Goal: Contribute content: Contribute content

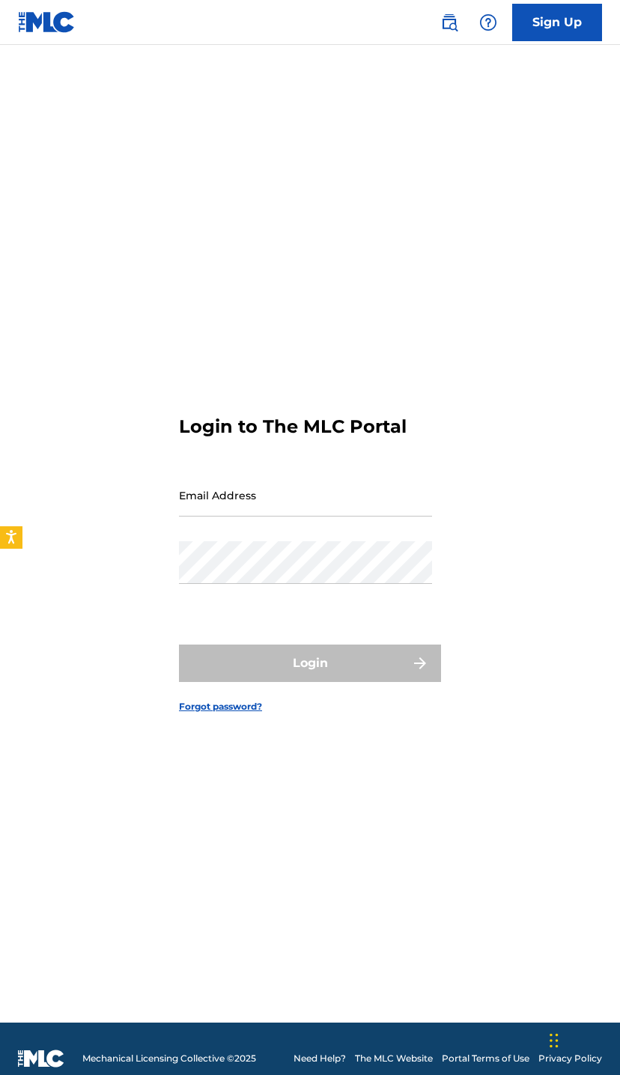
click at [377, 516] on input "Email Address" at bounding box center [305, 495] width 253 height 43
type input "Powerlikedapope@gmail.com"
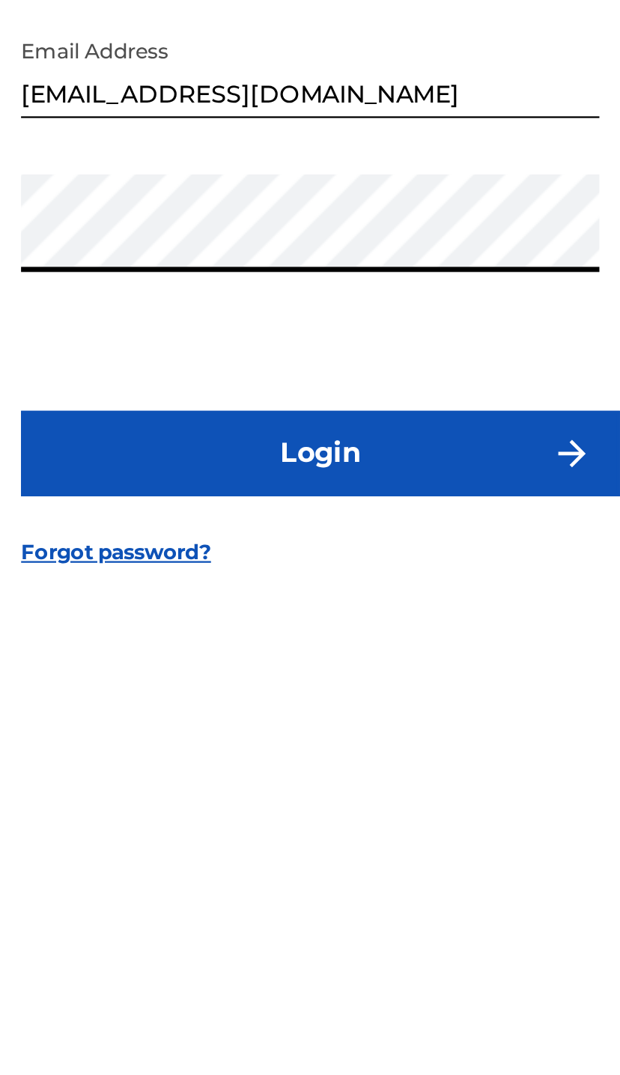
click at [180, 644] on button "Login" at bounding box center [310, 662] width 262 height 37
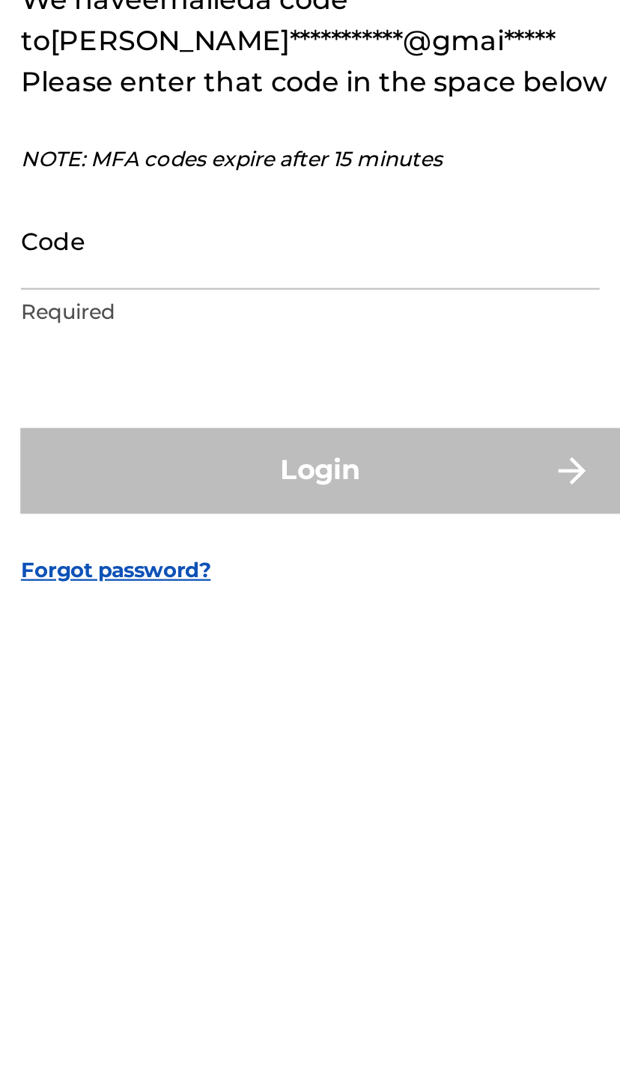
click at [179, 548] on input "Code" at bounding box center [305, 569] width 253 height 43
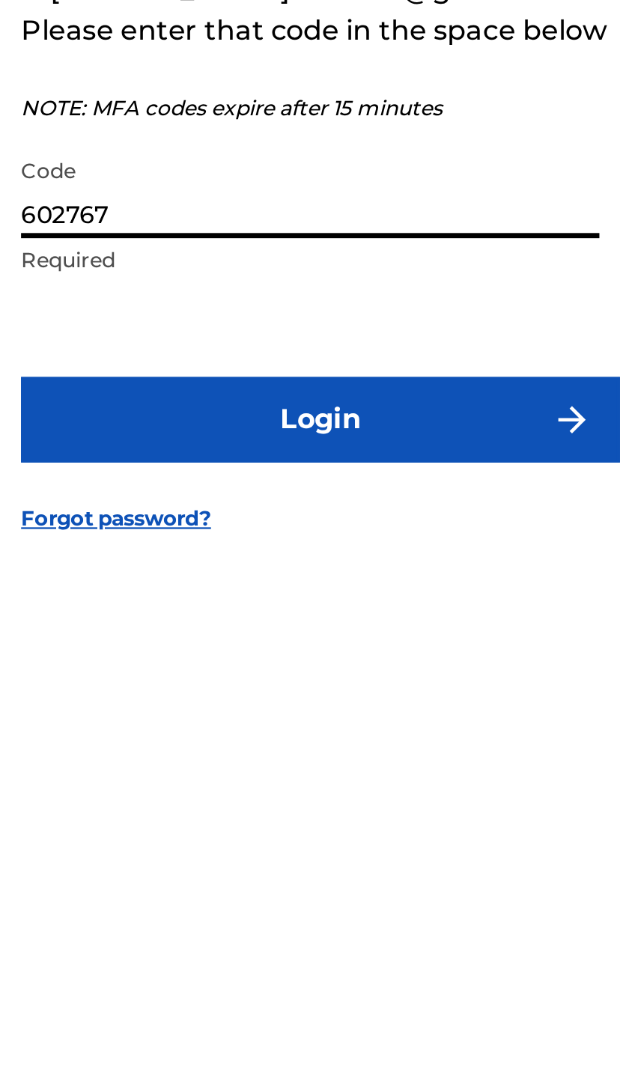
type input "602767"
click at [205, 652] on button "Login" at bounding box center [310, 670] width 262 height 37
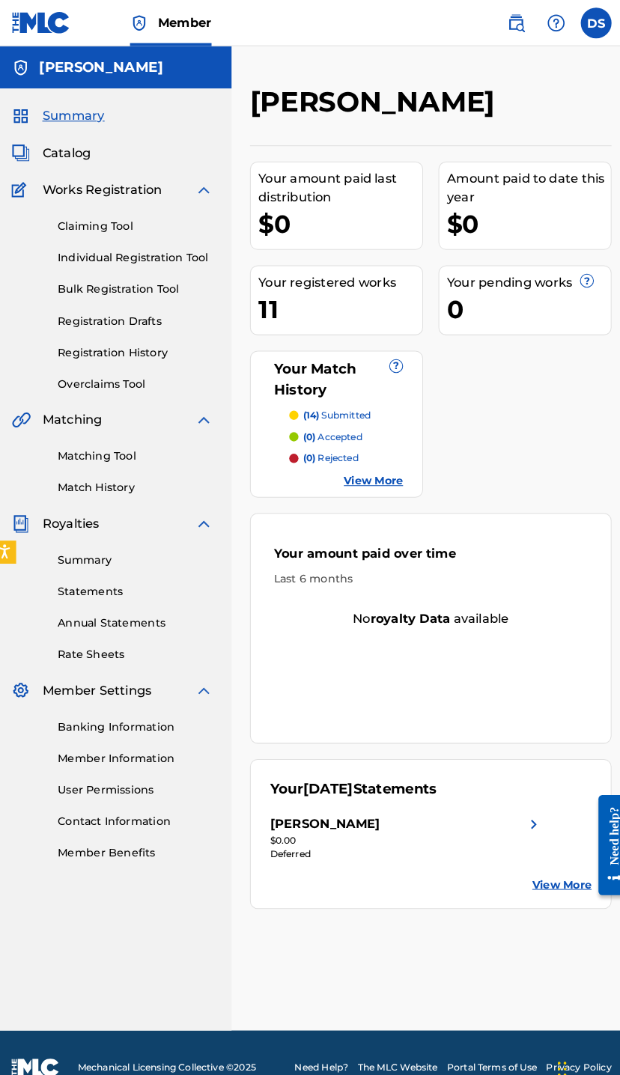
click at [117, 447] on link "Matching Tool" at bounding box center [138, 444] width 151 height 16
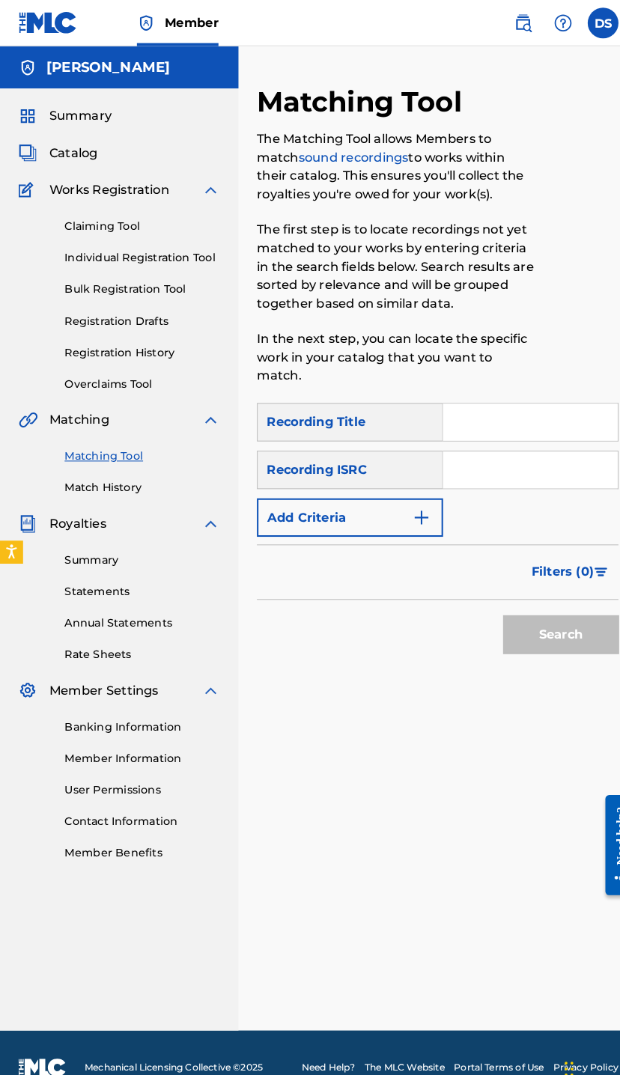
click at [507, 415] on input "Search Form" at bounding box center [516, 411] width 170 height 36
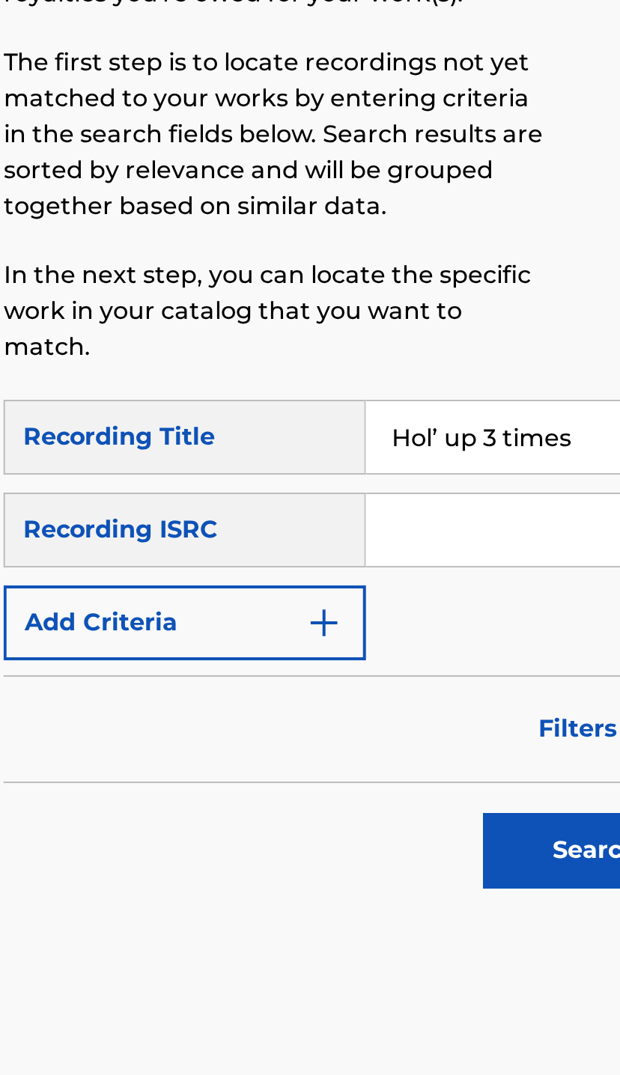
type input "Hol’ up 3 times"
click at [431, 439] on input "Search Form" at bounding box center [516, 457] width 170 height 36
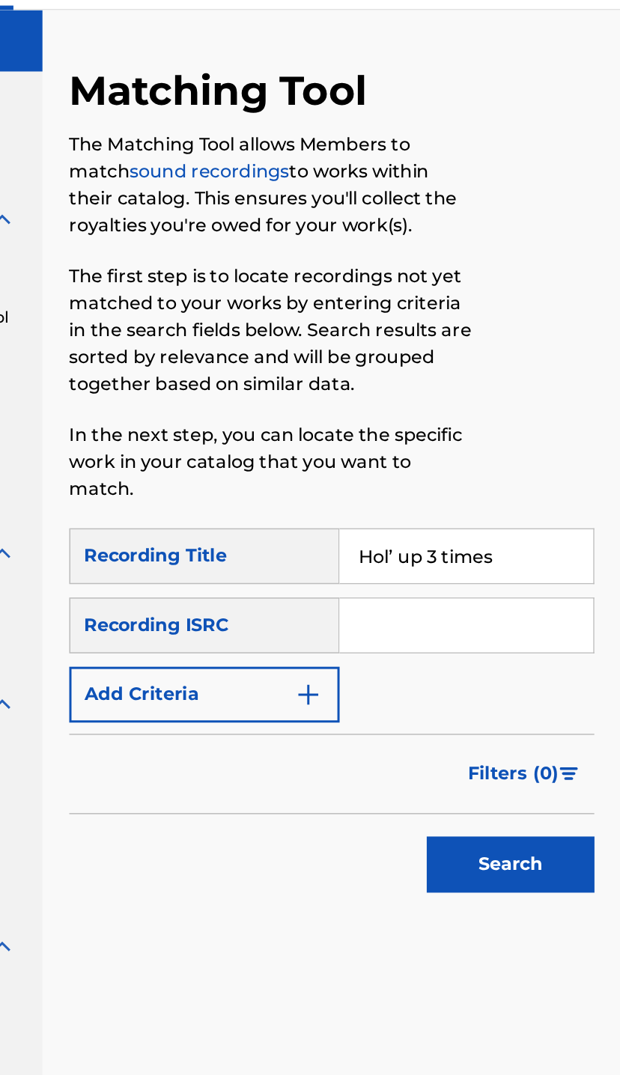
click at [431, 439] on input "Search Form" at bounding box center [516, 457] width 170 height 36
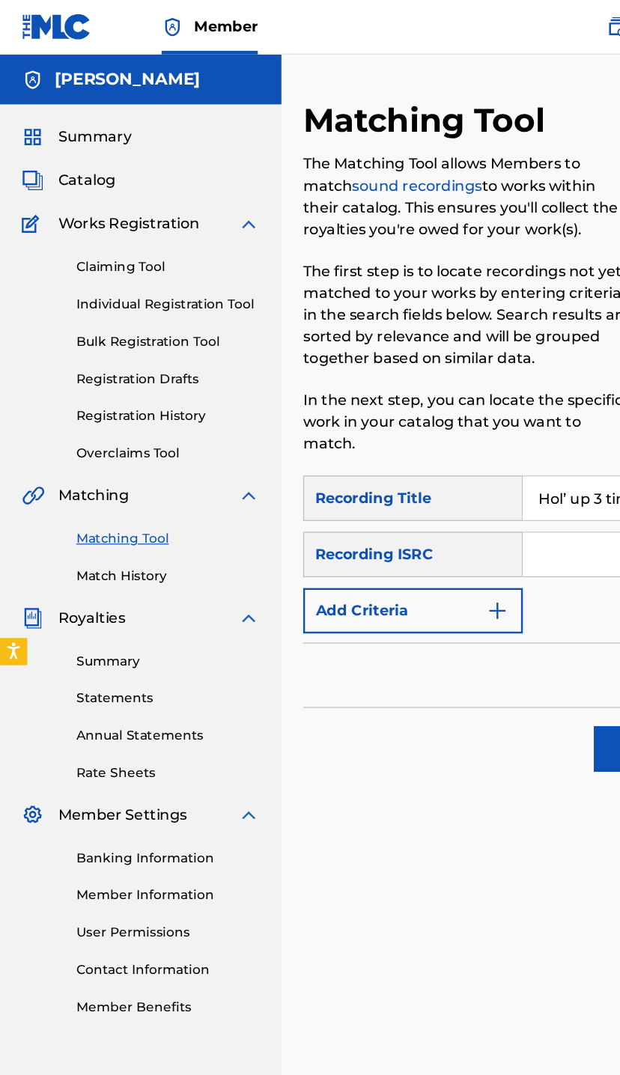
click at [418, 475] on div "Recording ISRC" at bounding box center [340, 456] width 181 height 37
click at [436, 459] on input "Search Form" at bounding box center [516, 457] width 170 height 36
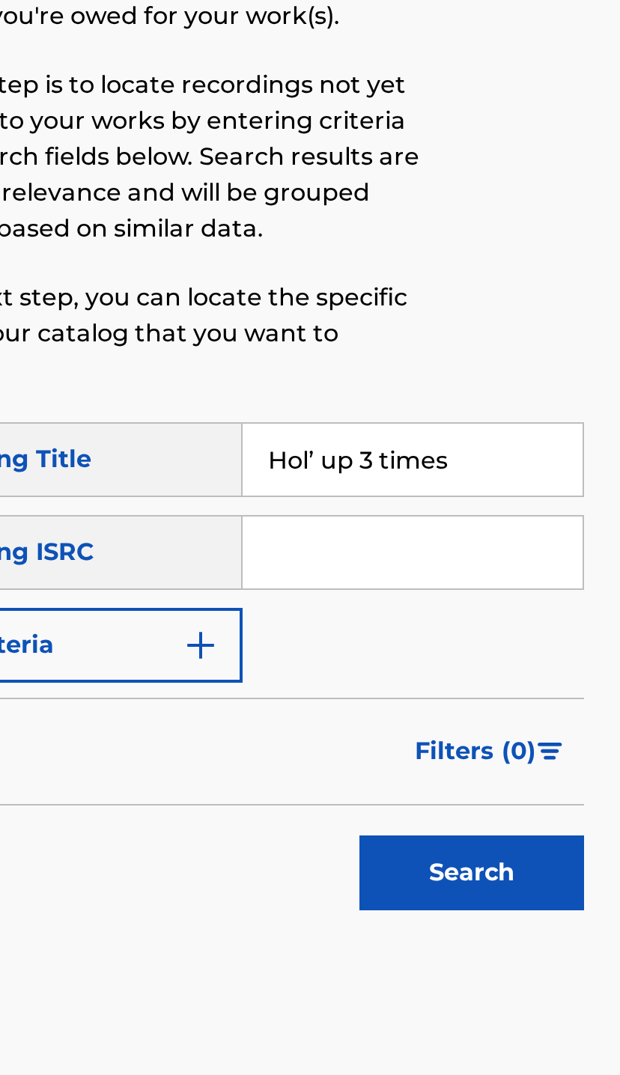
click at [431, 439] on input "Search Form" at bounding box center [516, 457] width 170 height 36
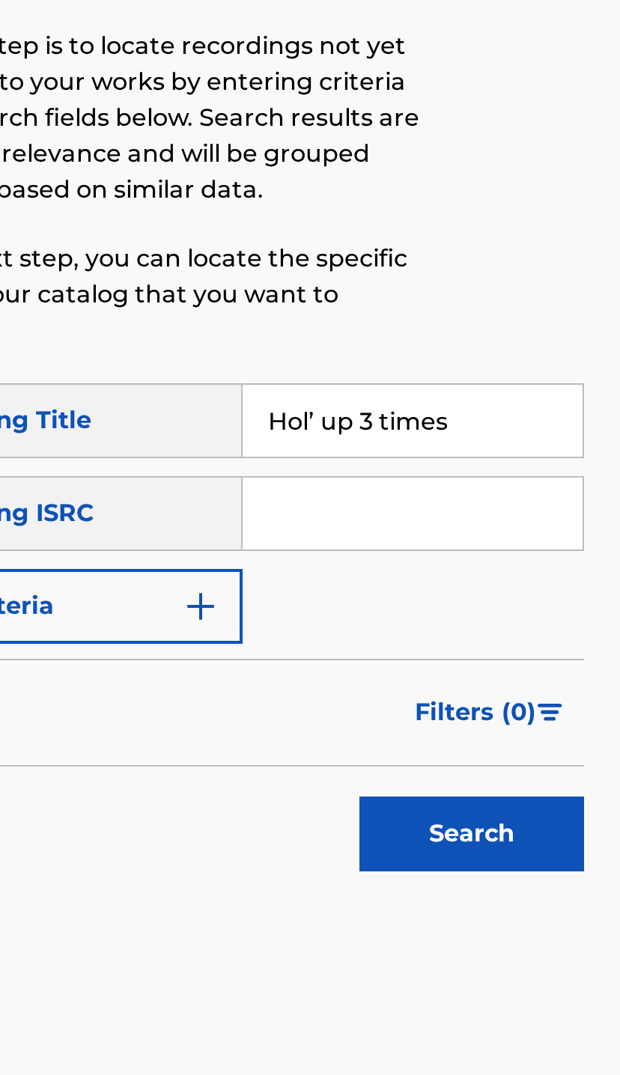
click at [431, 439] on input "Search Form" at bounding box center [516, 457] width 170 height 36
paste input "QZL382246805"
type input "QZL382246805"
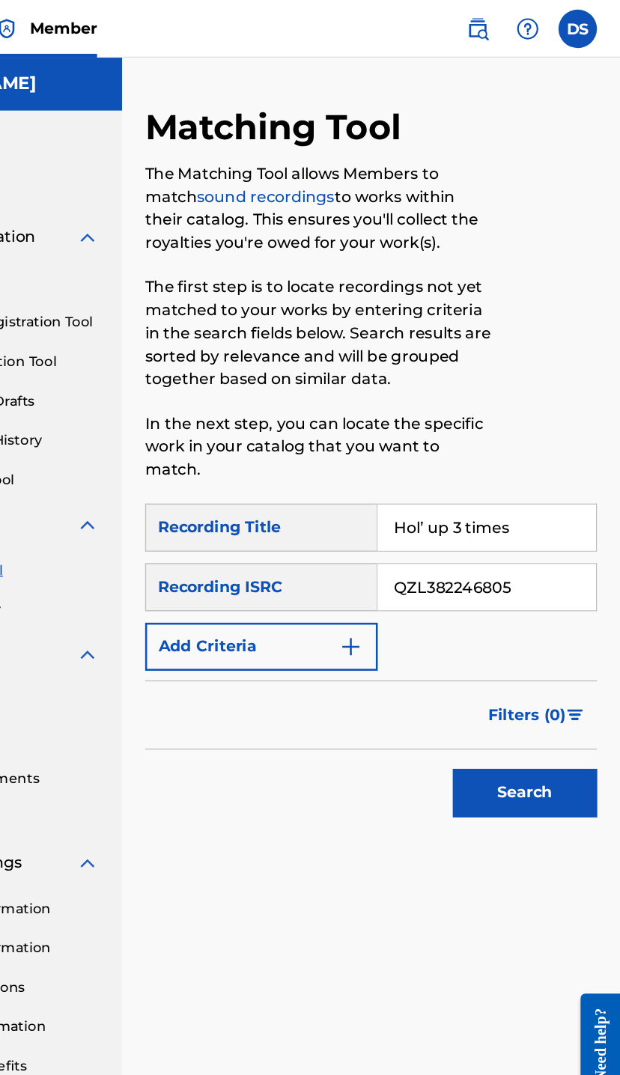
click at [489, 613] on button "Search" at bounding box center [545, 617] width 112 height 37
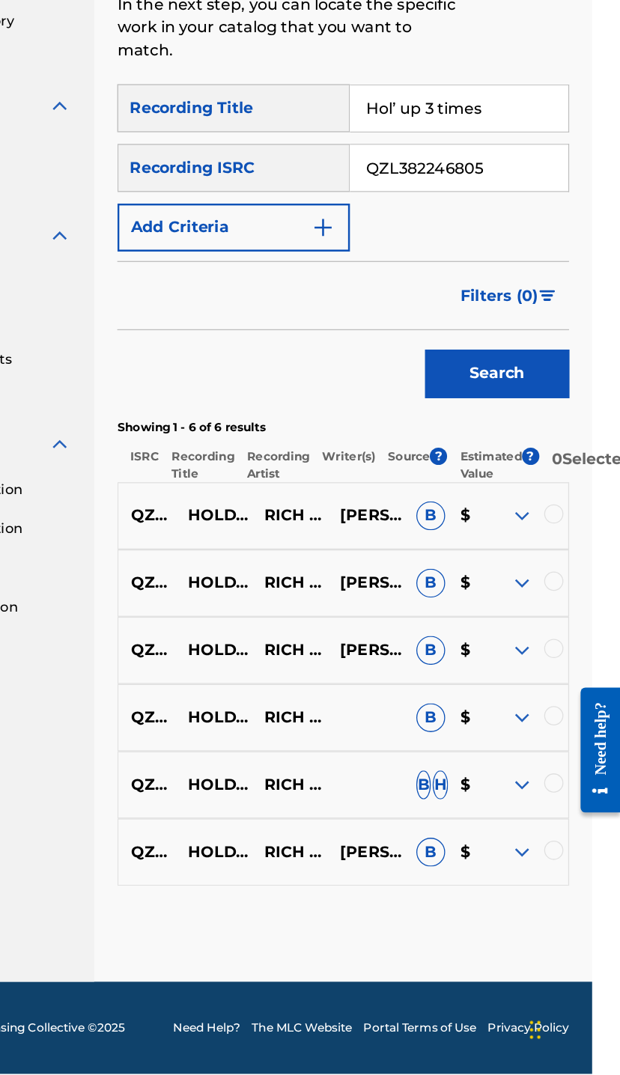
scroll to position [110, 22]
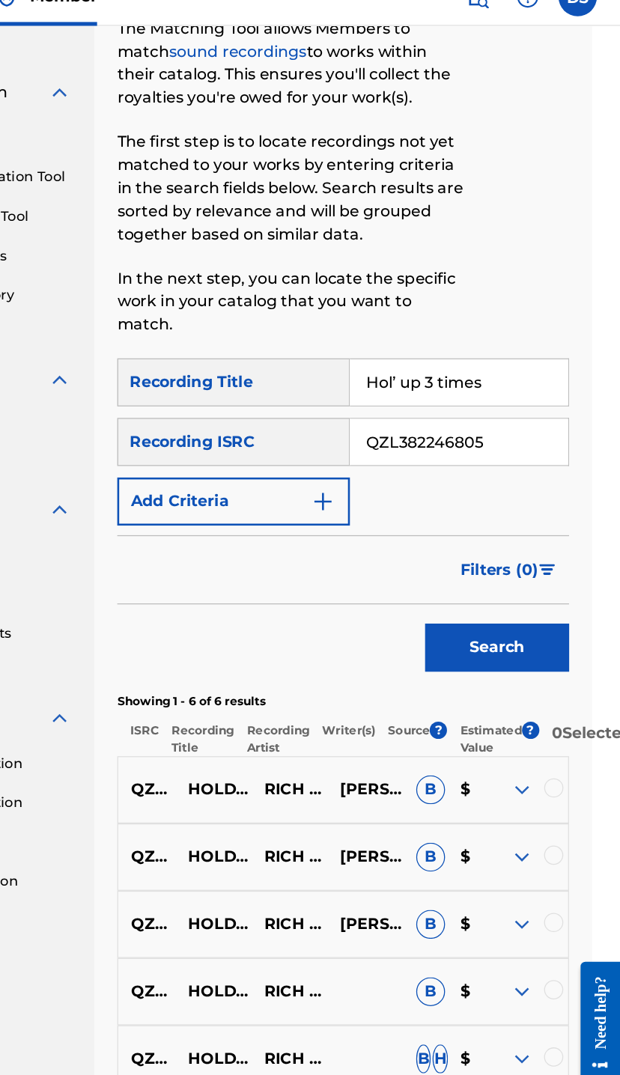
click at [560, 631] on div at bounding box center [567, 638] width 15 height 15
click at [560, 683] on div at bounding box center [567, 690] width 15 height 15
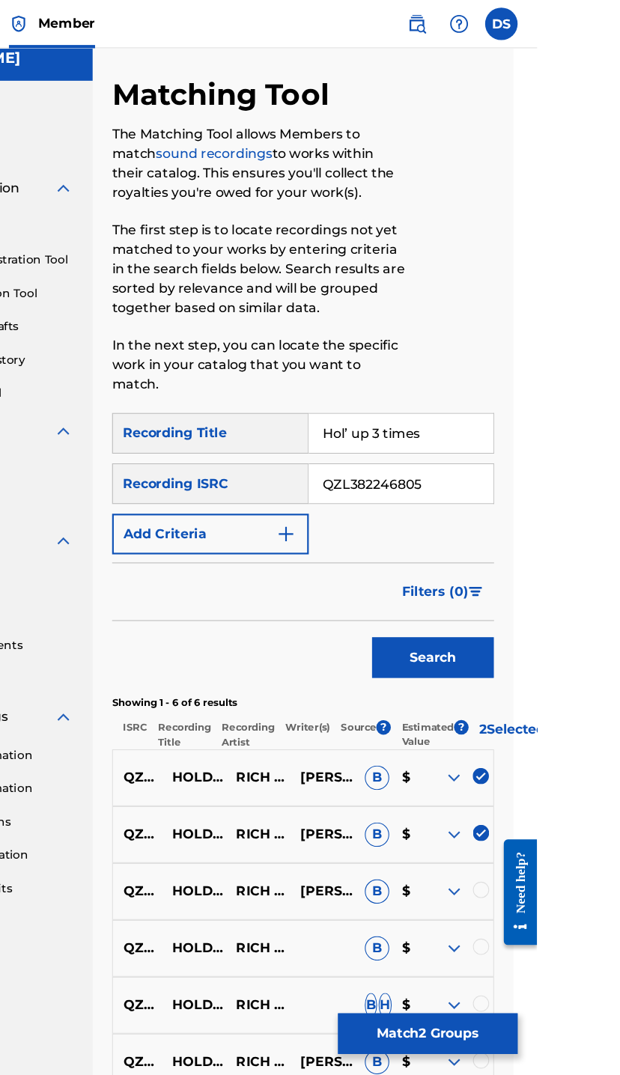
scroll to position [0, 22]
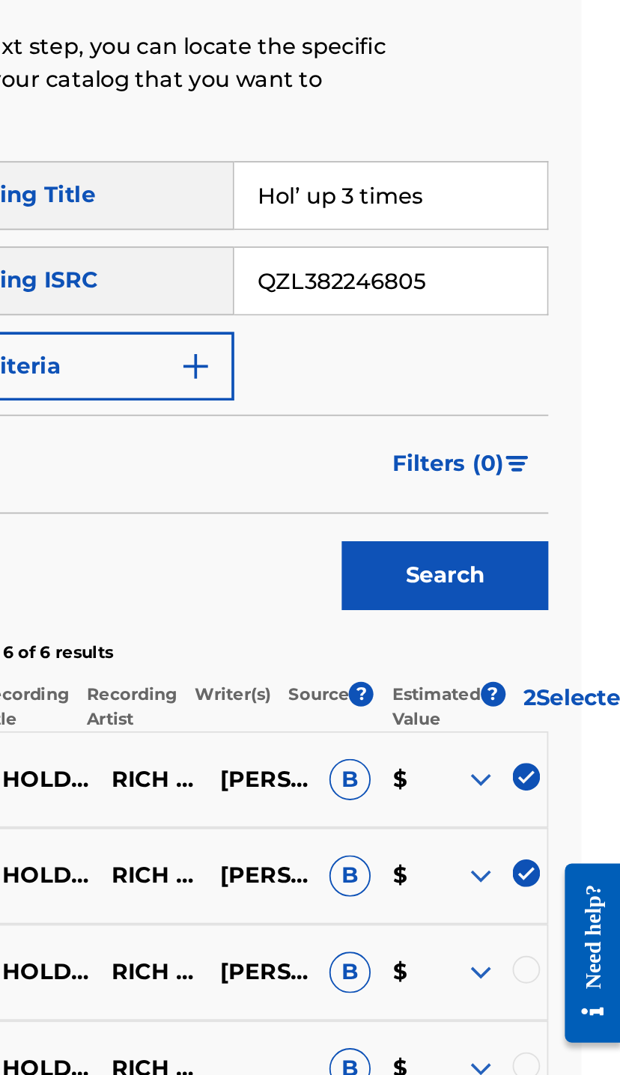
click at [560, 824] on div at bounding box center [567, 831] width 15 height 15
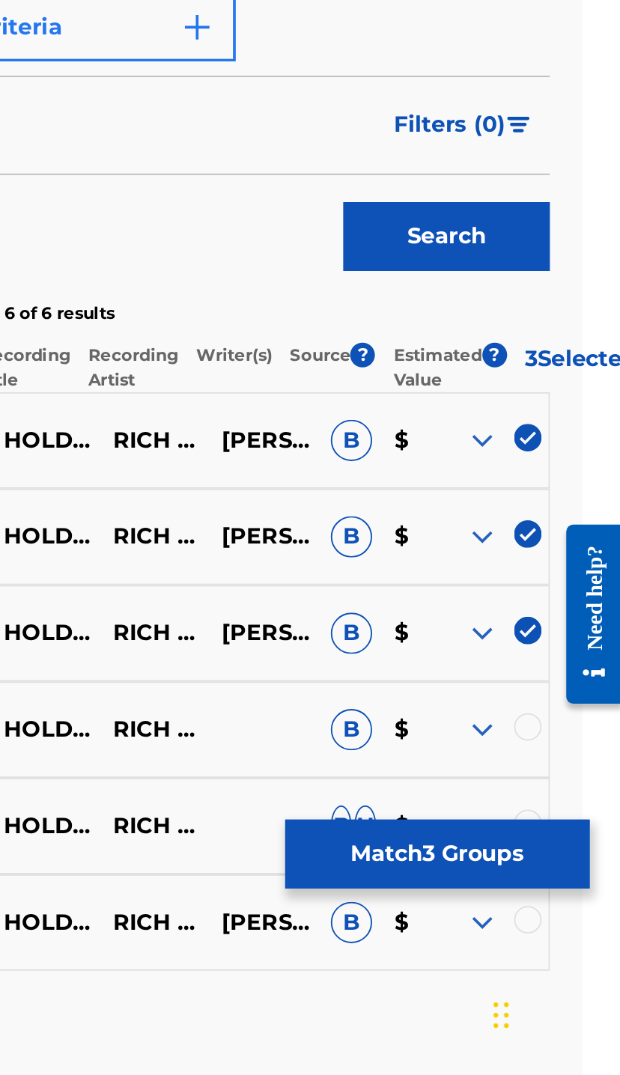
click at [560, 876] on div at bounding box center [567, 883] width 15 height 15
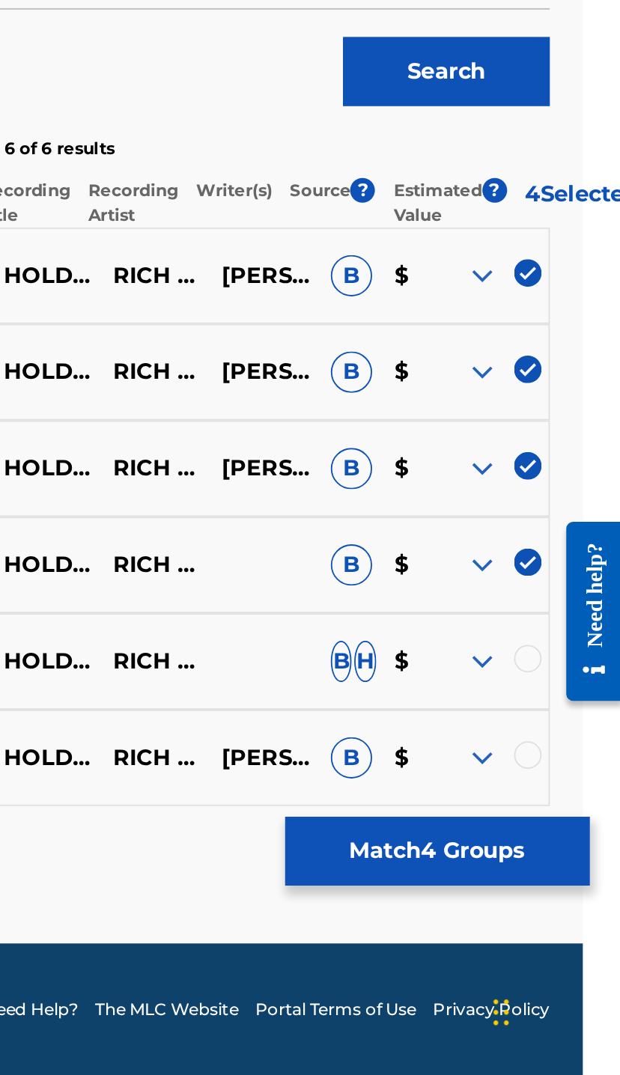
scroll to position [117, 22]
click at [560, 893] on div at bounding box center [567, 900] width 15 height 15
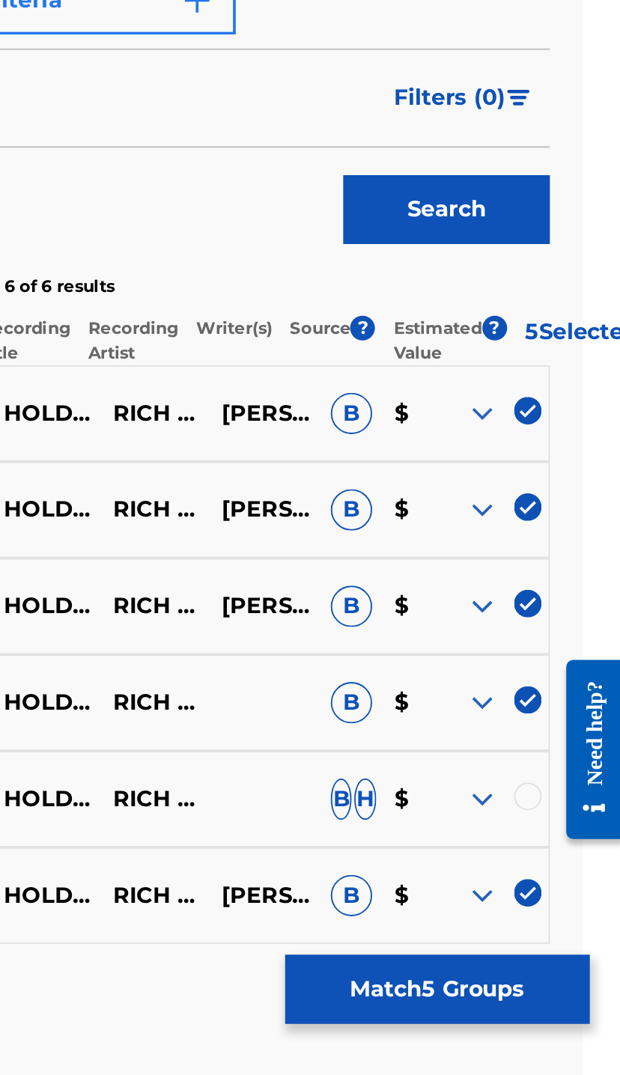
click at [560, 840] on div at bounding box center [567, 847] width 15 height 15
click at [436, 934] on button "Match 6 Groups" at bounding box center [518, 952] width 165 height 37
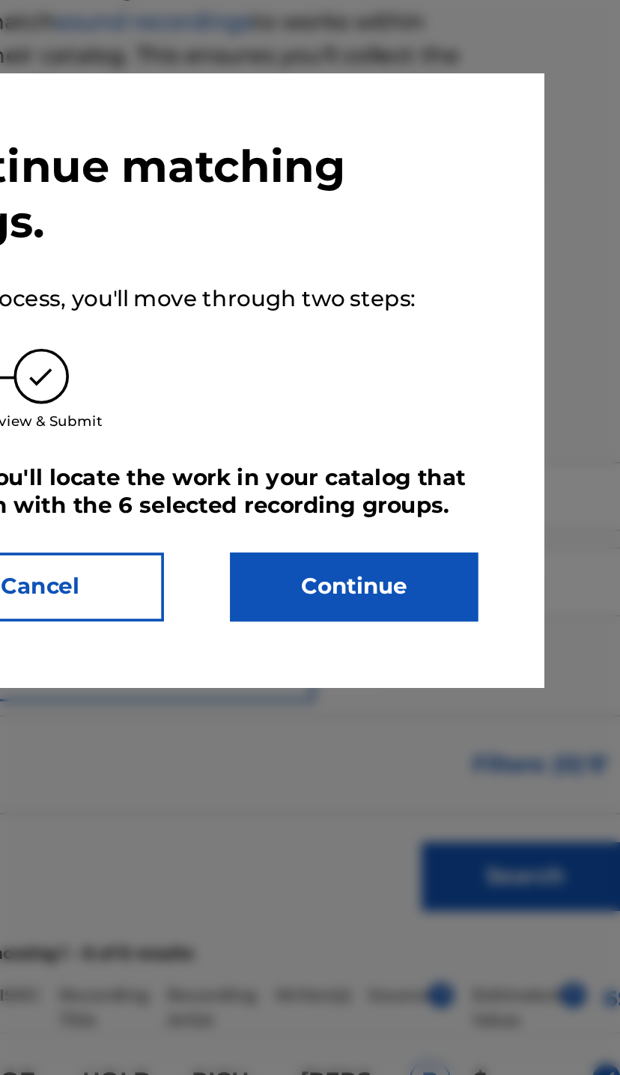
click at [364, 353] on button "Continue" at bounding box center [431, 371] width 135 height 37
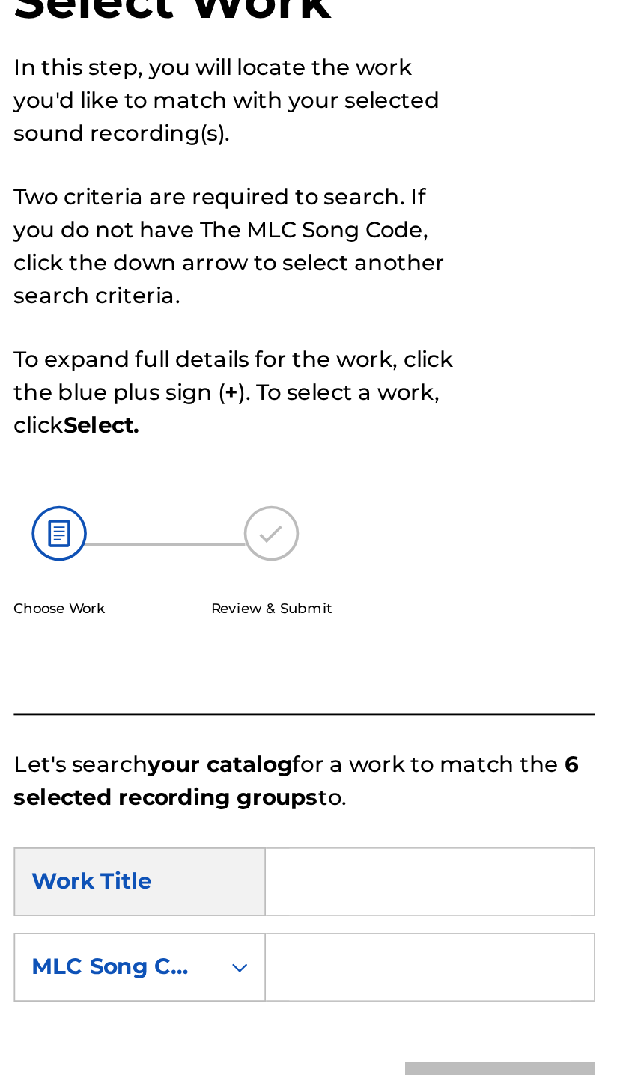
click at [418, 514] on input "Search Form" at bounding box center [494, 532] width 153 height 36
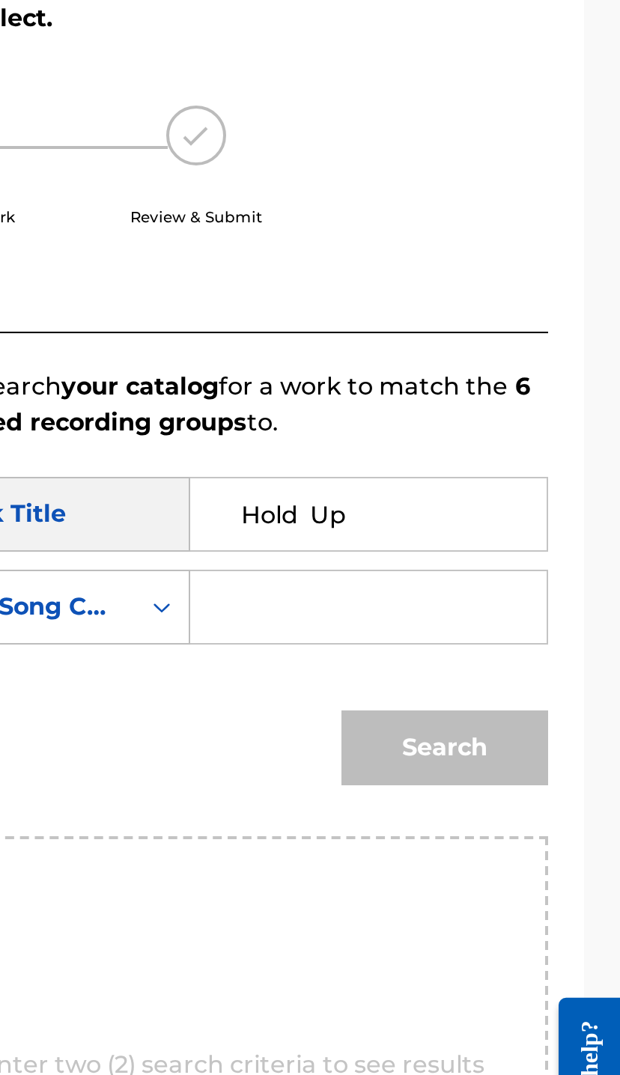
click at [418, 514] on input "Hold Up" at bounding box center [494, 532] width 153 height 36
type input "Hold Up 3 Times"
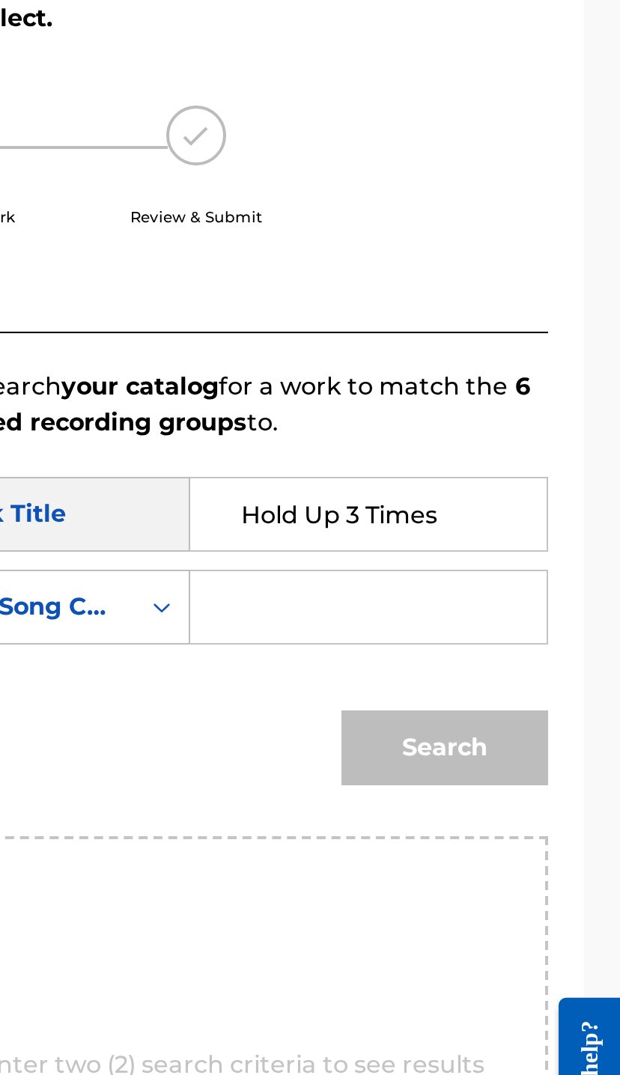
click at [418, 560] on input "Search Form" at bounding box center [494, 578] width 153 height 36
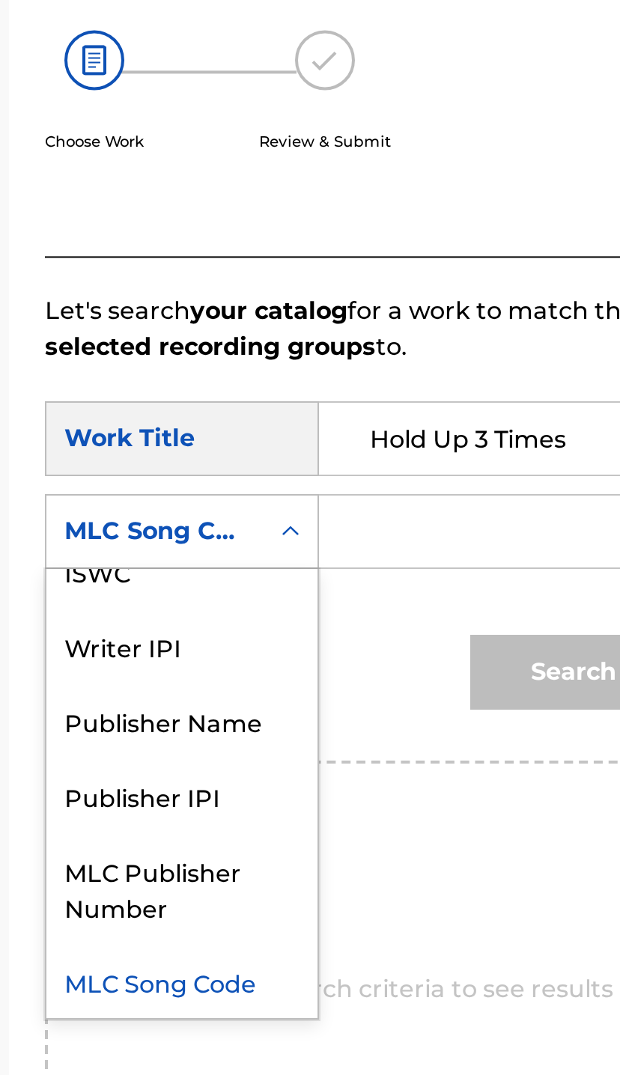
scroll to position [55, 0]
click at [269, 729] on div "MLC Publisher Number" at bounding box center [336, 756] width 135 height 55
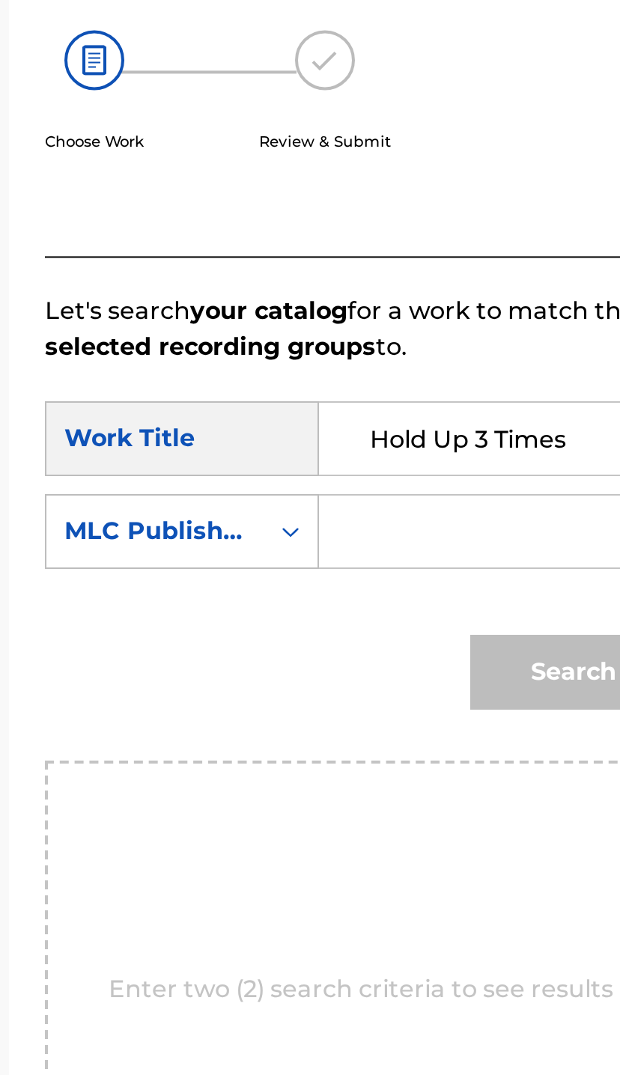
click at [418, 560] on input "Search Form" at bounding box center [494, 578] width 153 height 36
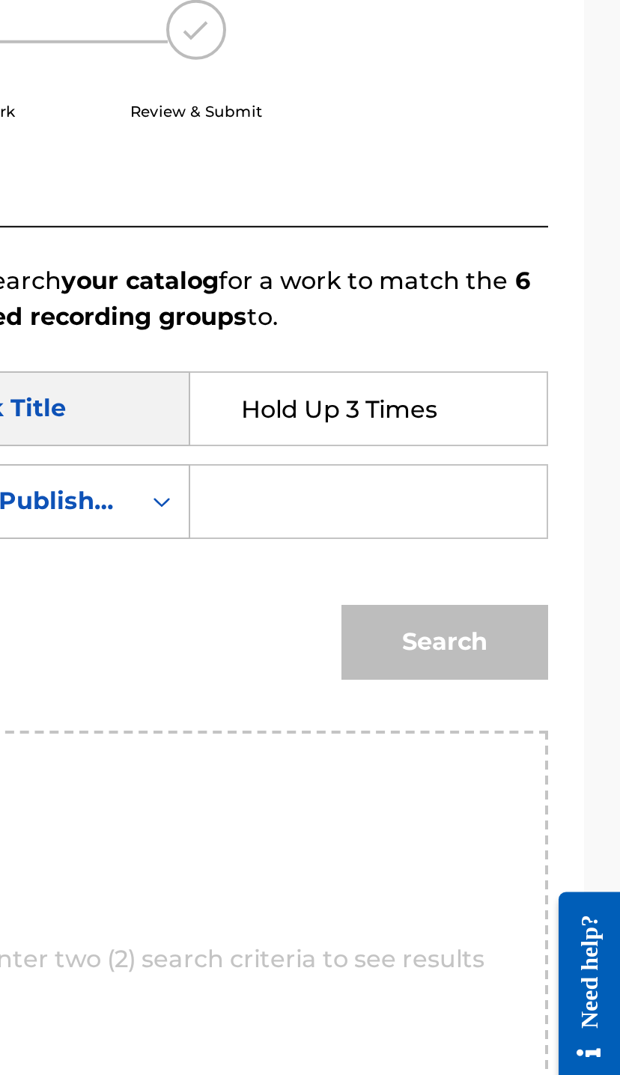
click at [418, 560] on input "Search Form" at bounding box center [494, 578] width 153 height 36
paste input "00549964982"
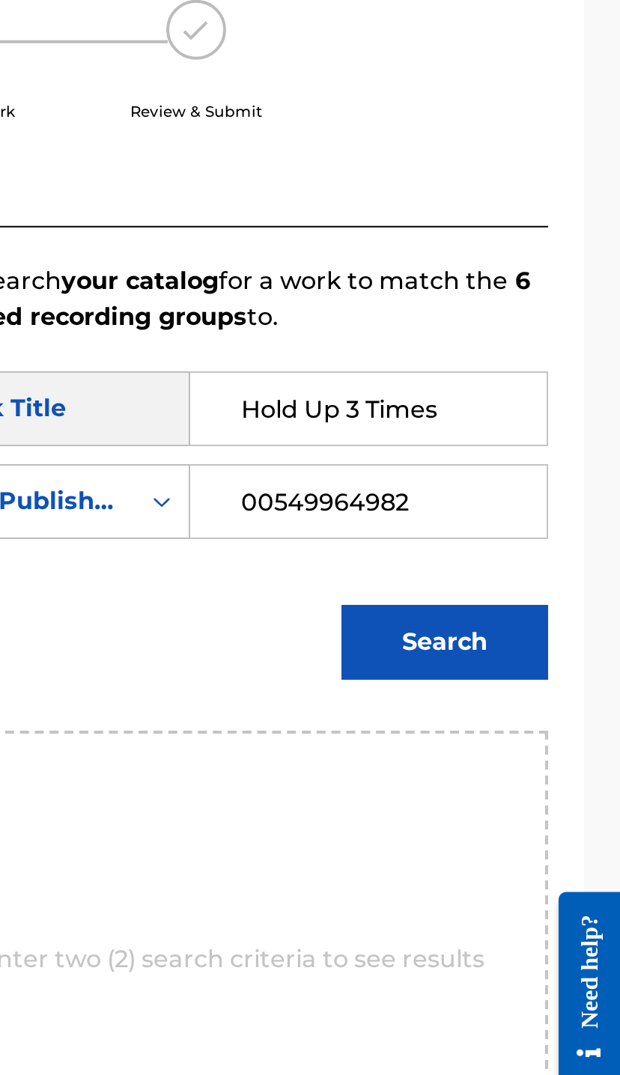
type input "00549964982"
click at [480, 630] on button "Search" at bounding box center [531, 648] width 103 height 37
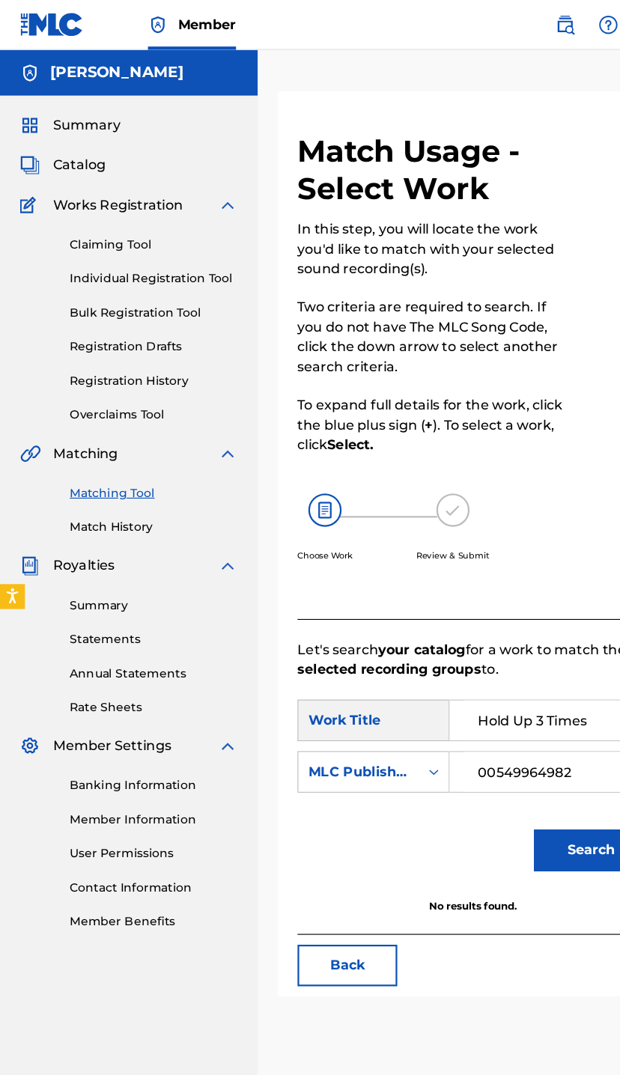
scroll to position [0, 0]
click at [110, 225] on link "Claiming Tool" at bounding box center [138, 221] width 151 height 16
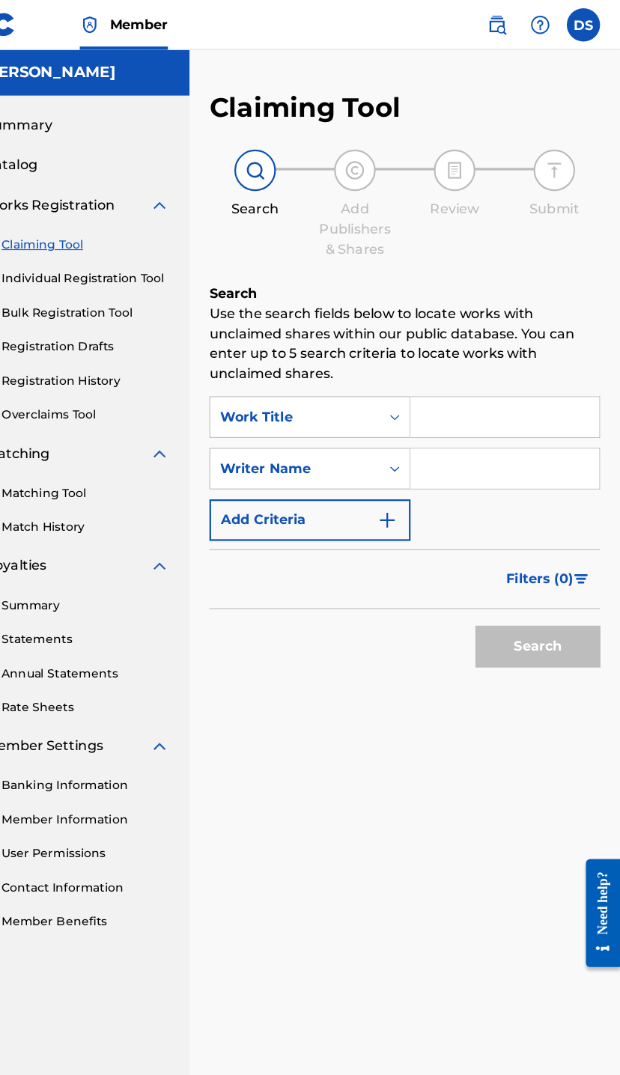
click at [431, 358] on input "Search Form" at bounding box center [516, 376] width 170 height 36
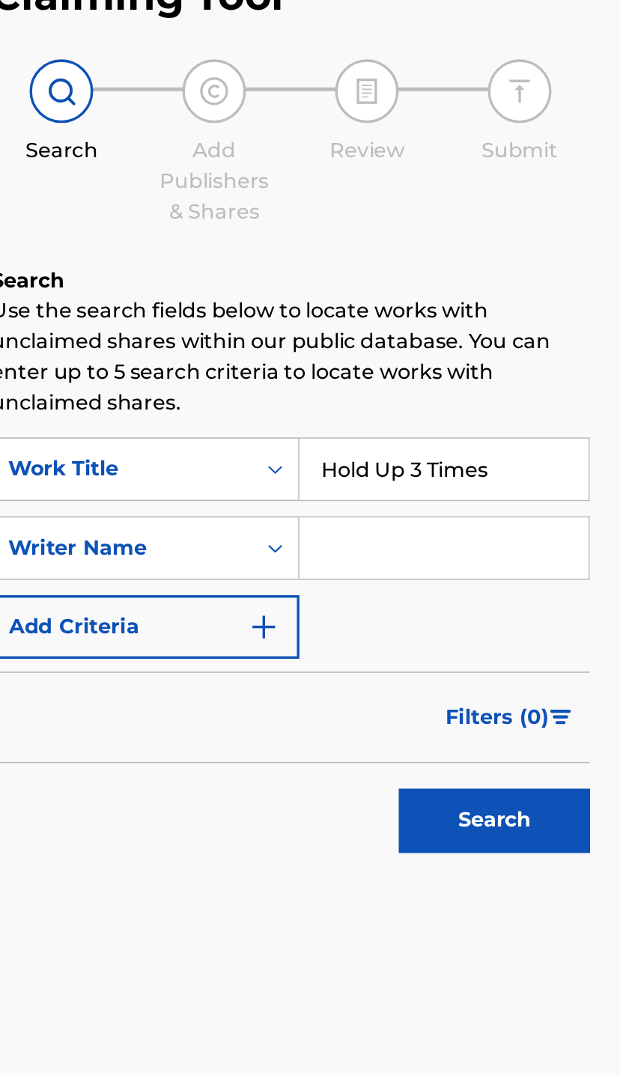
type input "Hold Up 3 Times"
click at [431, 404] on input "Search Form" at bounding box center [516, 422] width 170 height 36
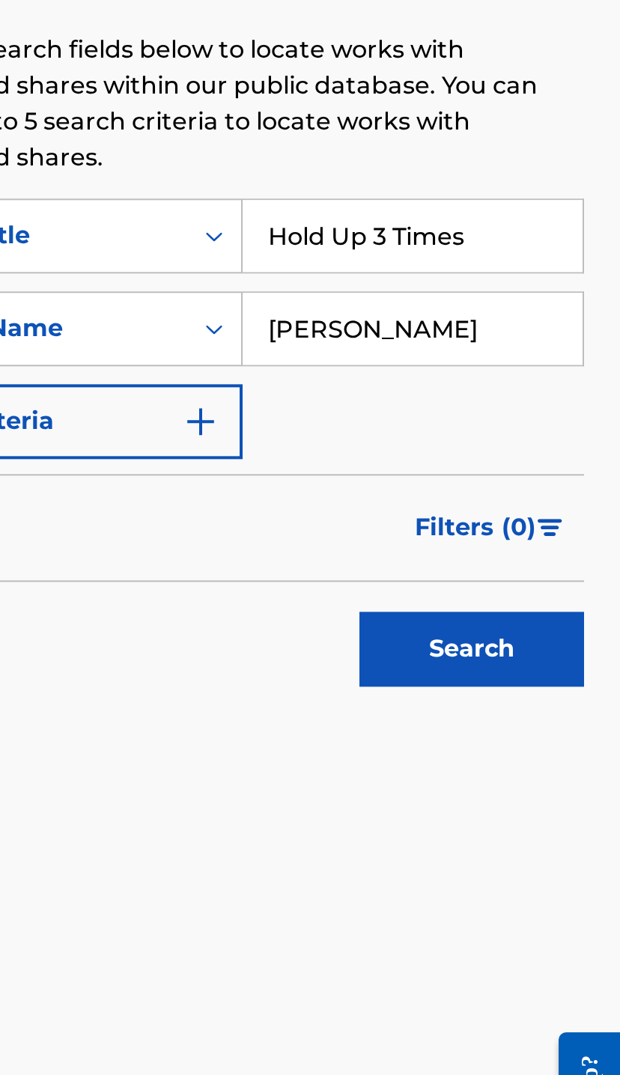
type input "David Smith"
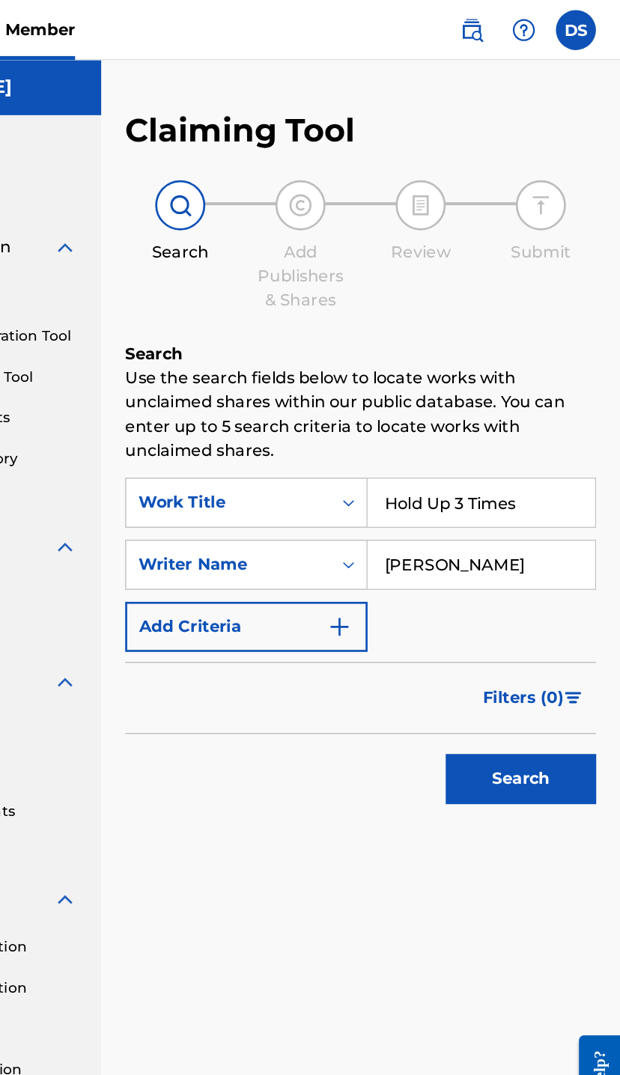
click at [401, 461] on img "Search Form" at bounding box center [410, 468] width 18 height 18
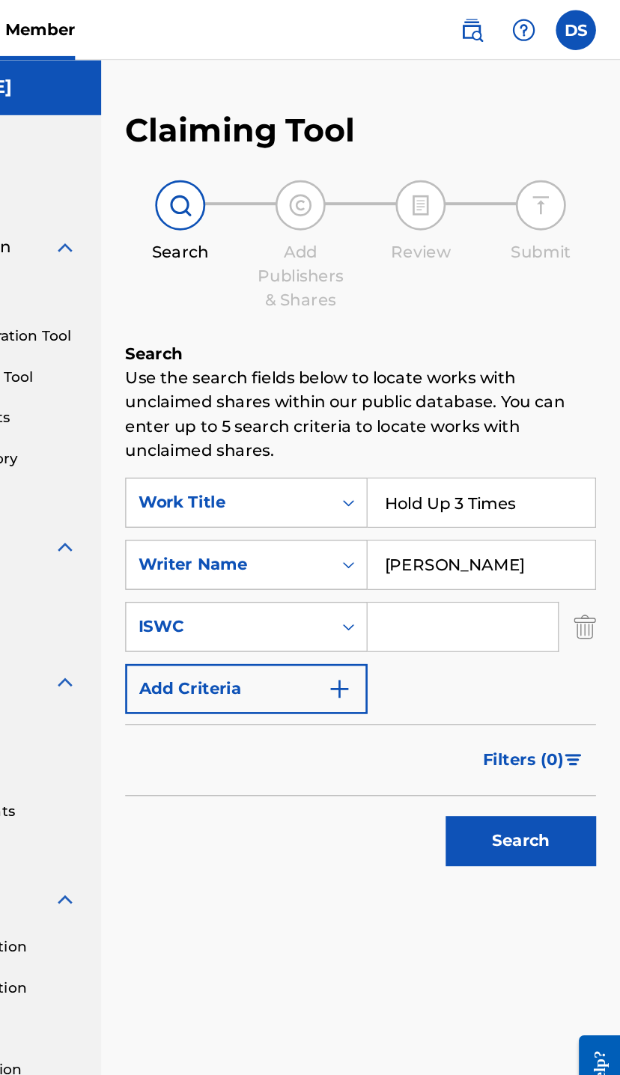
click at [431, 462] on input "Search Form" at bounding box center [502, 468] width 142 height 36
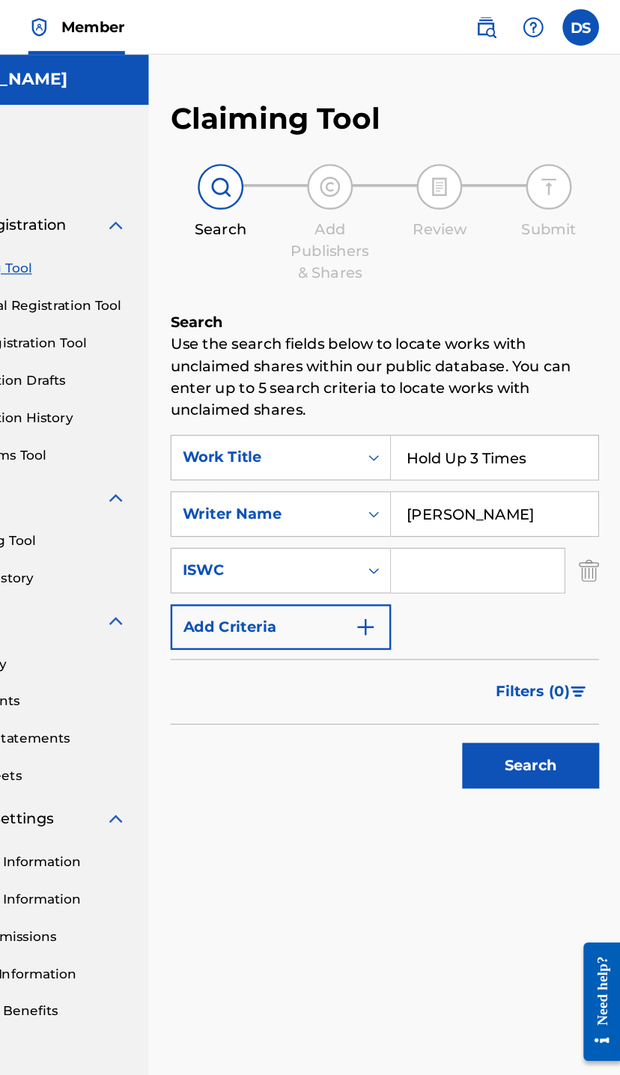
click at [431, 463] on input "Search Form" at bounding box center [502, 468] width 142 height 36
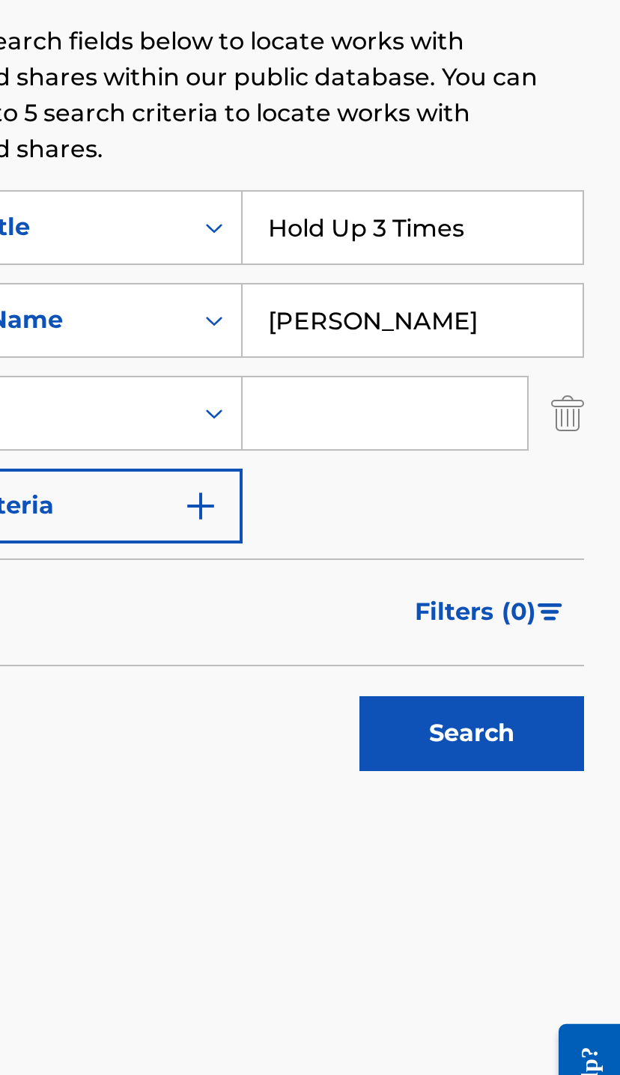
click at [431, 450] on input "Search Form" at bounding box center [502, 468] width 142 height 36
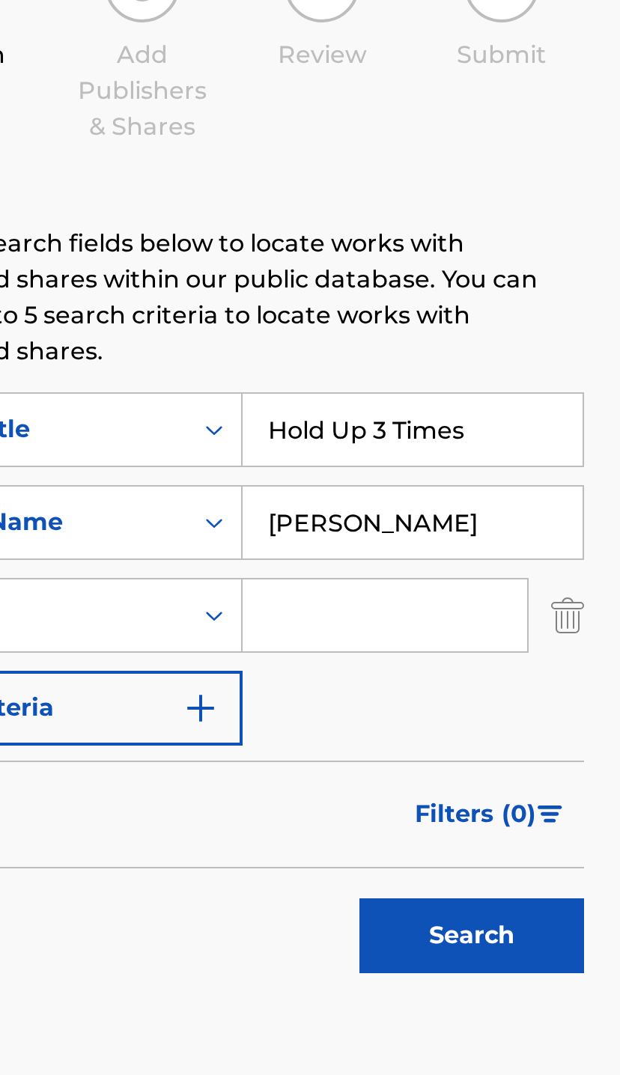
paste input "T3328549102"
type input "T3328549102"
click at [489, 610] on button "Search" at bounding box center [545, 628] width 112 height 37
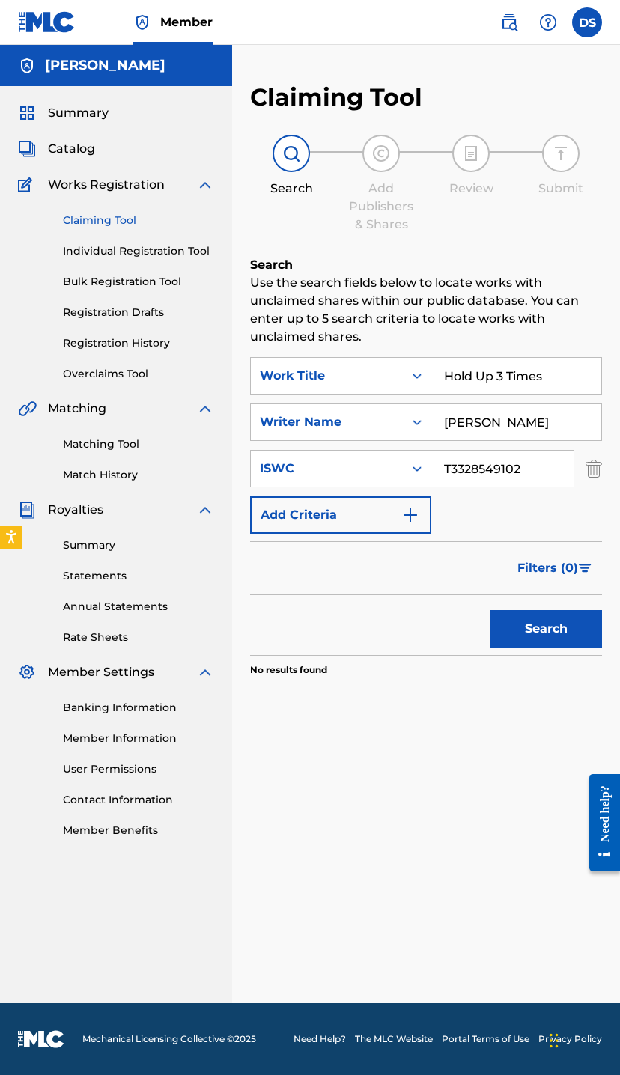
click at [125, 227] on link "Claiming Tool" at bounding box center [138, 221] width 151 height 16
click at [129, 244] on link "Individual Registration Tool" at bounding box center [138, 251] width 151 height 16
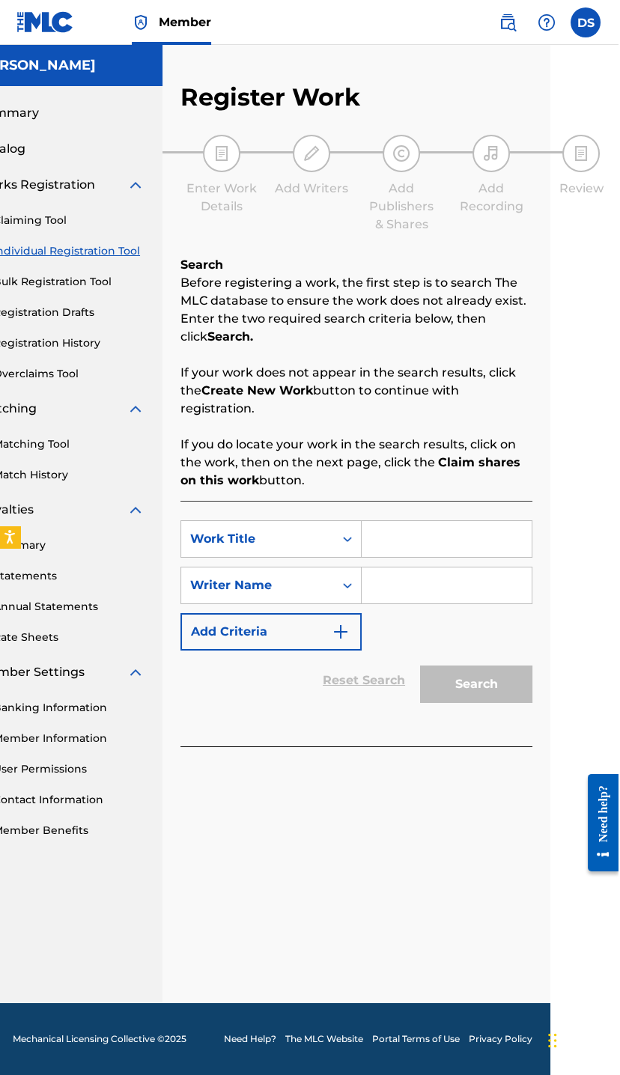
scroll to position [0, 67]
click at [412, 528] on input "Search Form" at bounding box center [449, 539] width 170 height 36
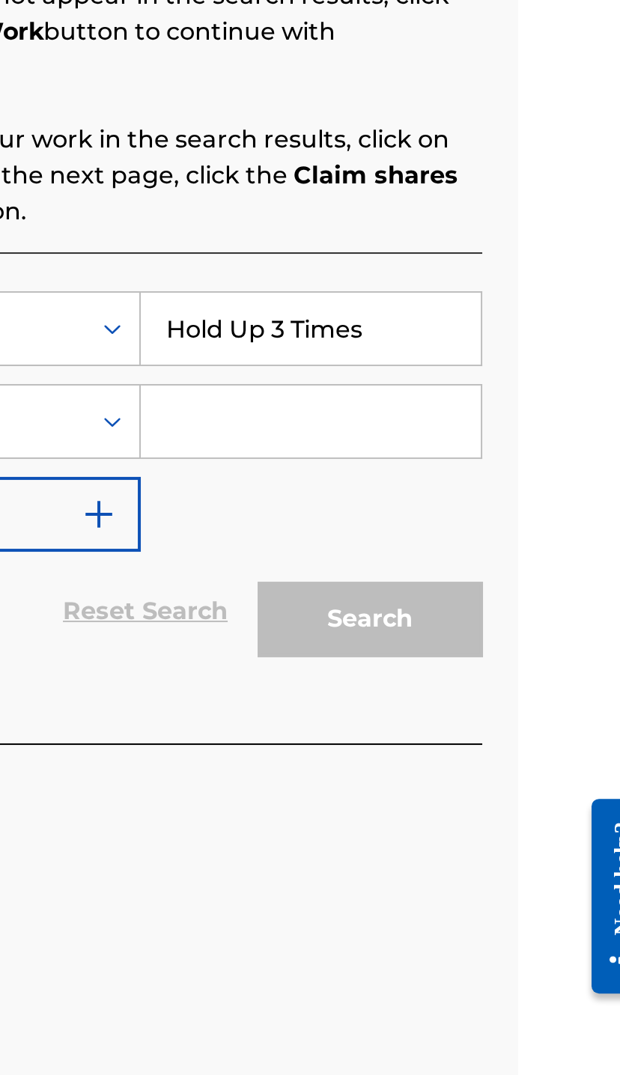
type input "Hold Up 3 Times"
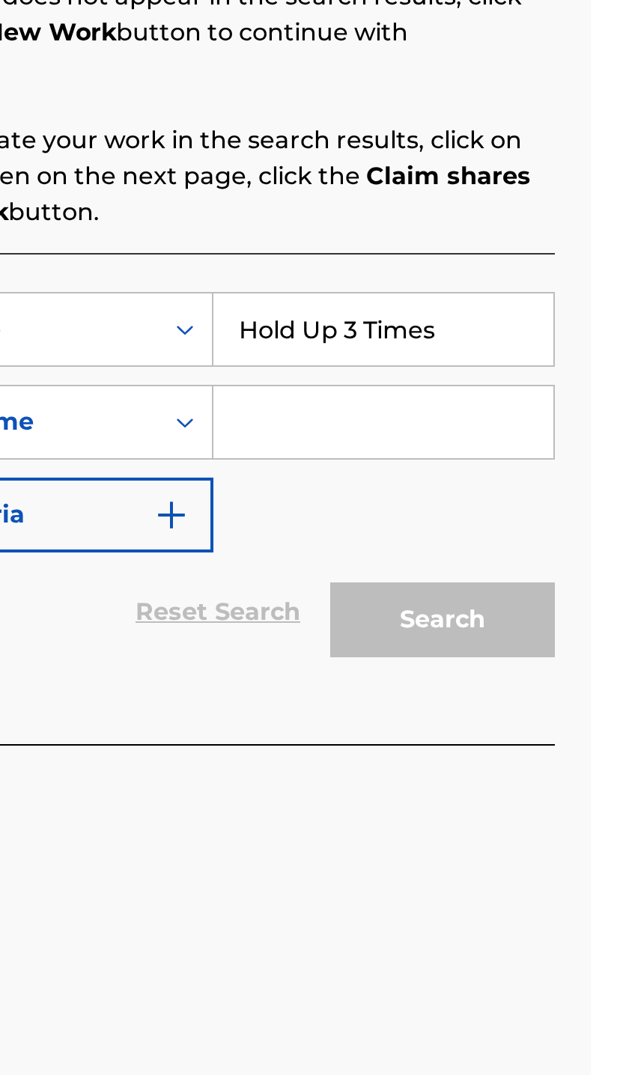
click at [364, 567] on input "Search Form" at bounding box center [449, 585] width 170 height 36
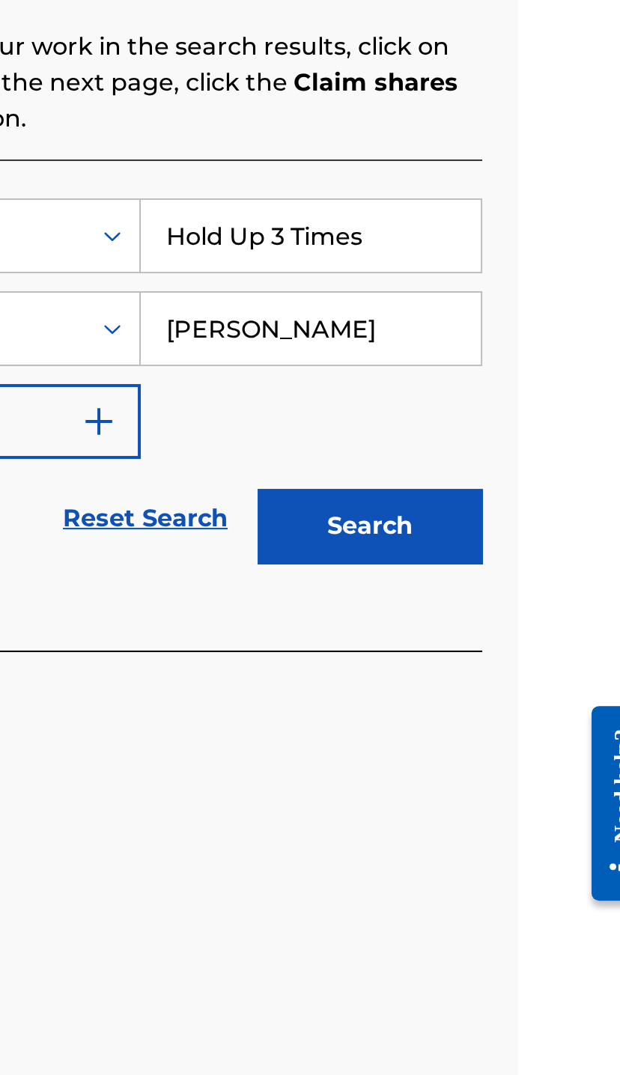
type input "David Smith"
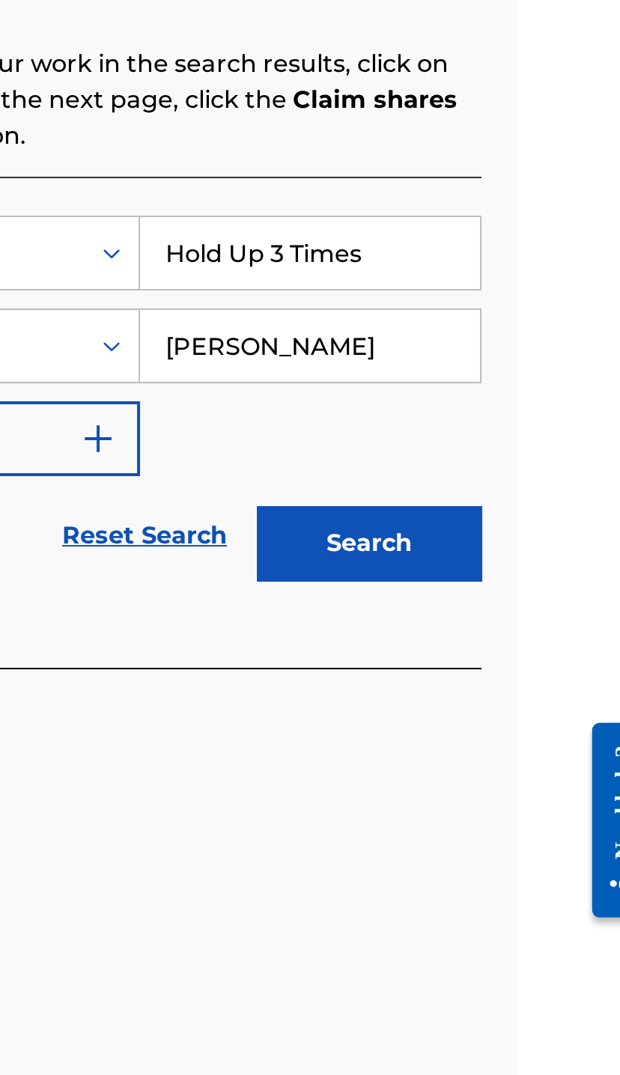
scroll to position [0, 15]
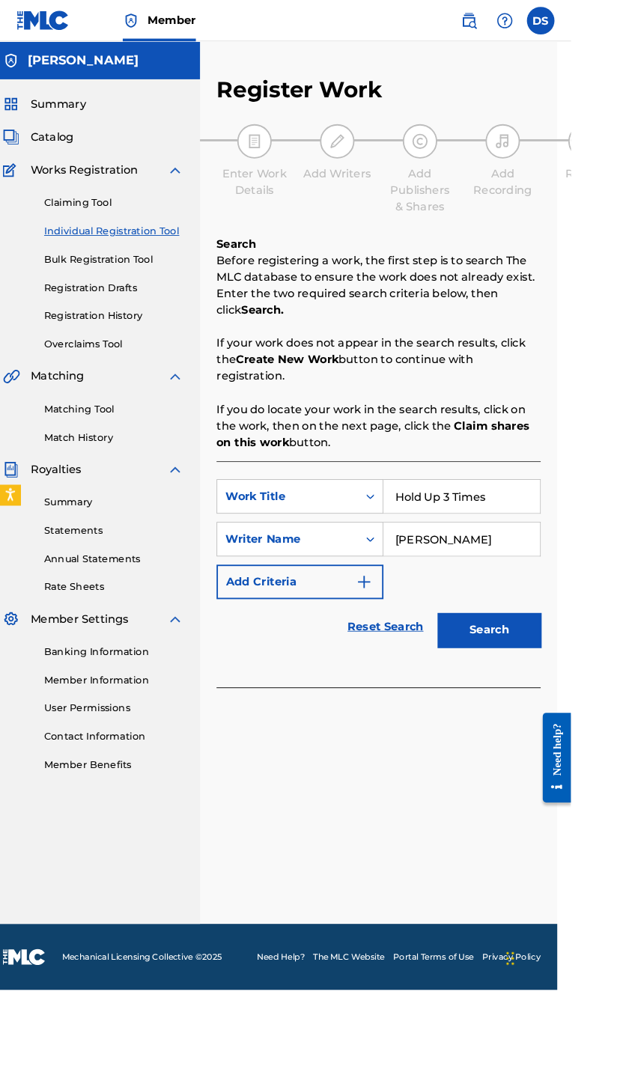
click at [387, 629] on img "Search Form" at bounding box center [395, 632] width 18 height 18
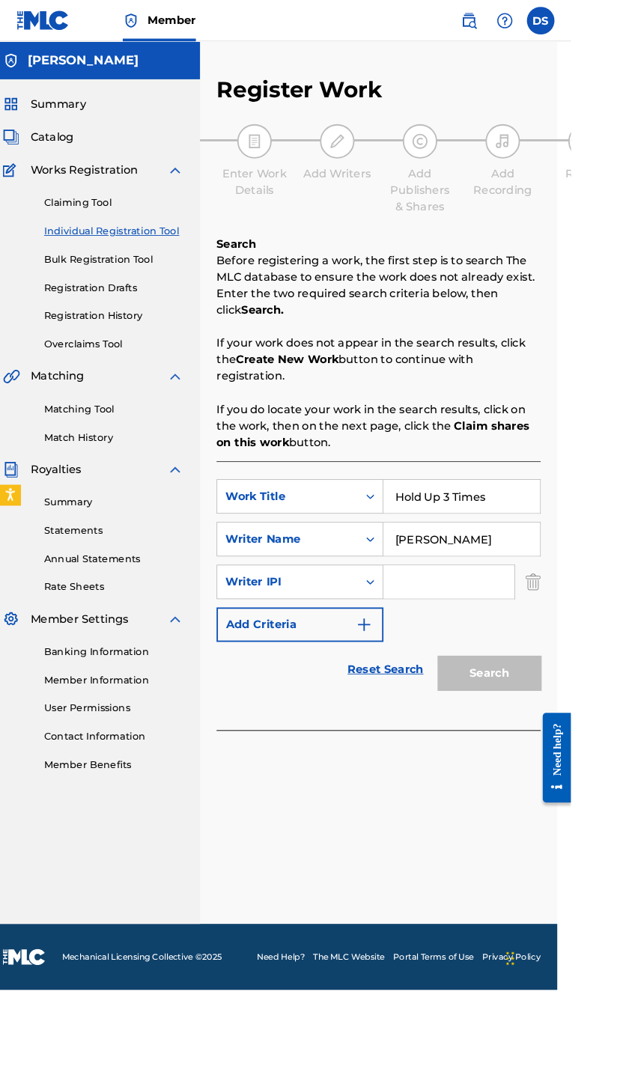
click at [408, 613] on div "Writer IPI" at bounding box center [325, 631] width 181 height 37
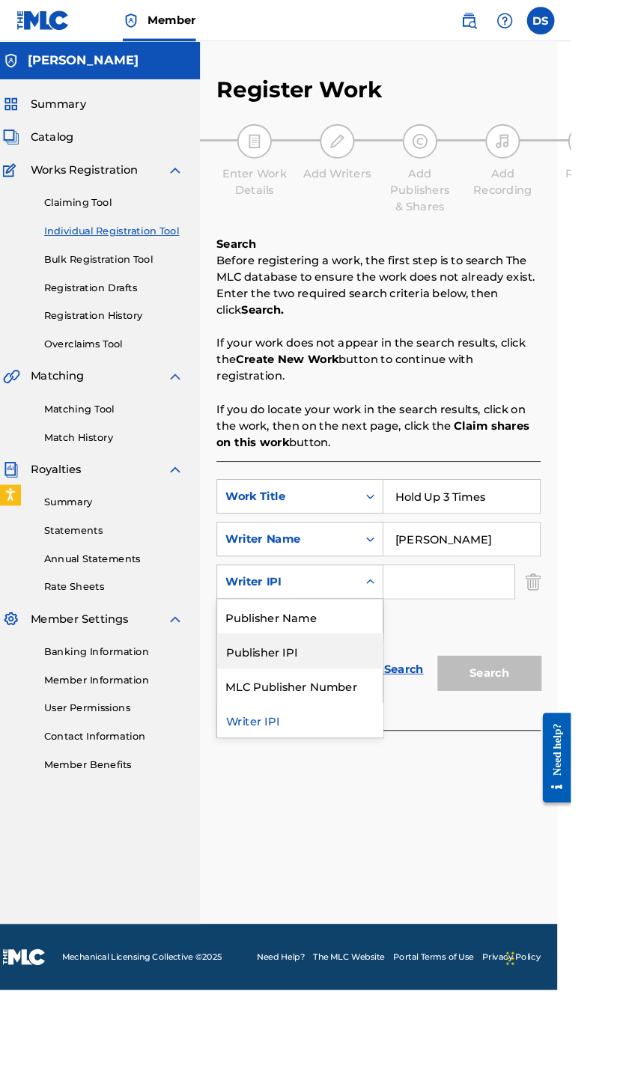
click at [320, 706] on div "Publisher IPI" at bounding box center [326, 706] width 180 height 37
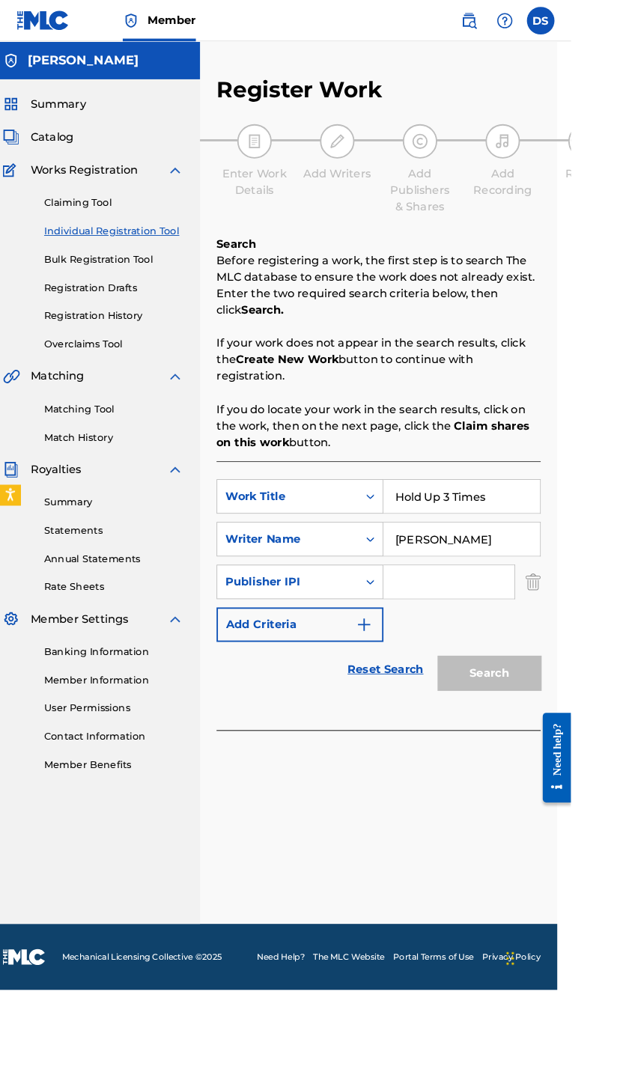
click at [466, 617] on input "Search Form" at bounding box center [487, 632] width 142 height 36
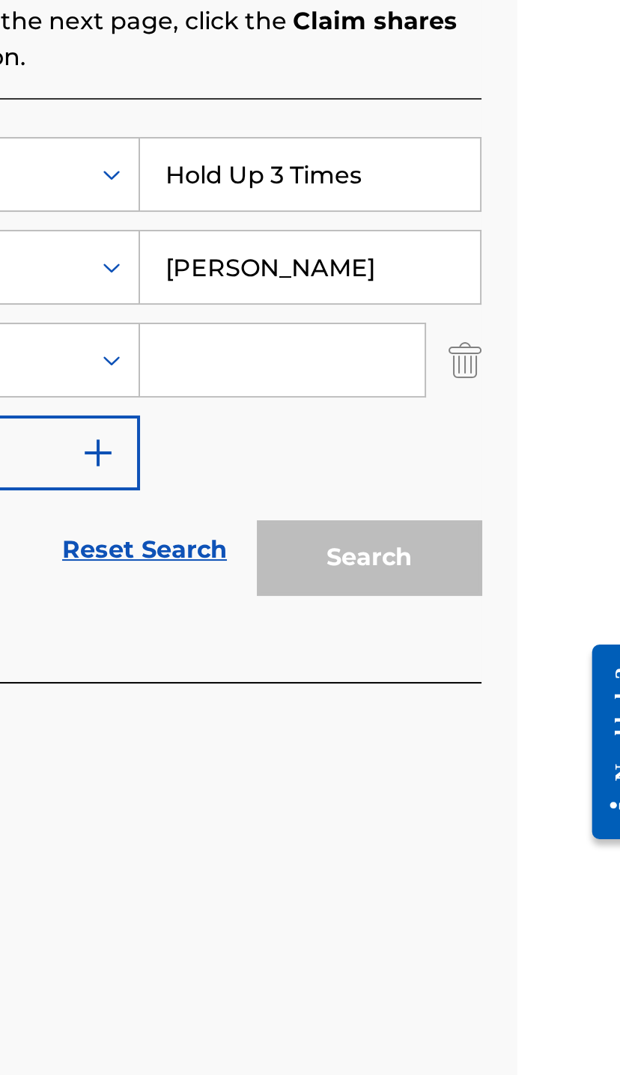
scroll to position [37, 68]
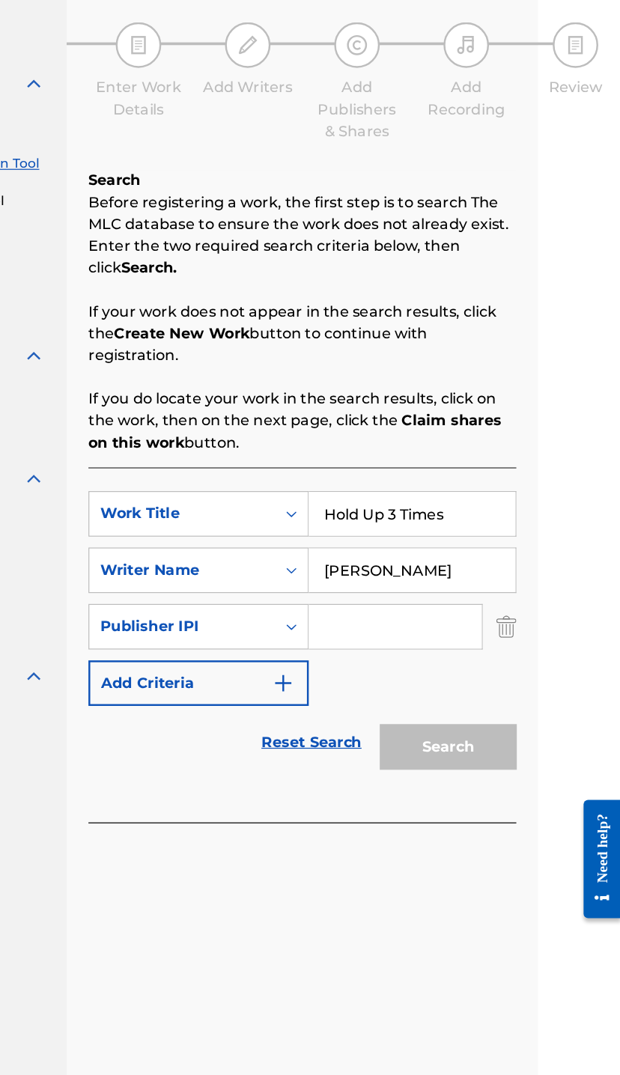
click at [363, 614] on input "Search Form" at bounding box center [434, 632] width 142 height 36
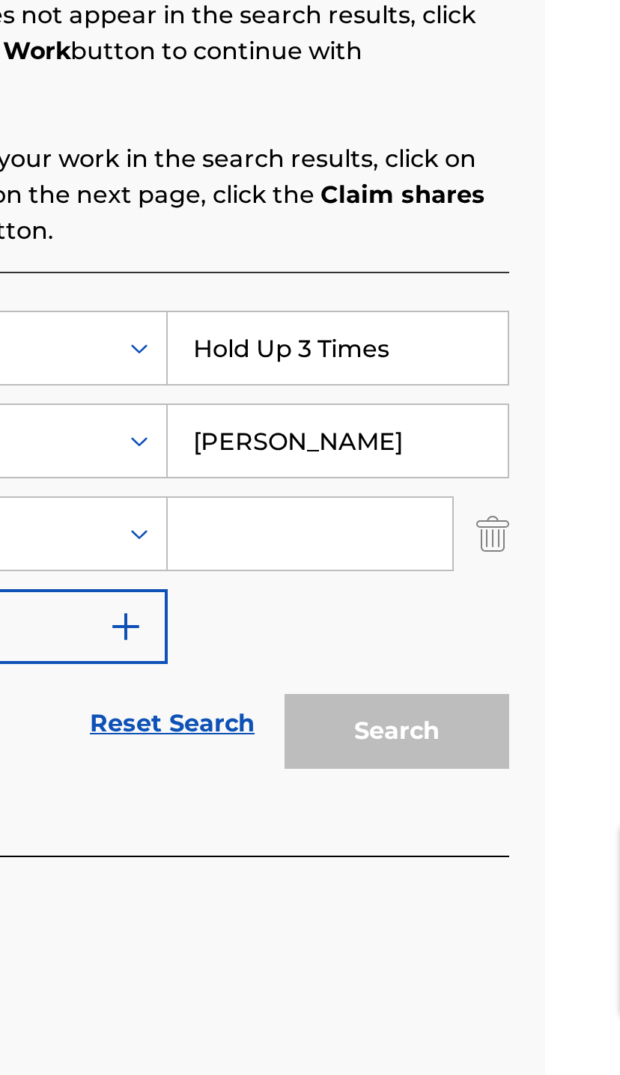
click at [363, 614] on input "Search Form" at bounding box center [434, 632] width 142 height 36
paste input "00549964982"
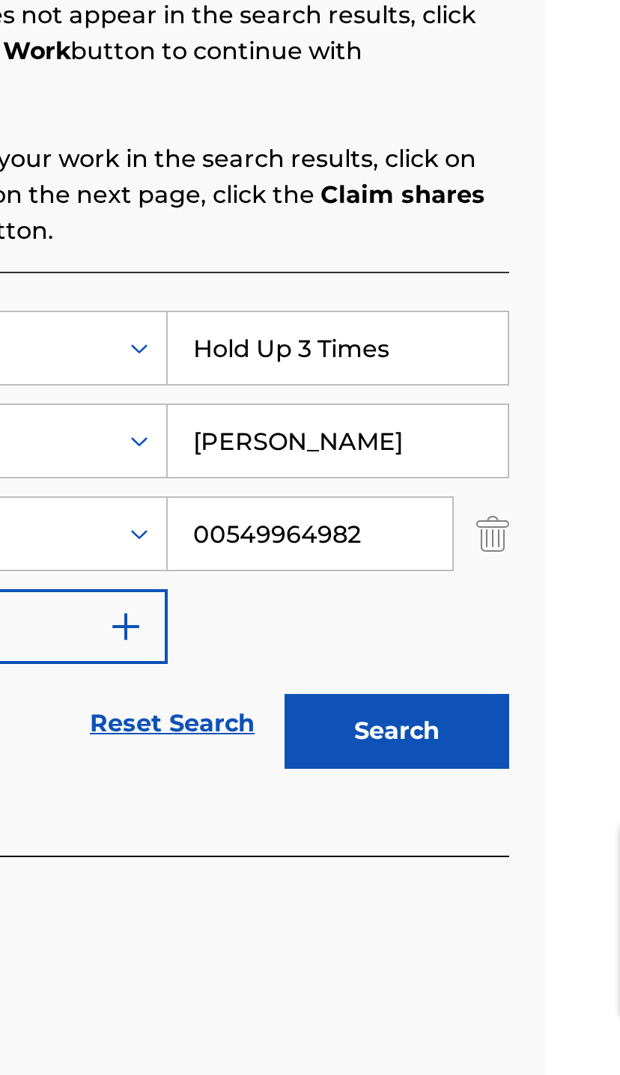
type input "00549964982"
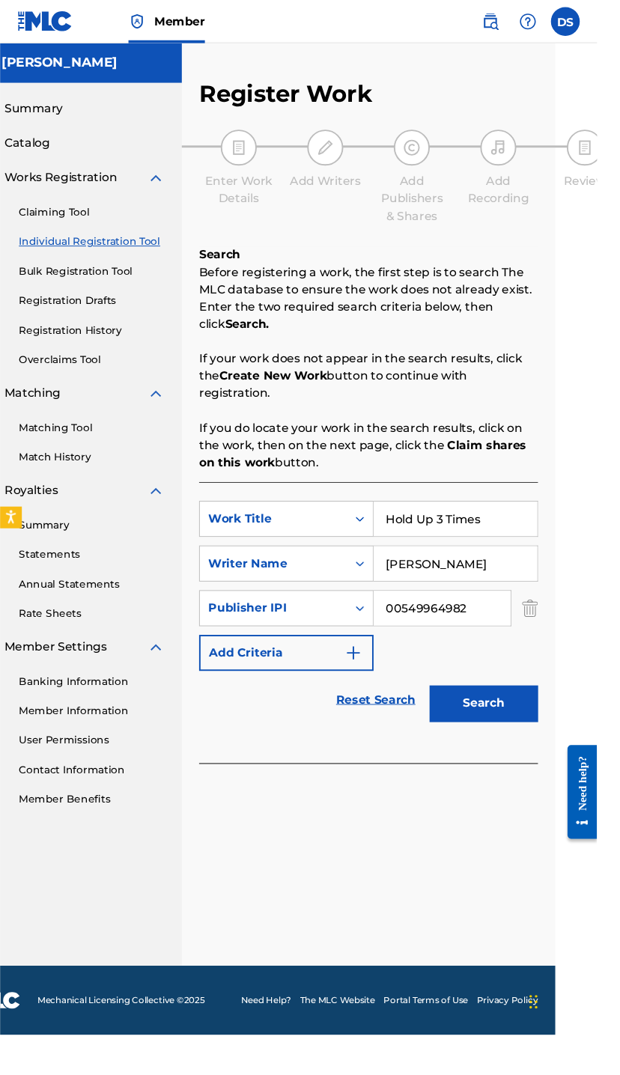
click at [529, 716] on button "Search" at bounding box center [502, 730] width 112 height 37
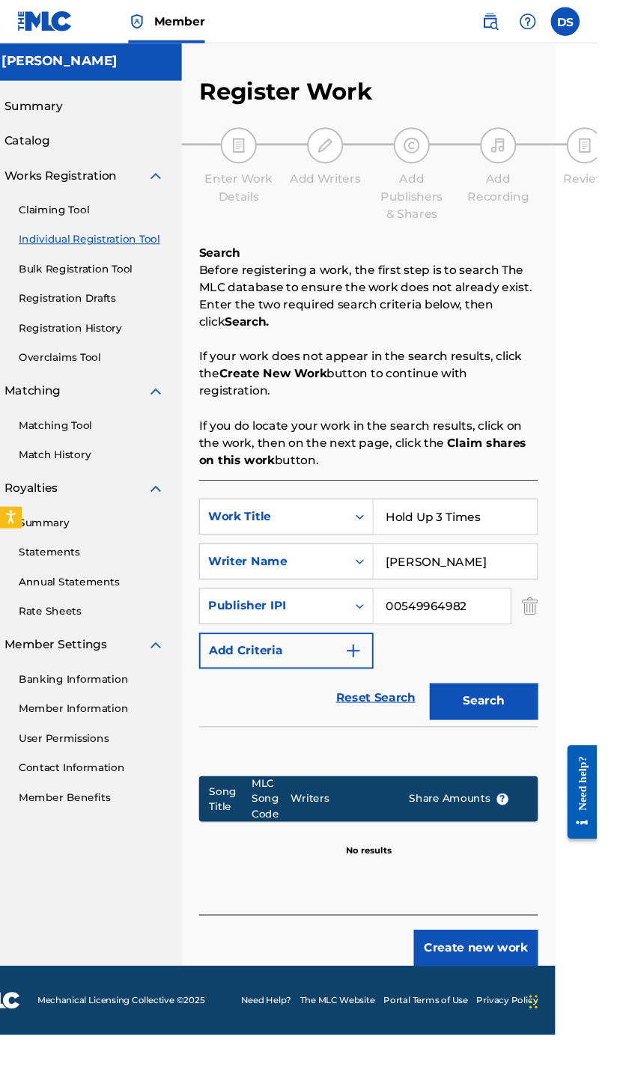
click at [508, 973] on button "Create new work" at bounding box center [494, 983] width 129 height 37
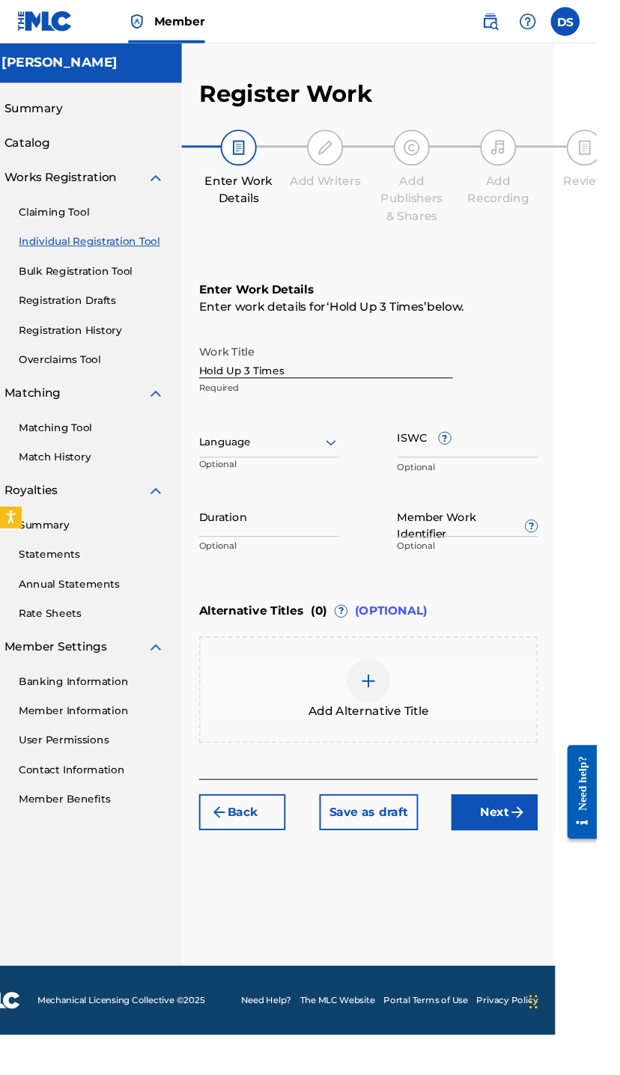
scroll to position [0, 43]
click at [467, 464] on input "ISWC ?" at bounding box center [485, 453] width 146 height 43
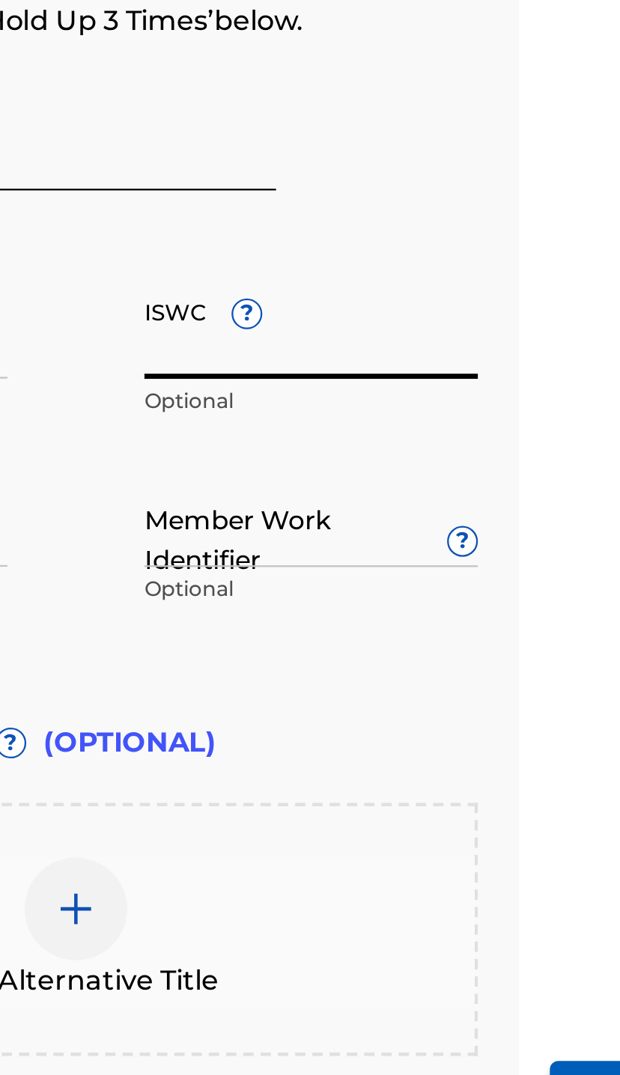
click at [412, 432] on input "ISWC ?" at bounding box center [485, 453] width 146 height 43
paste input "00549964982"
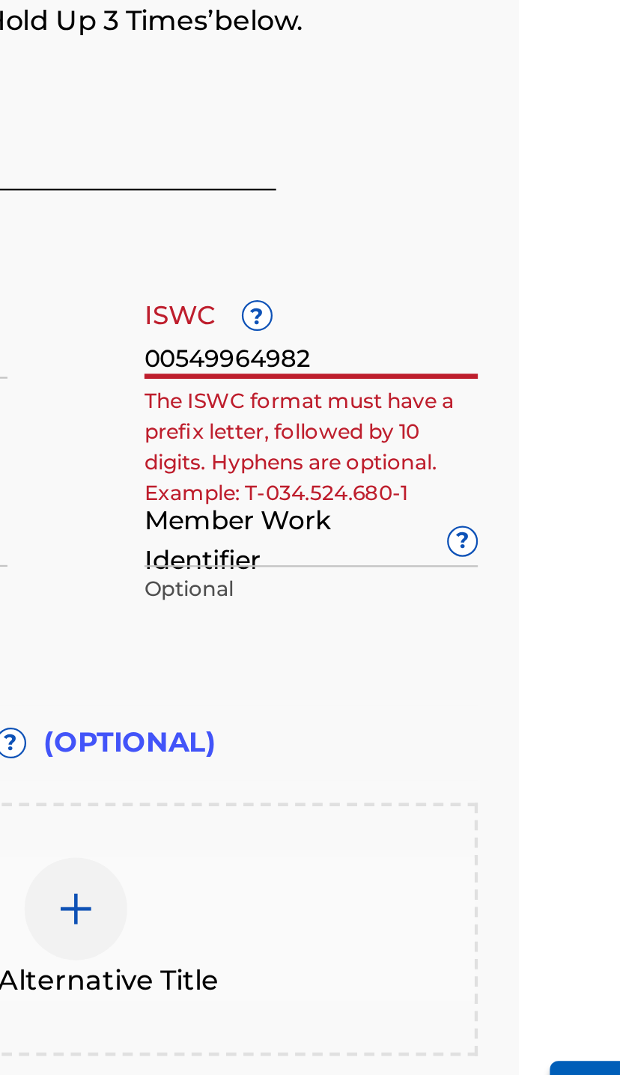
type input "00549964982"
click at [412, 432] on input "00549964982" at bounding box center [485, 453] width 146 height 43
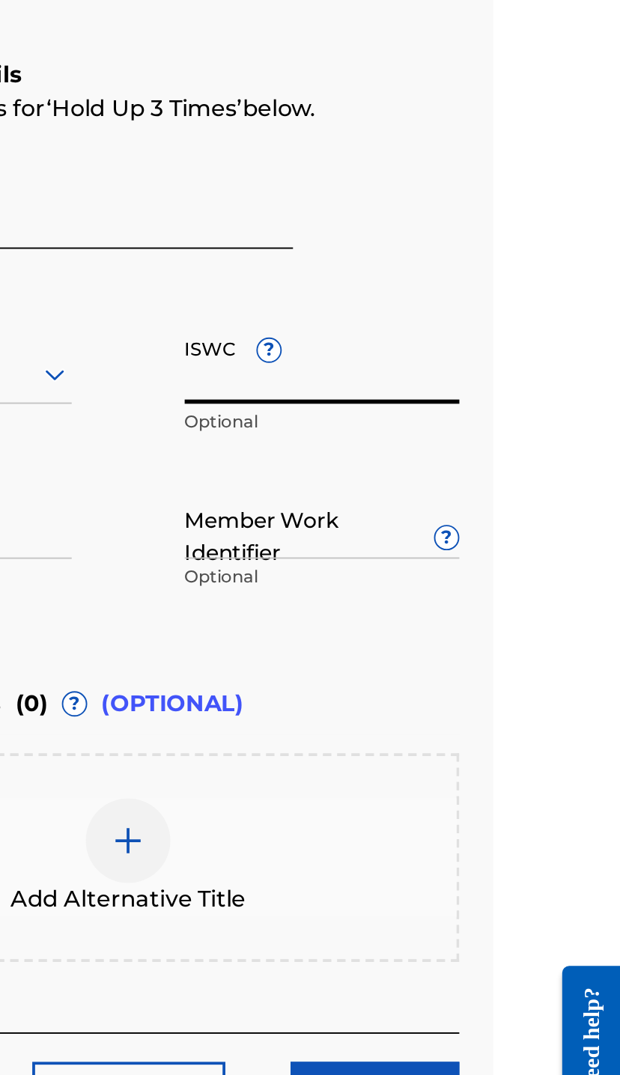
scroll to position [0, 68]
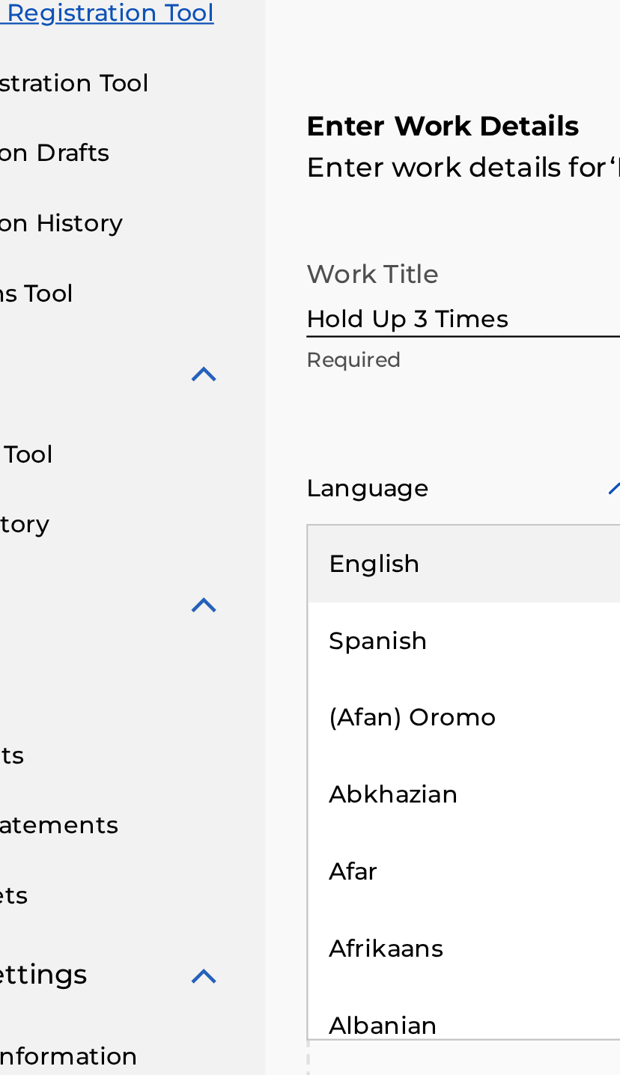
click at [183, 475] on div "English" at bounding box center [255, 492] width 144 height 34
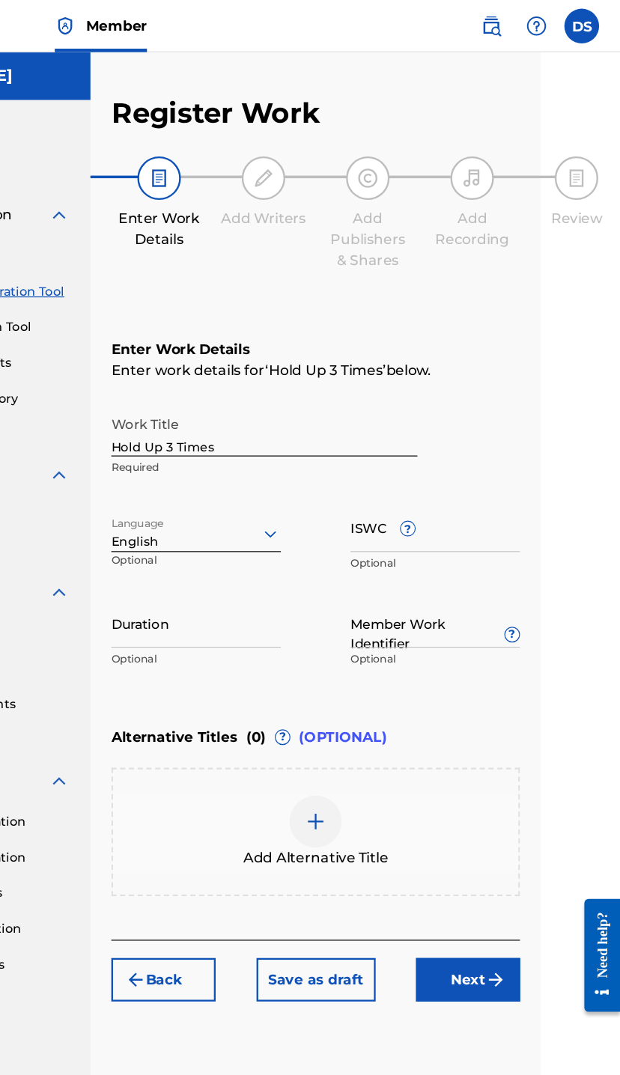
click at [388, 551] on input "Member Work Identifier ?" at bounding box center [461, 536] width 146 height 43
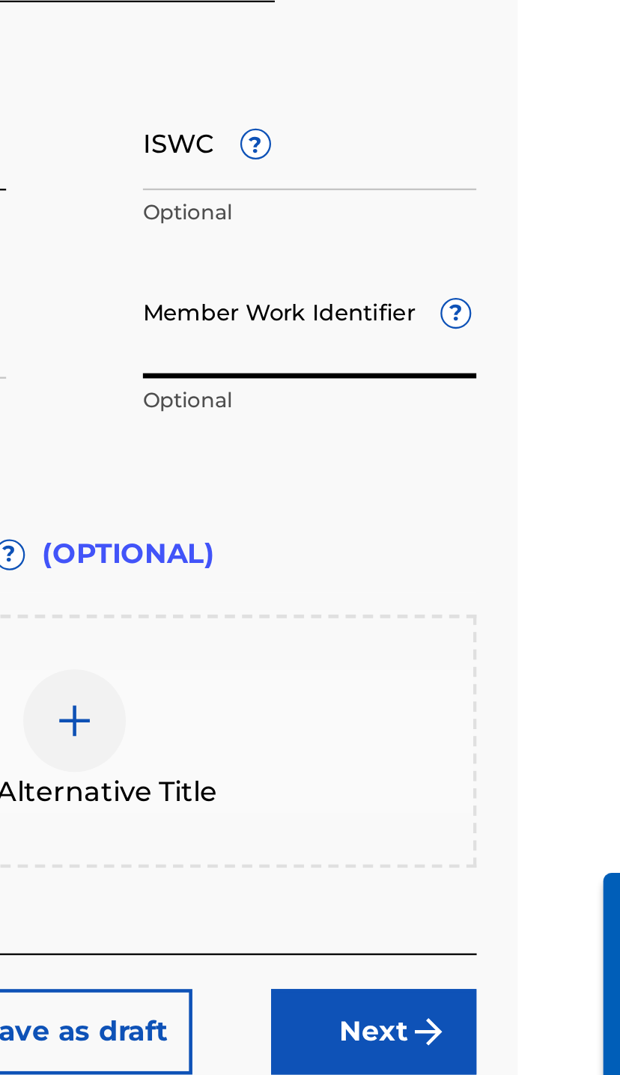
click at [388, 515] on input "Member Work Identifier ?" at bounding box center [461, 536] width 146 height 43
paste input "00549964982"
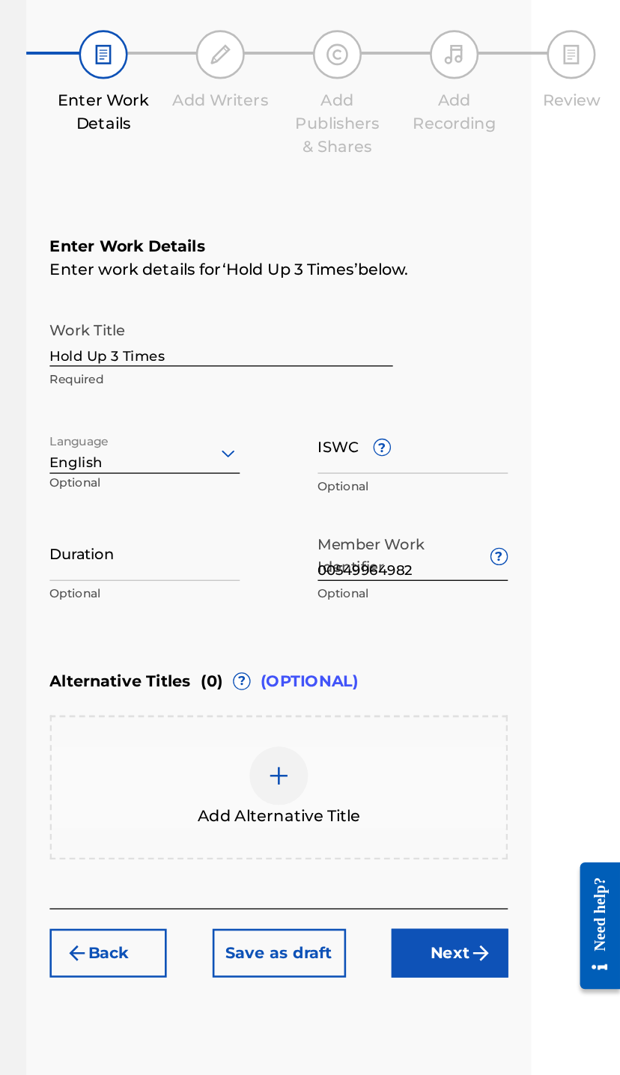
click at [213, 464] on div "Work Title Hold Up 3 Times Required Language English Optional ISWC ? Optional D…" at bounding box center [358, 466] width 352 height 232
click at [388, 515] on input "00549964982" at bounding box center [461, 536] width 146 height 43
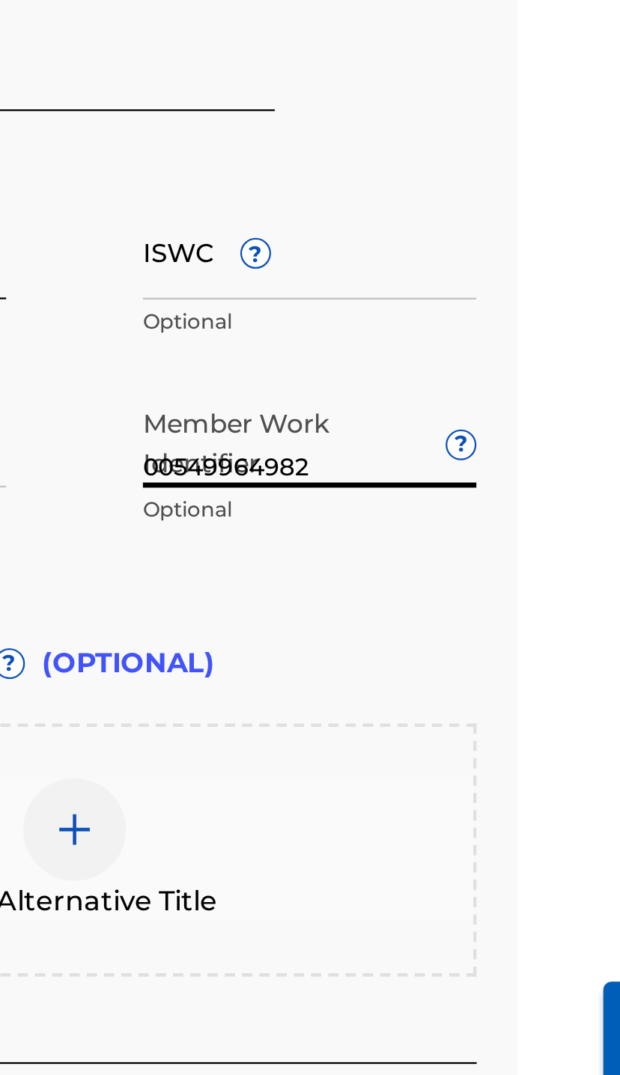
click at [388, 515] on input "00549964982" at bounding box center [461, 536] width 146 height 43
type input "0"
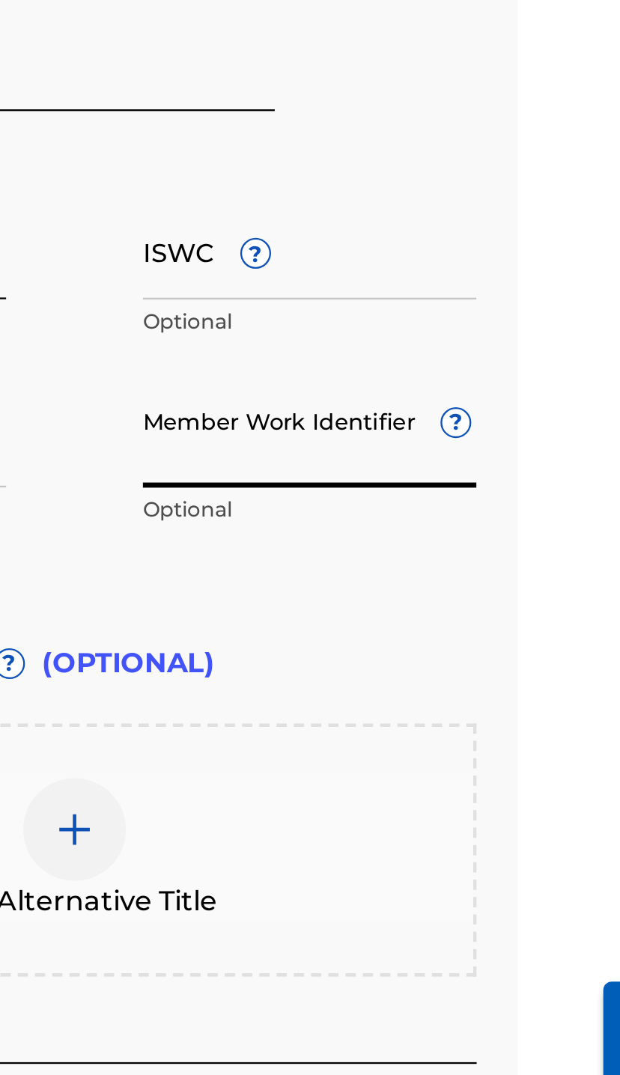
click at [388, 515] on input "Member Work Identifier ?" at bounding box center [461, 536] width 146 height 43
paste input "00549964982"
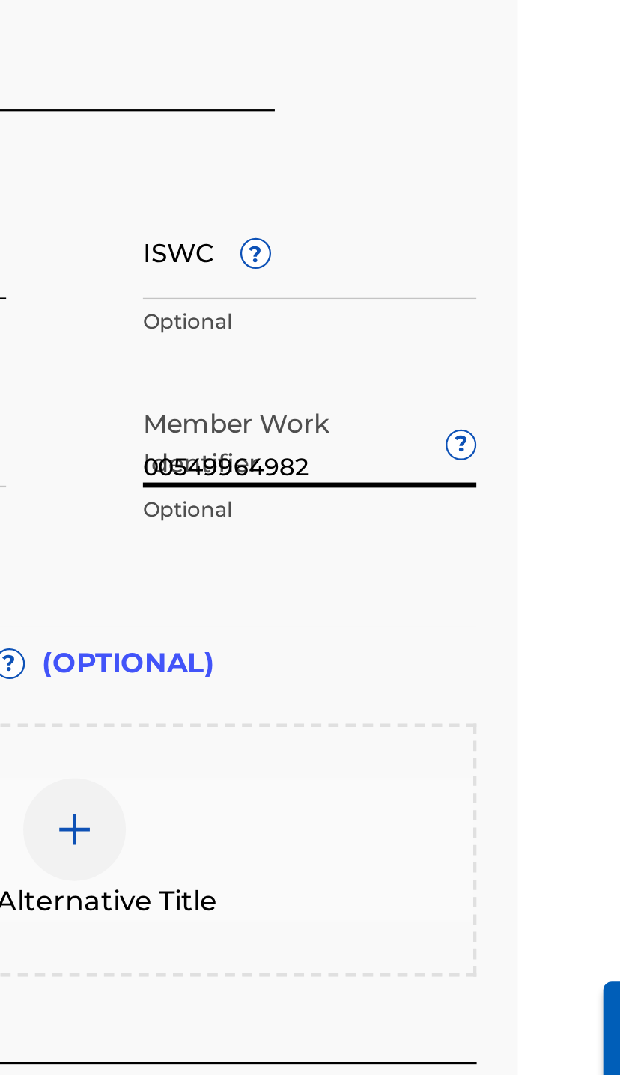
click at [182, 350] on div "Work Title Hold Up 3 Times Required Language English Optional ISWC ? Optional D…" at bounding box center [358, 466] width 352 height 232
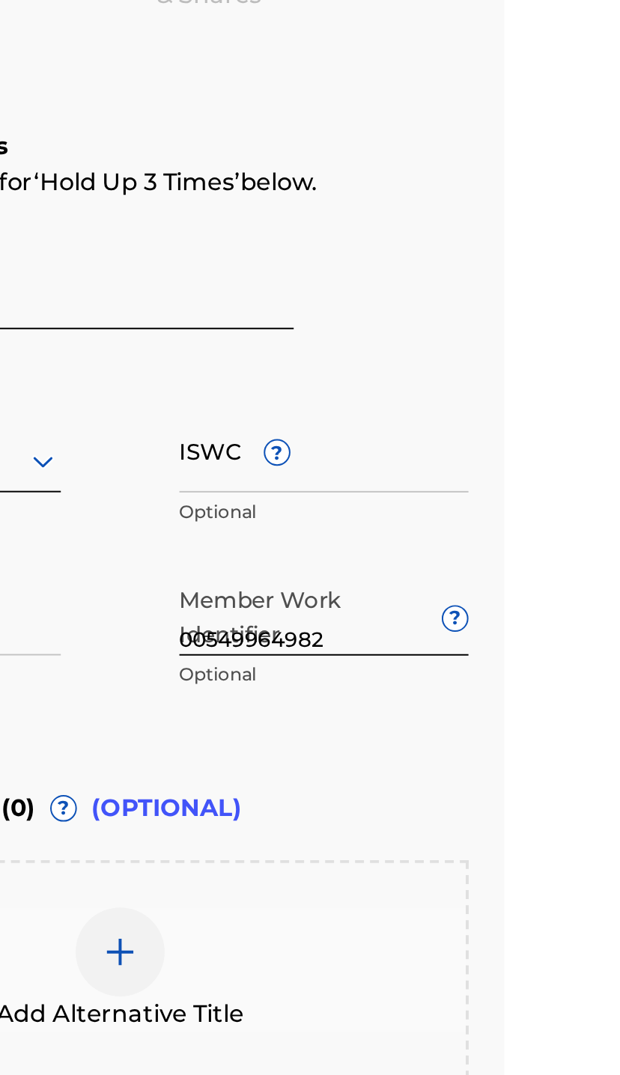
click at [388, 515] on input "00549964982" at bounding box center [461, 536] width 146 height 43
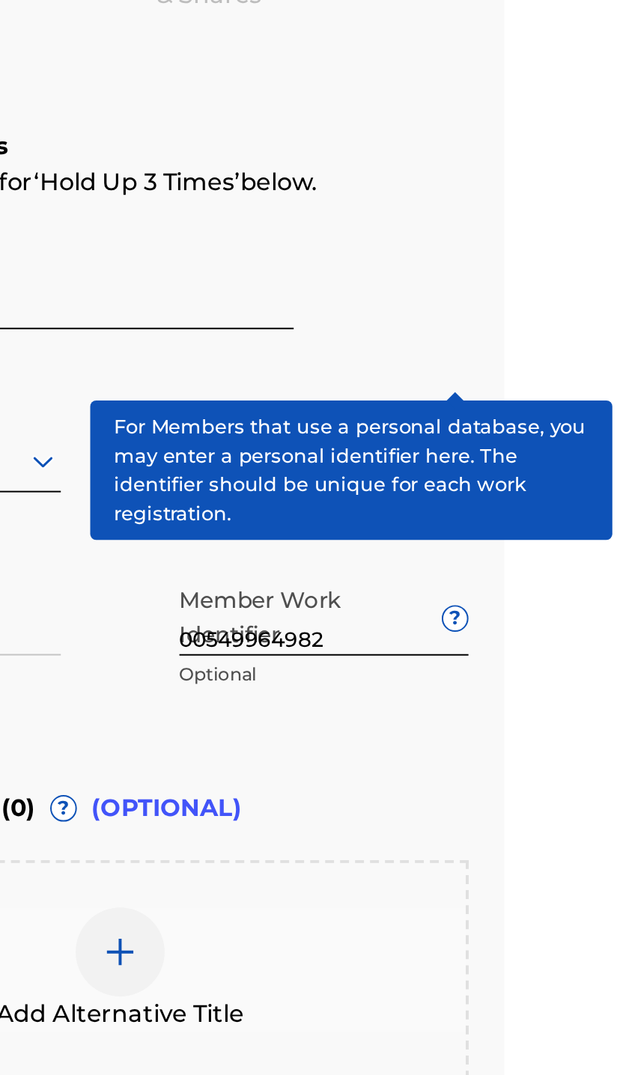
click at [521, 533] on span "?" at bounding box center [527, 539] width 12 height 12
click at [388, 515] on input "00549964982" at bounding box center [461, 536] width 146 height 43
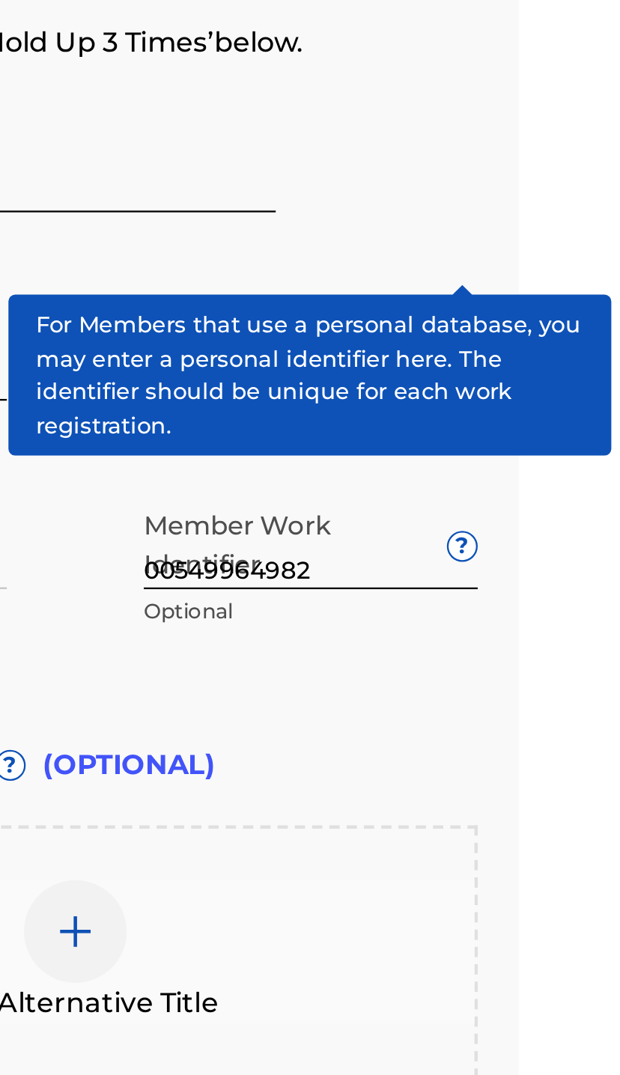
click at [388, 515] on input "00549964982" at bounding box center [461, 536] width 146 height 43
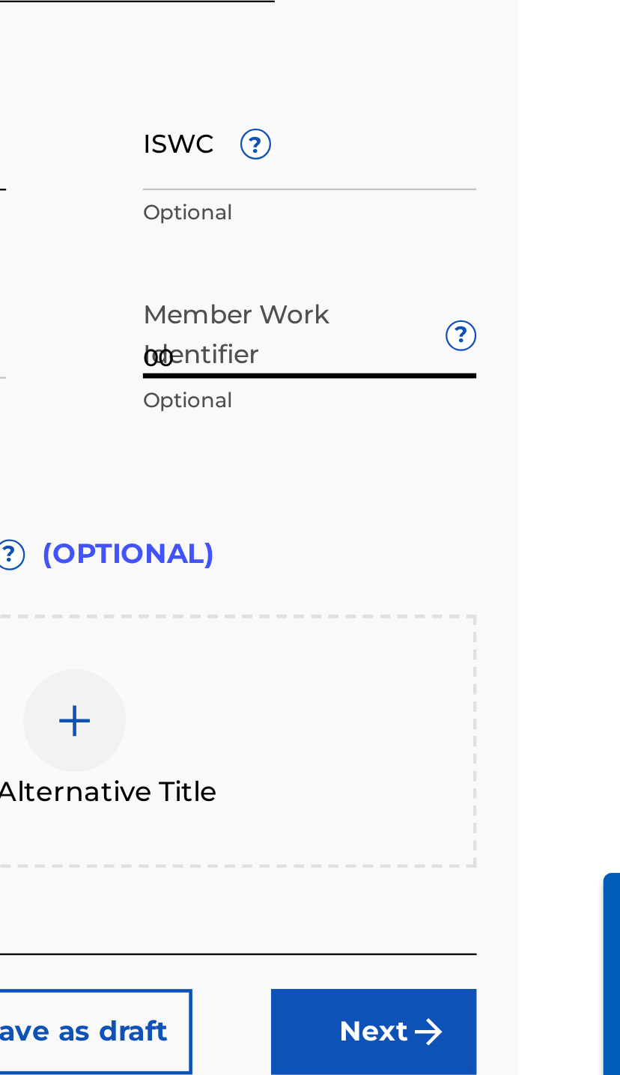
type input "0"
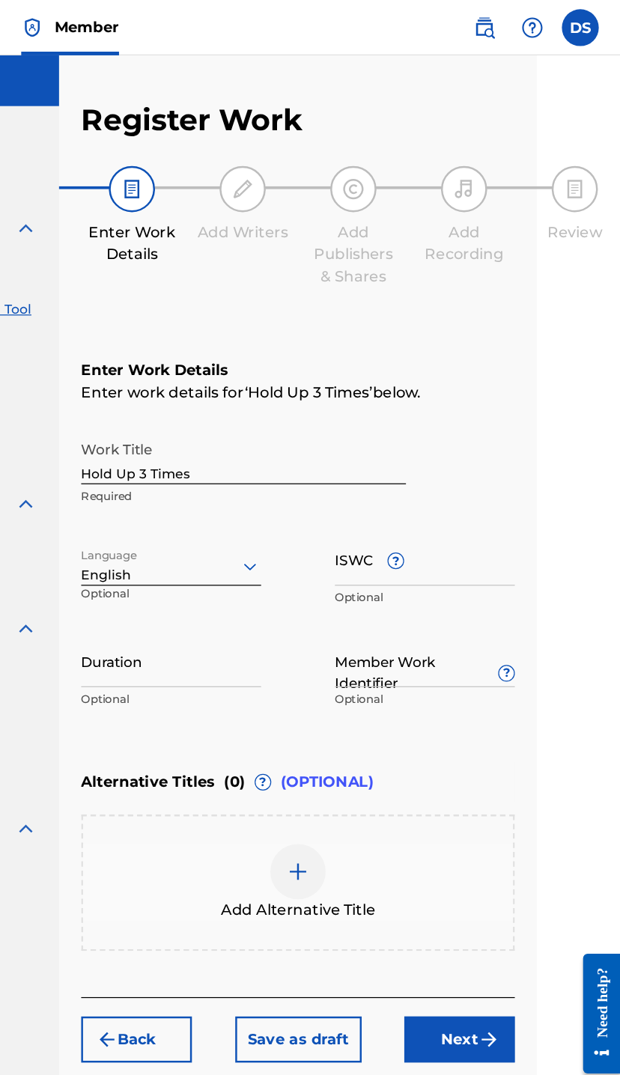
click at [388, 443] on input "ISWC ?" at bounding box center [461, 453] width 146 height 43
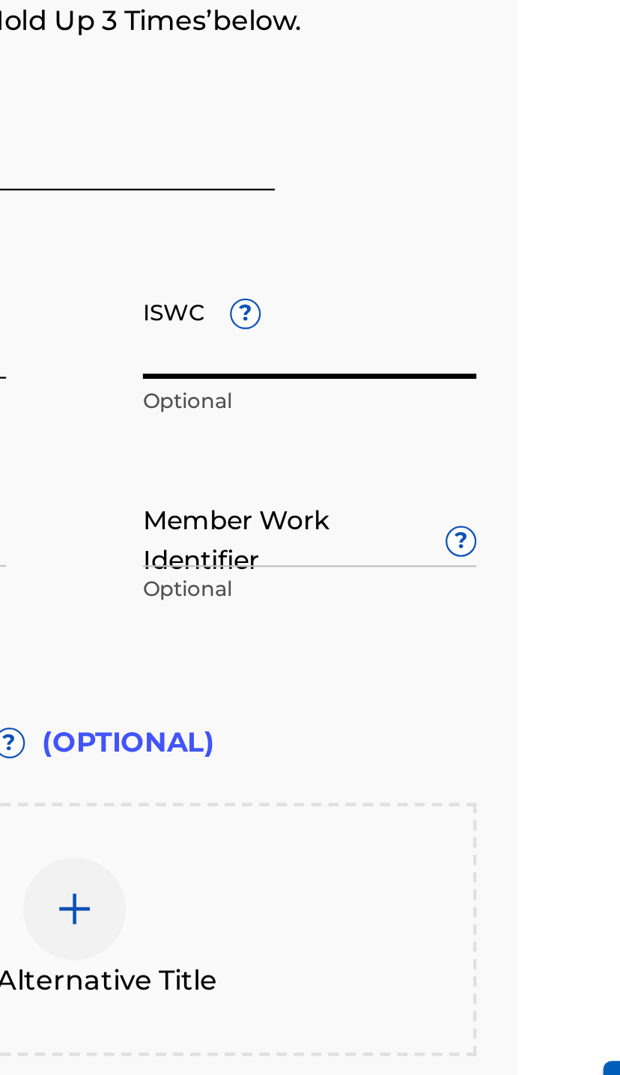
click at [388, 432] on input "ISWC ?" at bounding box center [461, 453] width 146 height 43
paste input "T3328549102"
type input "T3328549102"
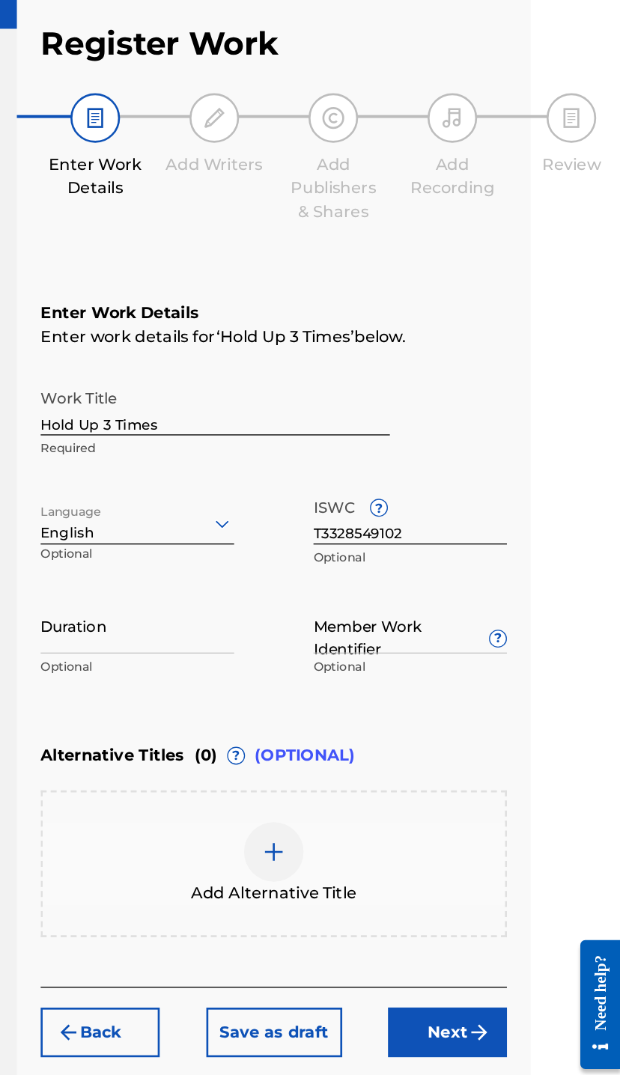
click at [349, 698] on img at bounding box center [358, 707] width 18 height 18
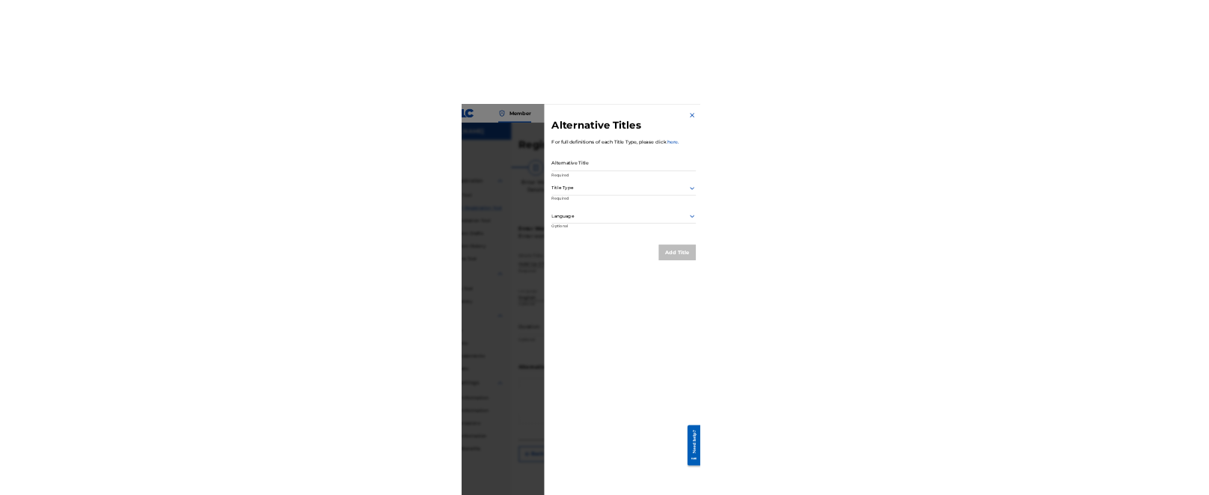
scroll to position [0, 0]
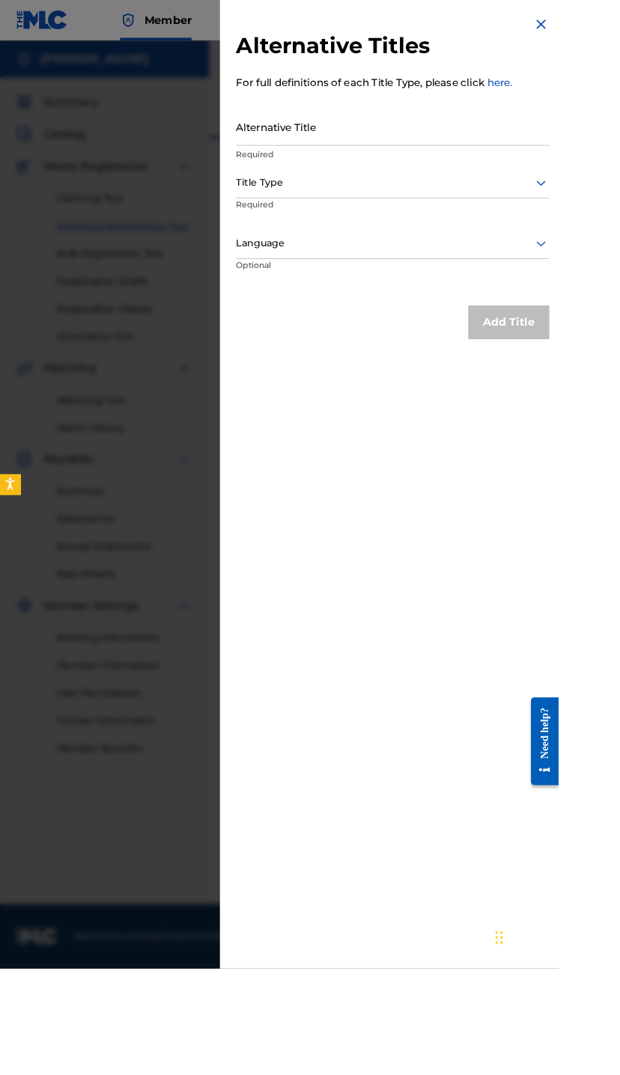
click at [225, 975] on div at bounding box center [310, 582] width 620 height 1075
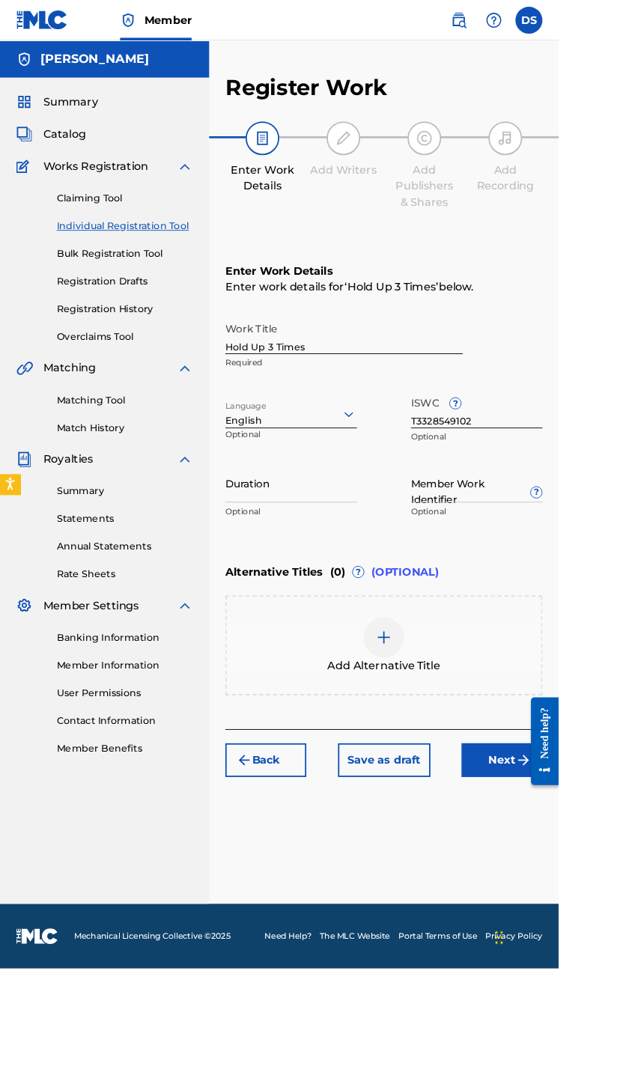
click at [408, 716] on div at bounding box center [425, 707] width 45 height 45
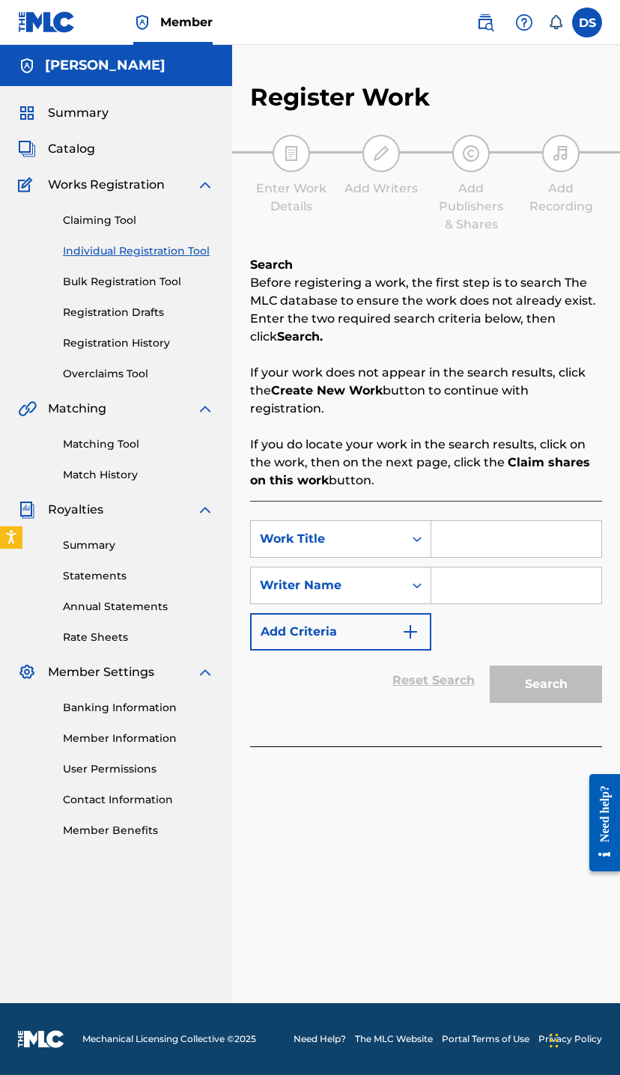
click at [114, 243] on link "Individual Registration Tool" at bounding box center [138, 251] width 151 height 16
click at [469, 534] on input "Search Form" at bounding box center [516, 539] width 170 height 36
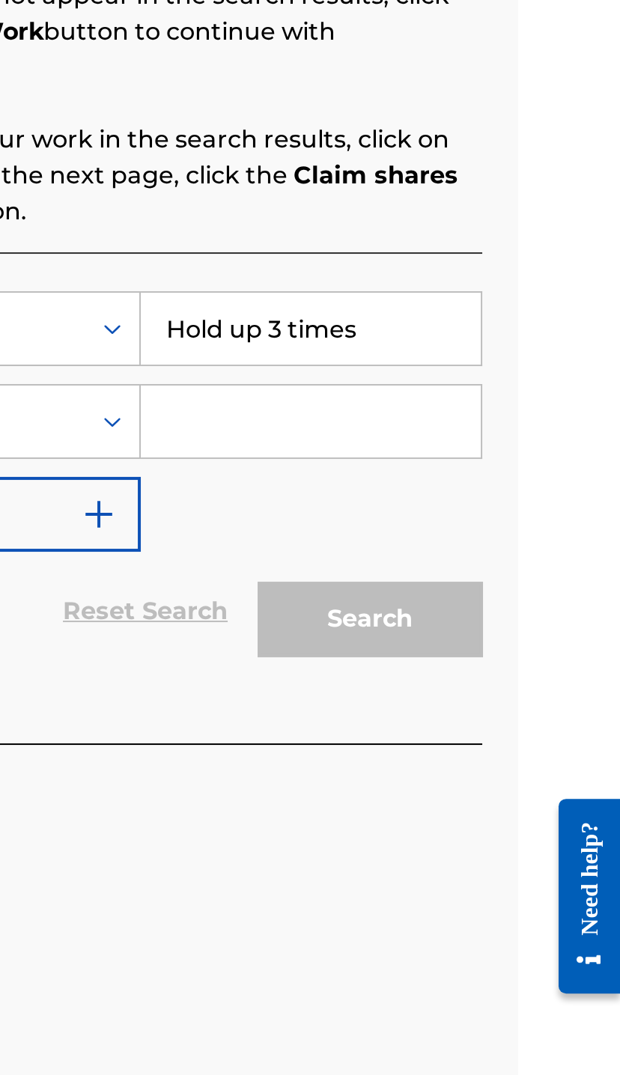
type input "Hold up 3 times"
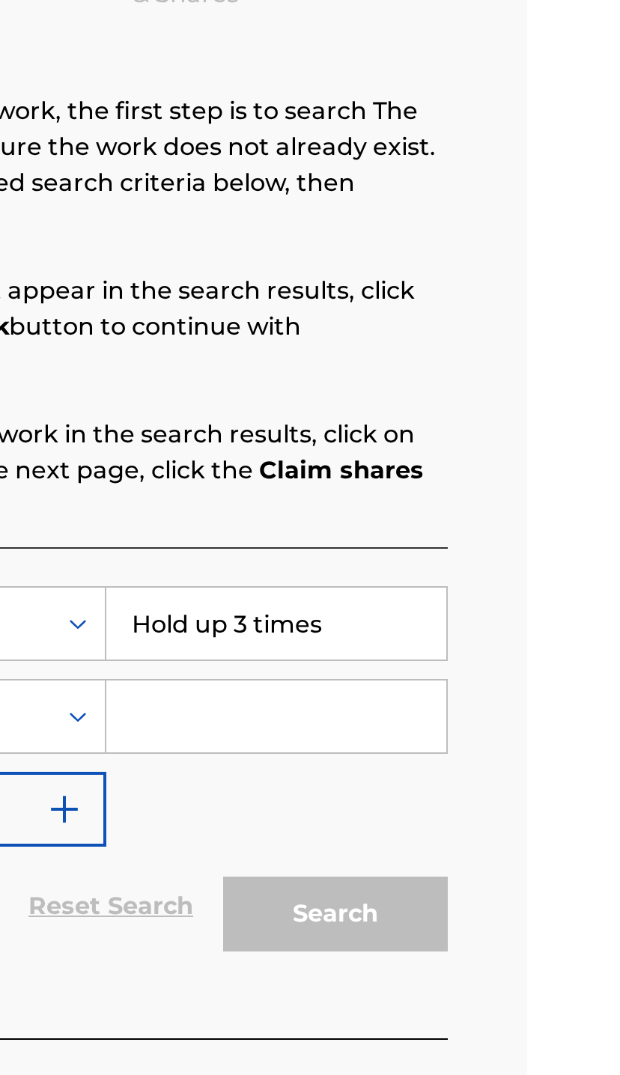
scroll to position [0, 27]
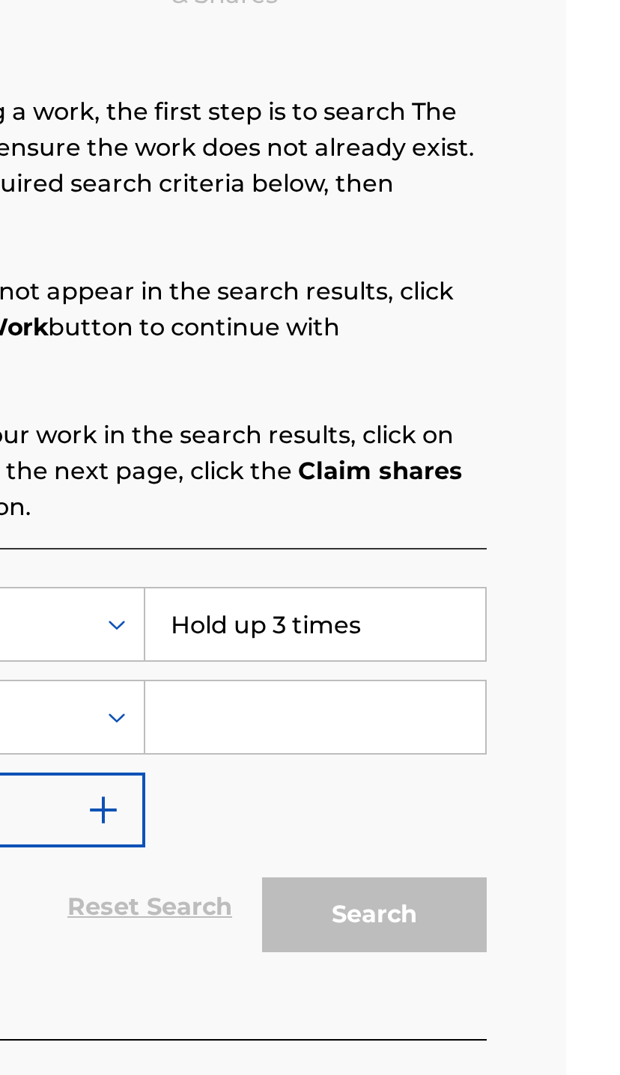
click at [201, 520] on div "SearchWithCriteriaab75e6cb-0ea9-446e-a918-aaeb63e19bfa Work Title Hold up 3 tim…" at bounding box center [377, 585] width 352 height 130
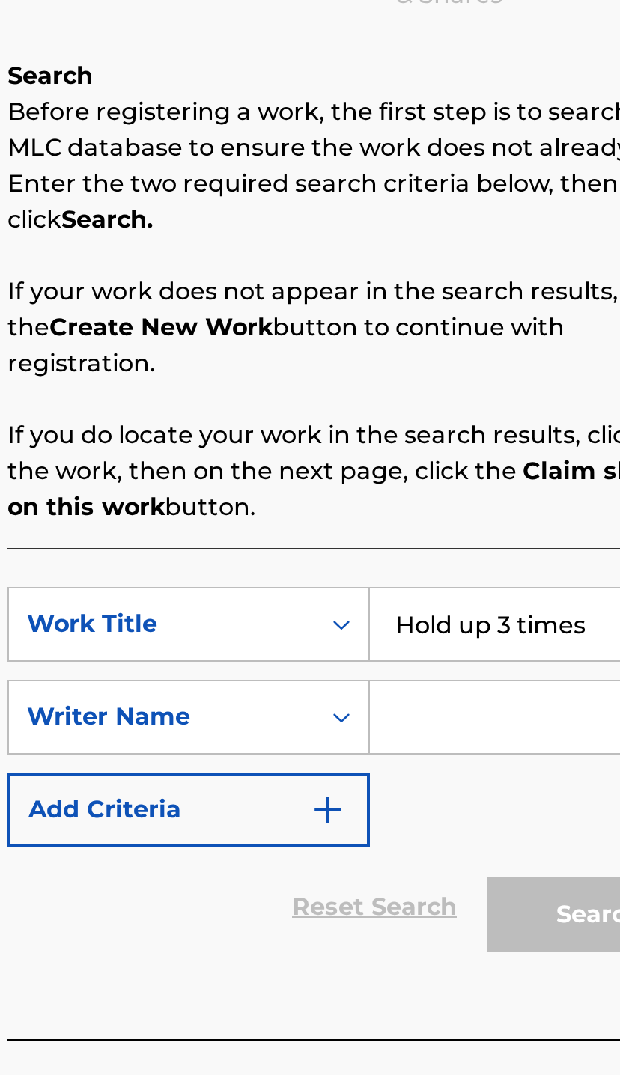
click at [382, 567] on input "Search Form" at bounding box center [467, 585] width 170 height 36
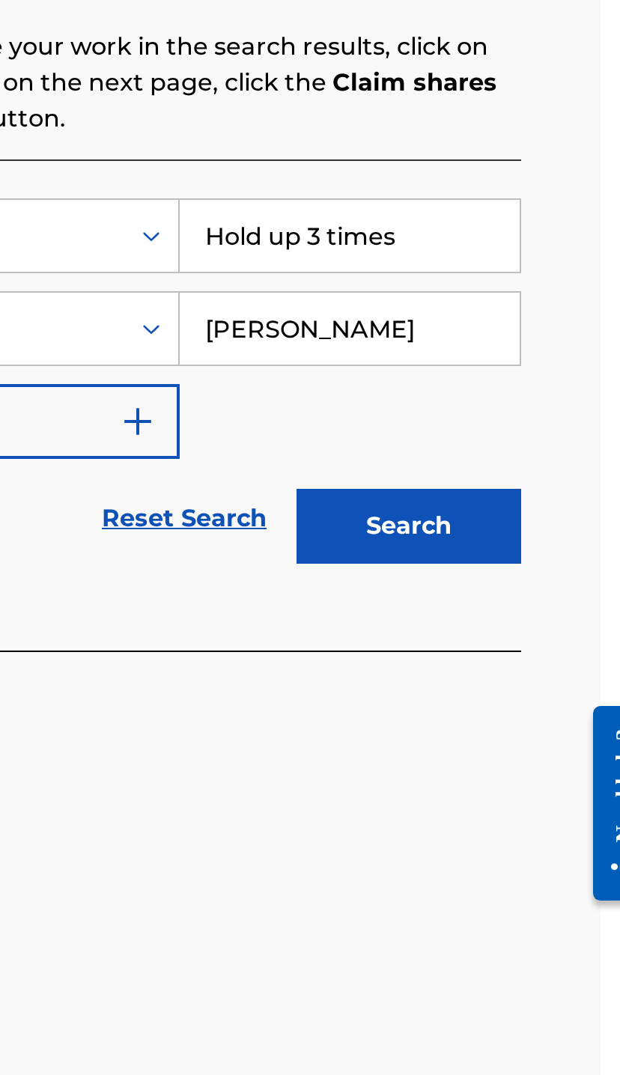
type input "[PERSON_NAME]"
click at [441, 665] on button "Search" at bounding box center [497, 683] width 112 height 37
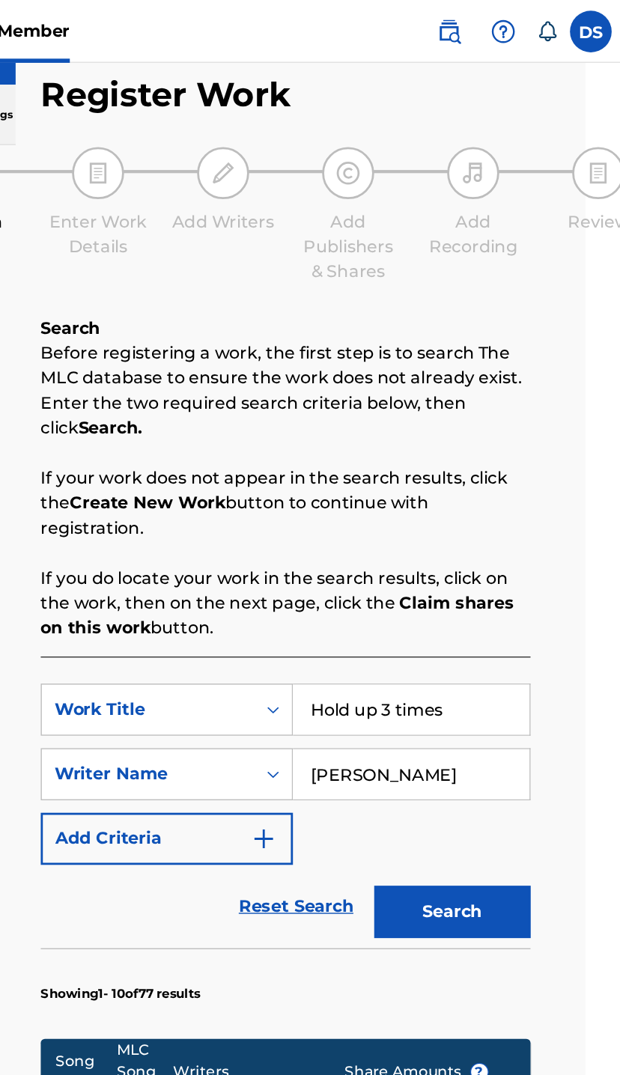
scroll to position [0, 37]
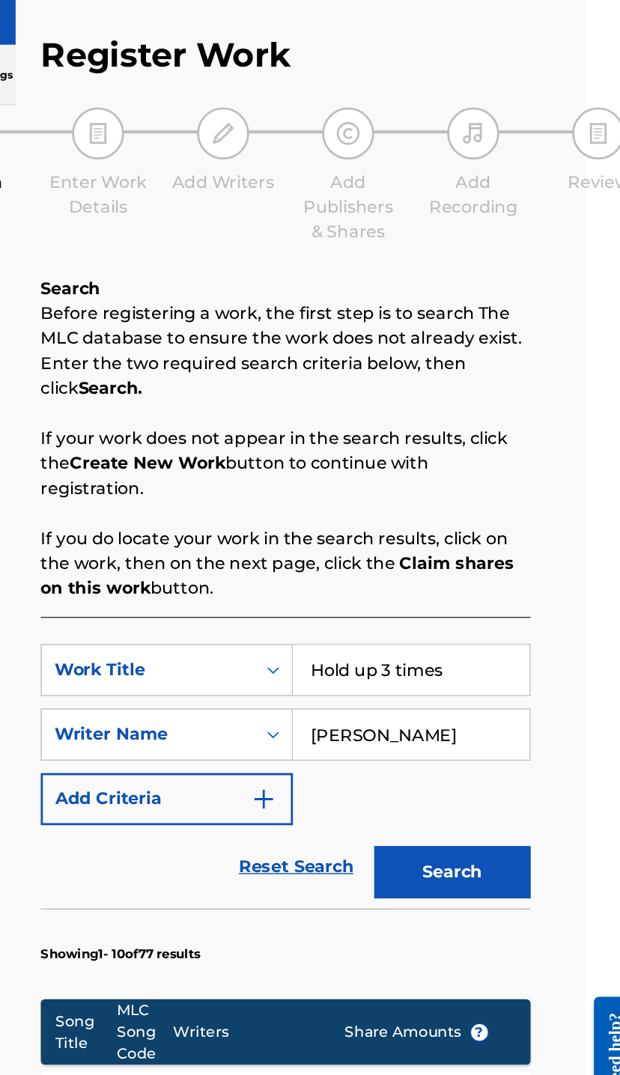
click at [343, 623] on img "Search Form" at bounding box center [352, 632] width 18 height 18
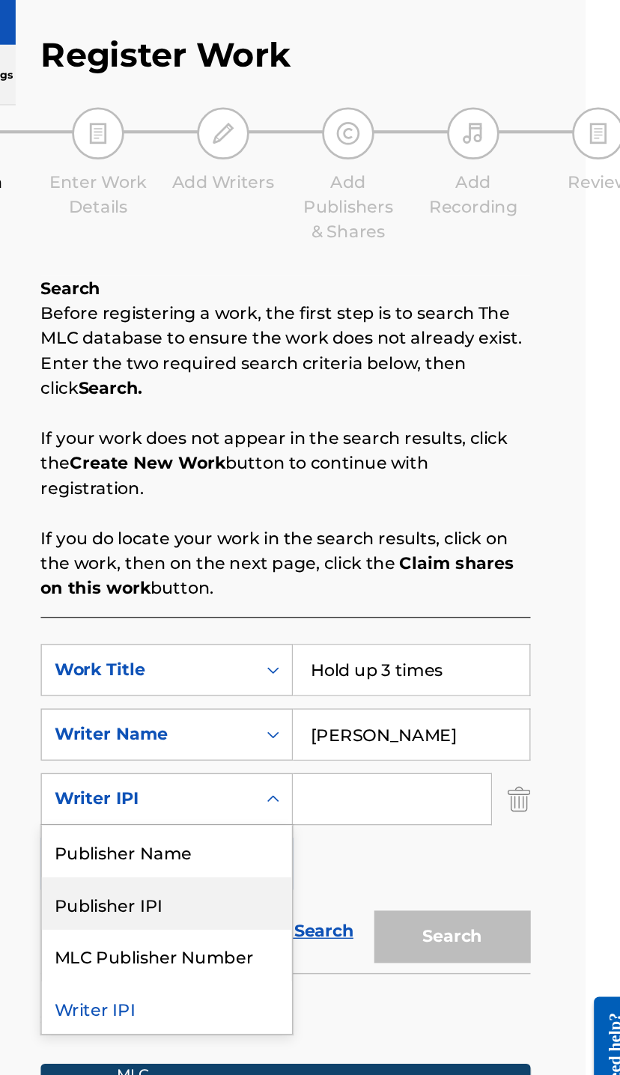
click at [192, 688] on div "Publisher IPI" at bounding box center [282, 706] width 180 height 37
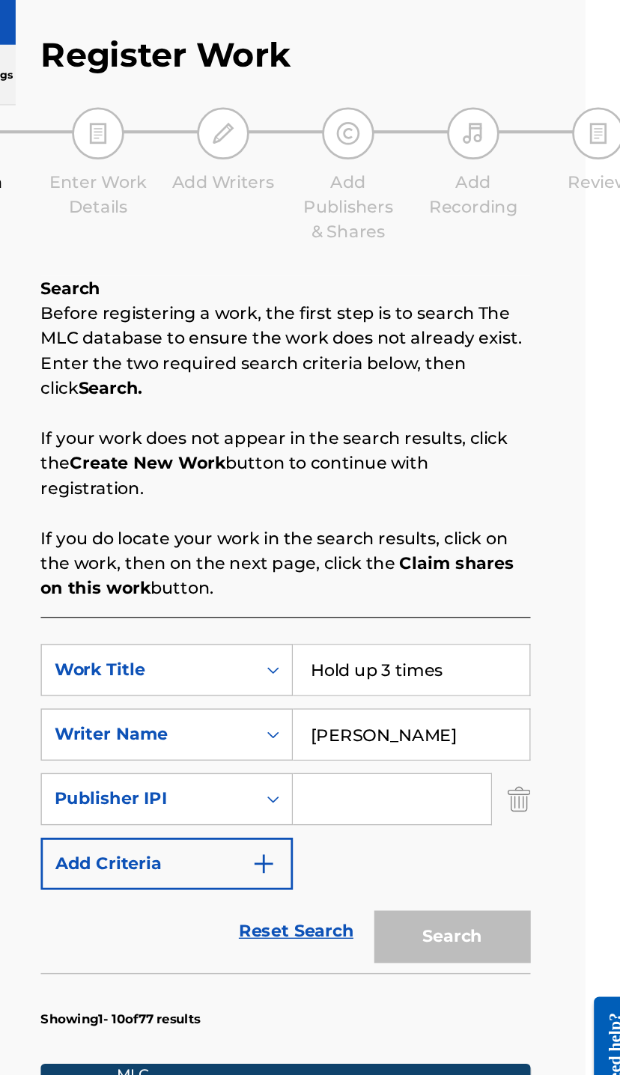
click at [373, 614] on input "Search Form" at bounding box center [444, 632] width 142 height 36
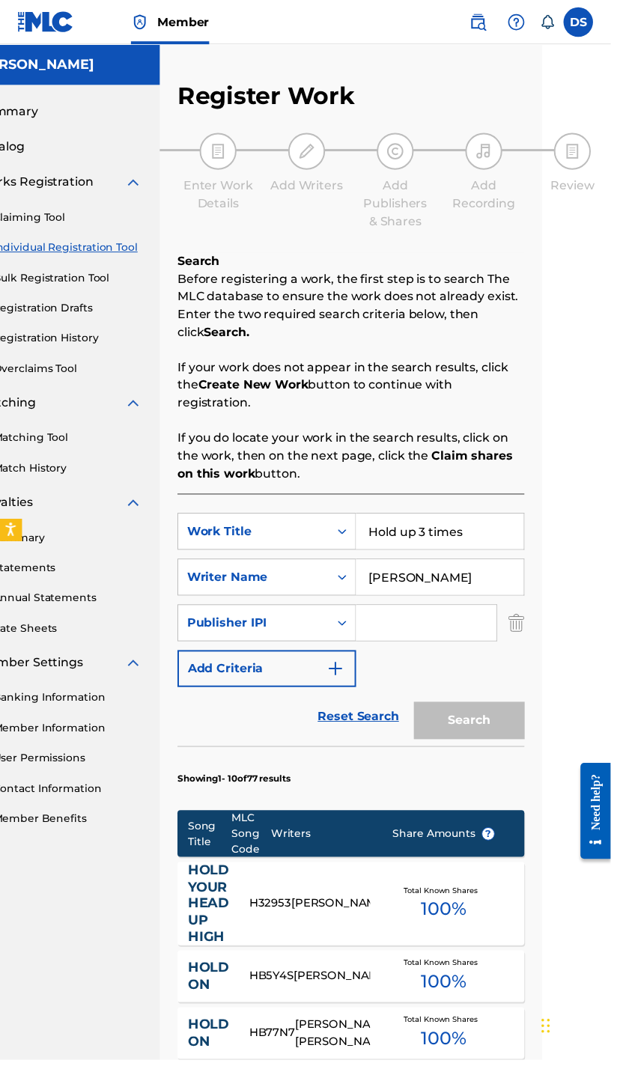
scroll to position [0, 70]
click at [403, 626] on input "Search Form" at bounding box center [432, 632] width 142 height 36
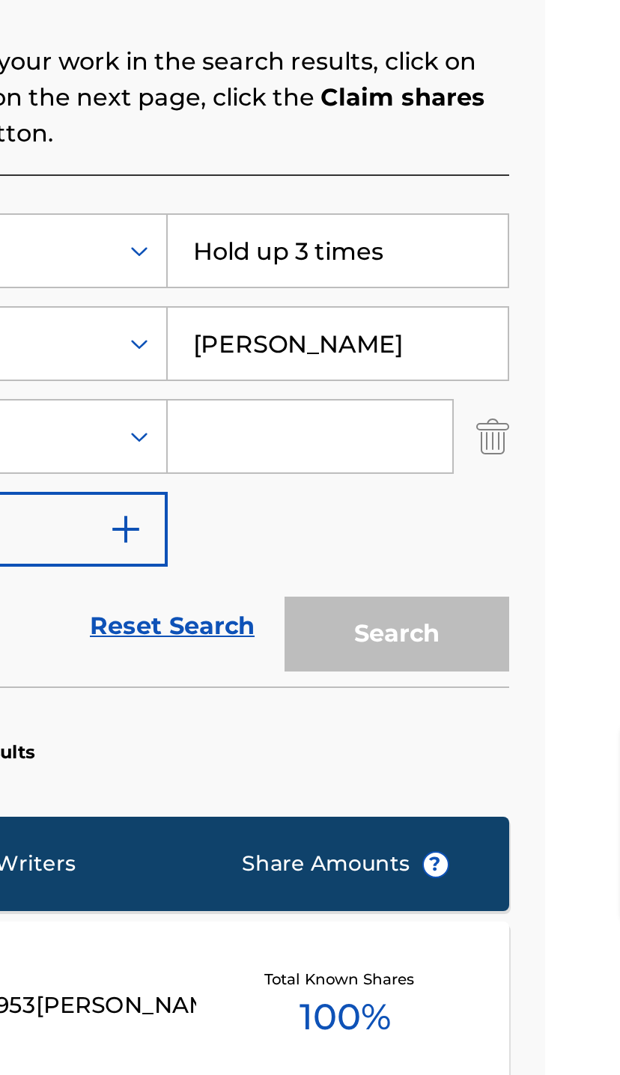
click at [361, 614] on input "Search Form" at bounding box center [432, 632] width 142 height 36
paste input "00549964982"
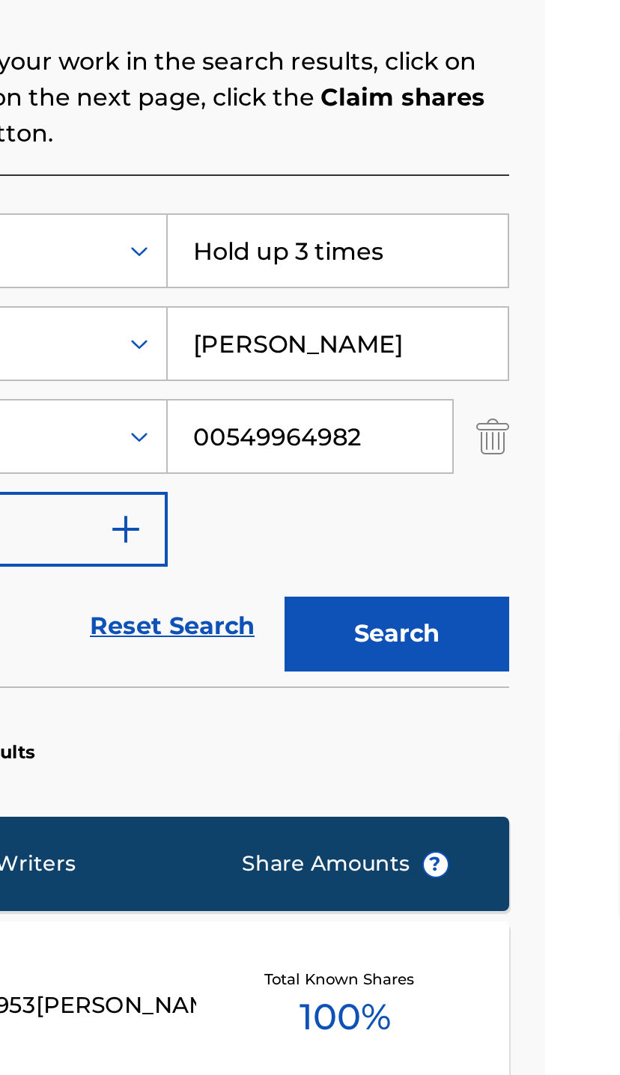
type input "00549964982"
click at [420, 712] on button "Search" at bounding box center [476, 730] width 112 height 37
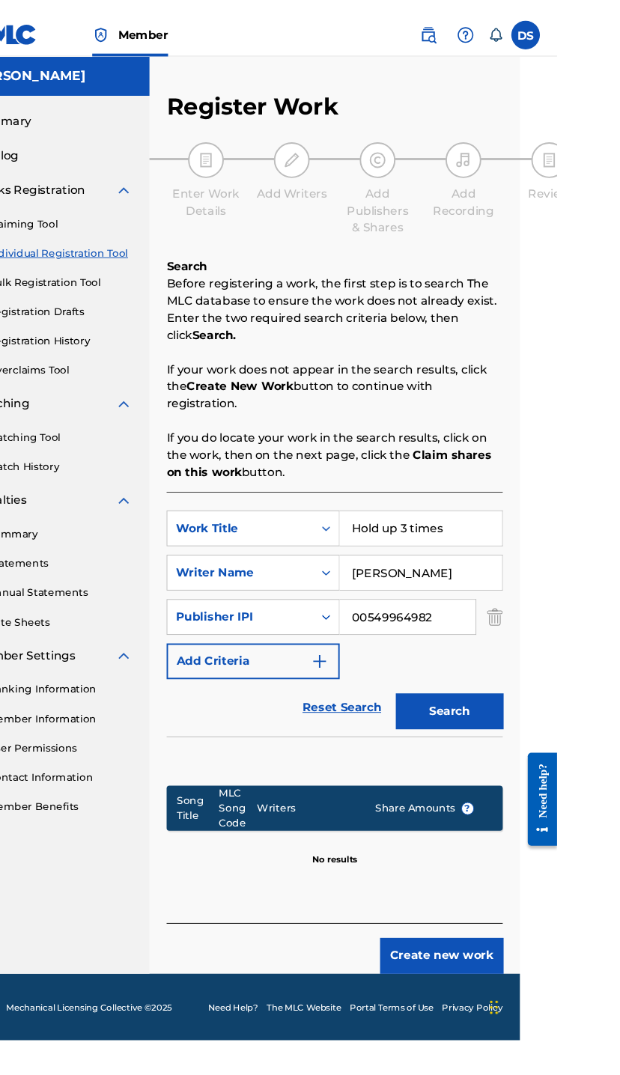
scroll to position [0, 26]
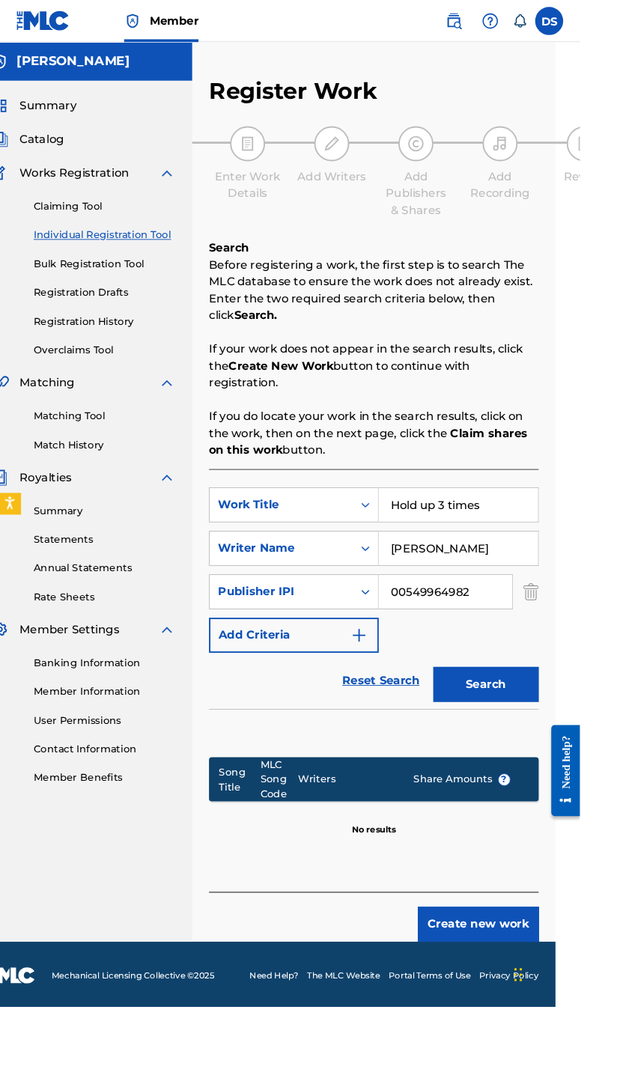
click at [523, 985] on button "Create new work" at bounding box center [511, 986] width 129 height 37
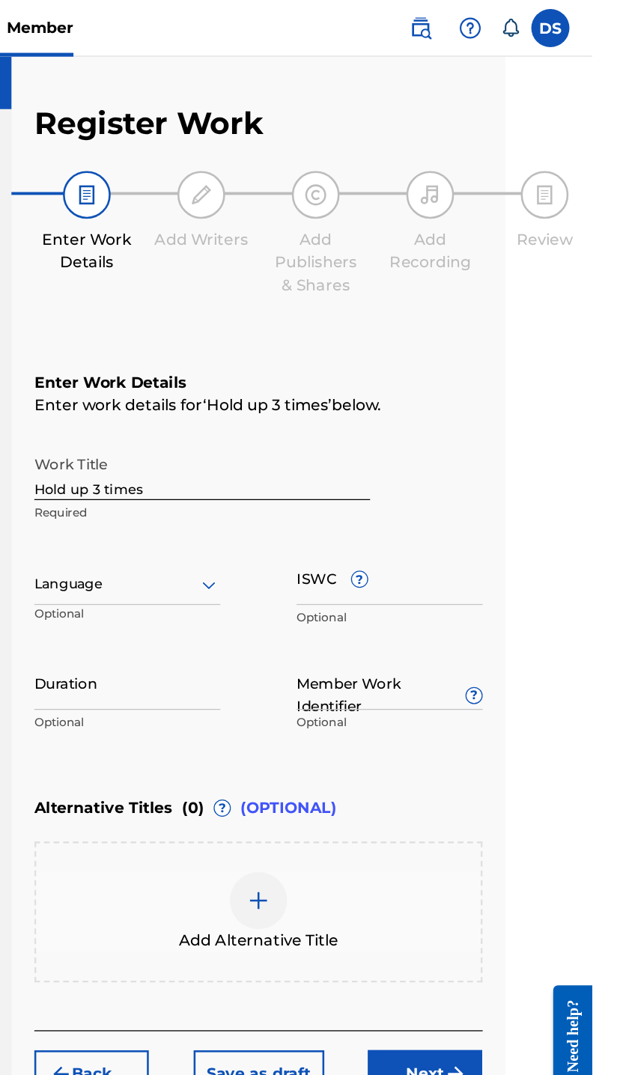
scroll to position [0, 68]
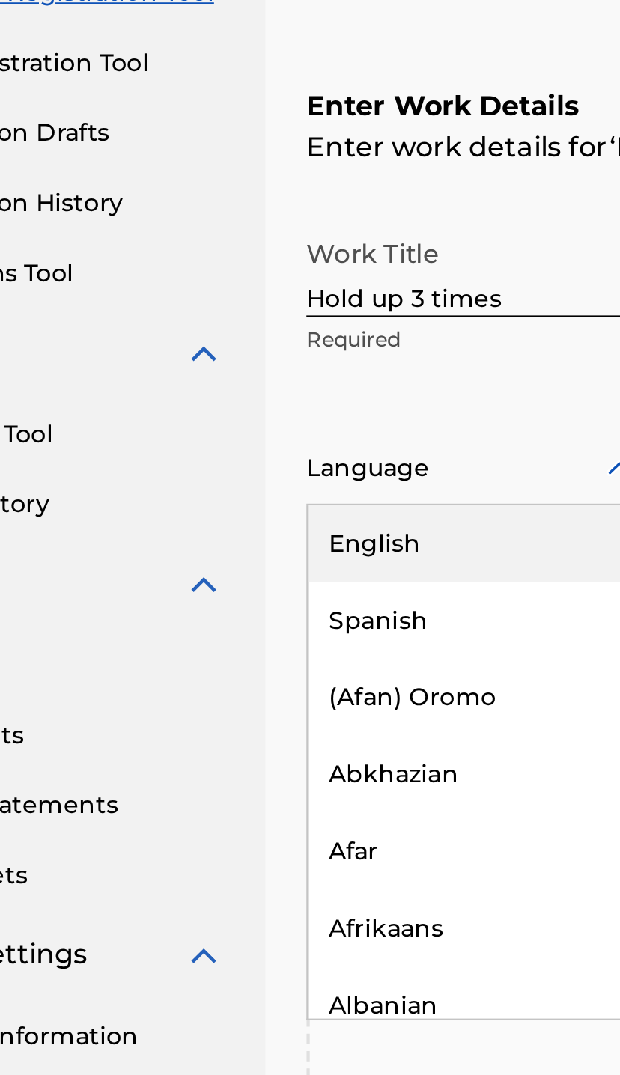
click at [183, 475] on div "English" at bounding box center [255, 492] width 144 height 34
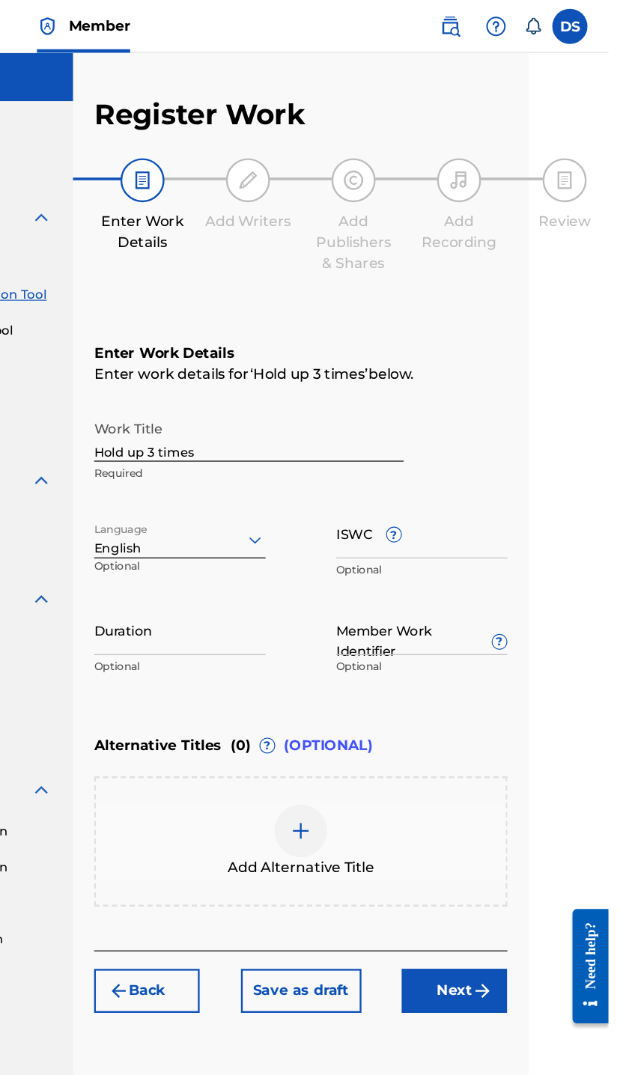
scroll to position [0, 27]
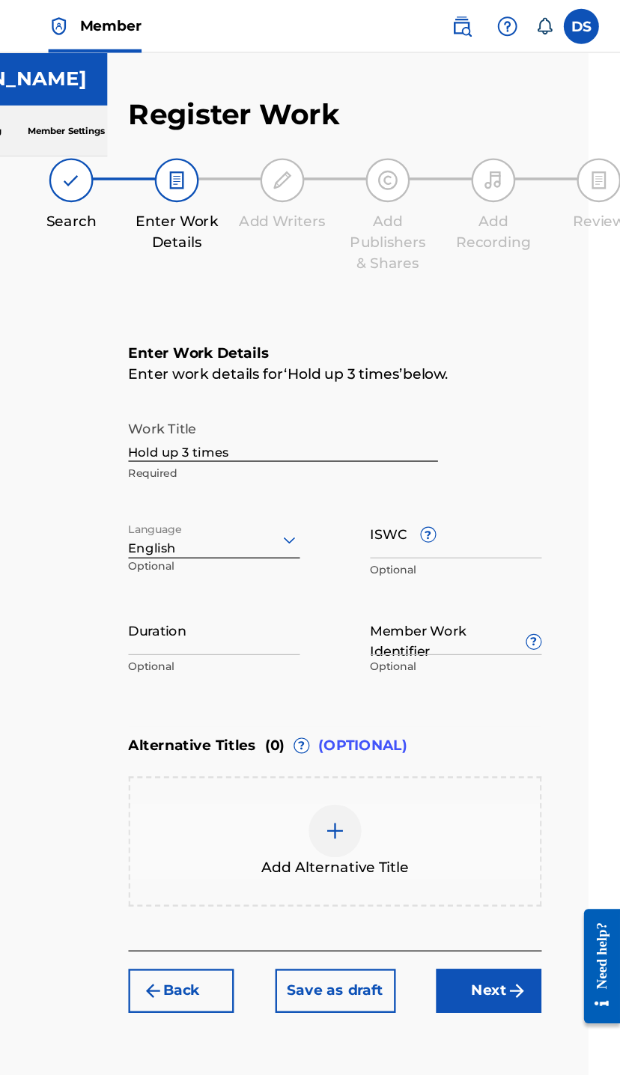
click at [407, 454] on input "ISWC ?" at bounding box center [480, 453] width 146 height 43
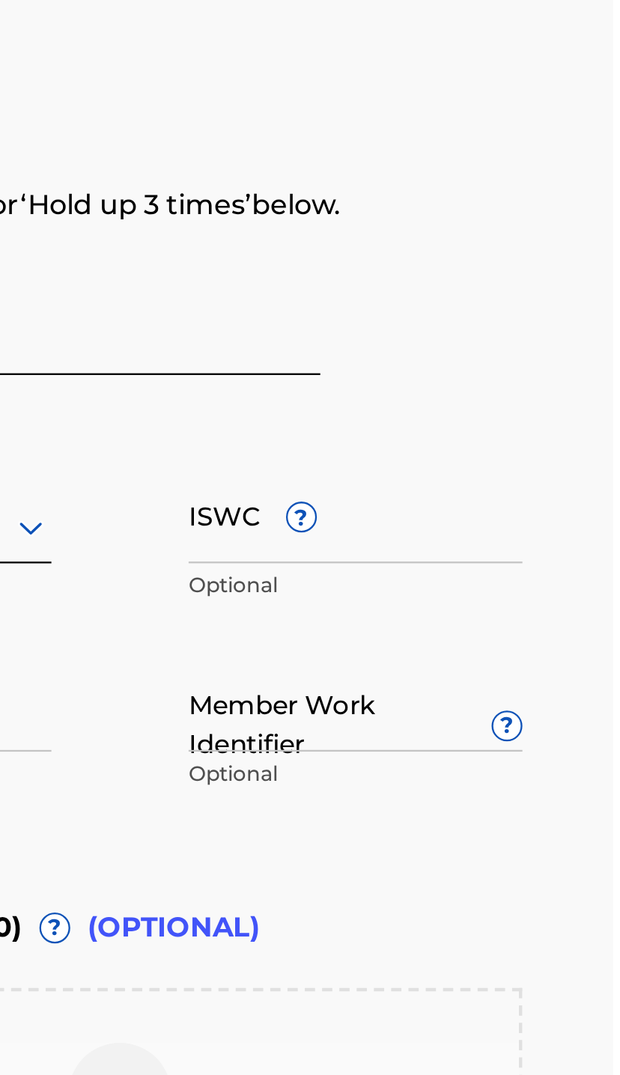
click at [407, 432] on input "ISWC ?" at bounding box center [480, 453] width 146 height 43
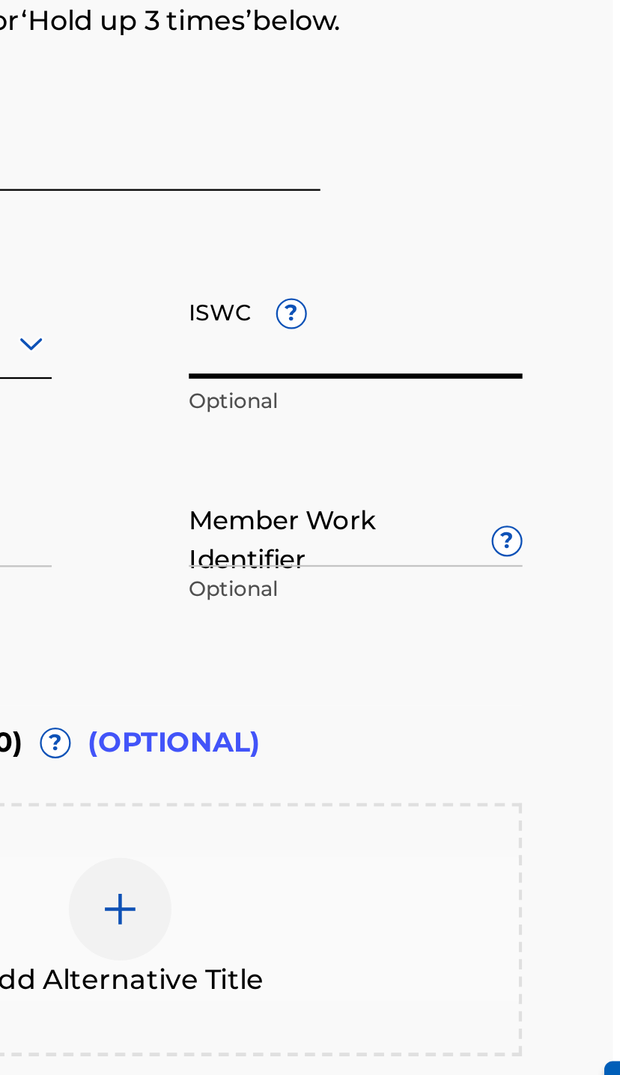
paste input "T3328549102"
type input "T3328549102"
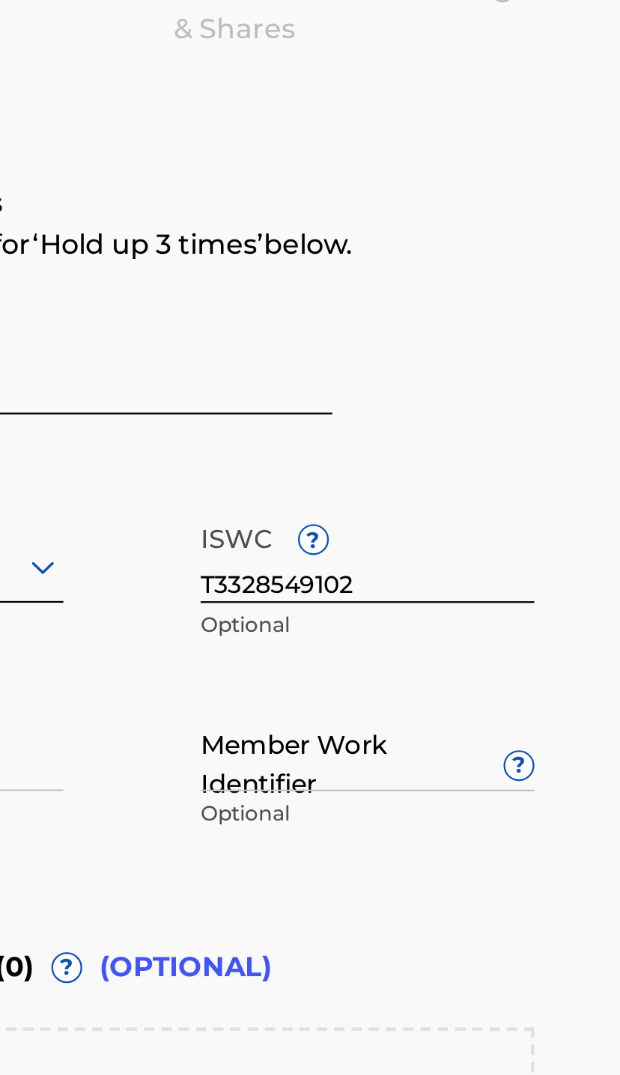
click at [407, 515] on input "Member Work Identifier ?" at bounding box center [480, 536] width 146 height 43
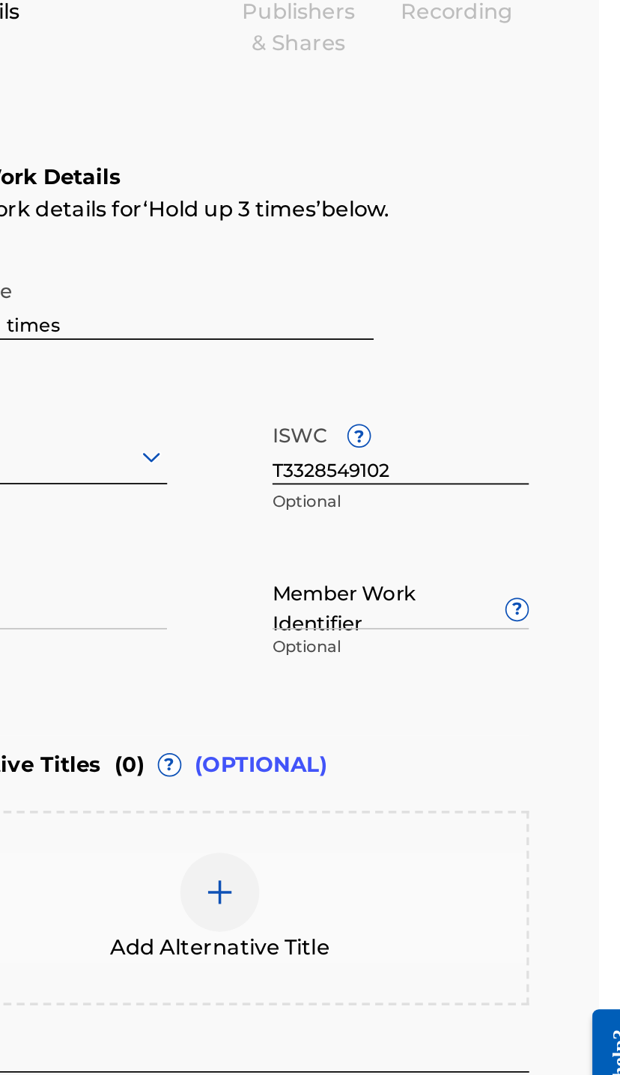
click at [407, 515] on input "Member Work Identifier ?" at bounding box center [480, 536] width 146 height 43
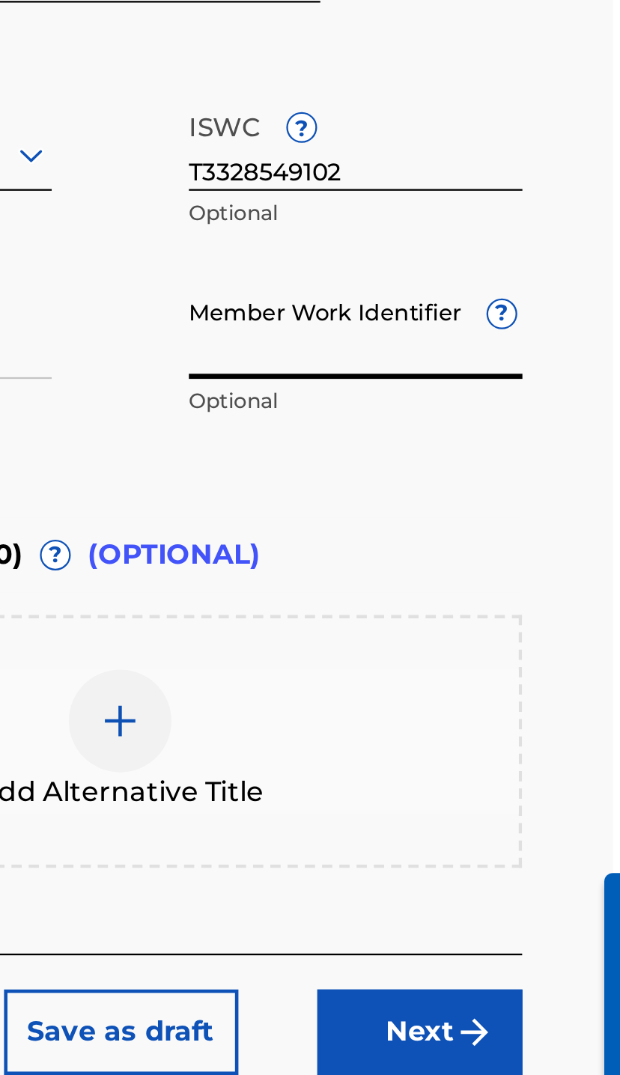
click at [407, 515] on input "Member Work Identifier ?" at bounding box center [480, 536] width 146 height 43
paste input "73538718"
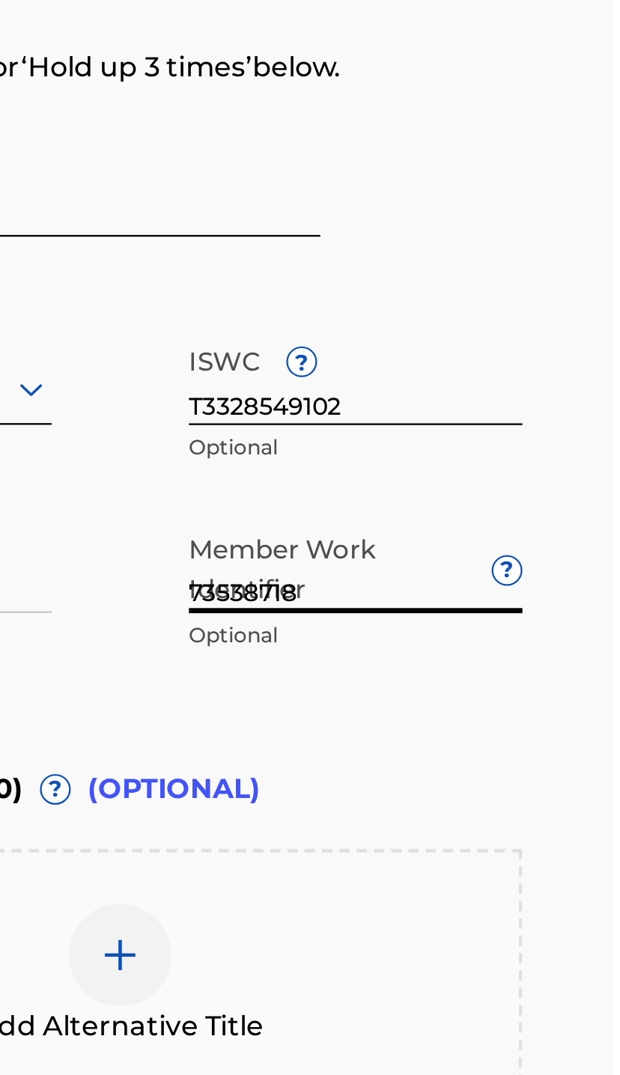
type input "73538718"
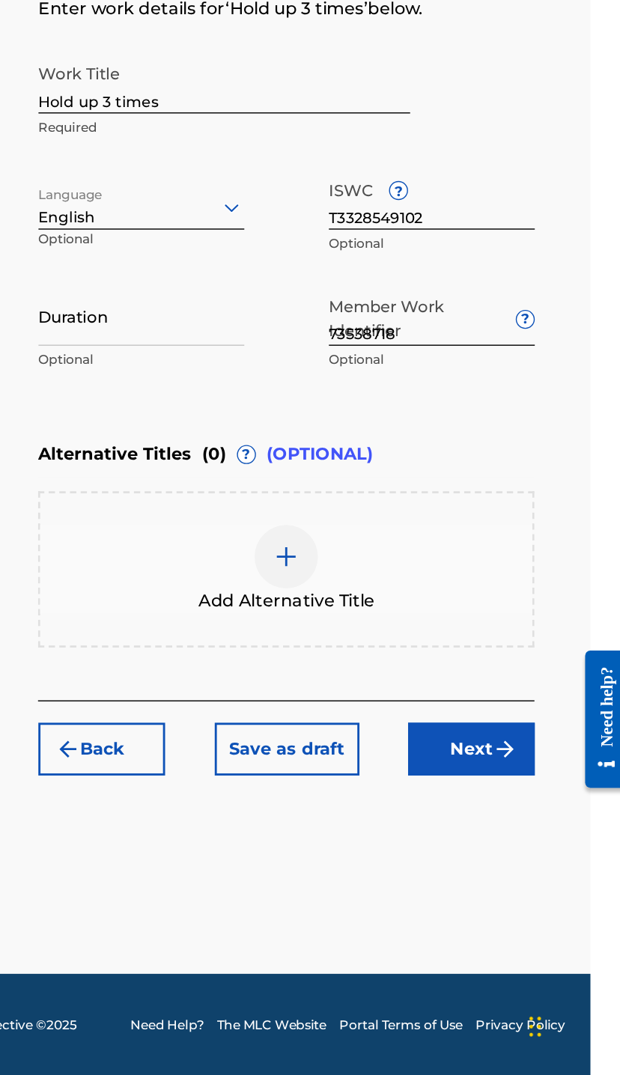
scroll to position [70, 27]
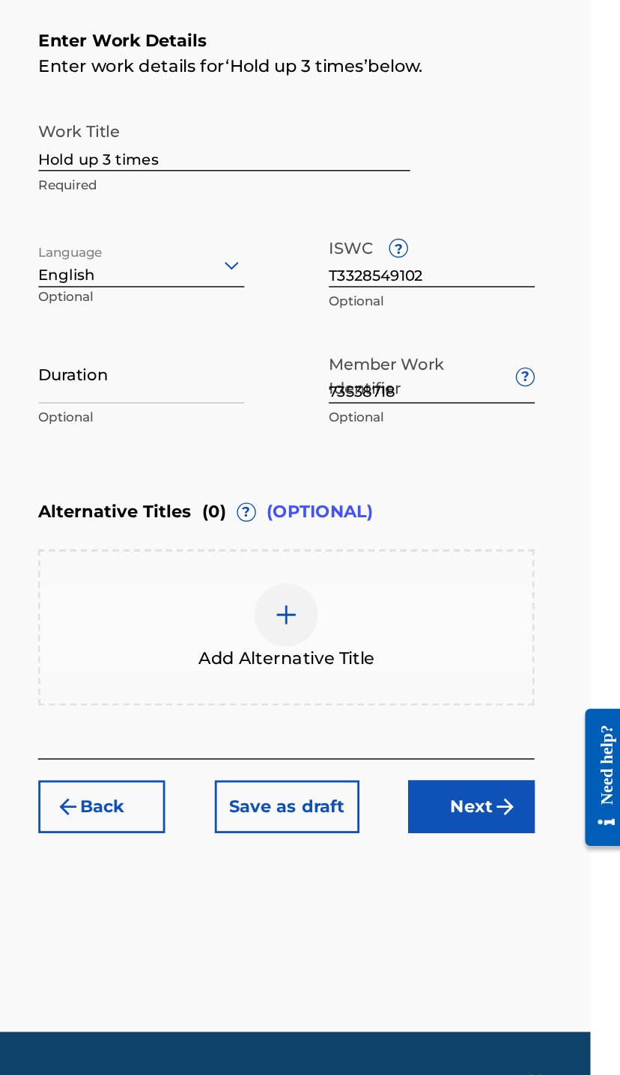
click at [523, 834] on img "submit" at bounding box center [532, 843] width 18 height 18
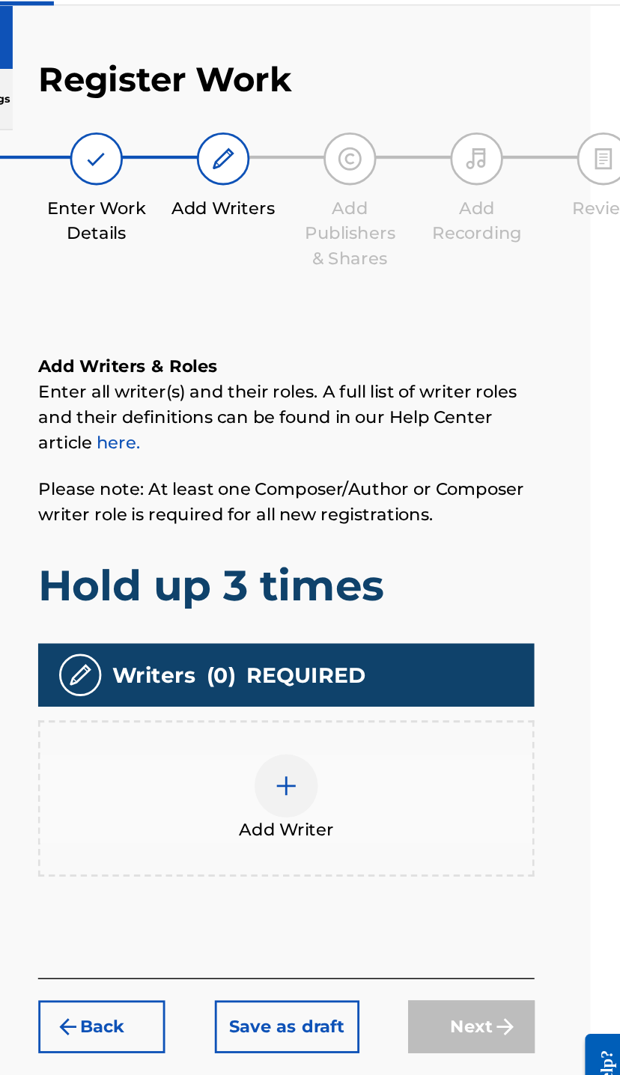
scroll to position [67, 27]
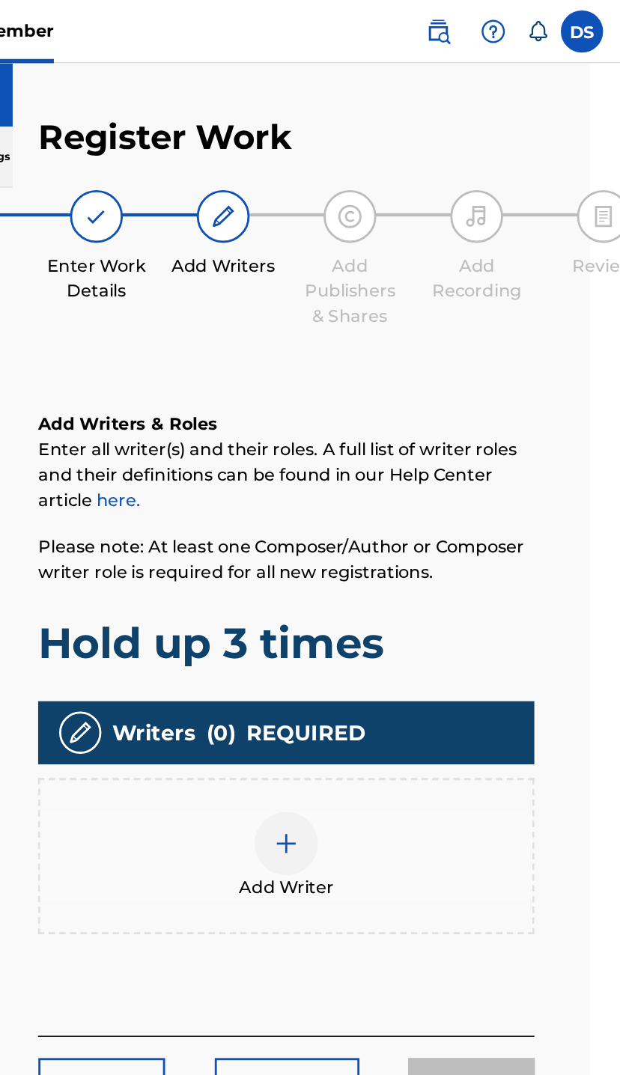
click at [368, 589] on img at bounding box center [377, 598] width 18 height 18
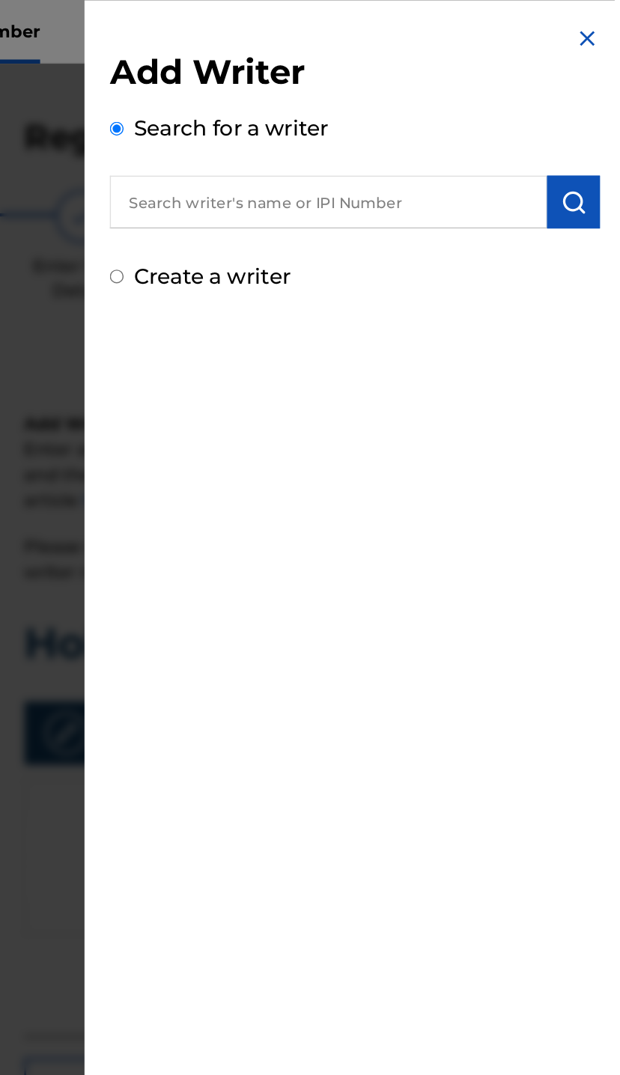
scroll to position [0, 27]
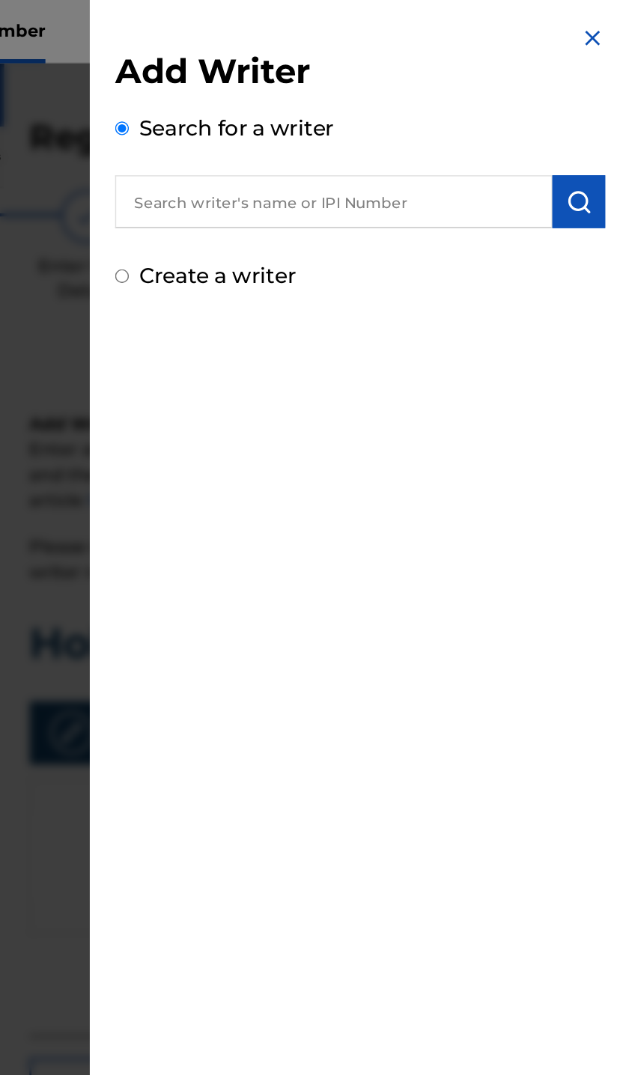
click at [262, 125] on input "text" at bounding box center [417, 142] width 310 height 37
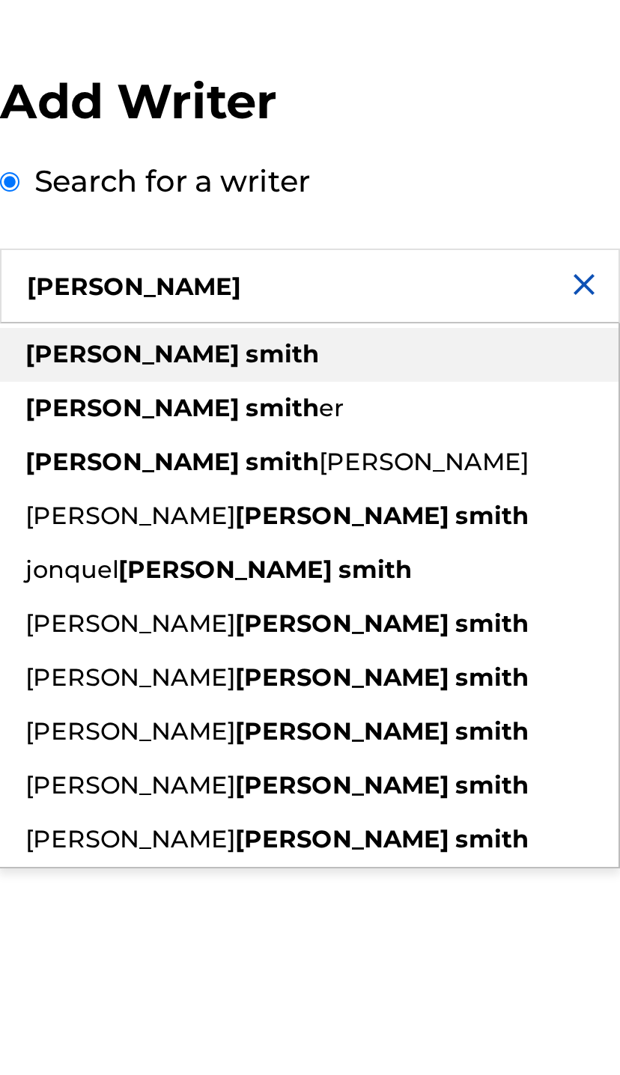
click at [385, 171] on strong "smith" at bounding box center [403, 177] width 37 height 14
type input "david smith"
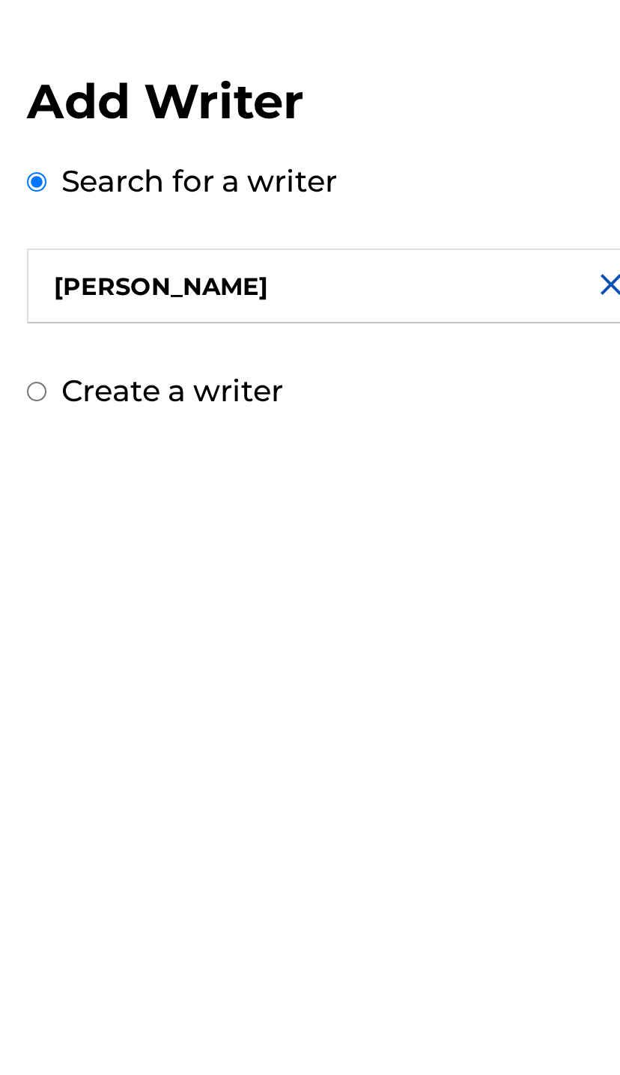
click at [262, 137] on input "david smith" at bounding box center [417, 142] width 310 height 37
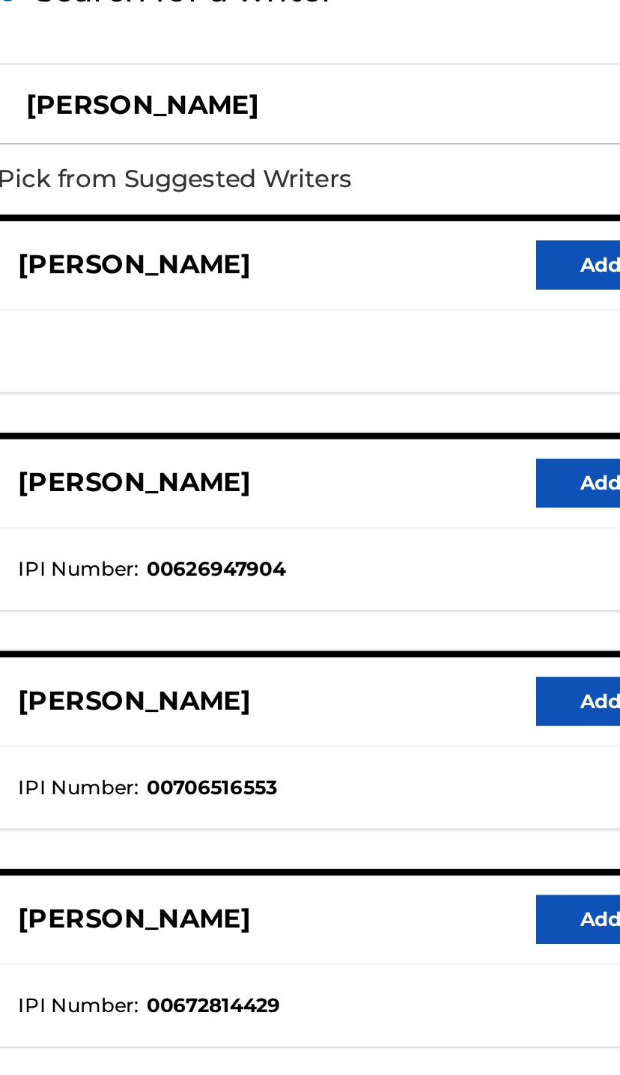
click at [510, 306] on button "Add writer" at bounding box center [555, 317] width 90 height 22
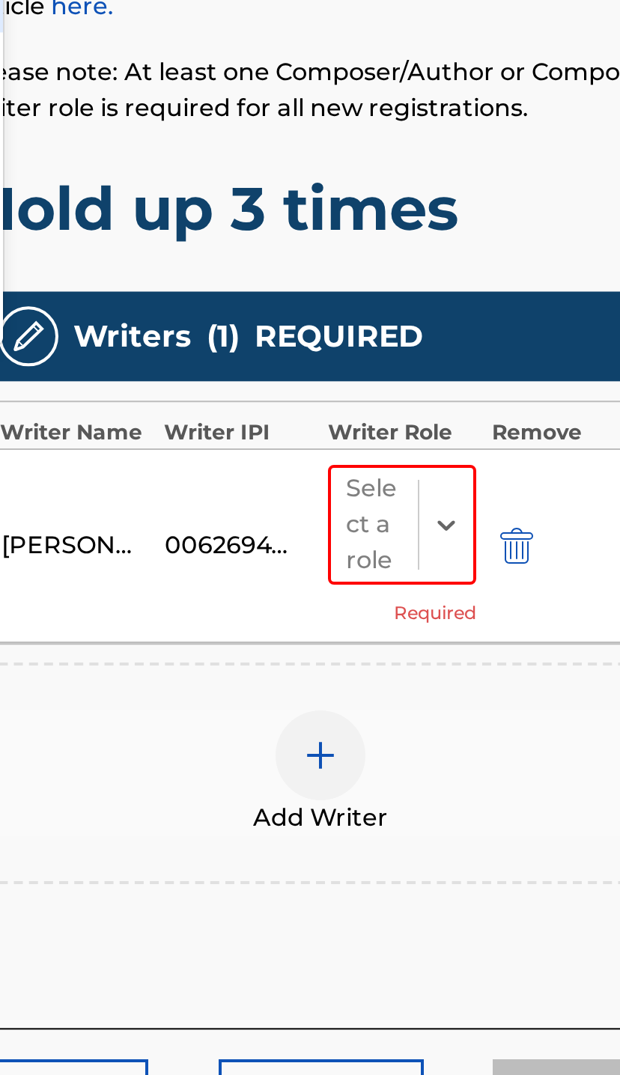
type input "a"
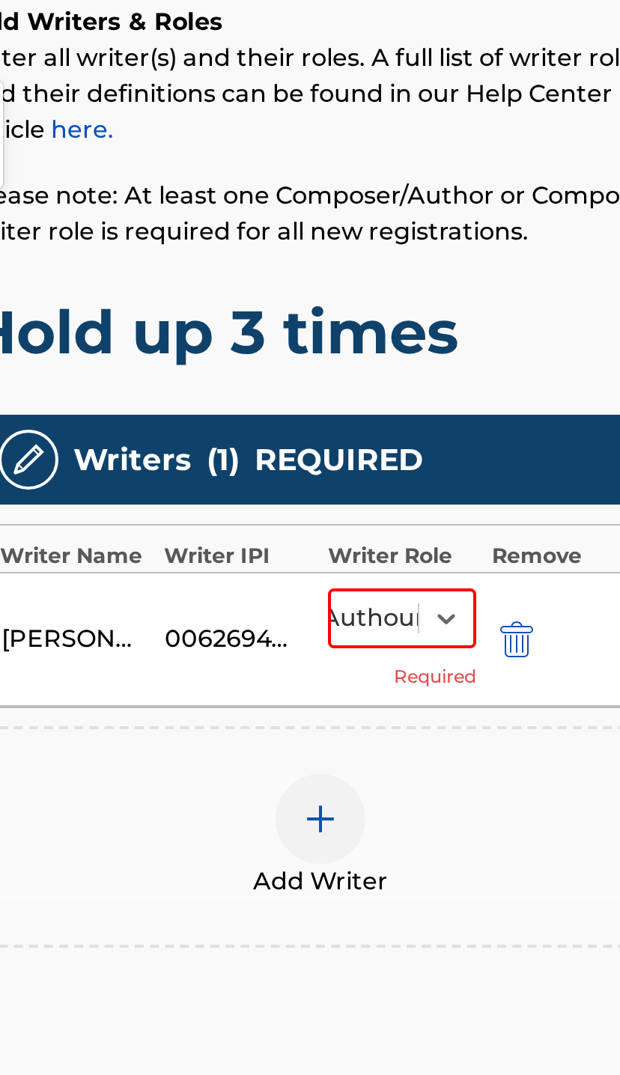
scroll to position [0, 25]
type input "Authour"
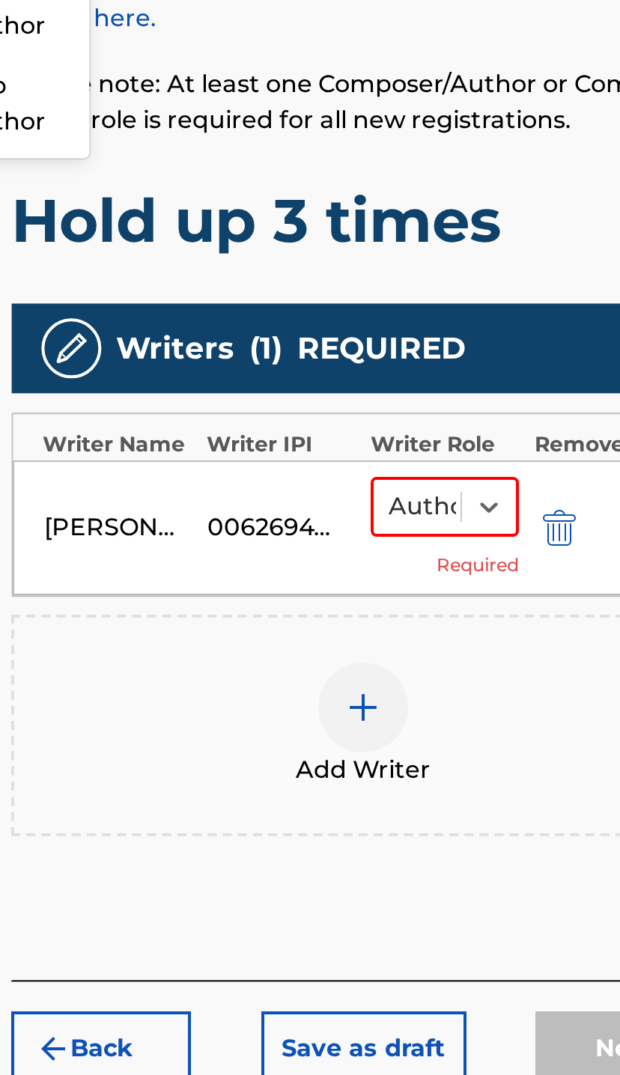
scroll to position [0, 12]
type input "Author"
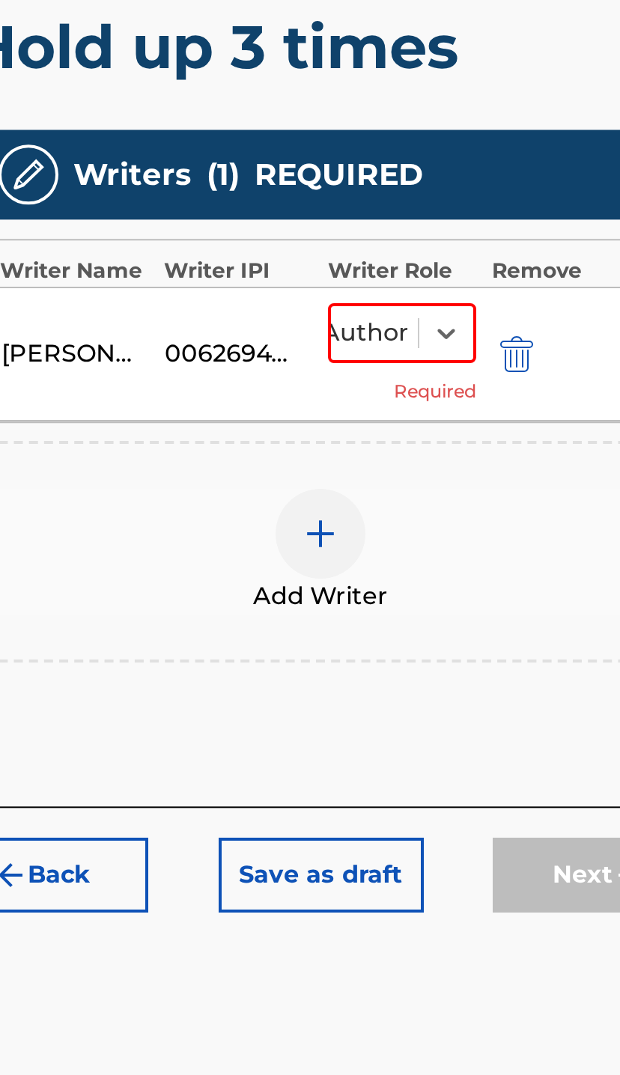
type input "Author"
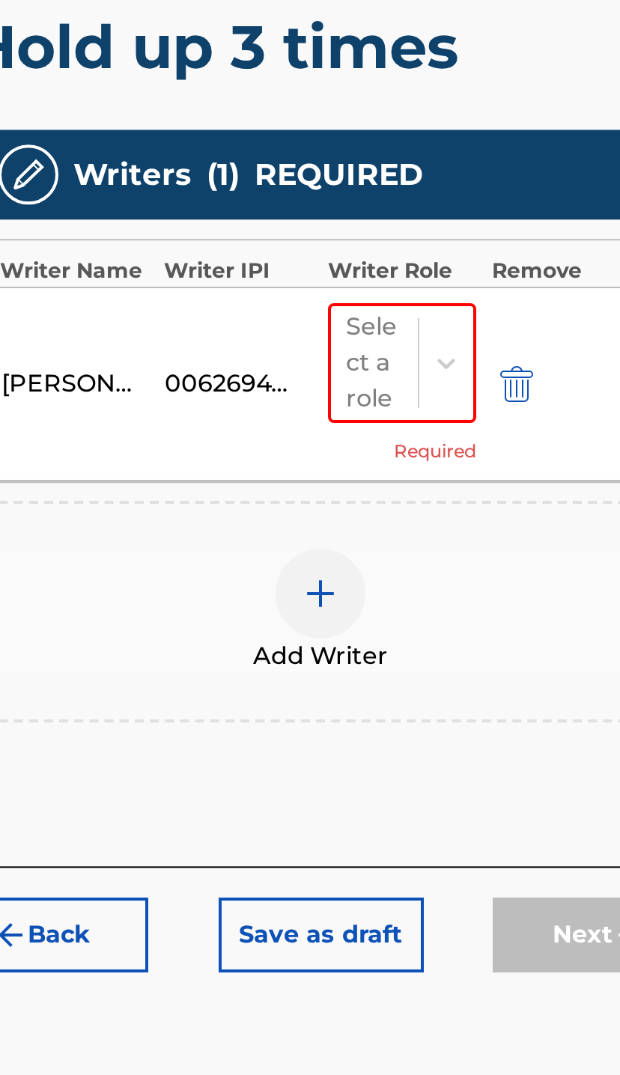
scroll to position [0, 0]
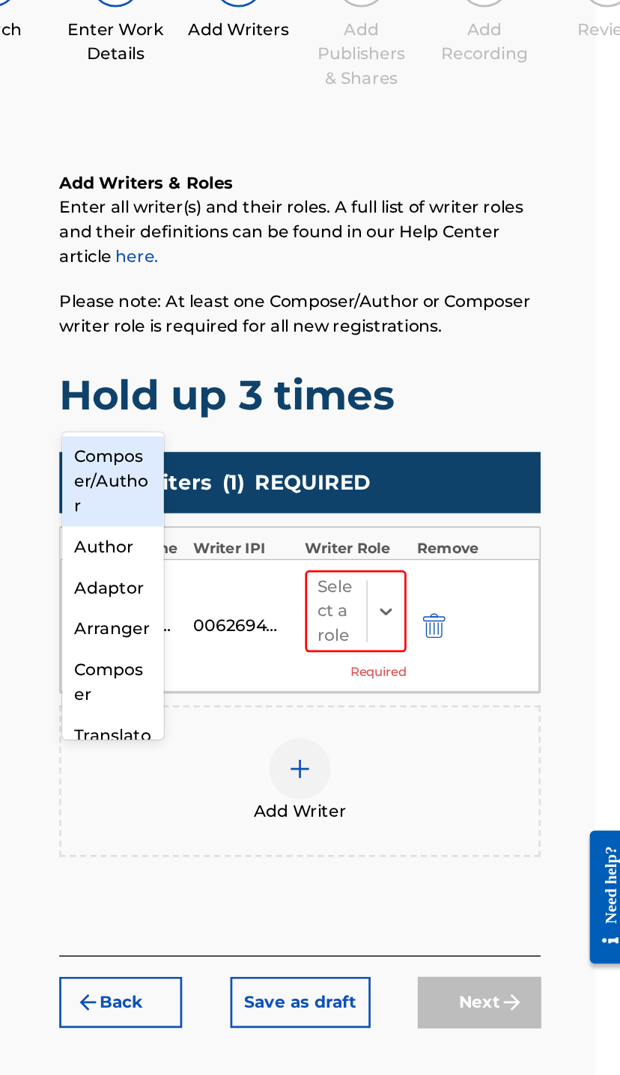
click at [204, 551] on div "Author" at bounding box center [241, 566] width 74 height 30
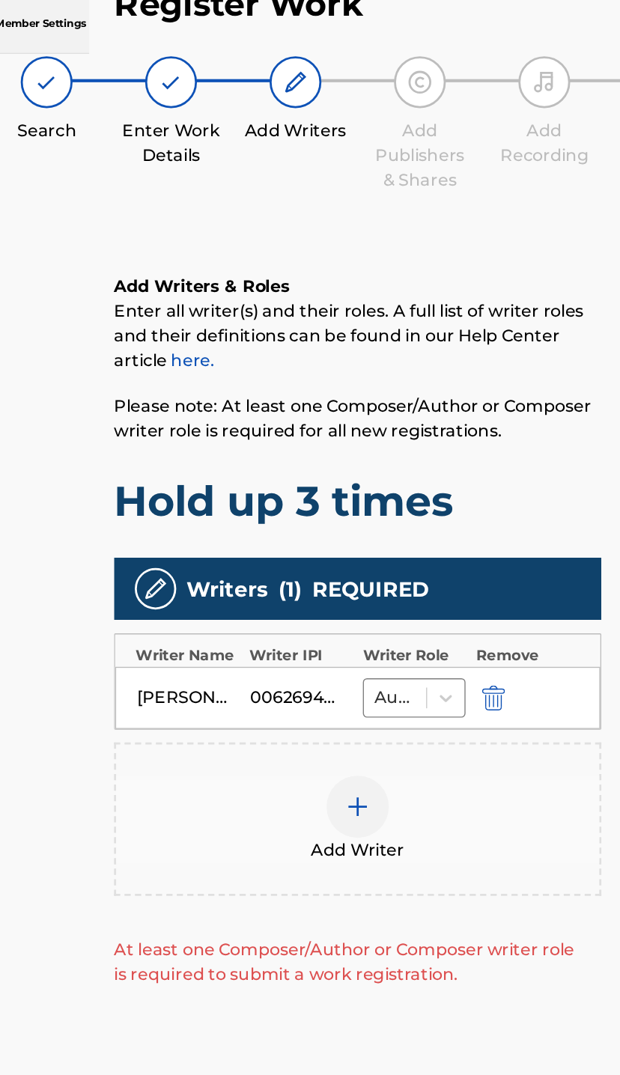
click at [368, 667] on img at bounding box center [377, 676] width 18 height 18
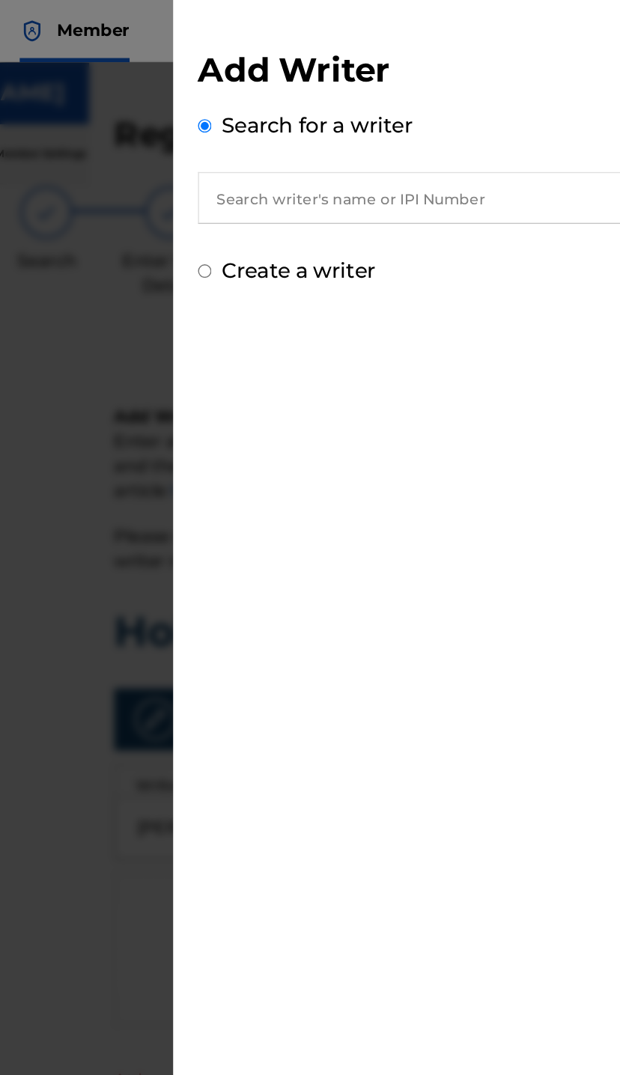
click at [262, 126] on input "text" at bounding box center [417, 142] width 310 height 37
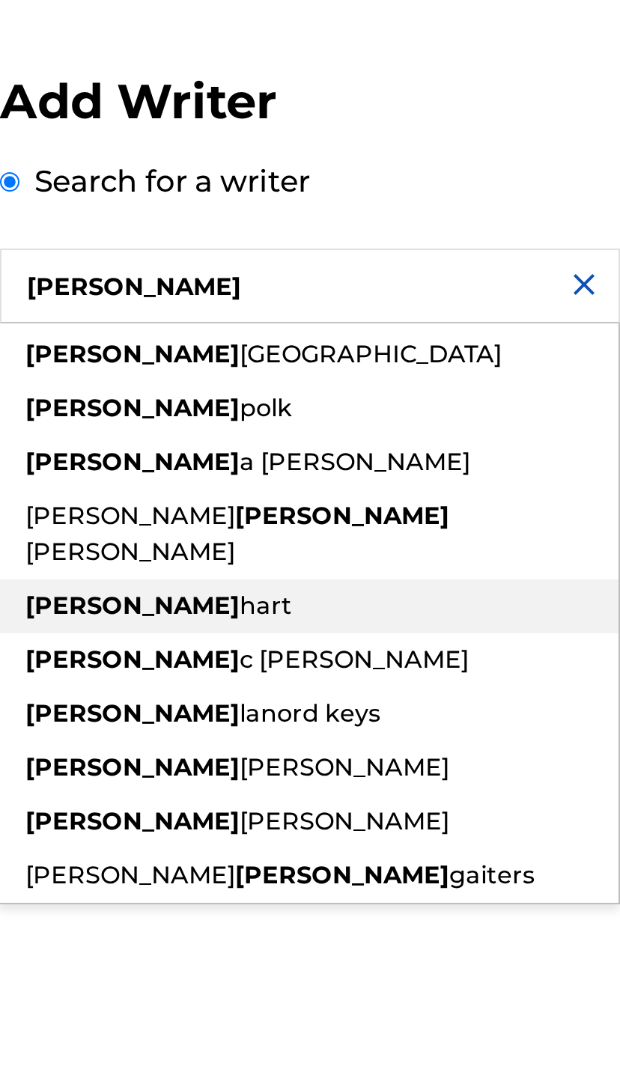
click at [262, 294] on div "djuan hart" at bounding box center [416, 303] width 309 height 27
type input "djuan hart"
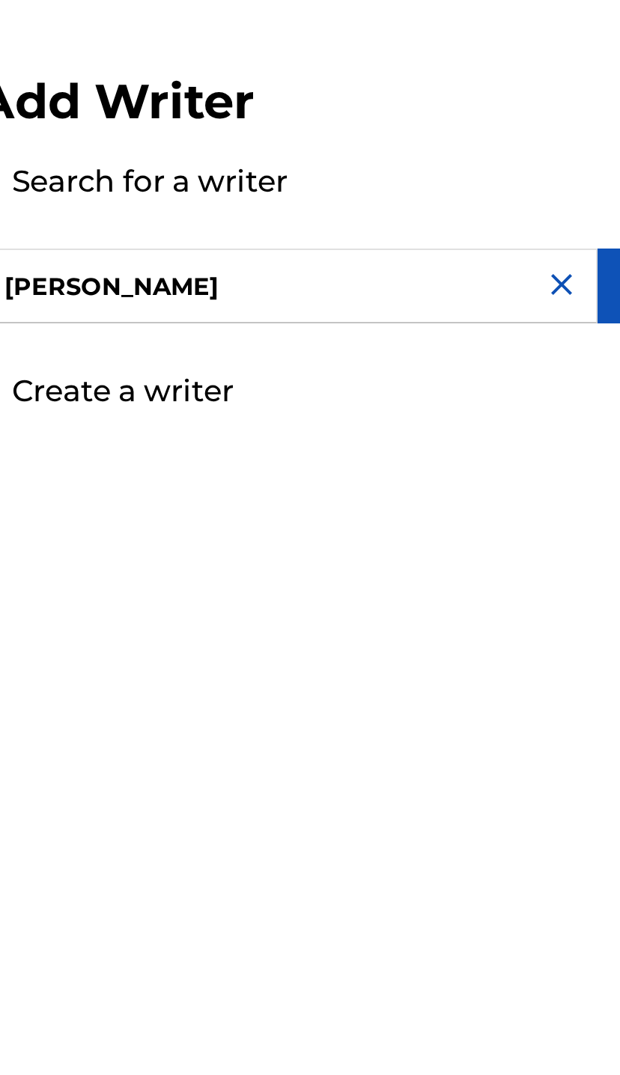
click at [262, 152] on input "djuan hart" at bounding box center [417, 142] width 310 height 37
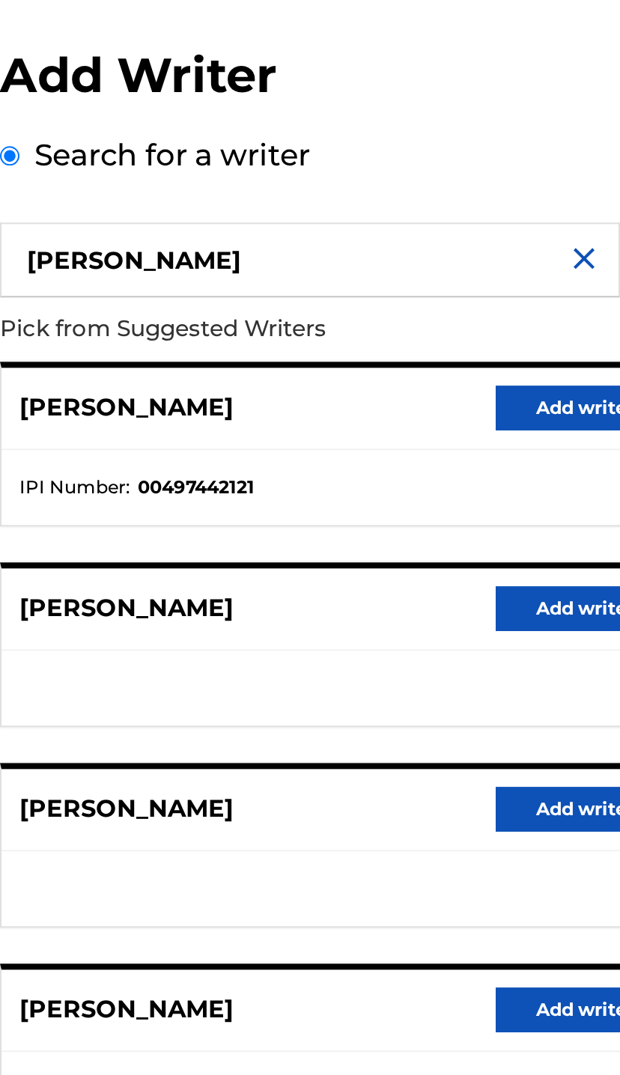
click at [510, 206] on button "Add writer" at bounding box center [555, 217] width 90 height 22
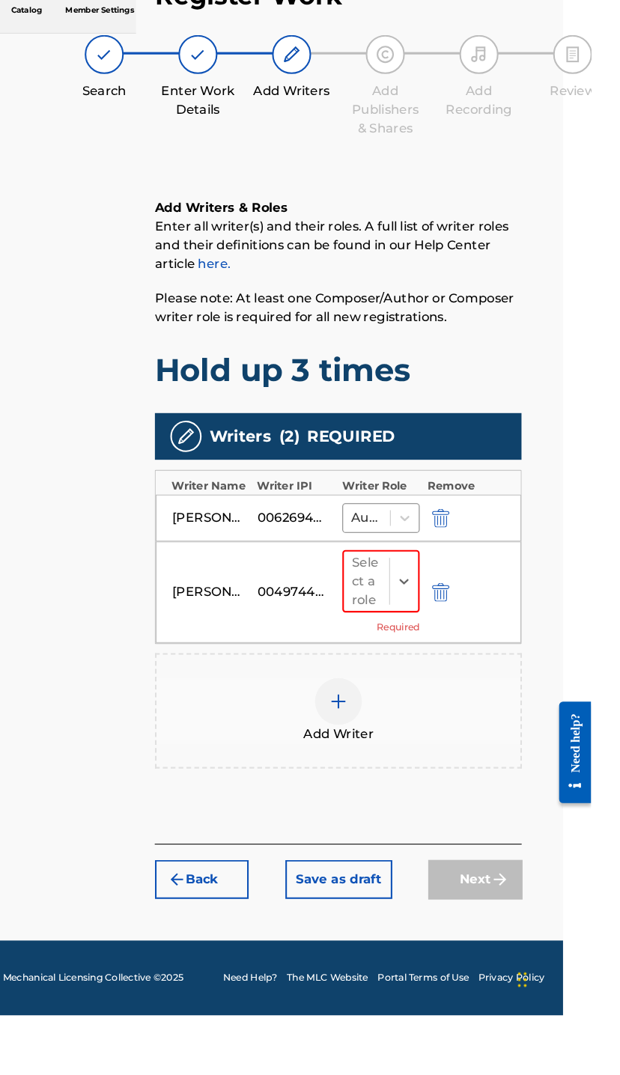
scroll to position [0, 52]
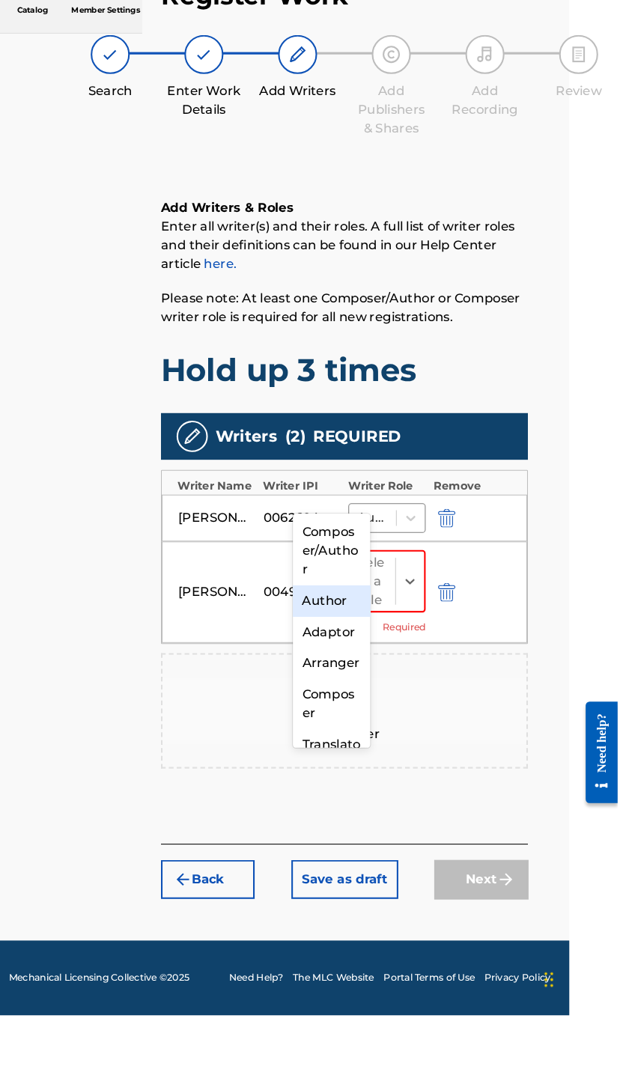
click at [331, 662] on div "Author" at bounding box center [345, 677] width 74 height 30
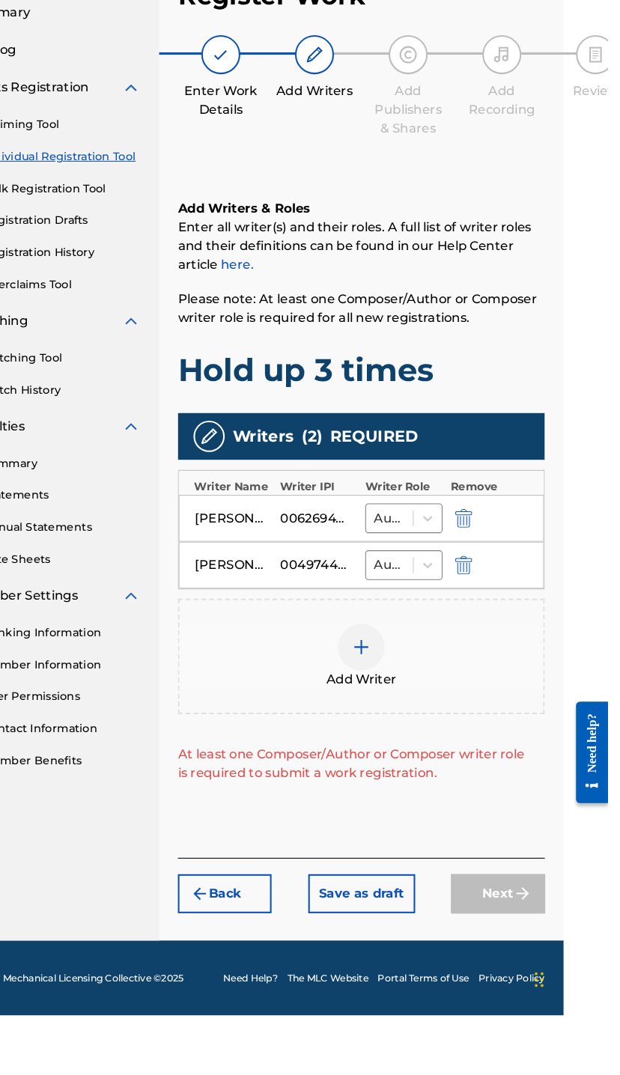
scroll to position [0, 68]
click at [335, 703] on div at bounding box center [357, 721] width 45 height 45
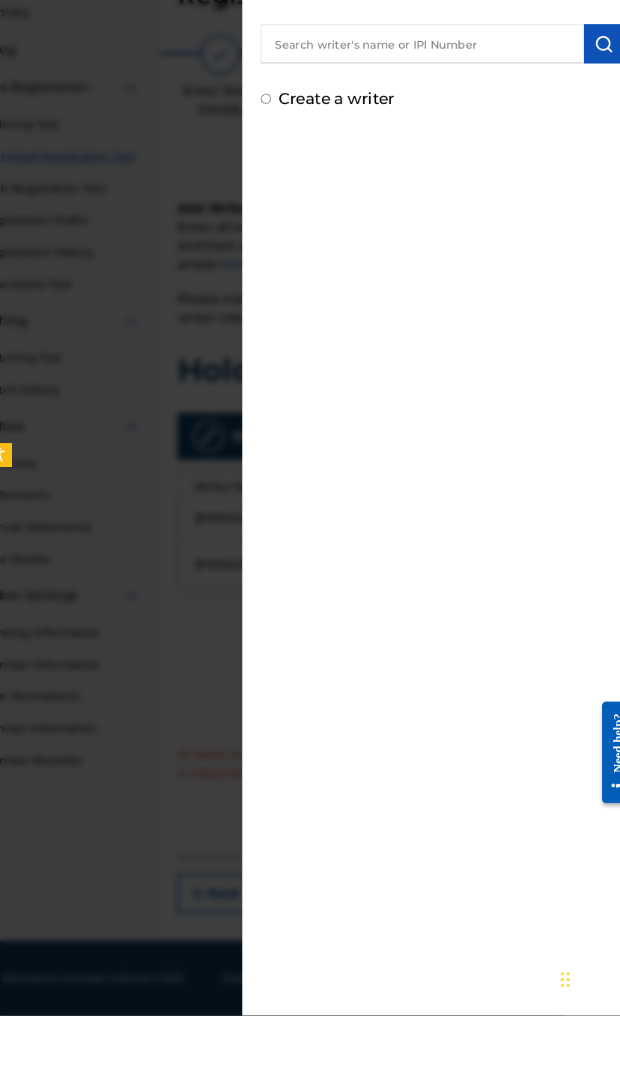
click at [346, 201] on label "Create a writer" at bounding box center [334, 195] width 111 height 18
radio input "true"
click at [272, 201] on input "Create a writer" at bounding box center [267, 196] width 10 height 10
radio input "false"
radio input "true"
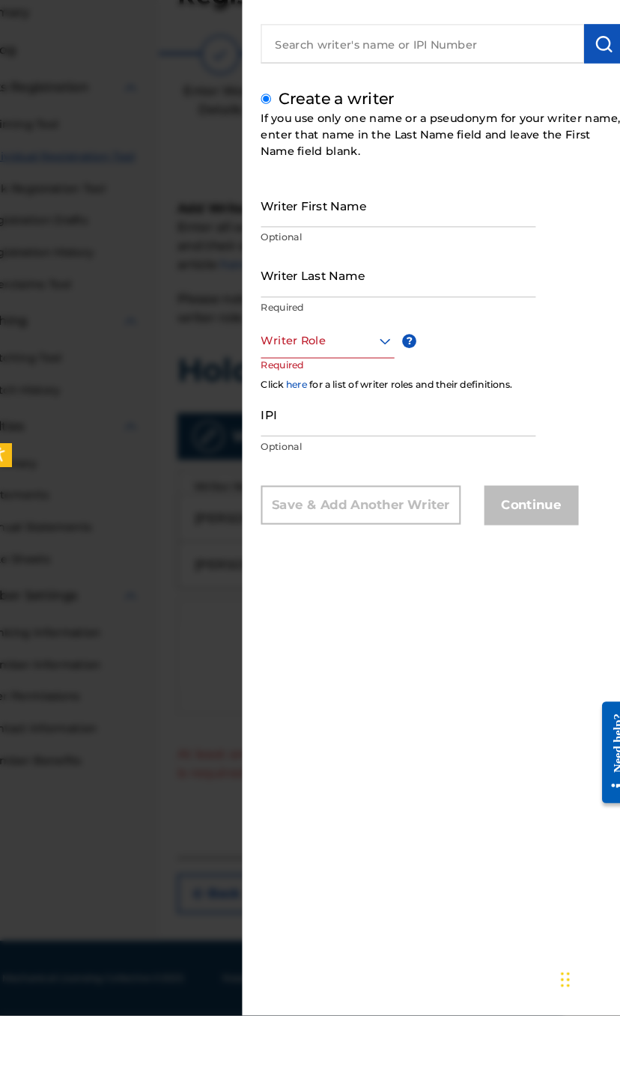
click at [301, 204] on label "Create a writer" at bounding box center [334, 195] width 111 height 18
click at [272, 201] on input "Create a writer" at bounding box center [267, 196] width 10 height 10
click at [173, 549] on div at bounding box center [310, 582] width 620 height 1075
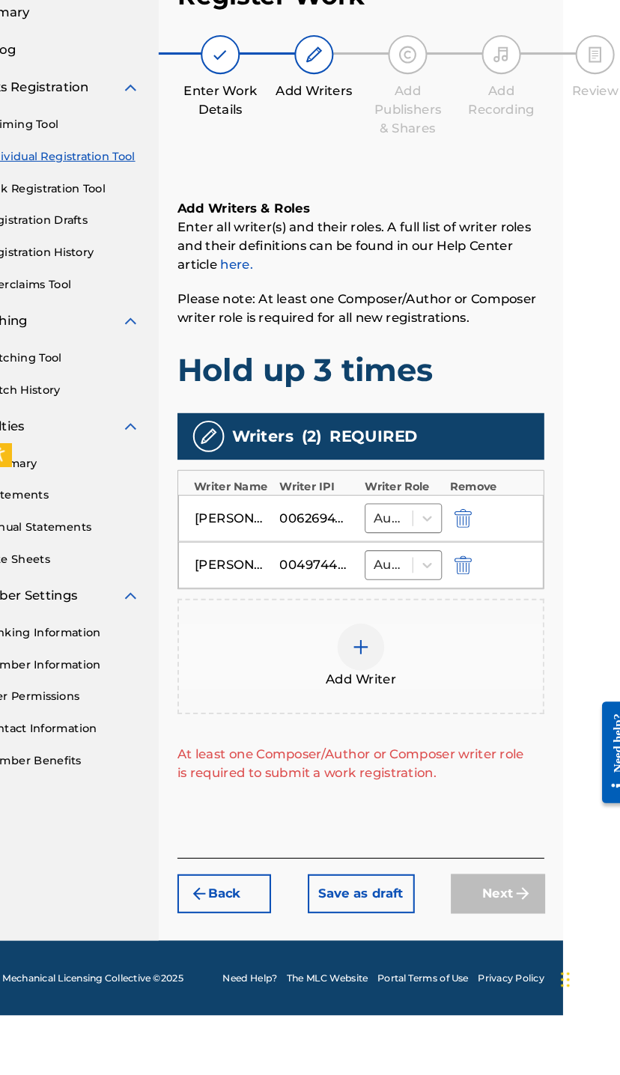
click at [349, 725] on img at bounding box center [358, 721] width 18 height 18
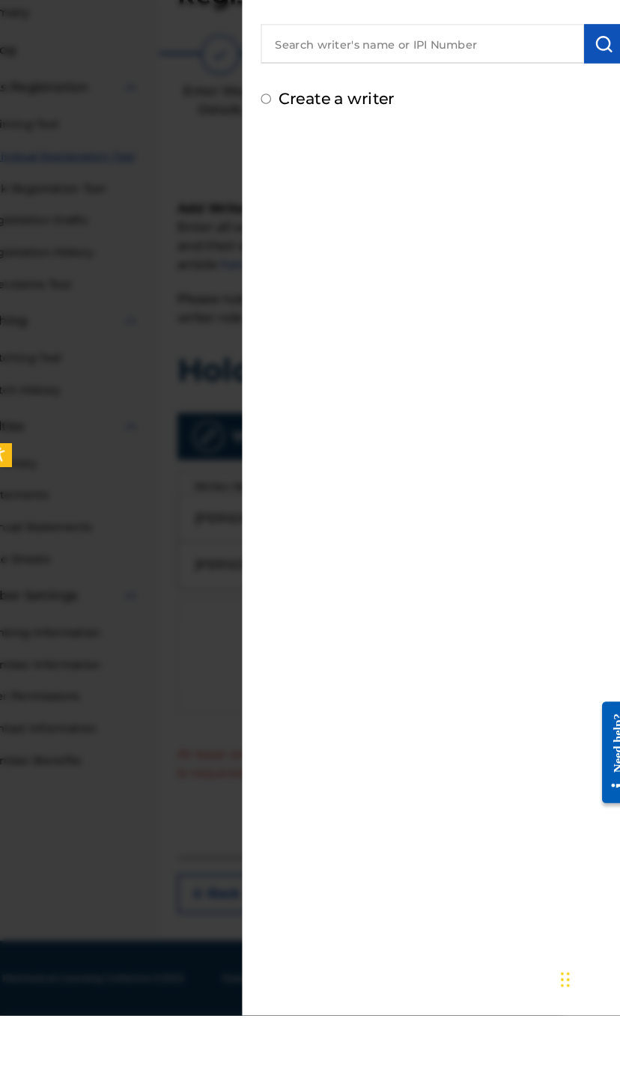
click at [449, 159] on input "text" at bounding box center [417, 142] width 310 height 37
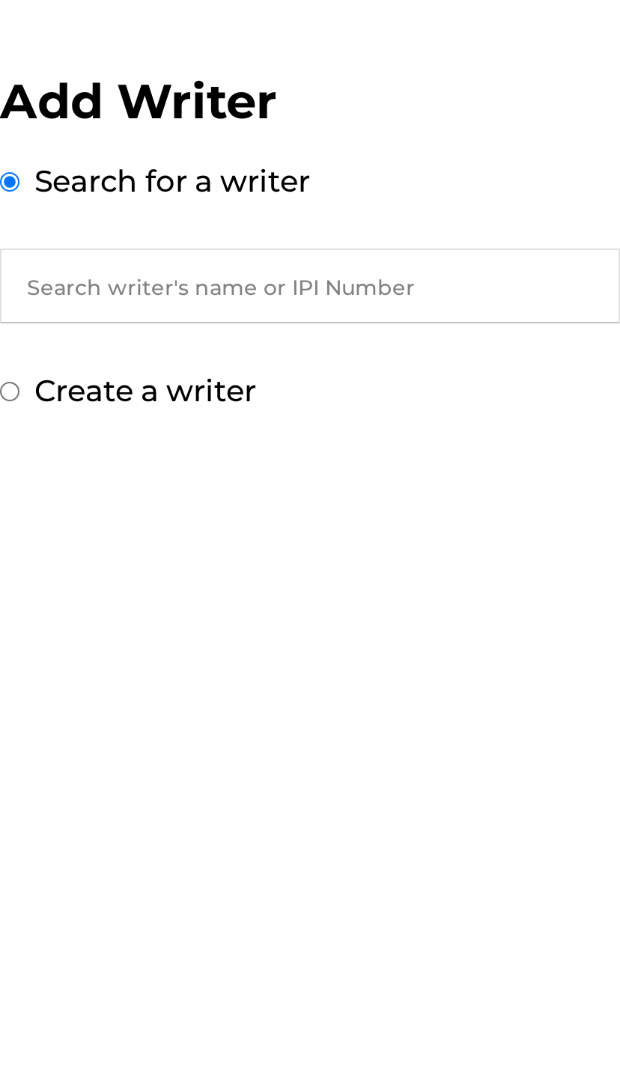
scroll to position [0, 27]
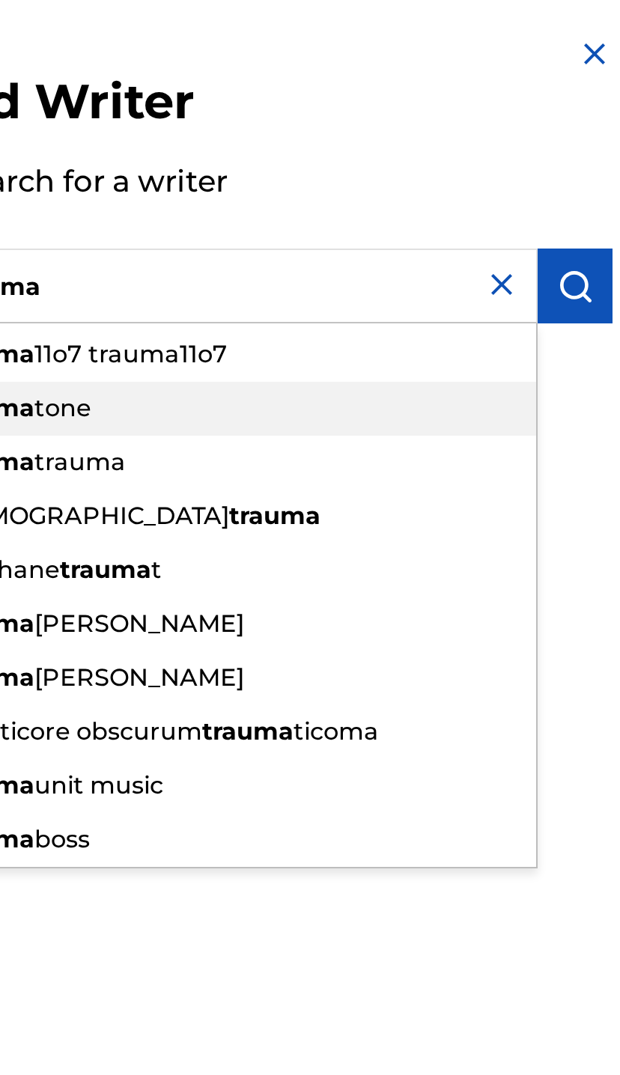
click at [262, 204] on div "trauma tone" at bounding box center [416, 204] width 309 height 27
type input "trauma tone"
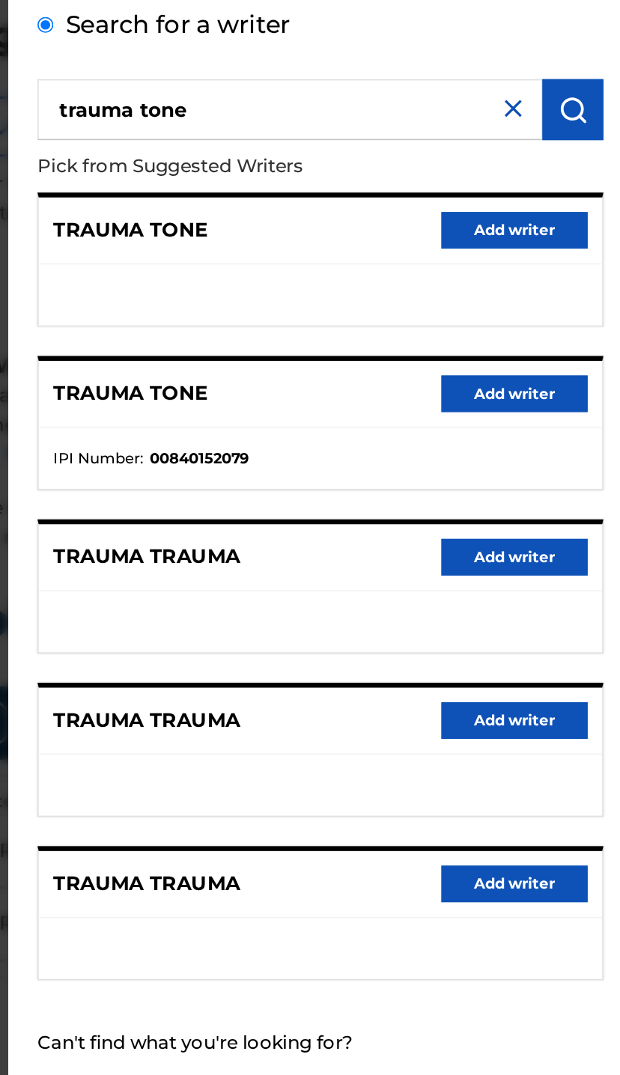
click at [510, 306] on button "Add writer" at bounding box center [555, 317] width 90 height 22
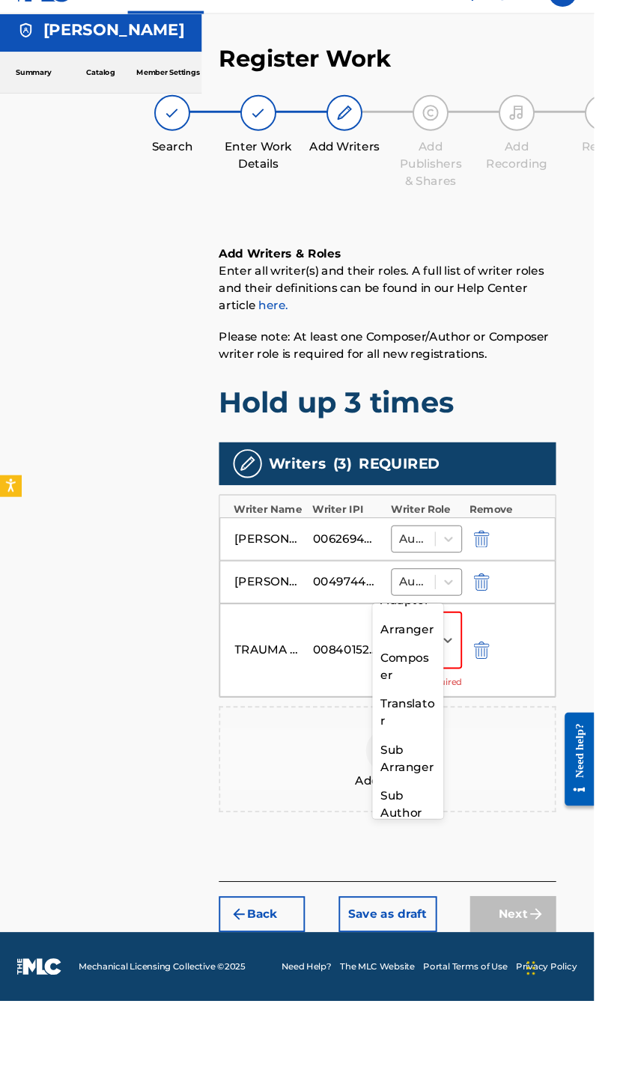
scroll to position [120, 0]
click at [448, 699] on div "Composer" at bounding box center [425, 723] width 74 height 48
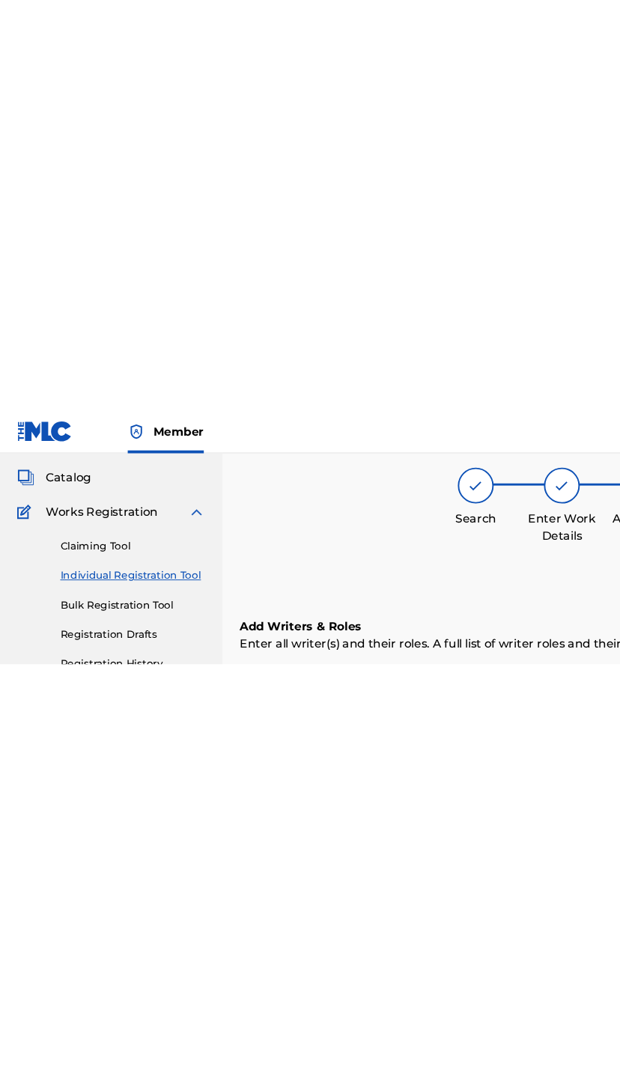
scroll to position [0, 0]
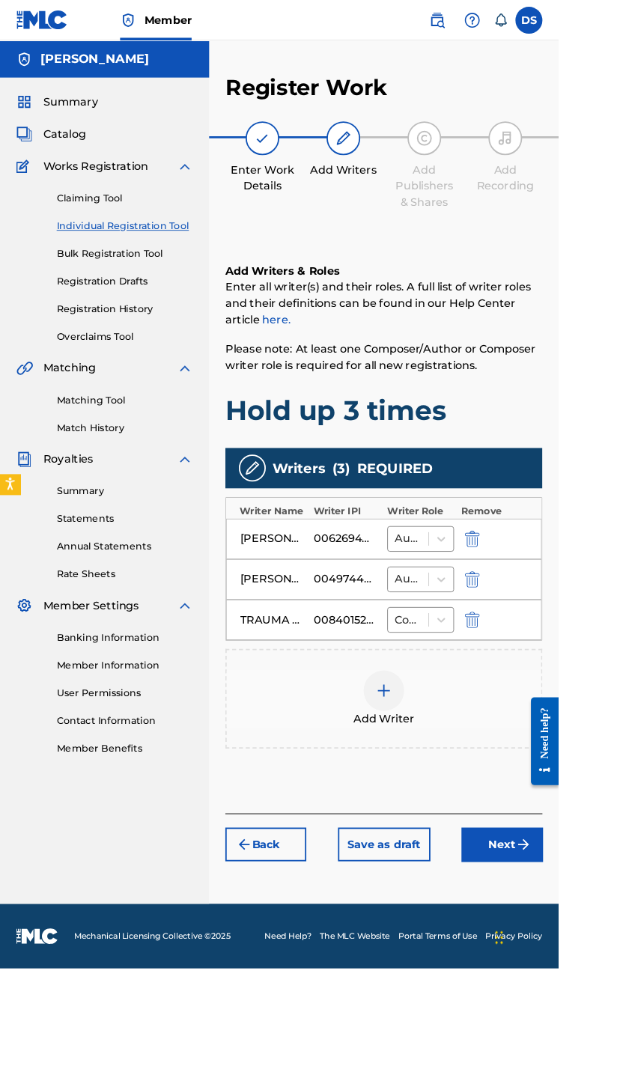
click at [574, 941] on img "submit" at bounding box center [581, 937] width 18 height 18
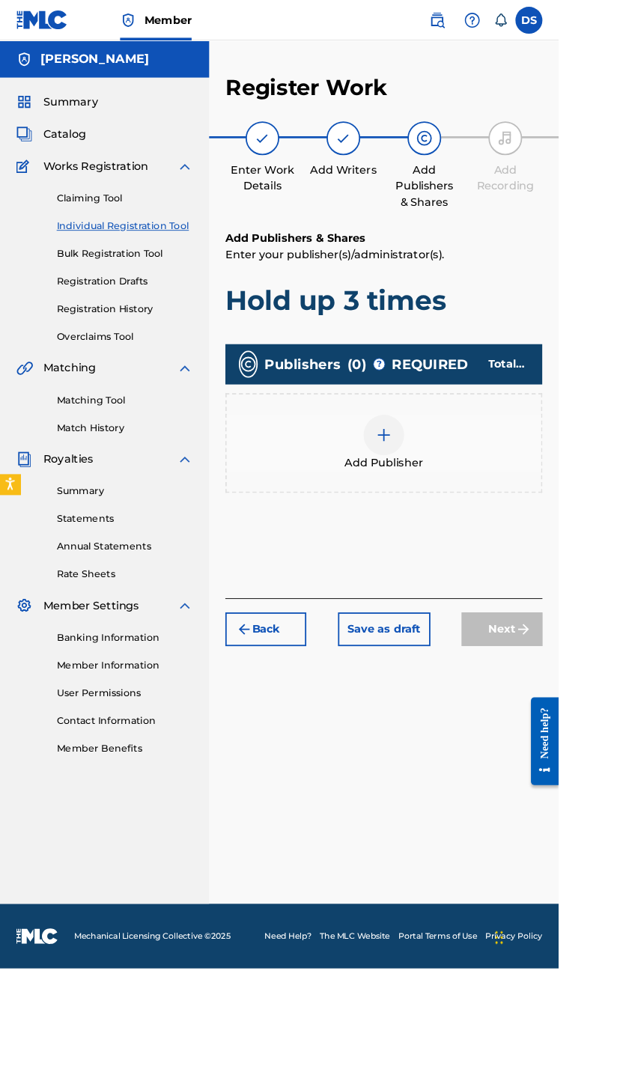
click at [423, 456] on div "Add Publisher" at bounding box center [426, 491] width 352 height 111
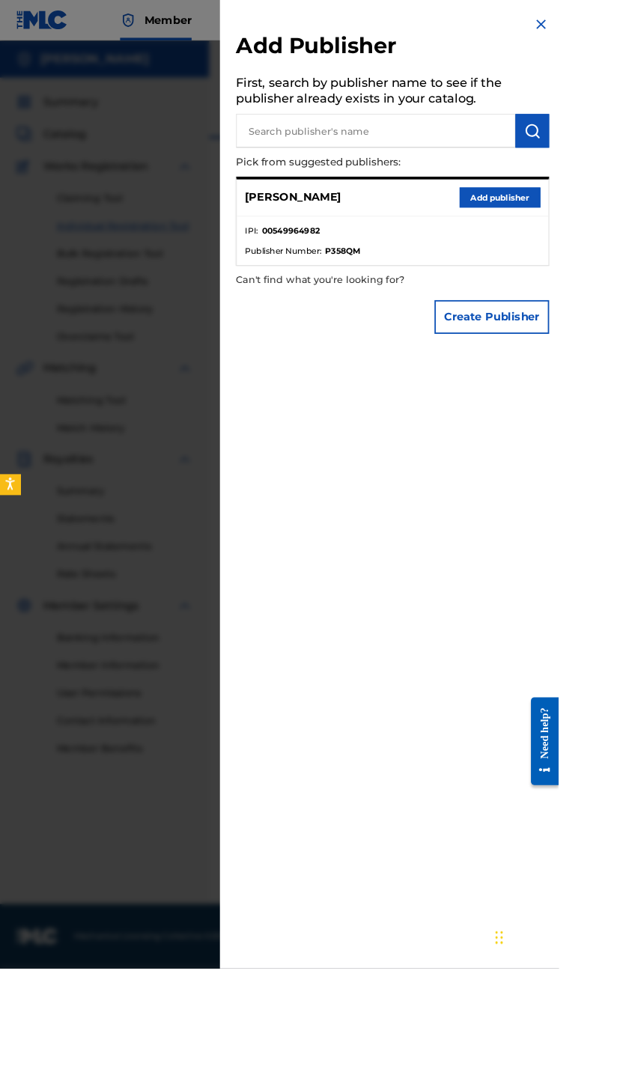
click at [418, 202] on div "David A. Smith Add publisher" at bounding box center [436, 219] width 346 height 41
click at [429, 329] on div "Create Publisher" at bounding box center [435, 351] width 347 height 52
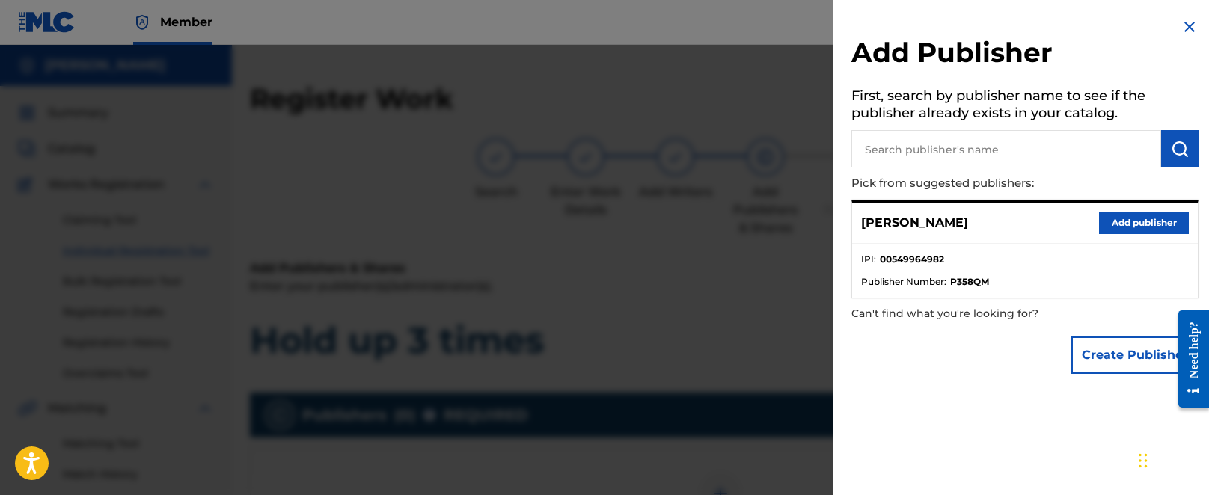
click at [619, 228] on button "Add publisher" at bounding box center [1144, 223] width 90 height 22
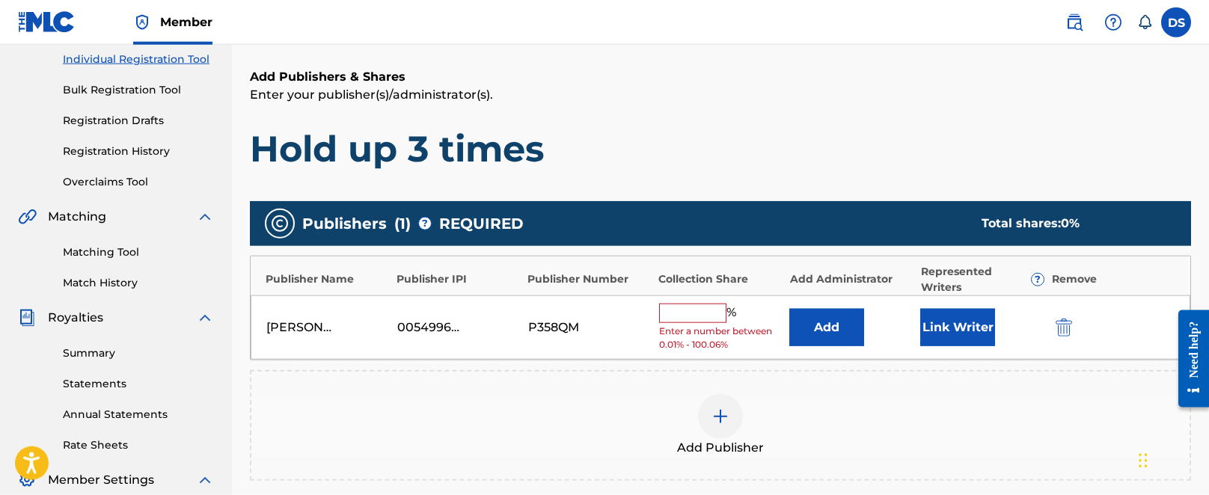
scroll to position [204, 0]
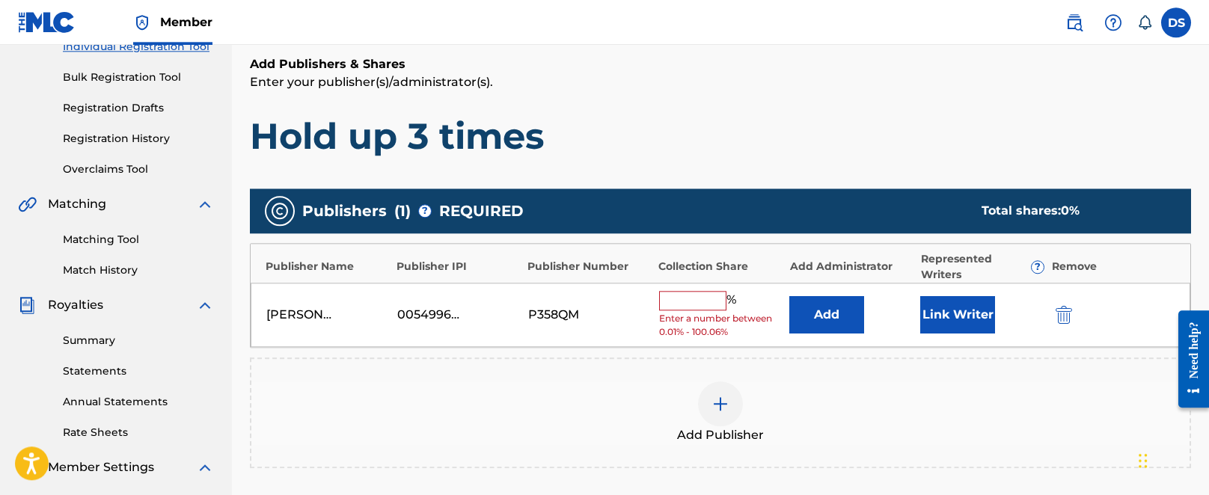
click at [619, 304] on input "text" at bounding box center [692, 300] width 67 height 19
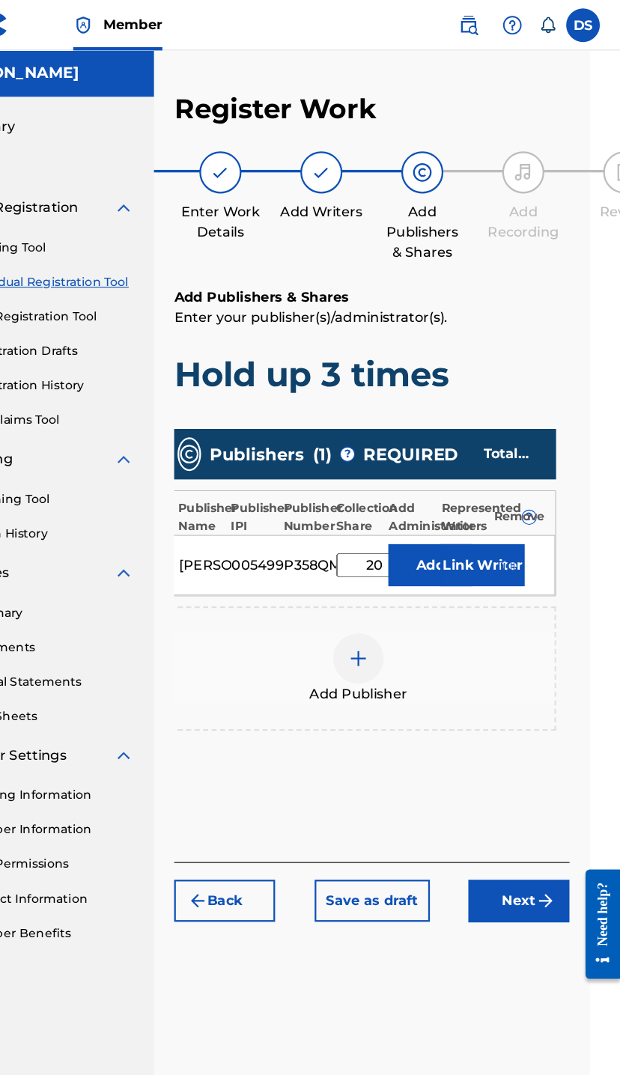
scroll to position [0, 12]
click at [460, 506] on button "Link Writer" at bounding box center [497, 502] width 75 height 37
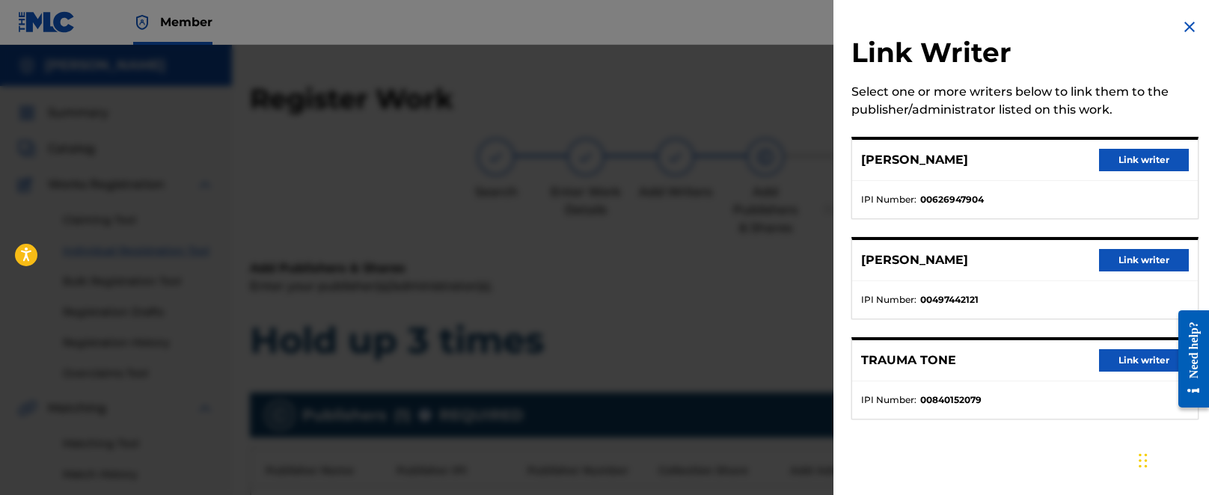
scroll to position [0, 0]
click at [619, 150] on button "Link writer" at bounding box center [1144, 160] width 90 height 22
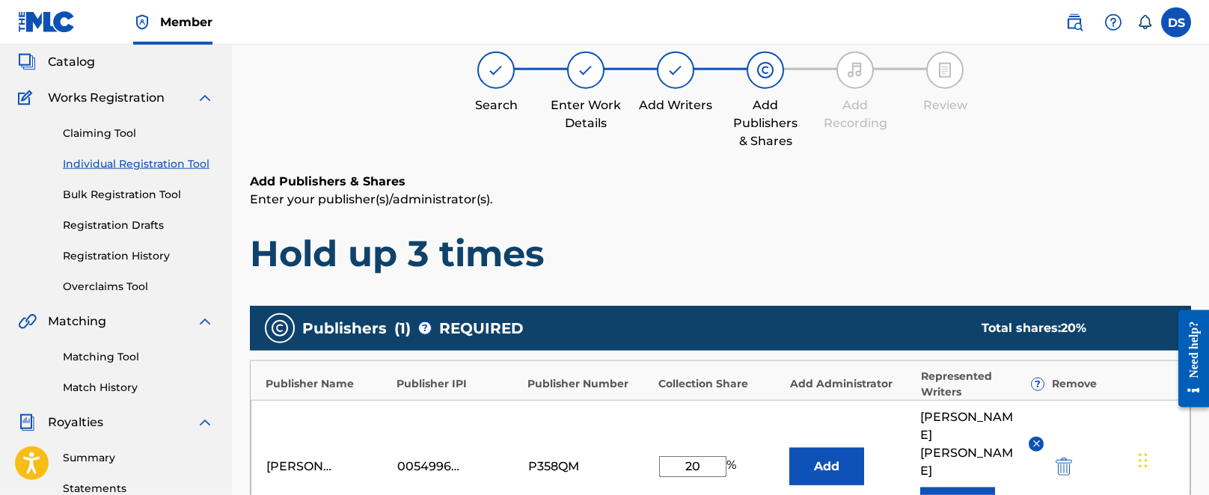
scroll to position [96, 0]
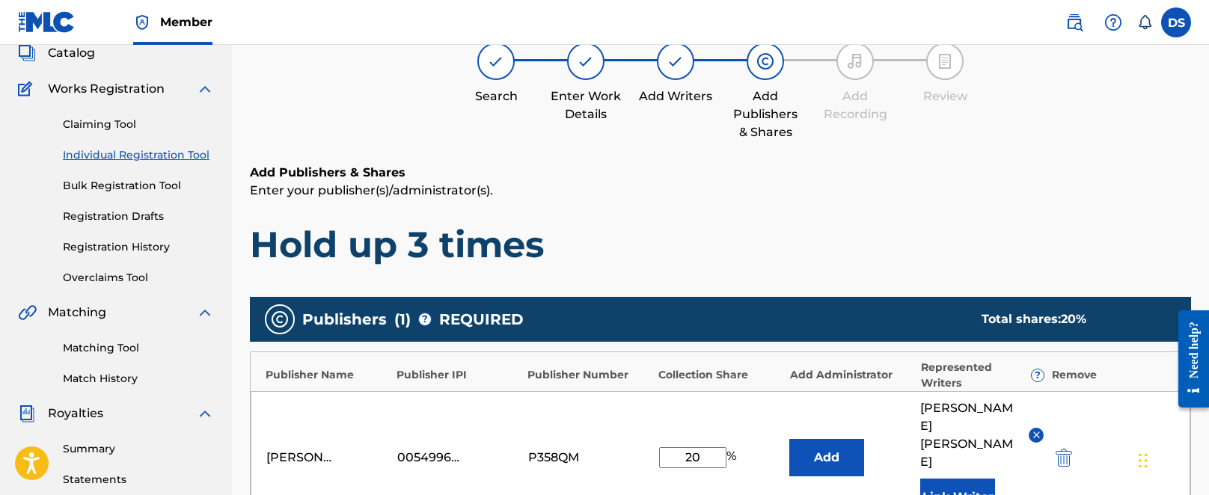
click at [619, 447] on input "20" at bounding box center [692, 457] width 67 height 21
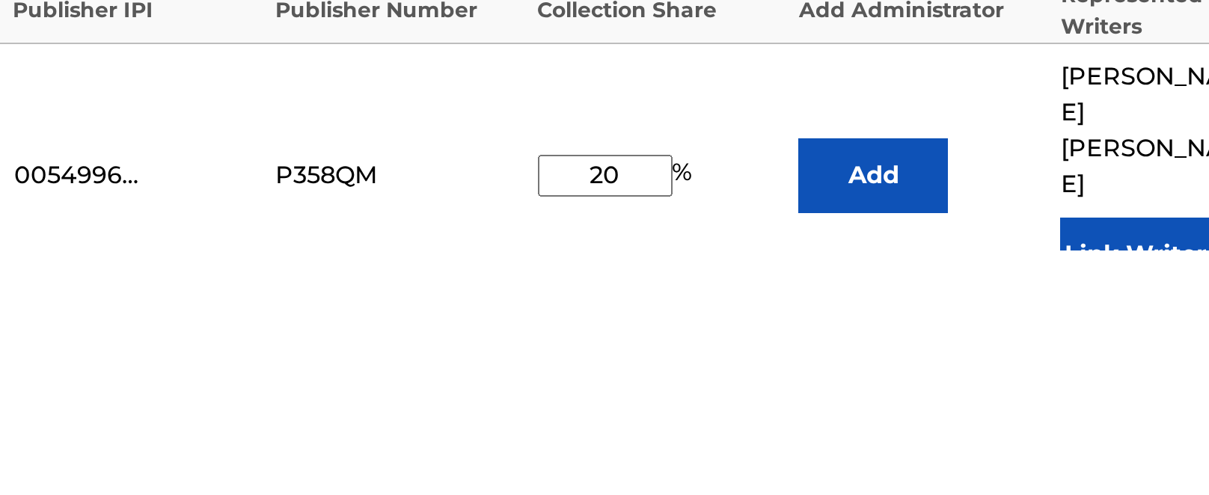
type input "2"
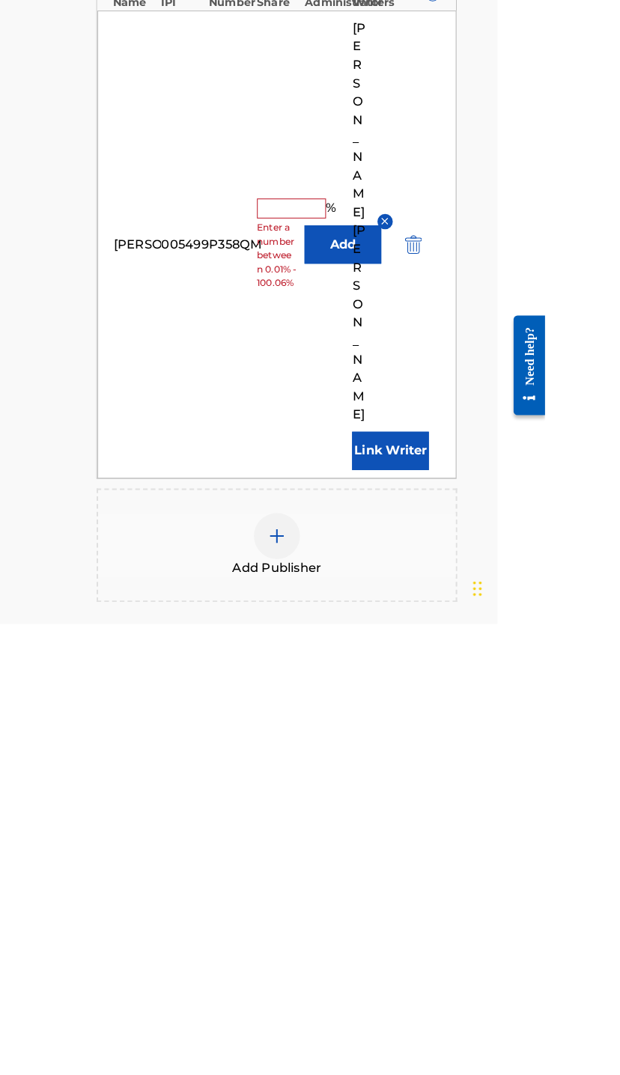
scroll to position [0, 0]
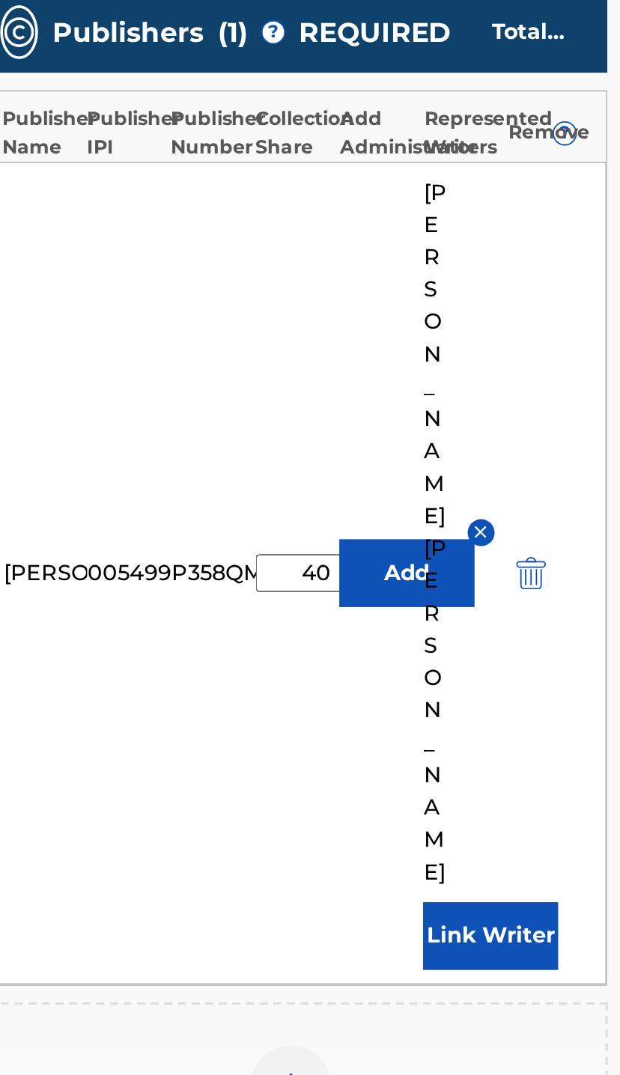
type input "40"
click at [404, 685] on button "Add" at bounding box center [441, 703] width 75 height 37
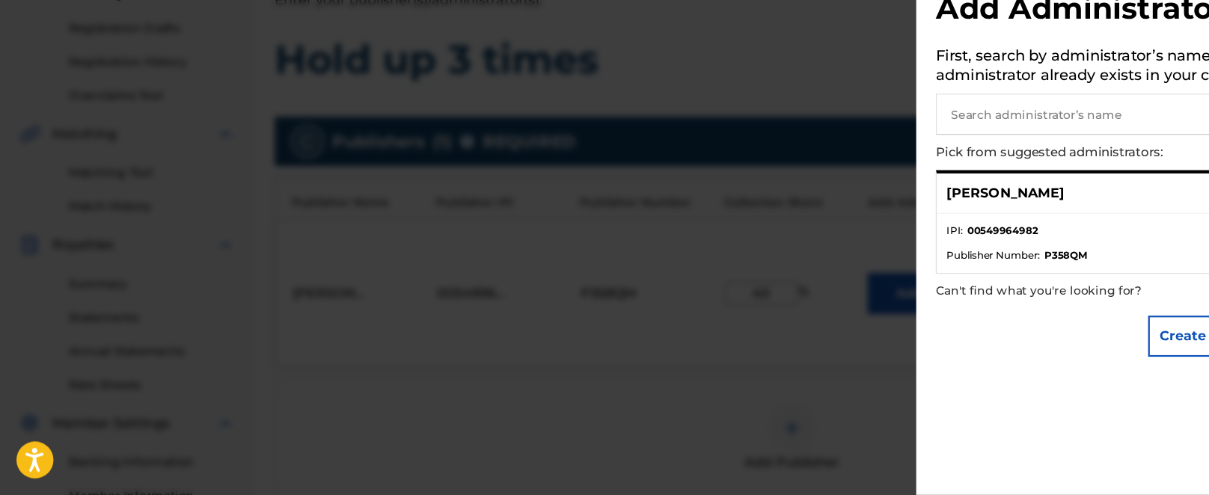
scroll to position [241, 0]
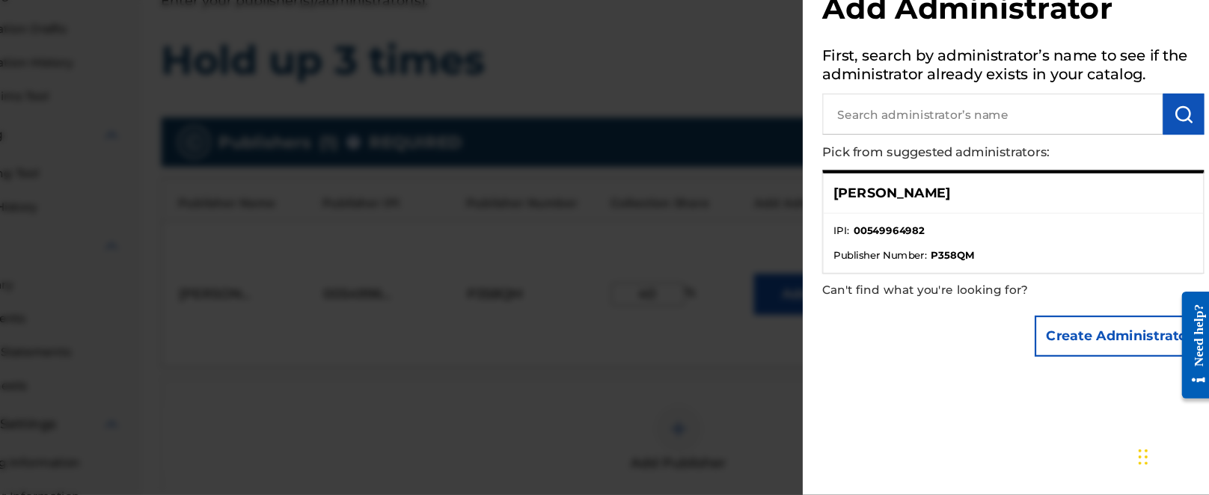
click at [619, 230] on div at bounding box center [604, 292] width 1209 height 495
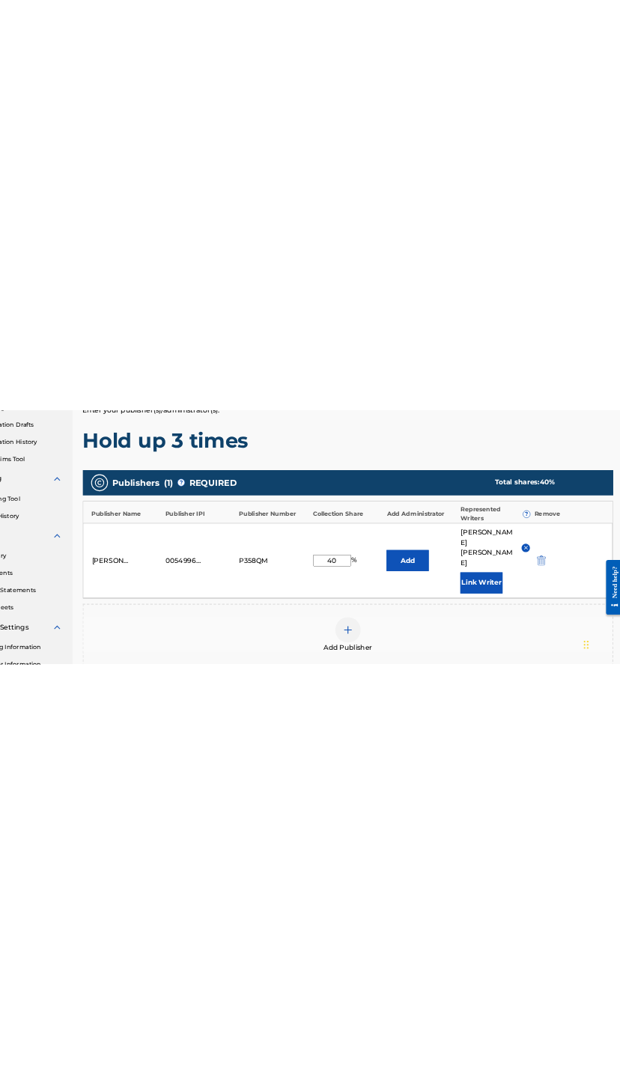
scroll to position [0, 62]
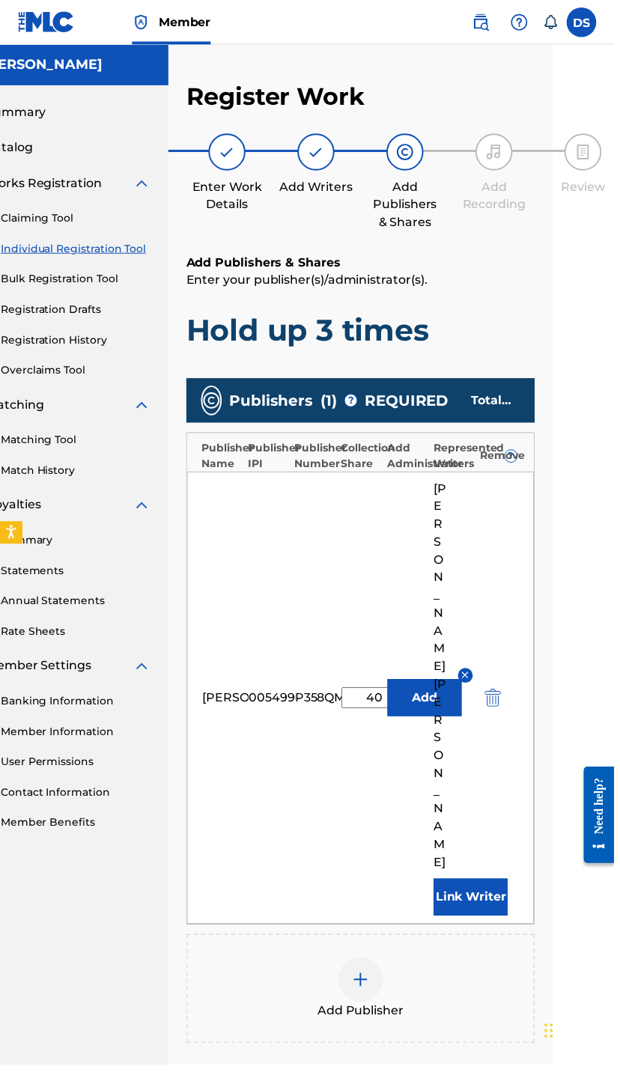
click at [431, 685] on button "Add" at bounding box center [428, 703] width 75 height 37
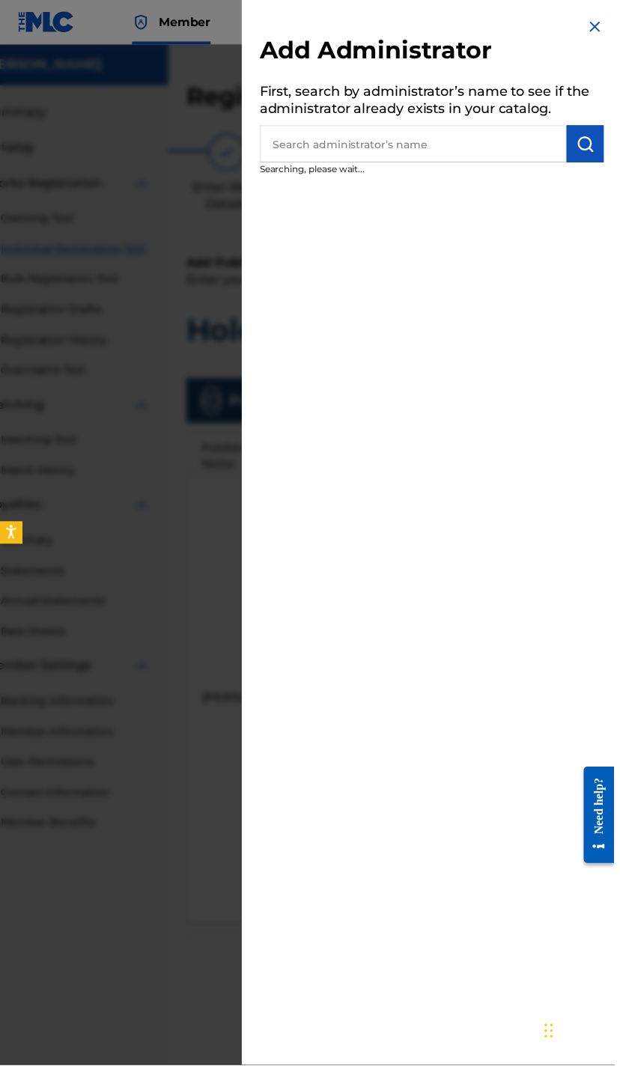
click at [437, 565] on div "Add Administrator First, search by administrator’s name to see if the administr…" at bounding box center [435, 537] width 383 height 1075
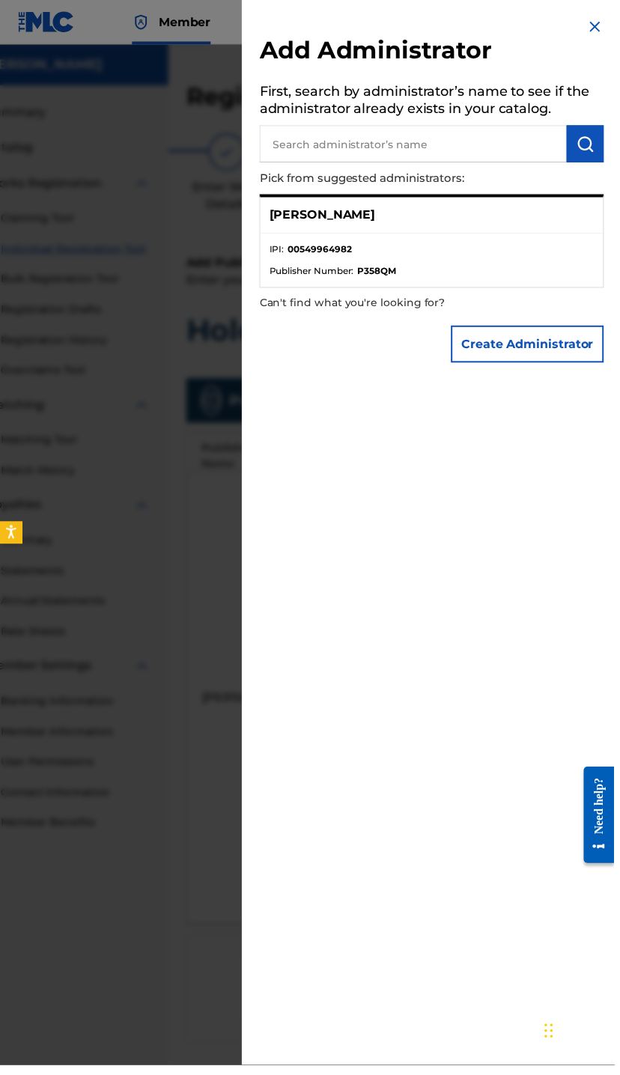
click at [173, 749] on div at bounding box center [310, 582] width 620 height 1075
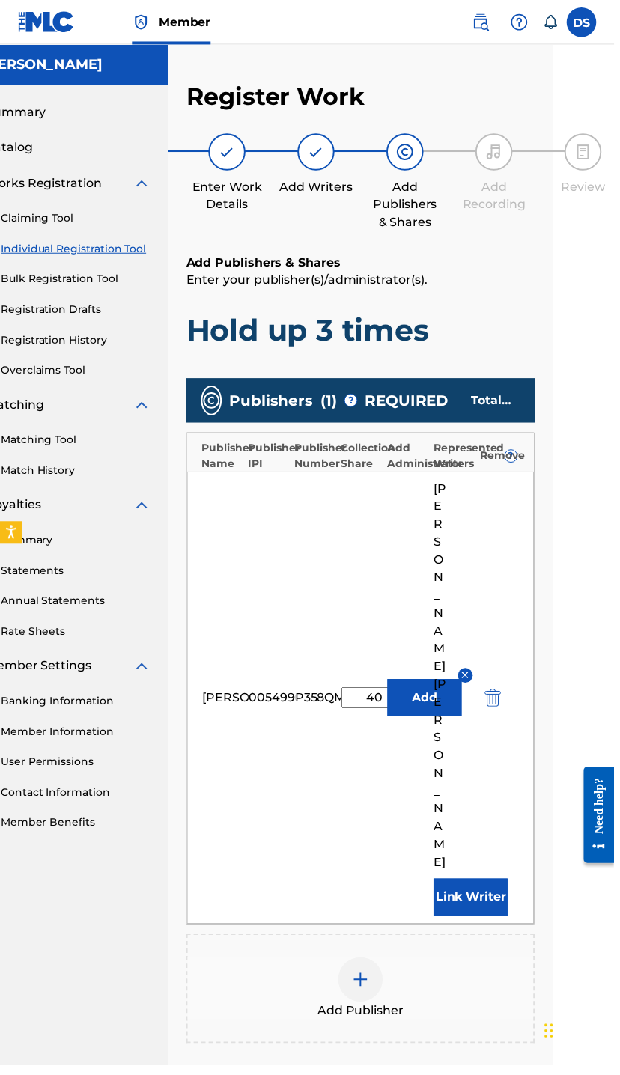
click at [398, 966] on div "Add Publisher" at bounding box center [363, 997] width 349 height 63
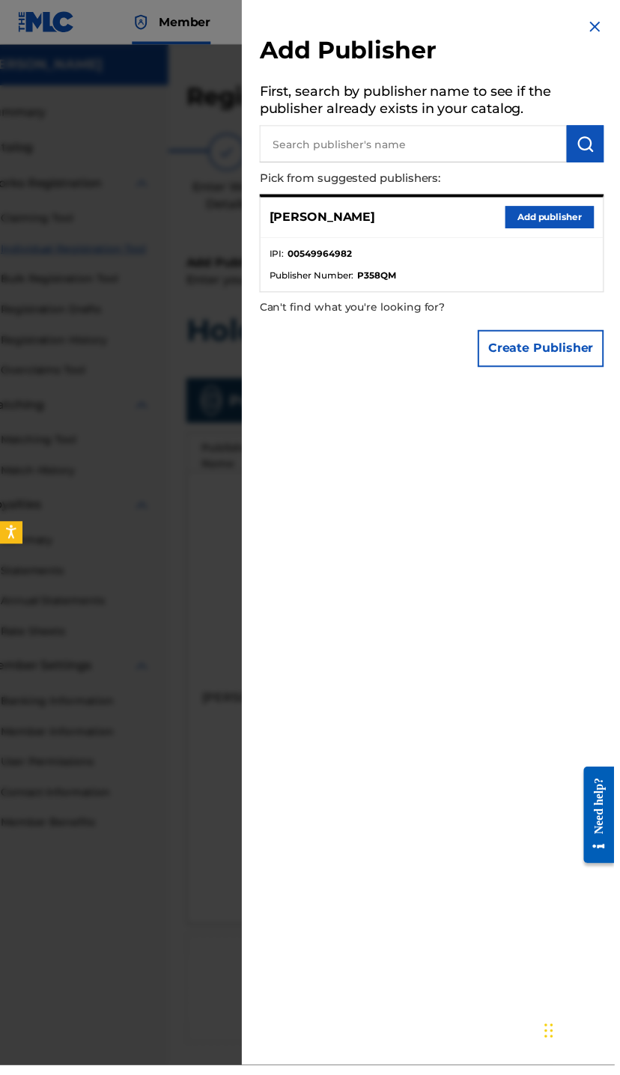
click at [309, 156] on input "text" at bounding box center [417, 144] width 310 height 37
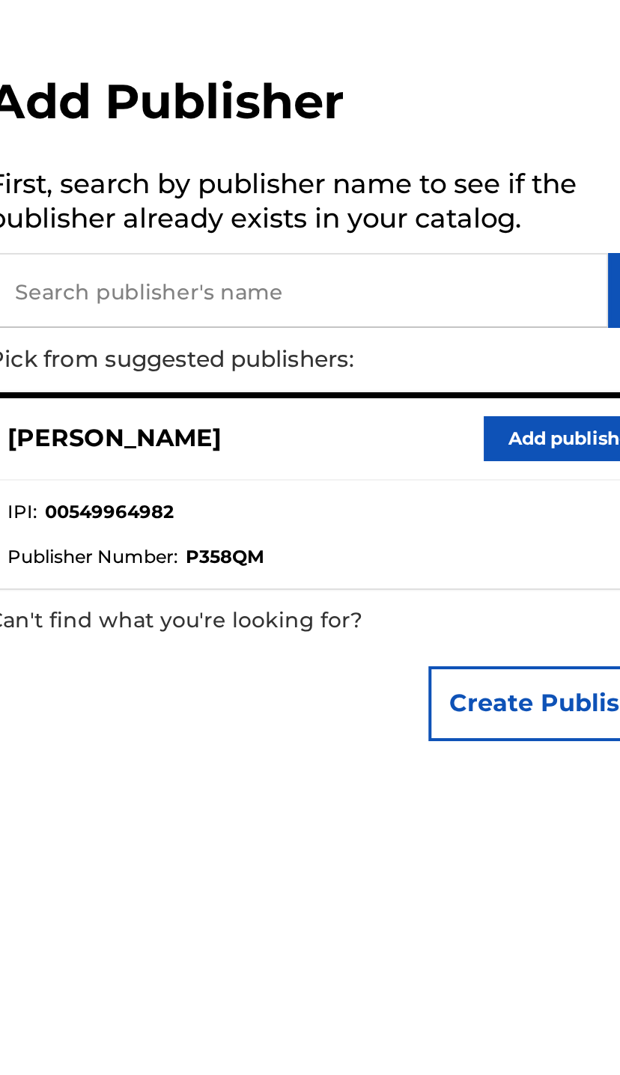
scroll to position [0, 27]
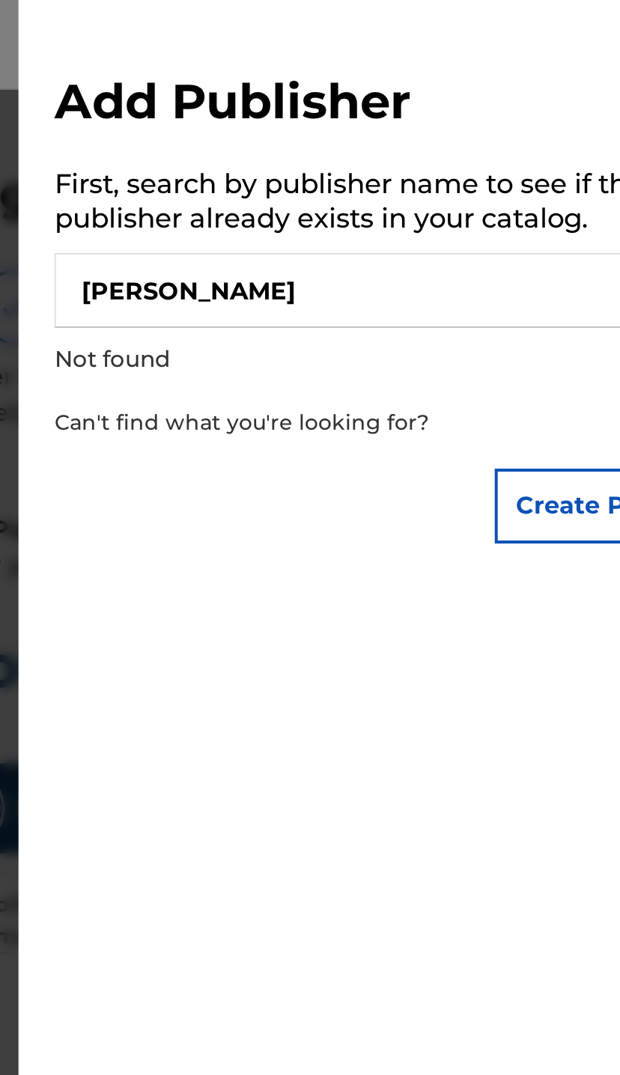
click at [262, 143] on input "D’juan hart" at bounding box center [417, 144] width 310 height 37
click at [262, 126] on input "D’juan hart" at bounding box center [417, 144] width 310 height 37
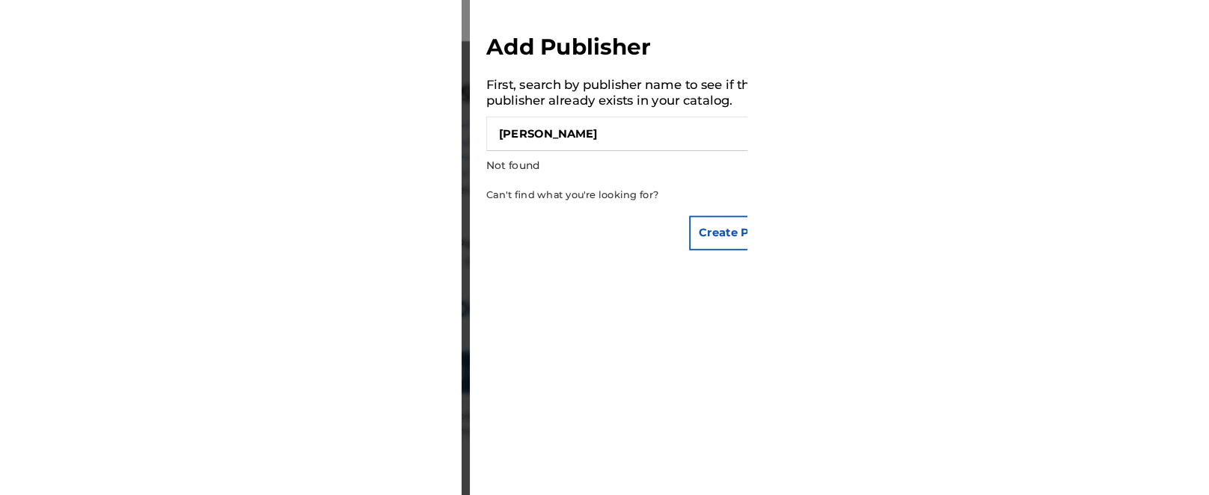
scroll to position [0, 0]
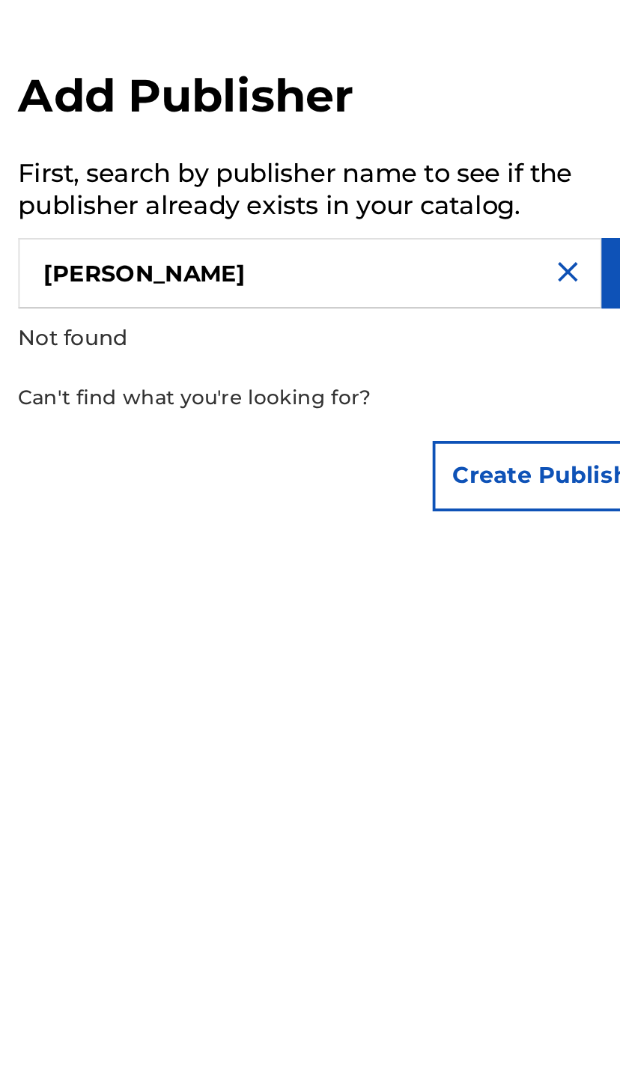
click at [262, 139] on input "D’juan hart" at bounding box center [417, 144] width 310 height 37
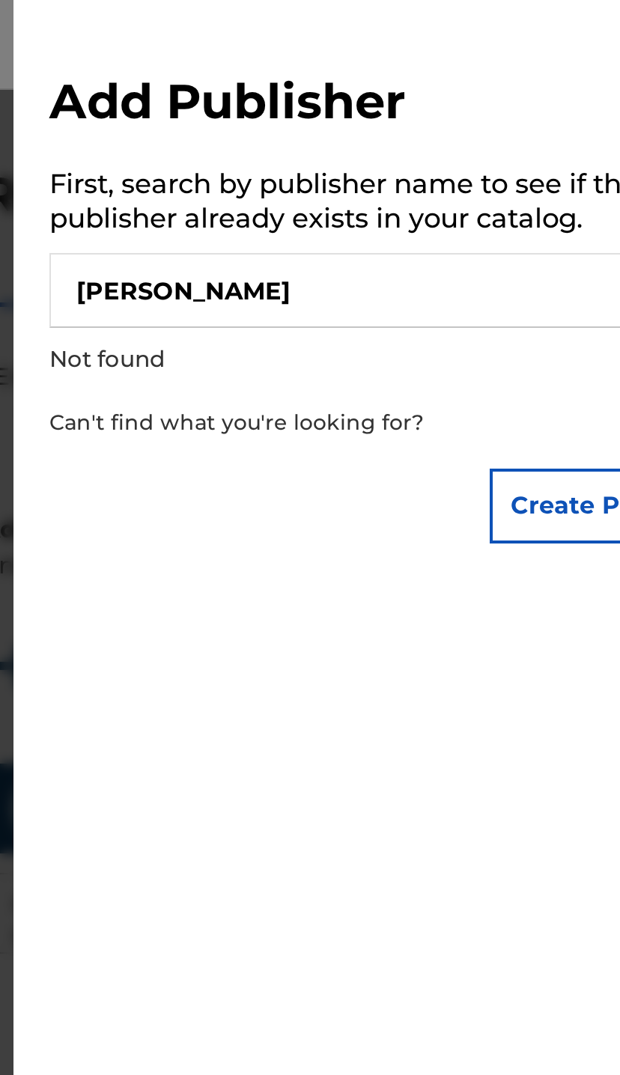
click at [262, 155] on input "D’juan hart" at bounding box center [417, 144] width 310 height 37
click at [262, 147] on input "D’juan hart" at bounding box center [417, 144] width 310 height 37
click at [262, 148] on input "D’juan hart" at bounding box center [417, 144] width 310 height 37
click at [262, 132] on input "D’juan hart" at bounding box center [417, 144] width 310 height 37
click at [262, 153] on input "D’juan hart" at bounding box center [417, 144] width 310 height 37
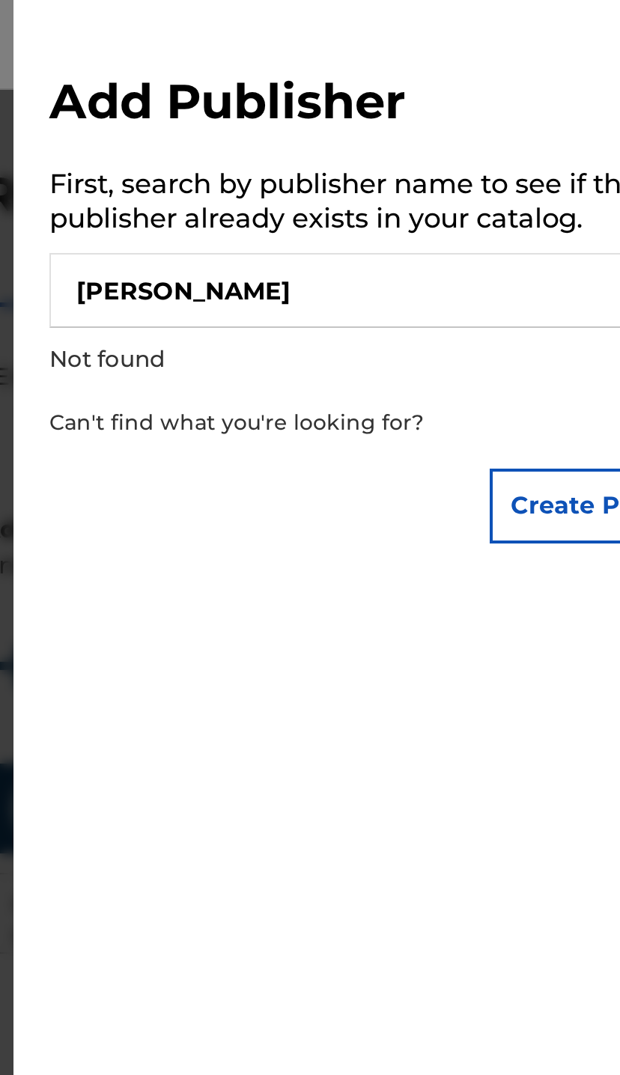
click at [262, 147] on input "D’juan hart" at bounding box center [417, 144] width 310 height 37
click at [262, 127] on input "D’juan hart" at bounding box center [417, 144] width 310 height 37
click at [262, 152] on input "D’juan hart" at bounding box center [417, 144] width 310 height 37
click at [262, 154] on input "D’juan hart" at bounding box center [417, 144] width 310 height 37
click at [262, 156] on input "D’juan hart" at bounding box center [417, 144] width 310 height 37
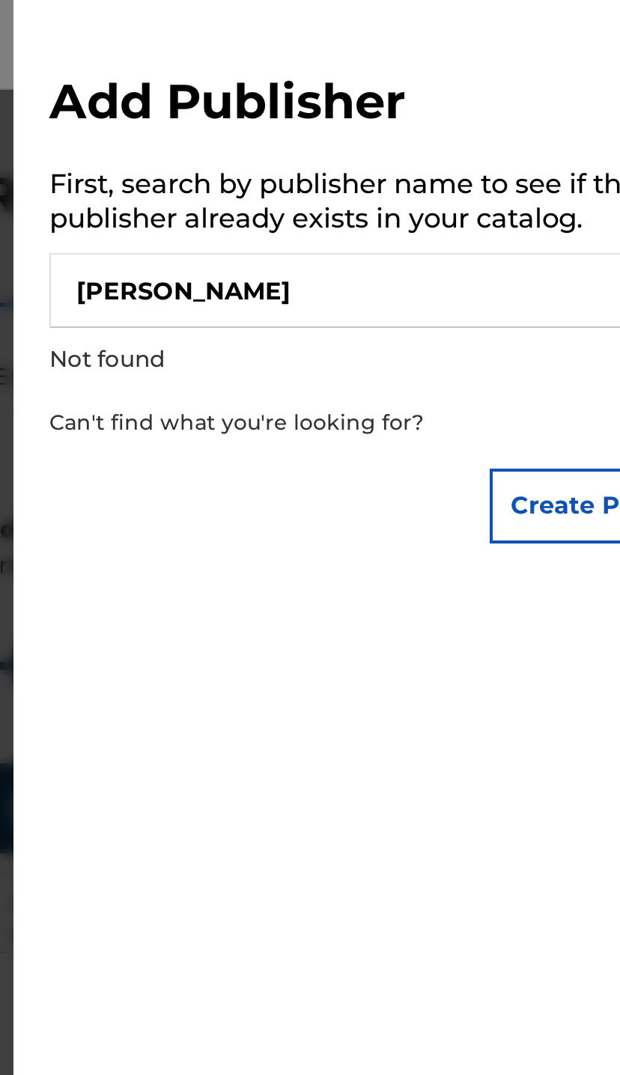
click at [262, 142] on input "D’juan hart" at bounding box center [417, 144] width 310 height 37
click at [262, 134] on input "D’juan hart" at bounding box center [417, 144] width 310 height 37
click at [262, 146] on input "Djuan hart" at bounding box center [417, 144] width 310 height 37
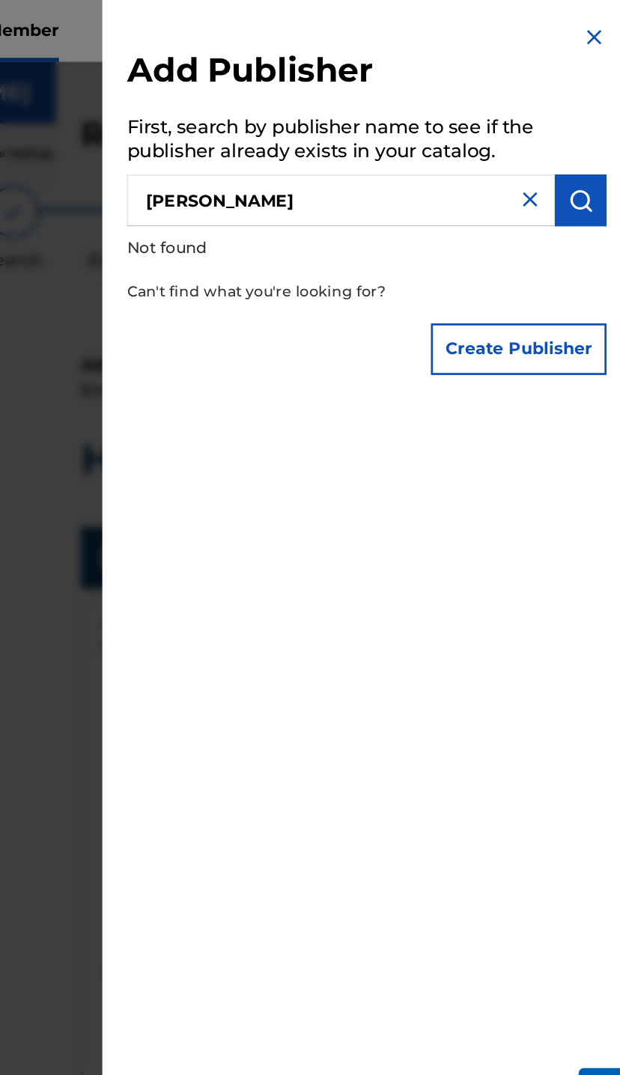
click at [268, 149] on input "Djuan hartV" at bounding box center [417, 144] width 310 height 37
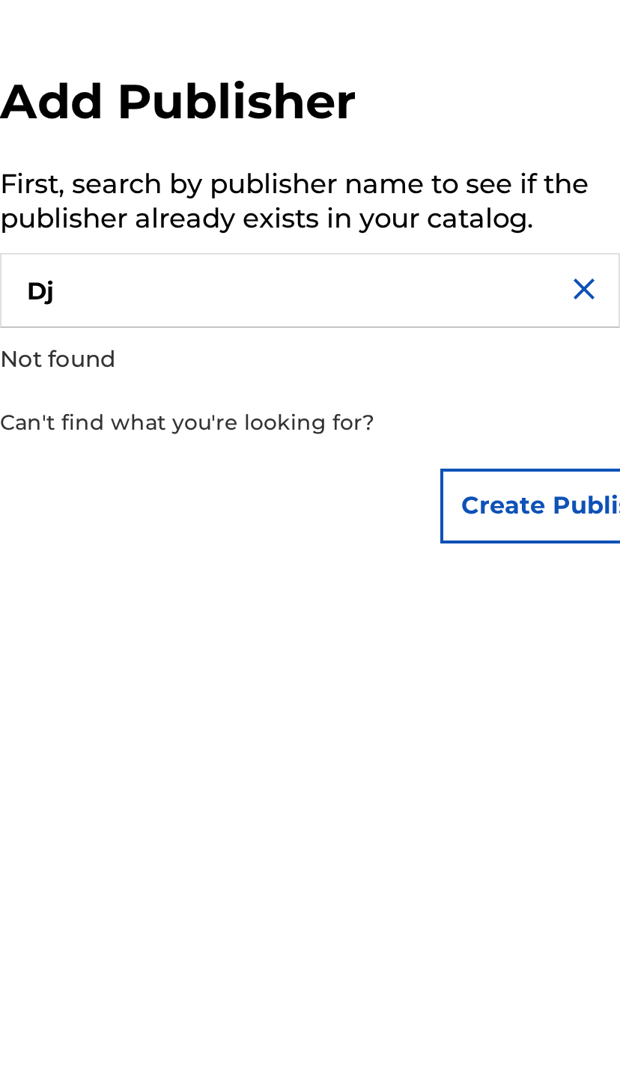
type input "D"
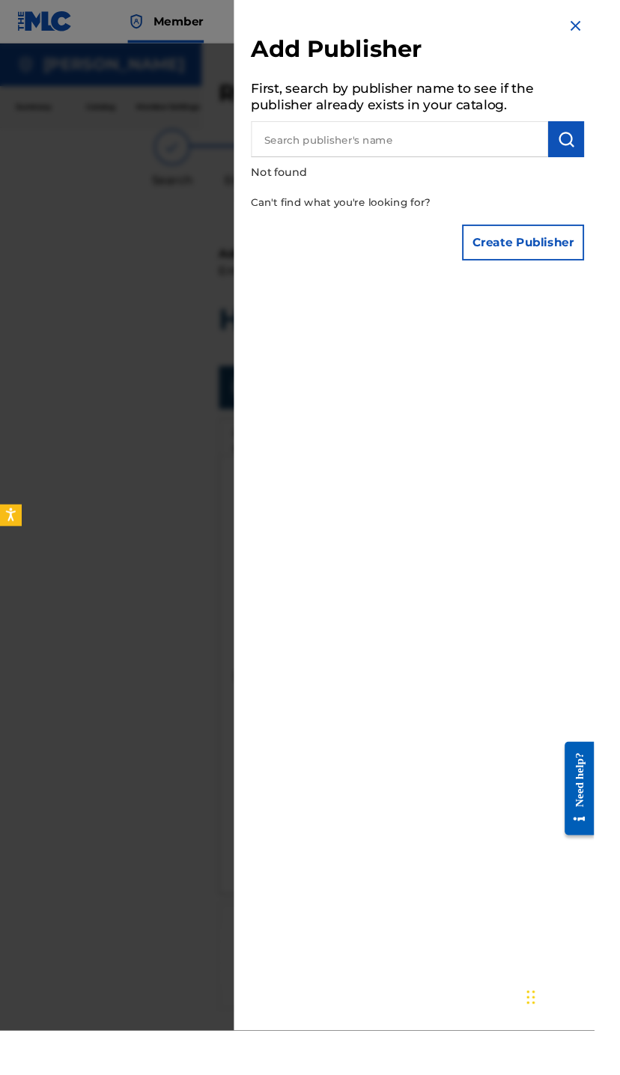
click at [86, 515] on div at bounding box center [310, 582] width 620 height 1075
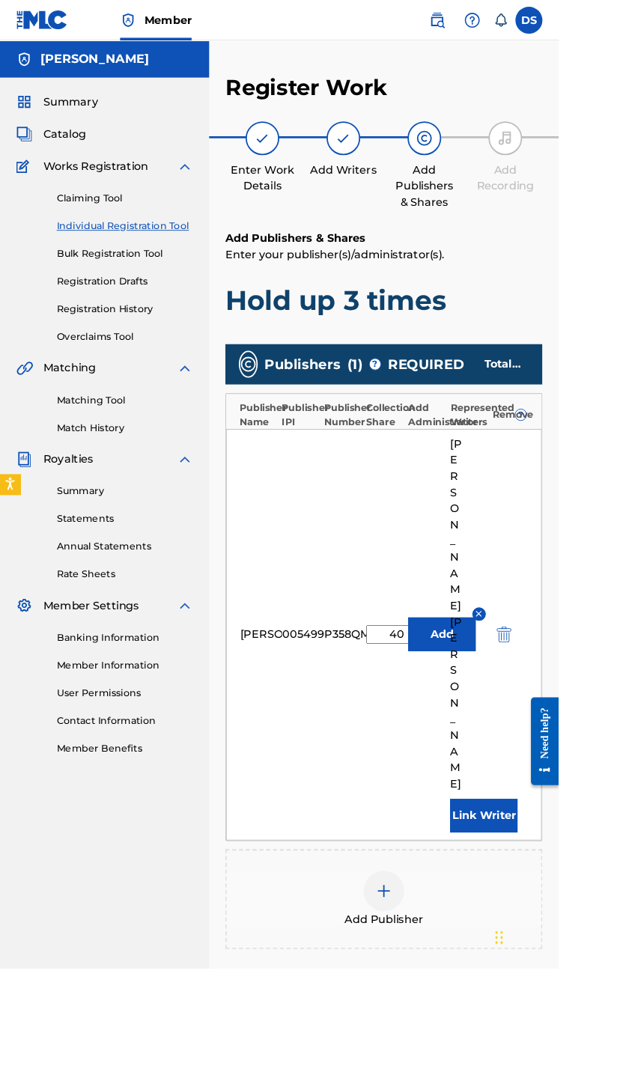
click at [459, 966] on div "Add Publisher" at bounding box center [425, 997] width 349 height 63
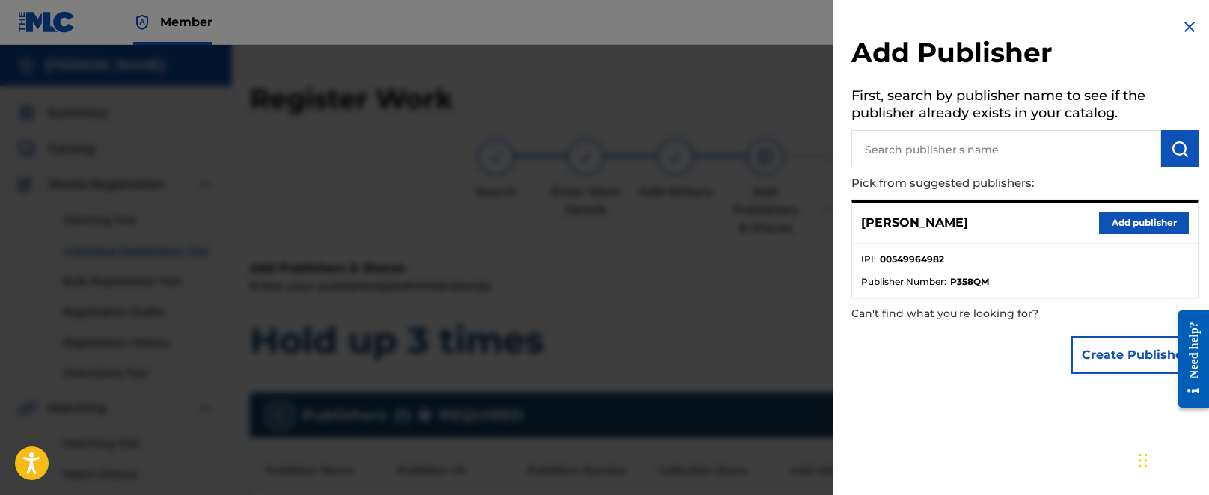
click at [619, 147] on input "text" at bounding box center [1007, 148] width 310 height 37
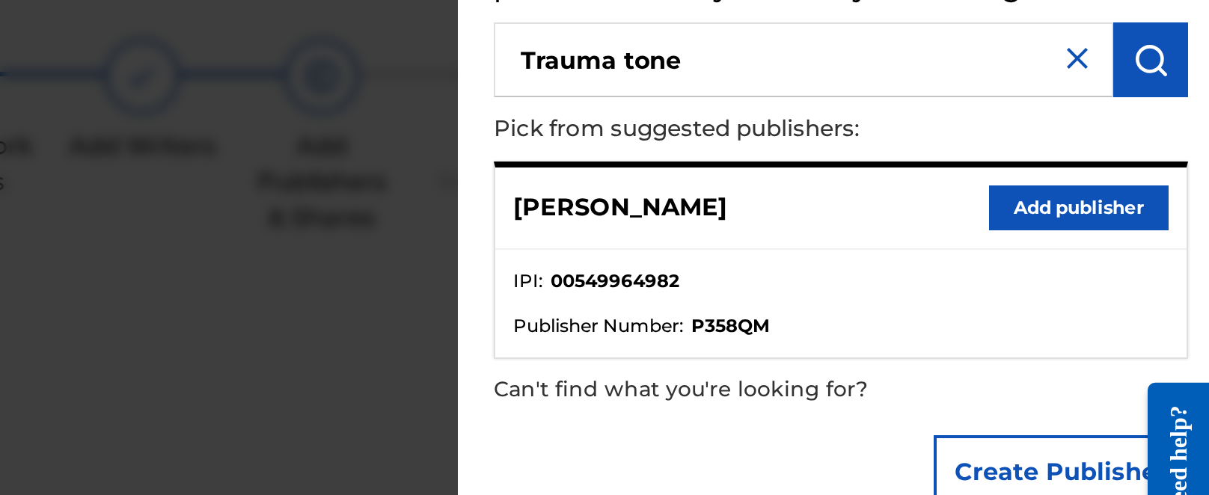
type input "Trauma tone"
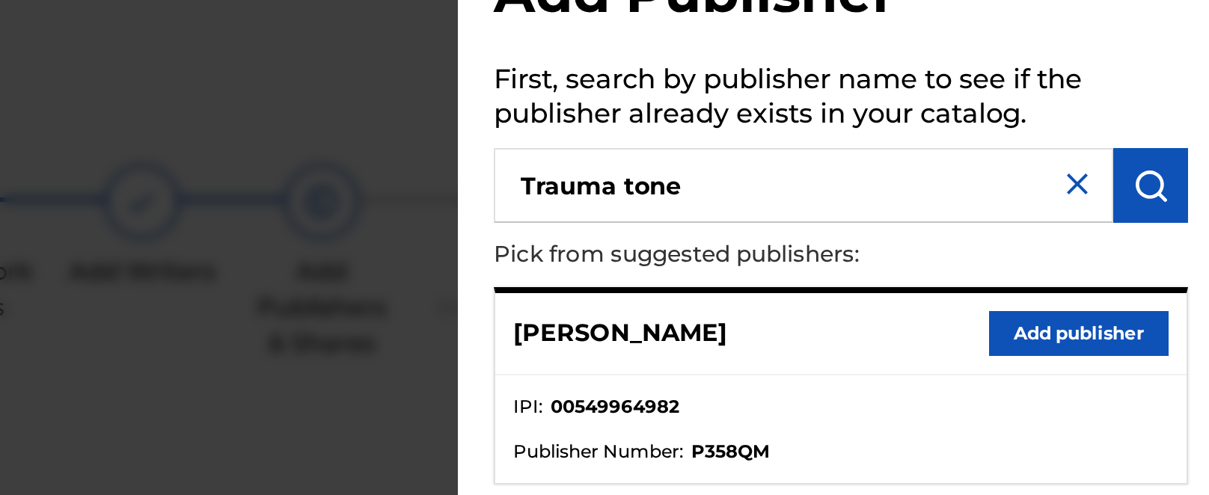
click at [619, 140] on img "submit" at bounding box center [1180, 149] width 18 height 18
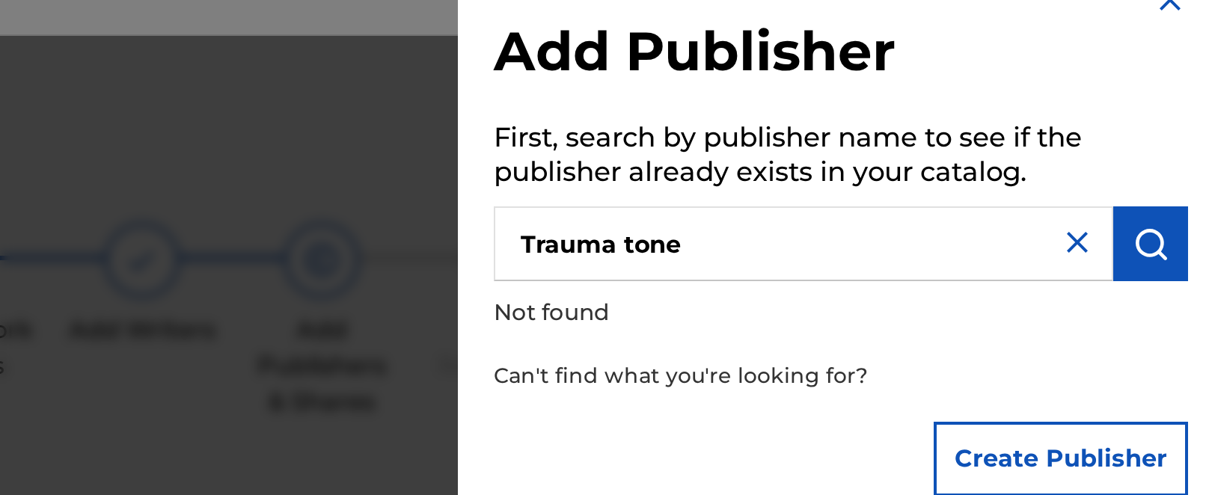
click at [619, 139] on img at bounding box center [1143, 148] width 18 height 18
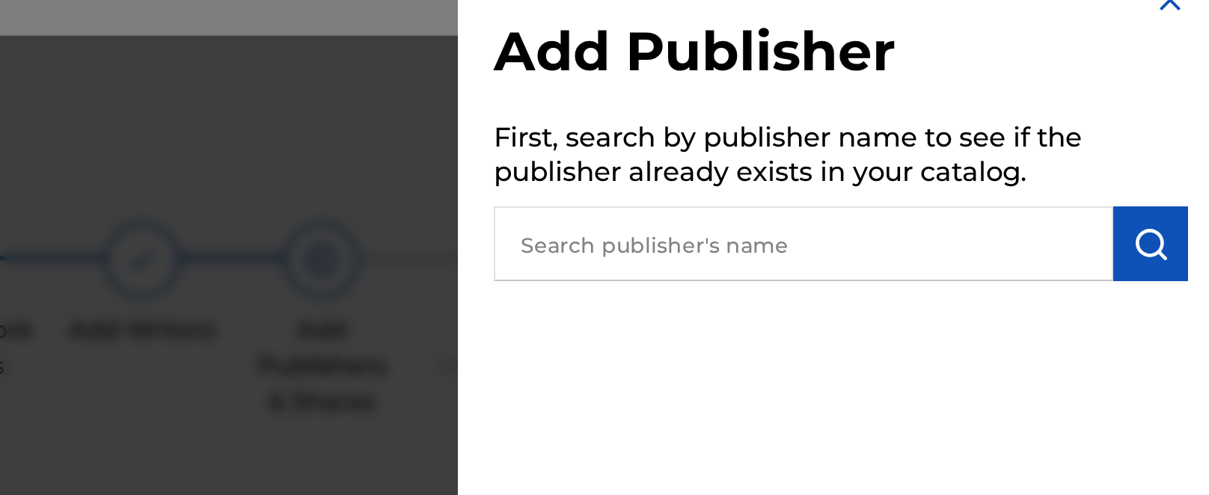
click at [619, 130] on input "text" at bounding box center [1007, 148] width 310 height 37
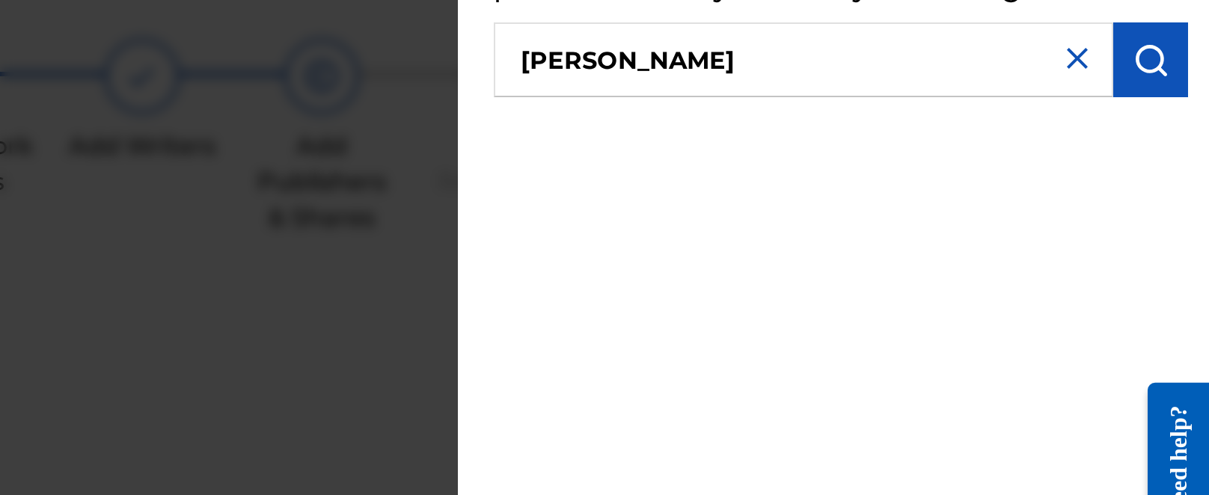
click at [619, 130] on input "Djuan hart" at bounding box center [1007, 148] width 310 height 37
type input "D"
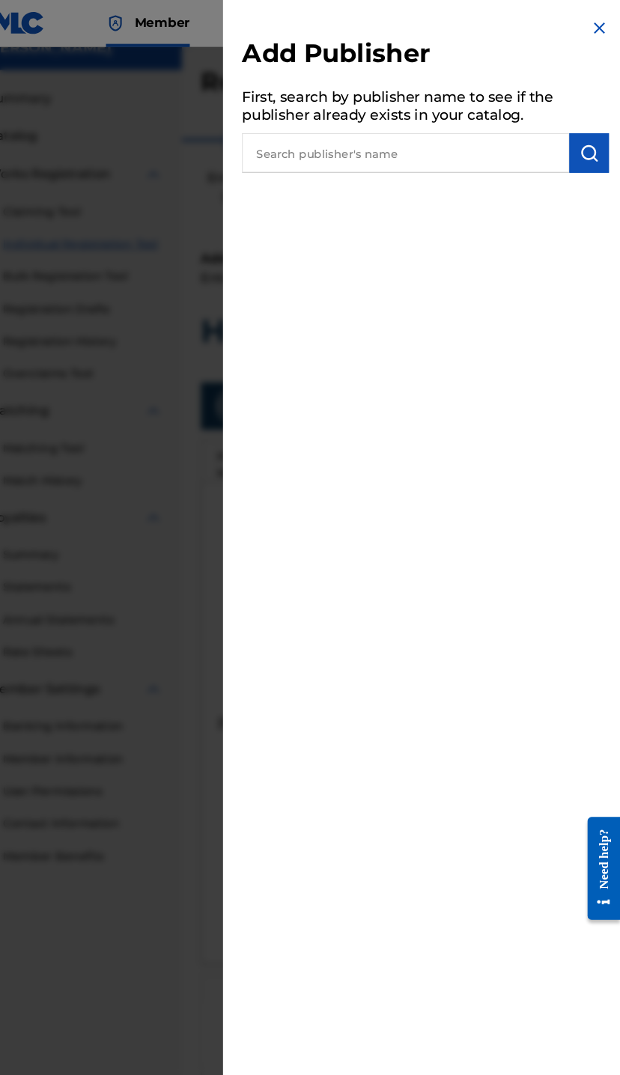
scroll to position [0, 27]
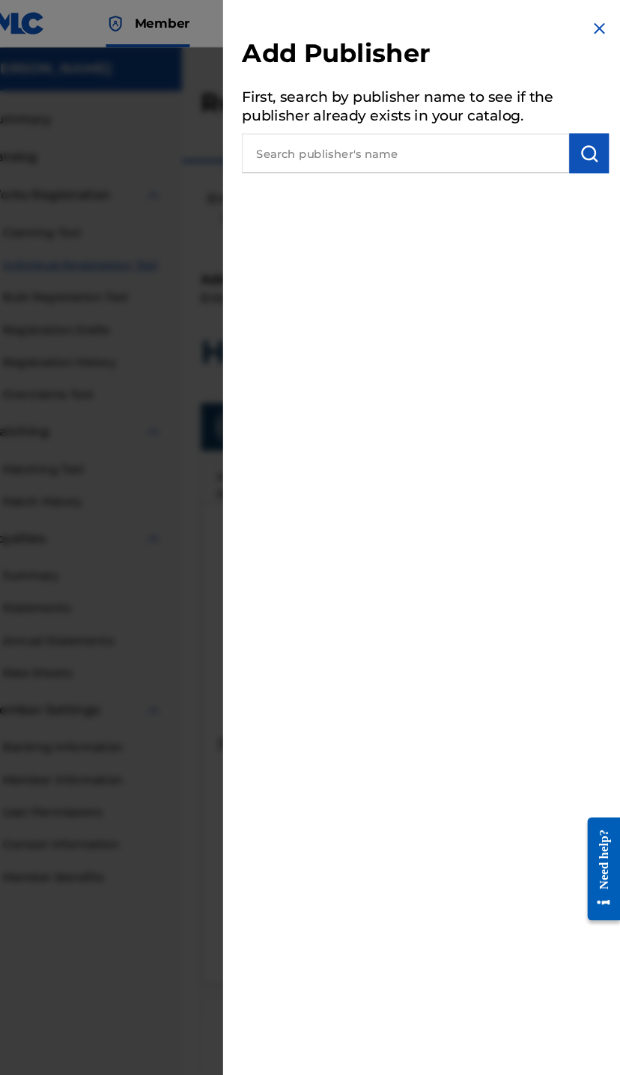
click at [159, 672] on div at bounding box center [310, 582] width 620 height 1075
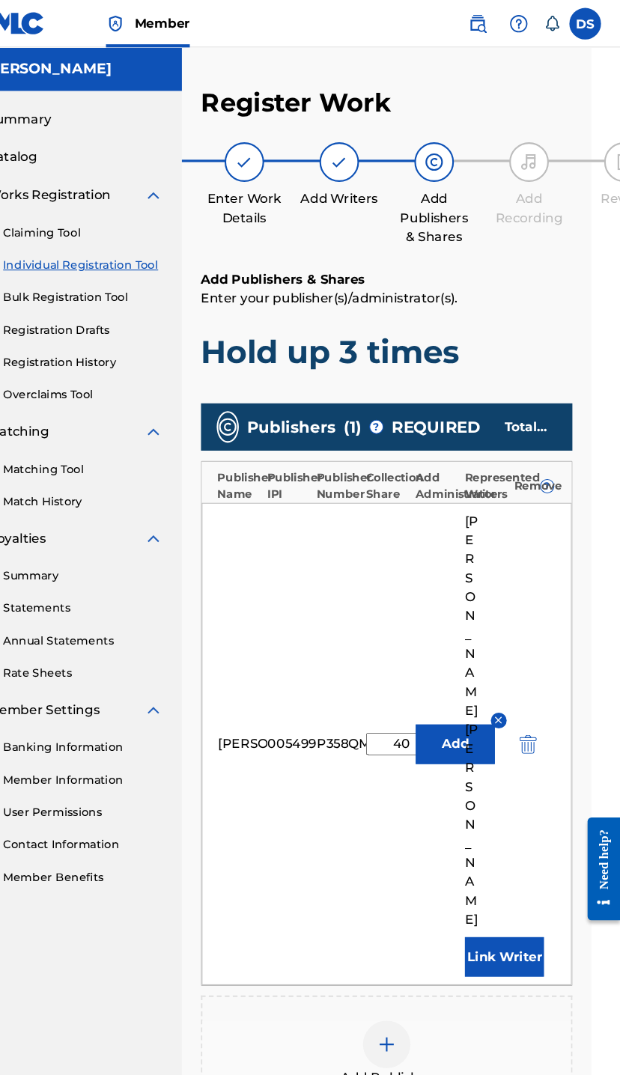
click at [403, 966] on div "Add Publisher" at bounding box center [398, 997] width 349 height 63
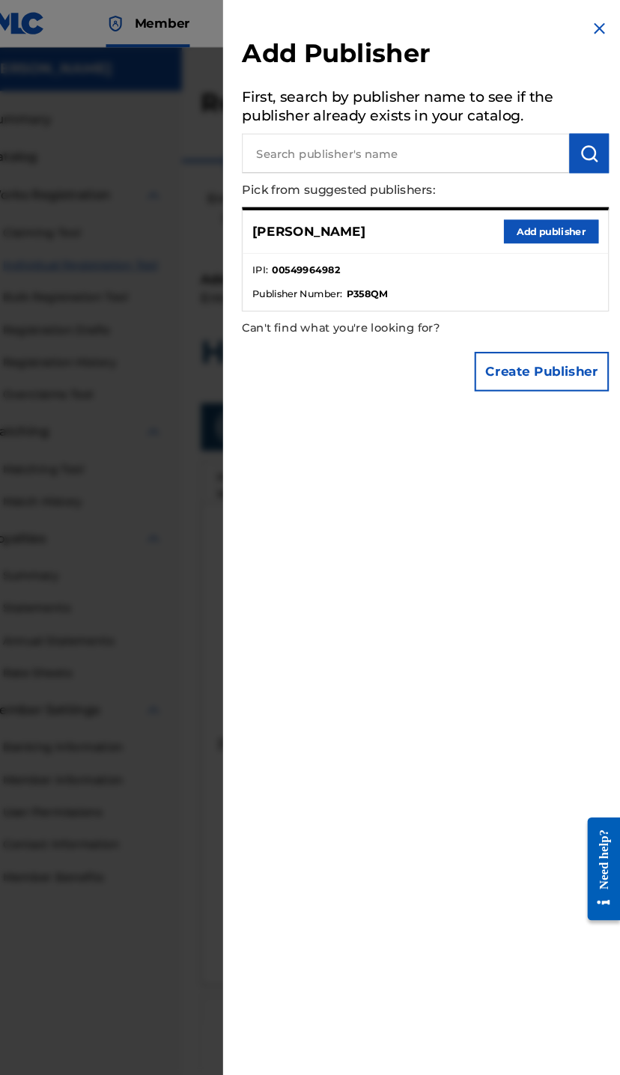
click at [156, 605] on div at bounding box center [310, 582] width 620 height 1075
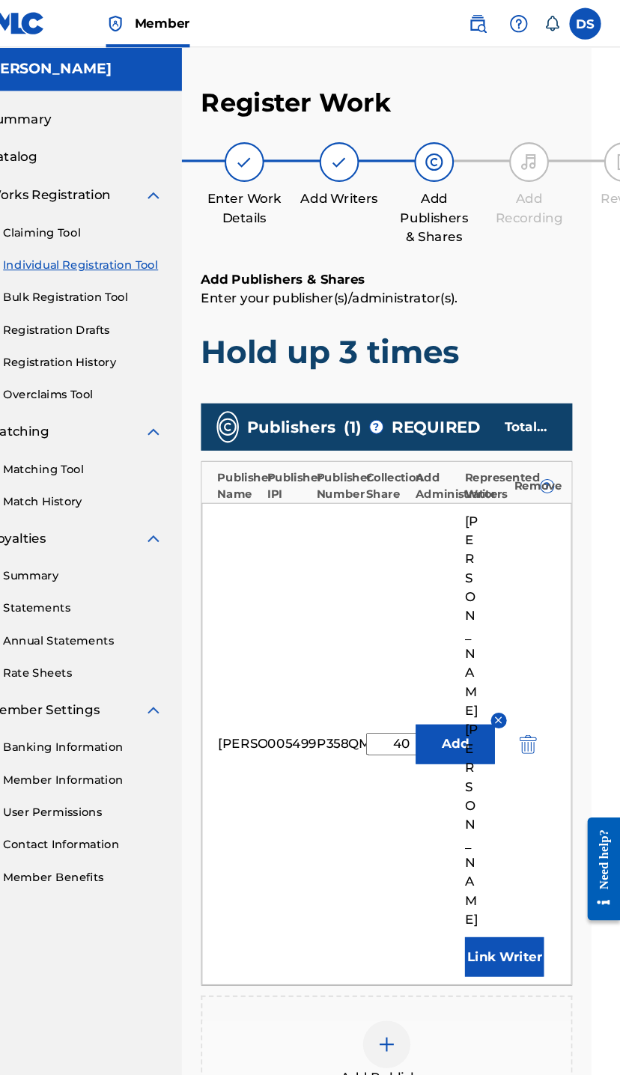
click at [390, 979] on img at bounding box center [399, 988] width 18 height 18
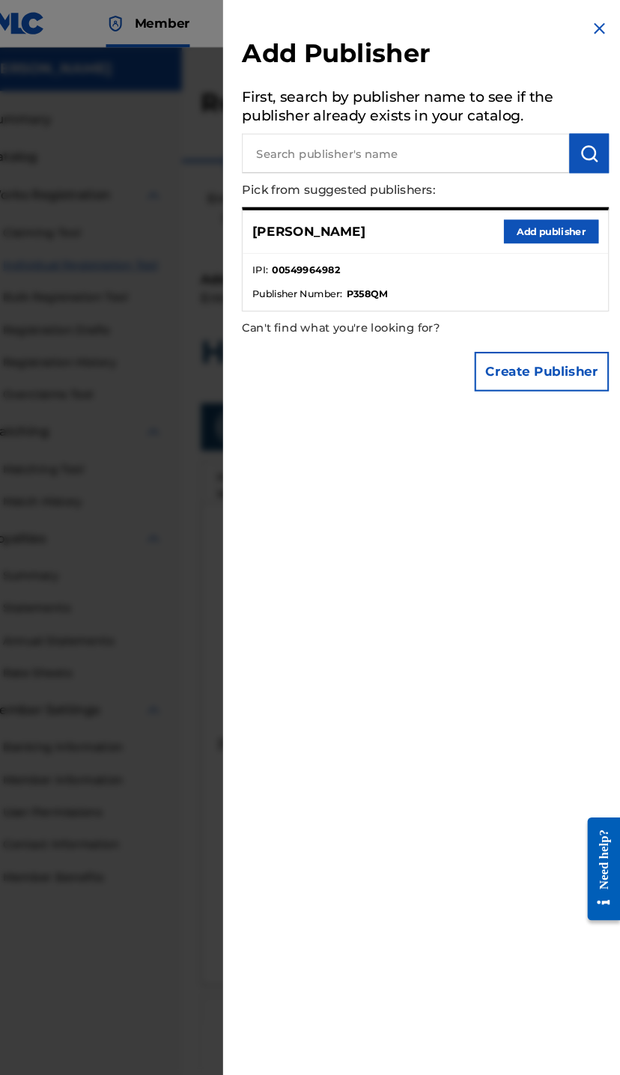
scroll to position [0, 0]
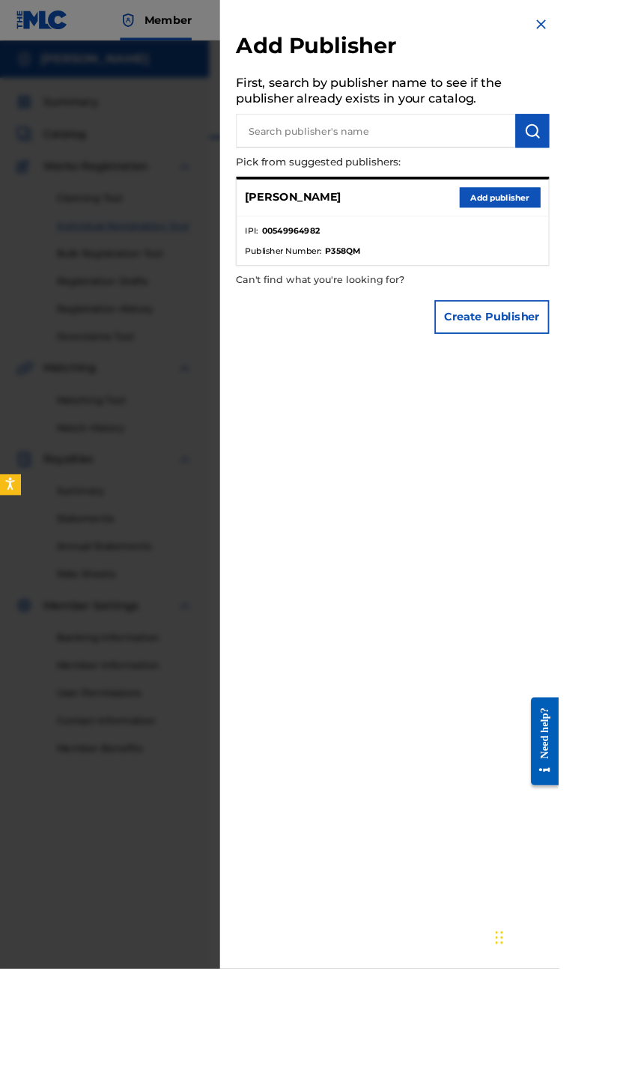
click at [148, 925] on div at bounding box center [310, 582] width 620 height 1075
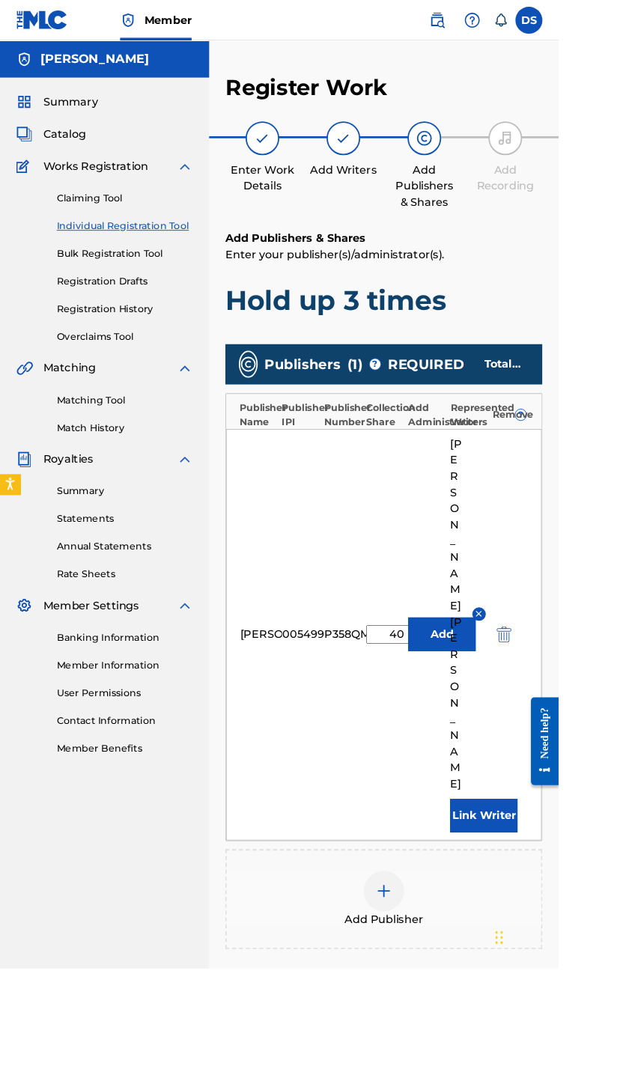
click at [433, 979] on img at bounding box center [426, 988] width 18 height 18
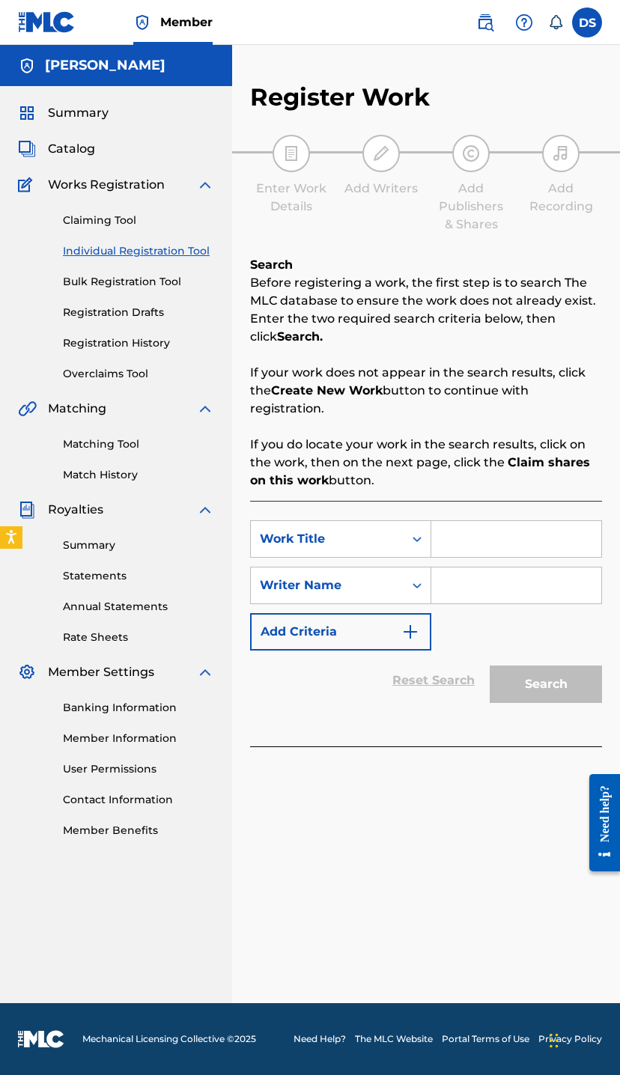
click at [126, 314] on link "Registration Drafts" at bounding box center [138, 313] width 151 height 16
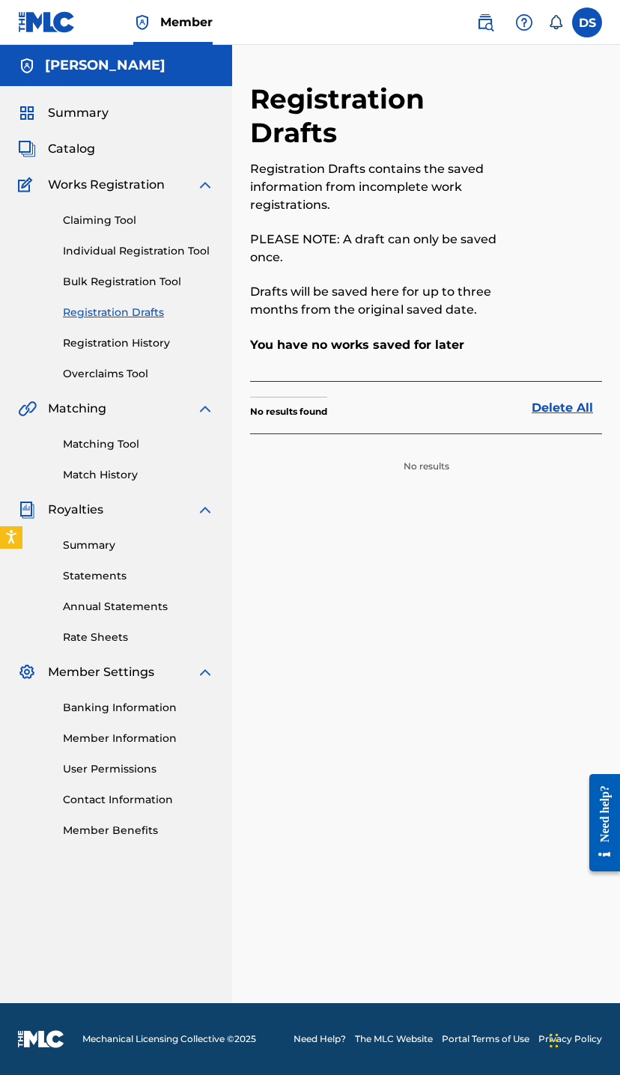
click at [126, 227] on link "Claiming Tool" at bounding box center [138, 221] width 151 height 16
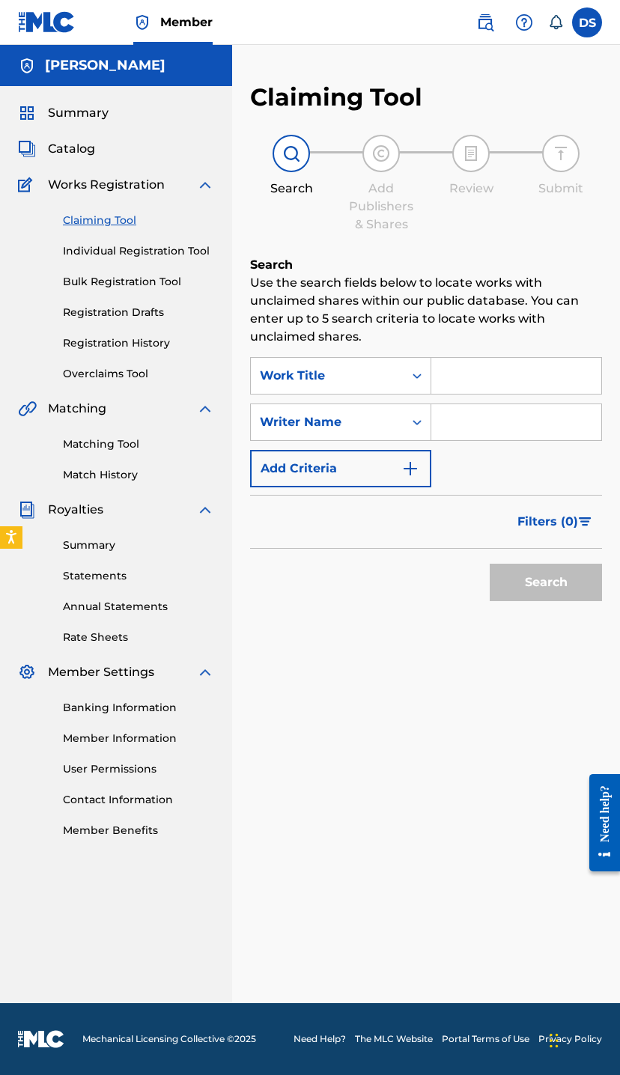
click at [131, 227] on link "Claiming Tool" at bounding box center [138, 221] width 151 height 16
click at [129, 222] on link "Claiming Tool" at bounding box center [138, 221] width 151 height 16
click at [141, 234] on div "Claiming Tool Individual Registration Tool Bulk Registration Tool Registration …" at bounding box center [116, 288] width 196 height 188
click at [159, 233] on div "Claiming Tool Individual Registration Tool Bulk Registration Tool Registration …" at bounding box center [116, 288] width 196 height 188
click at [153, 254] on link "Individual Registration Tool" at bounding box center [138, 251] width 151 height 16
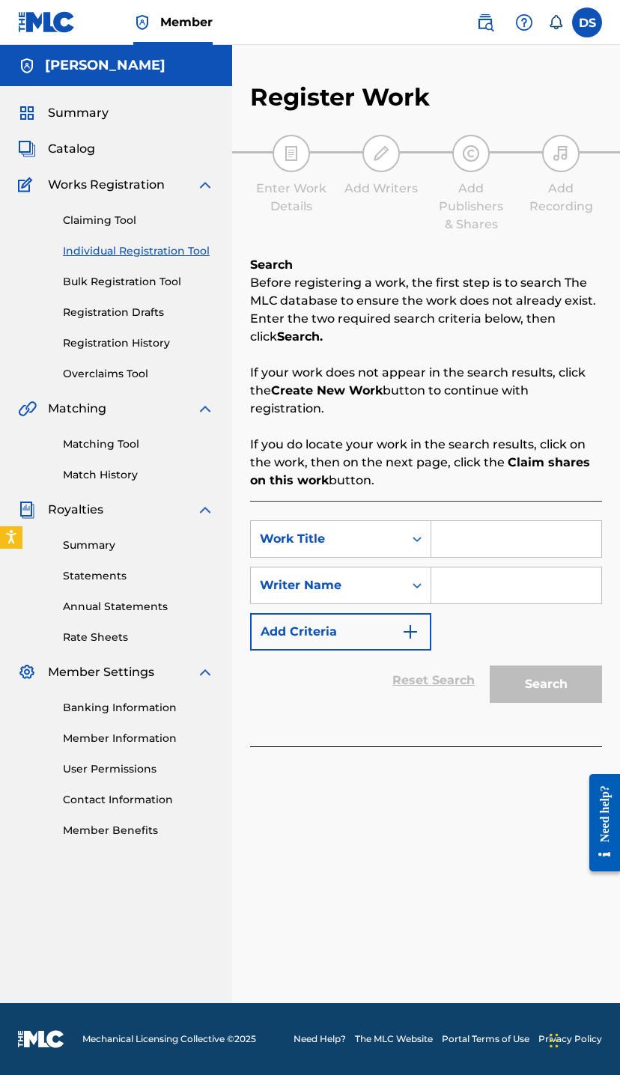
click at [479, 523] on input "Search Form" at bounding box center [516, 539] width 170 height 36
click at [600, 635] on div "SearchWithCriteria43f9a3a2-f7f7-4bc0-8f27-3b5a0348a803 Work Title SearchWithCri…" at bounding box center [426, 585] width 352 height 130
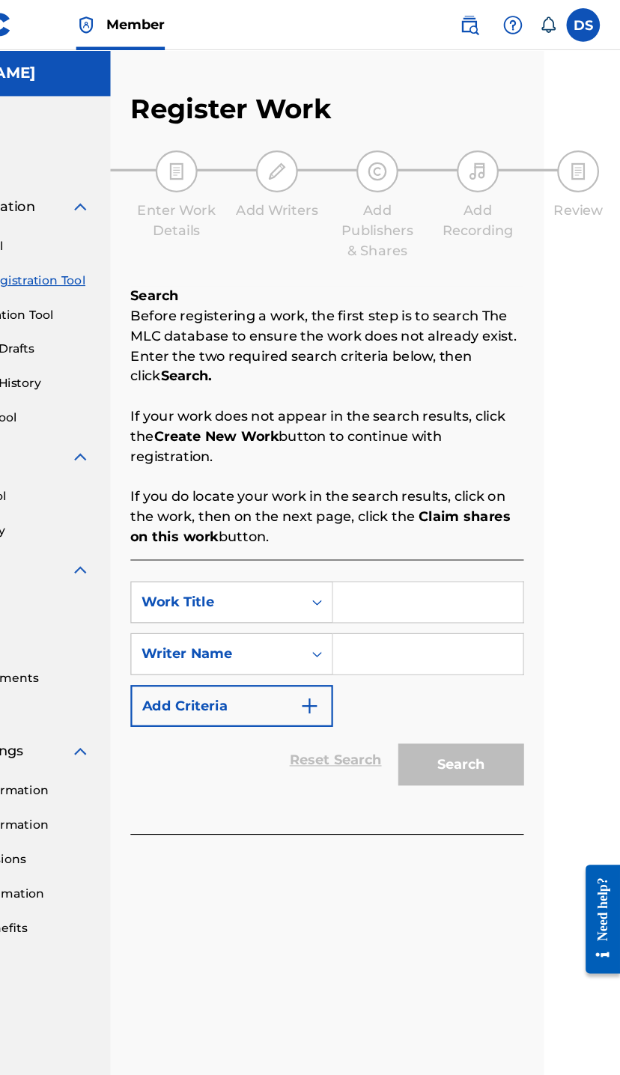
scroll to position [0, 68]
click at [363, 537] on input "Search Form" at bounding box center [448, 539] width 170 height 36
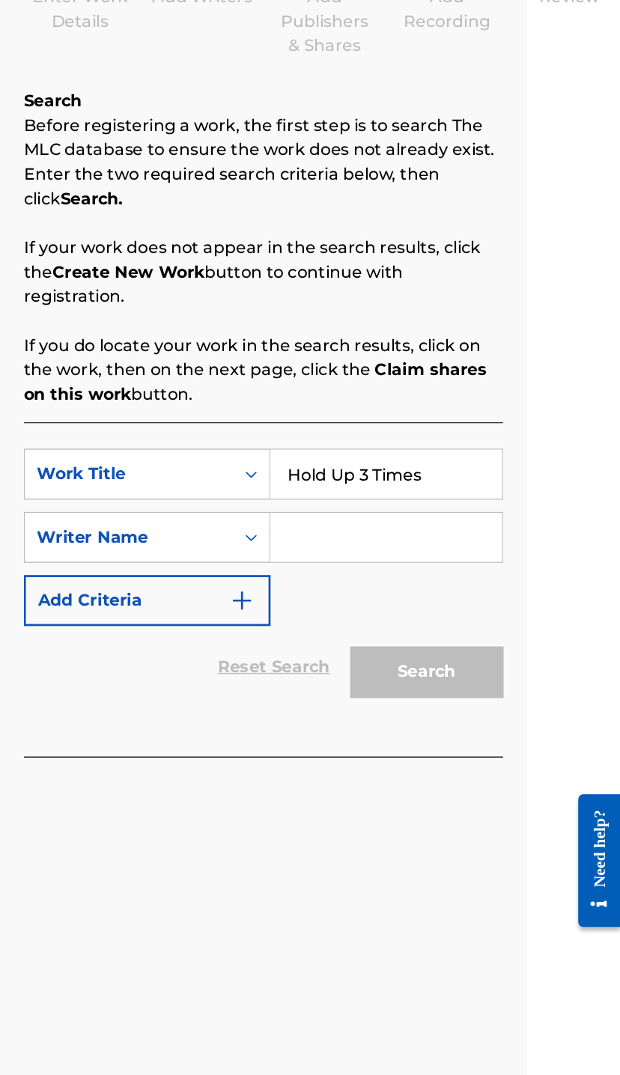
type input "Hold Up 3 Times"
click at [363, 567] on input "Search Form" at bounding box center [448, 585] width 170 height 36
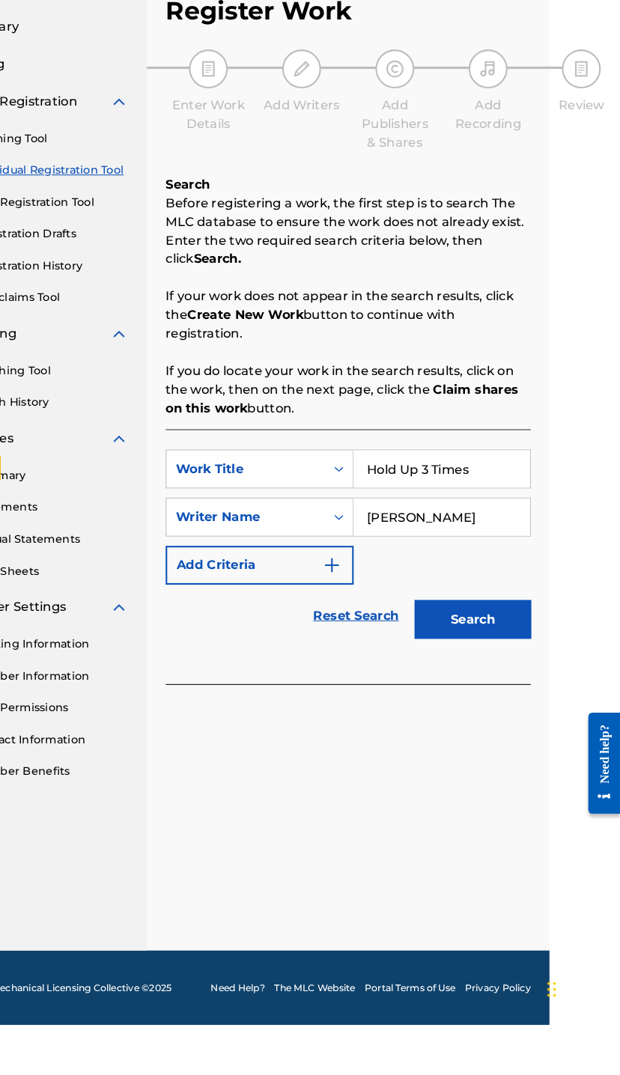
type input "David Smith"
click at [333, 623] on img "Search Form" at bounding box center [342, 632] width 18 height 18
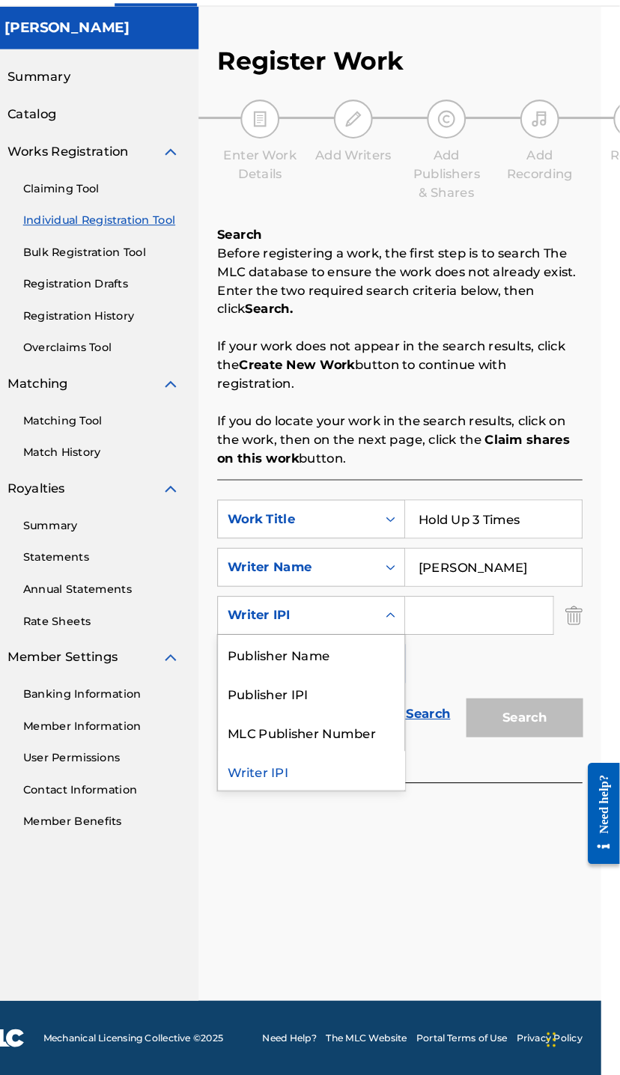
scroll to position [48, 19]
click at [296, 688] on div "Publisher IPI" at bounding box center [322, 706] width 180 height 37
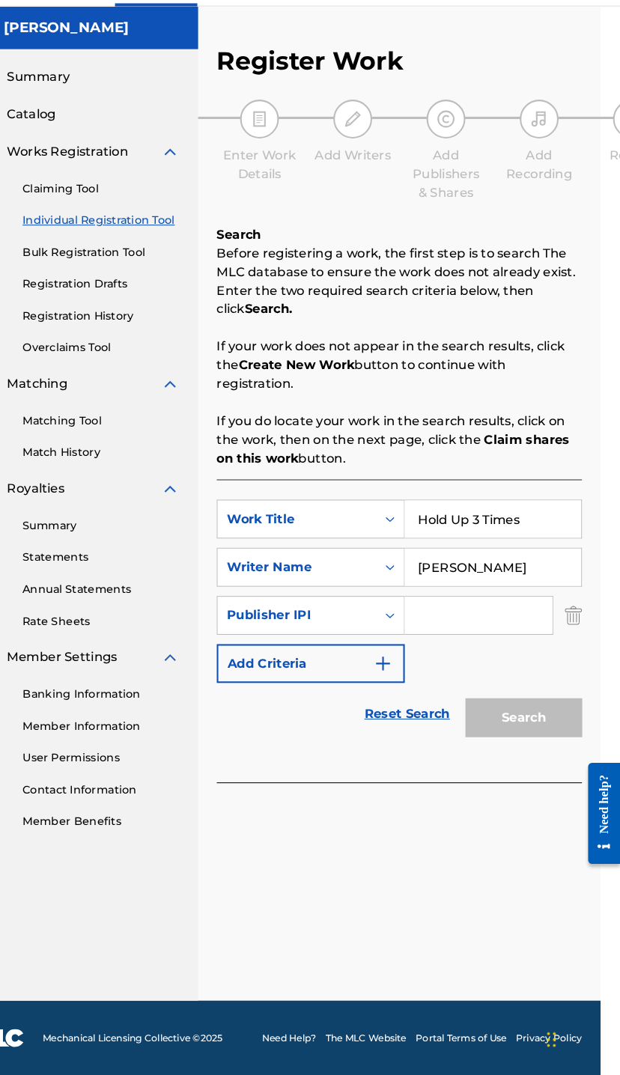
click at [441, 614] on input "Search Form" at bounding box center [483, 632] width 142 height 36
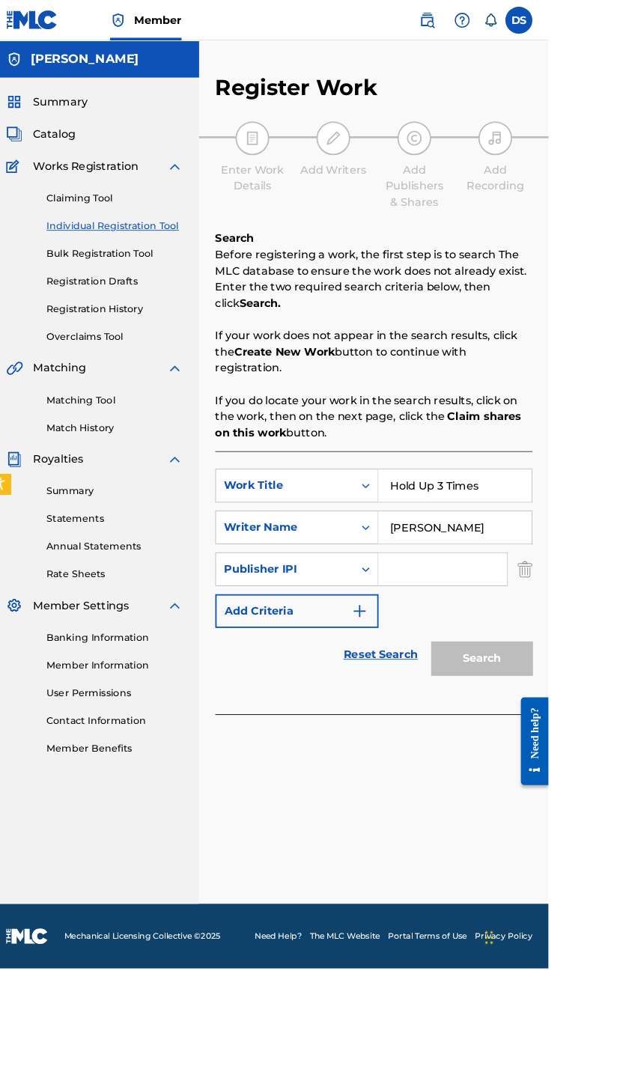
scroll to position [46, 0]
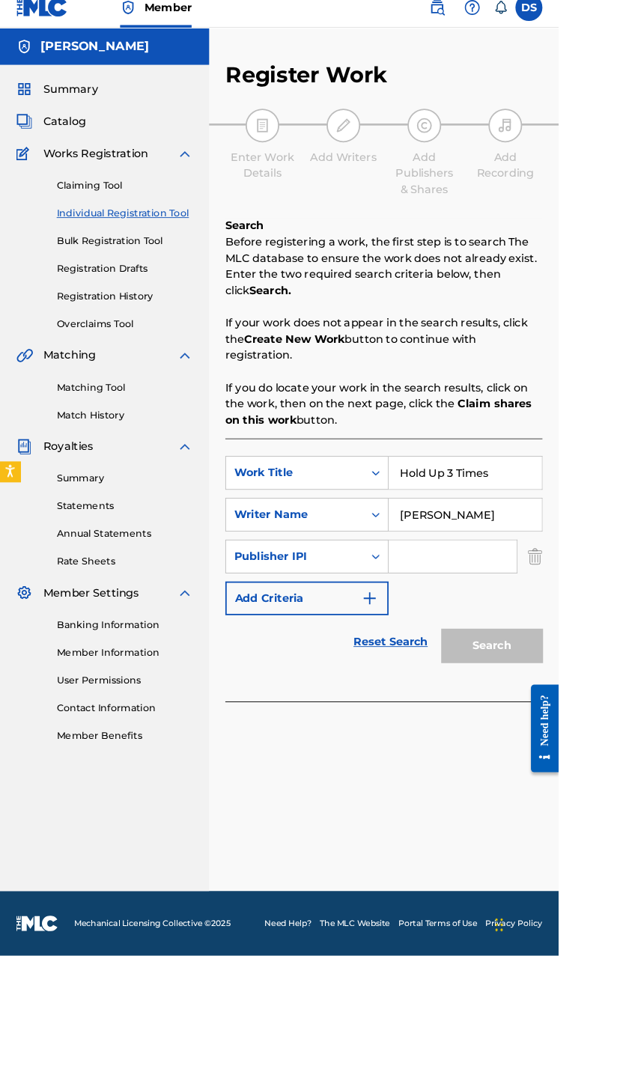
click at [301, 697] on div "Reset Search Search" at bounding box center [426, 727] width 352 height 60
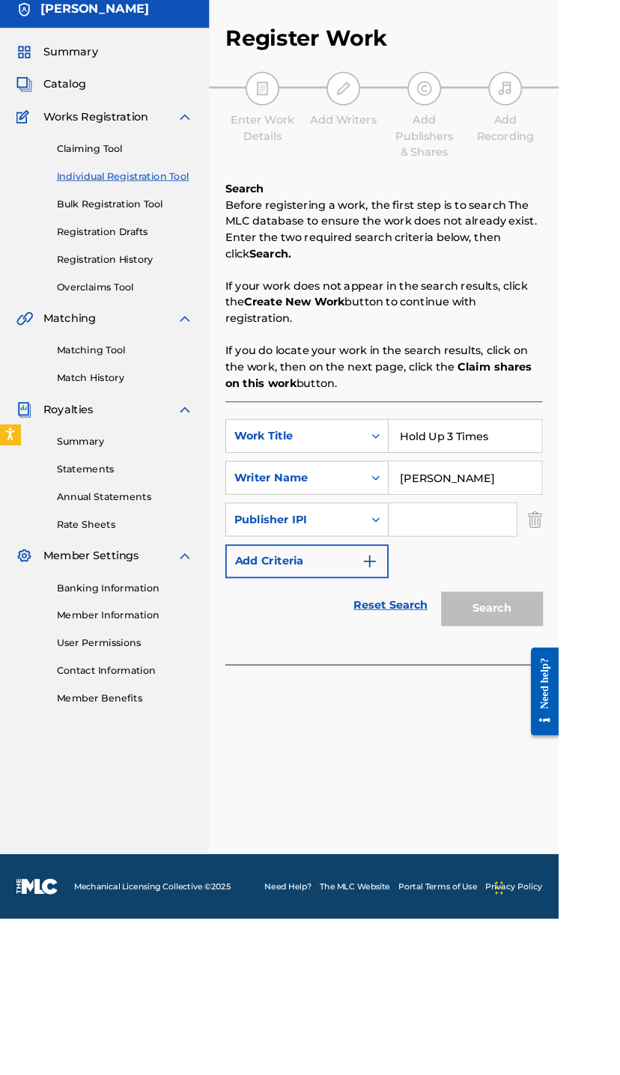
scroll to position [0, 0]
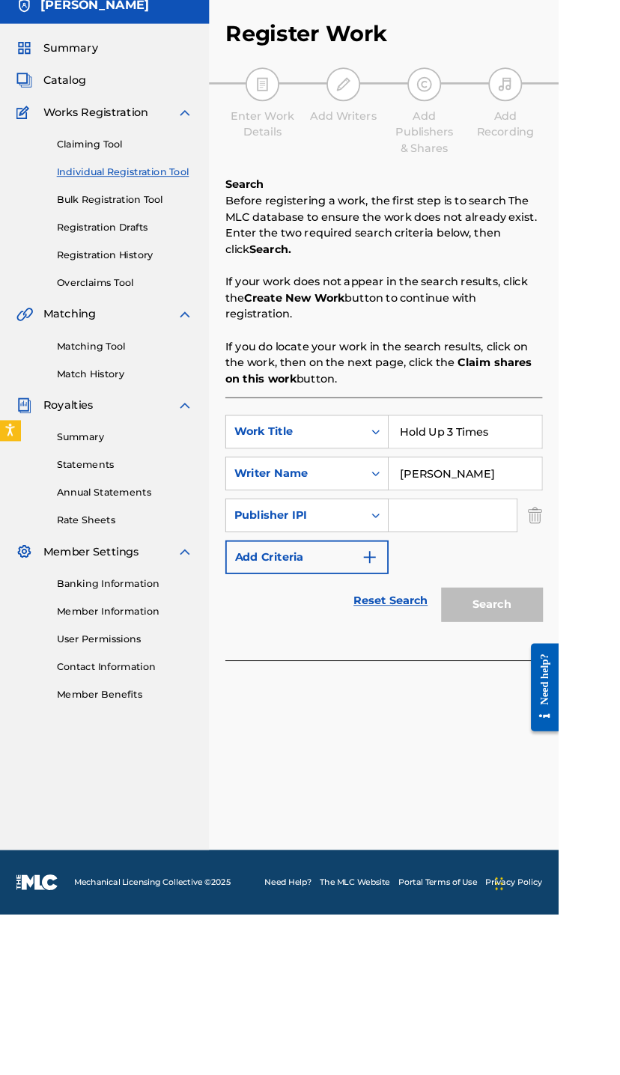
click at [491, 626] on input "Search Form" at bounding box center [502, 632] width 142 height 36
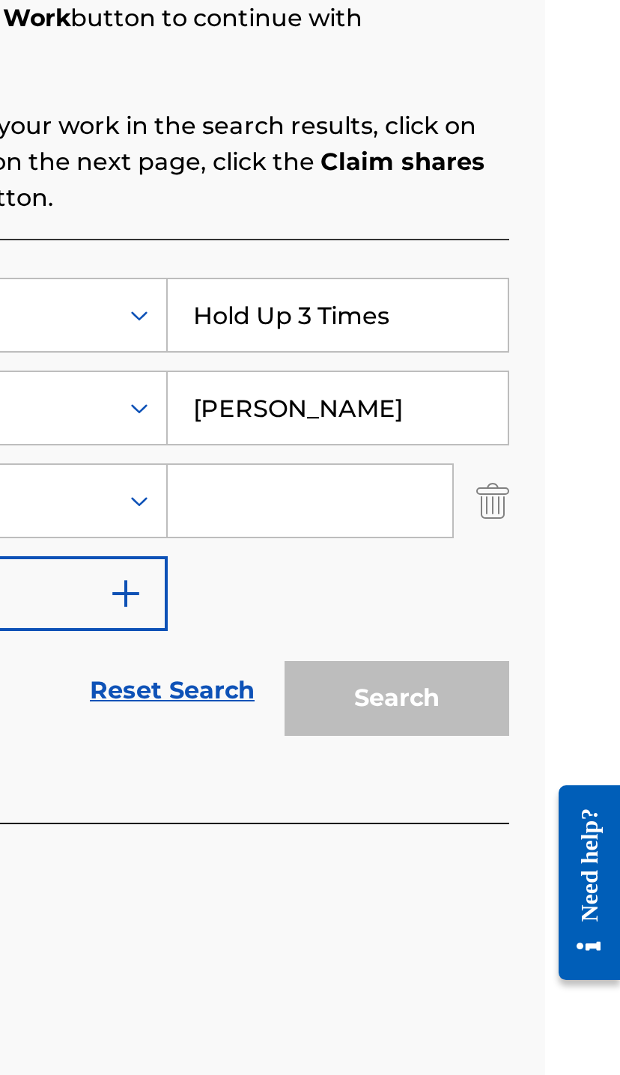
paste input "00549964982"
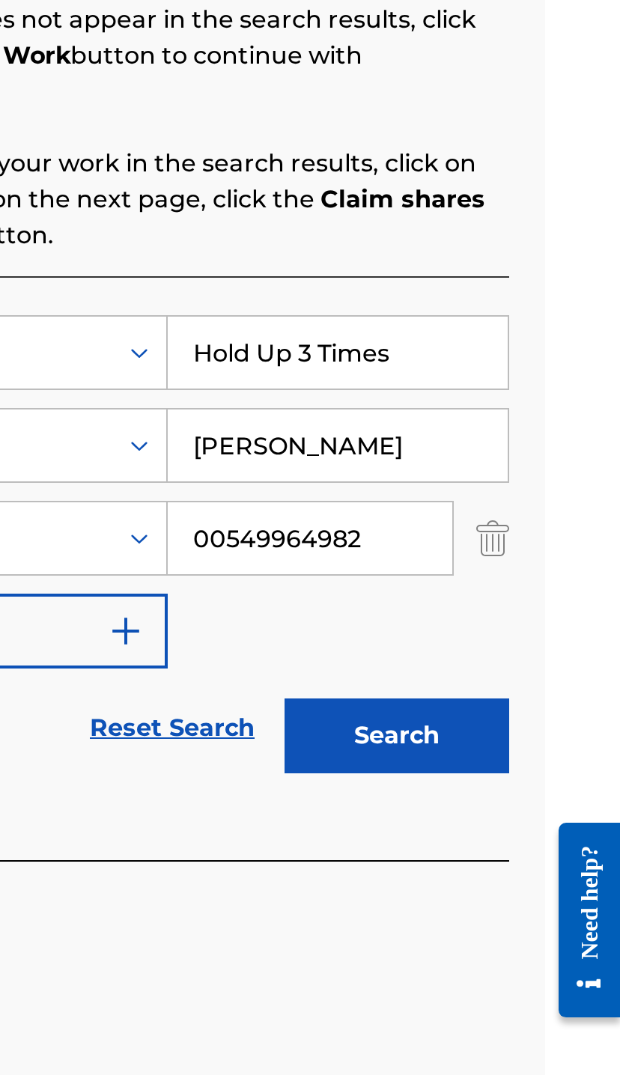
scroll to position [0, 68]
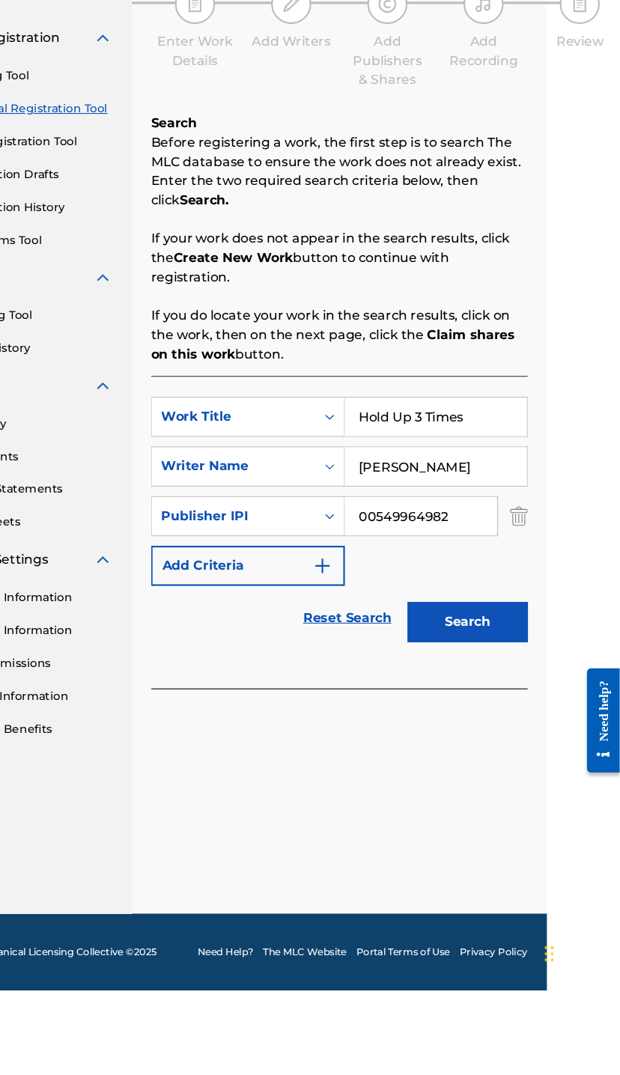
type input "00549964982"
click at [451, 712] on button "Search" at bounding box center [477, 730] width 112 height 37
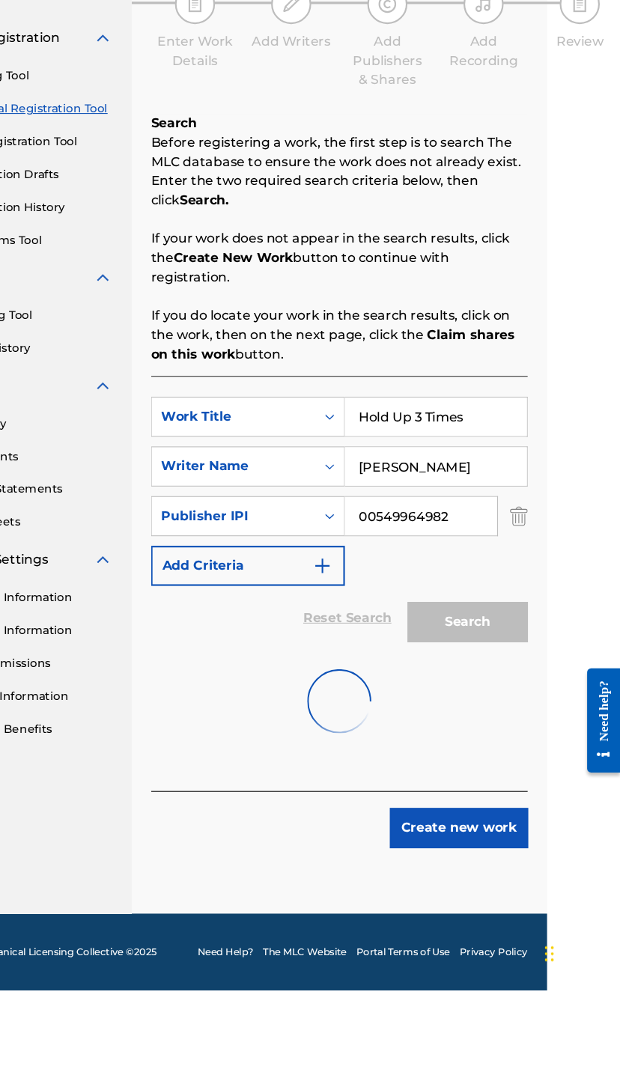
scroll to position [79, 68]
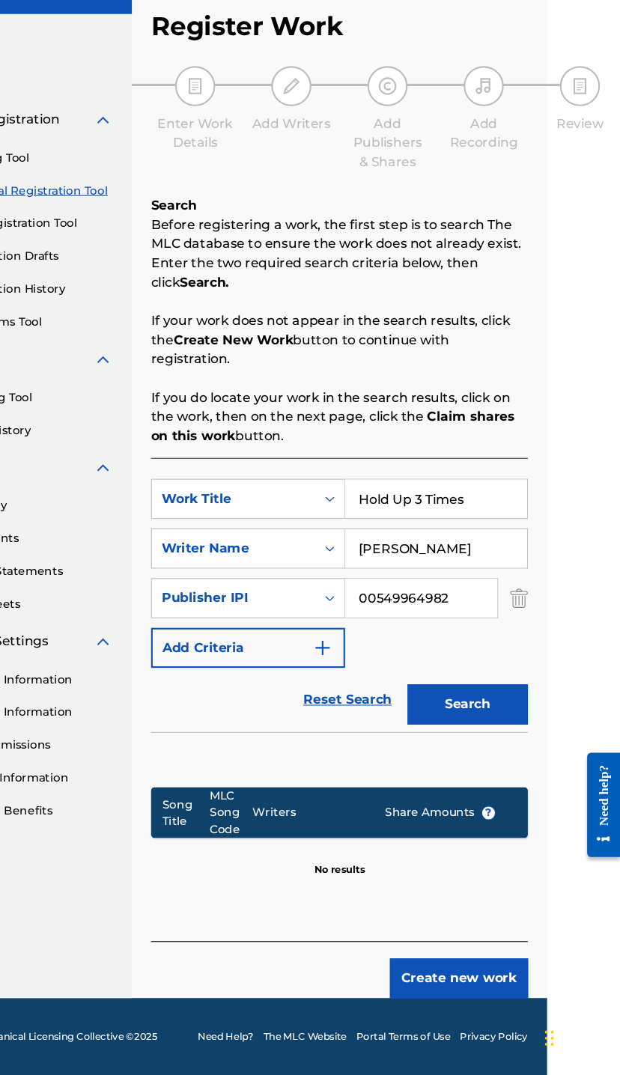
click at [432, 965] on button "Create new work" at bounding box center [469, 983] width 129 height 37
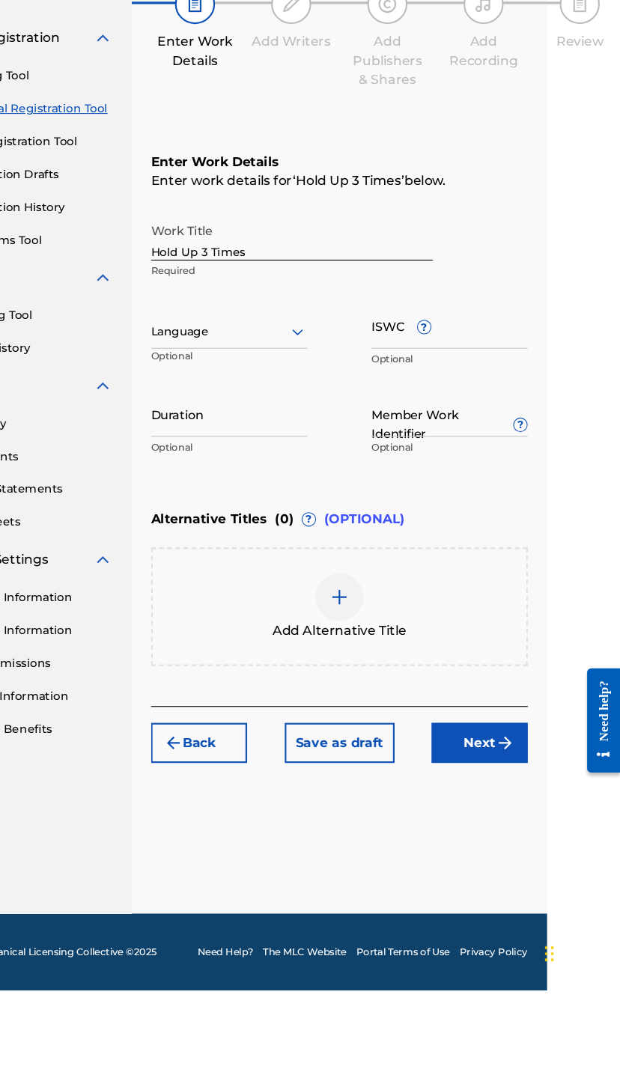
scroll to position [0, 68]
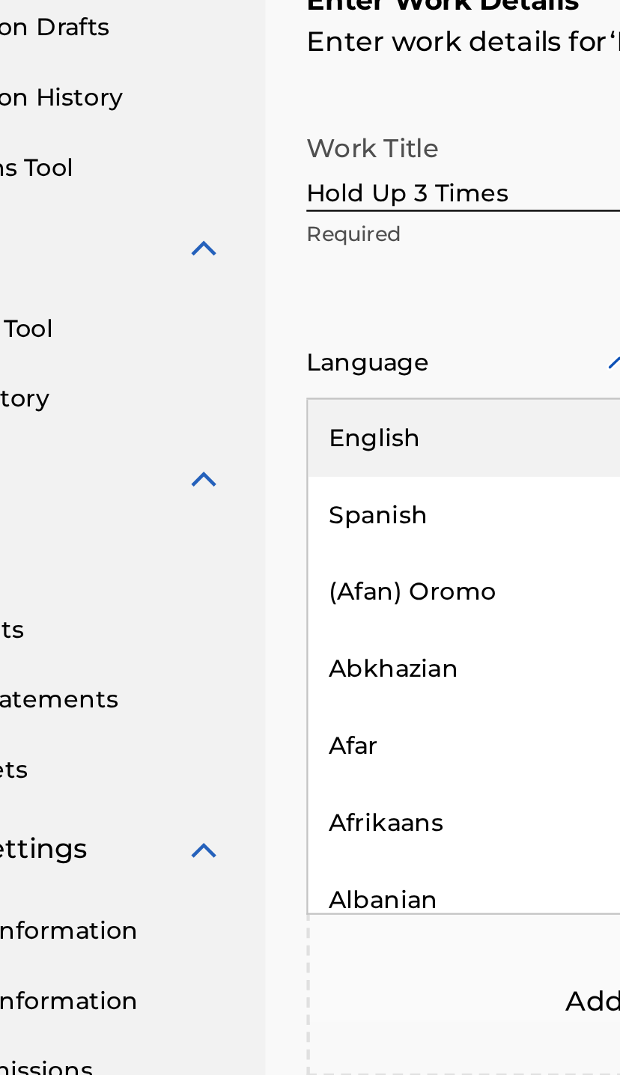
click at [183, 475] on div "English" at bounding box center [255, 492] width 144 height 34
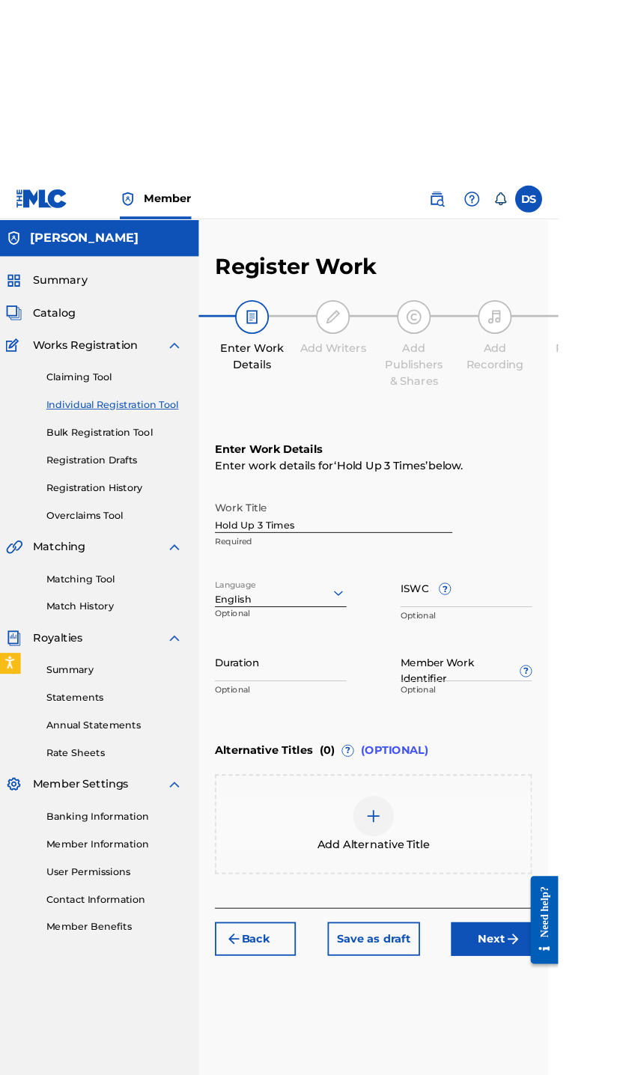
scroll to position [0, 0]
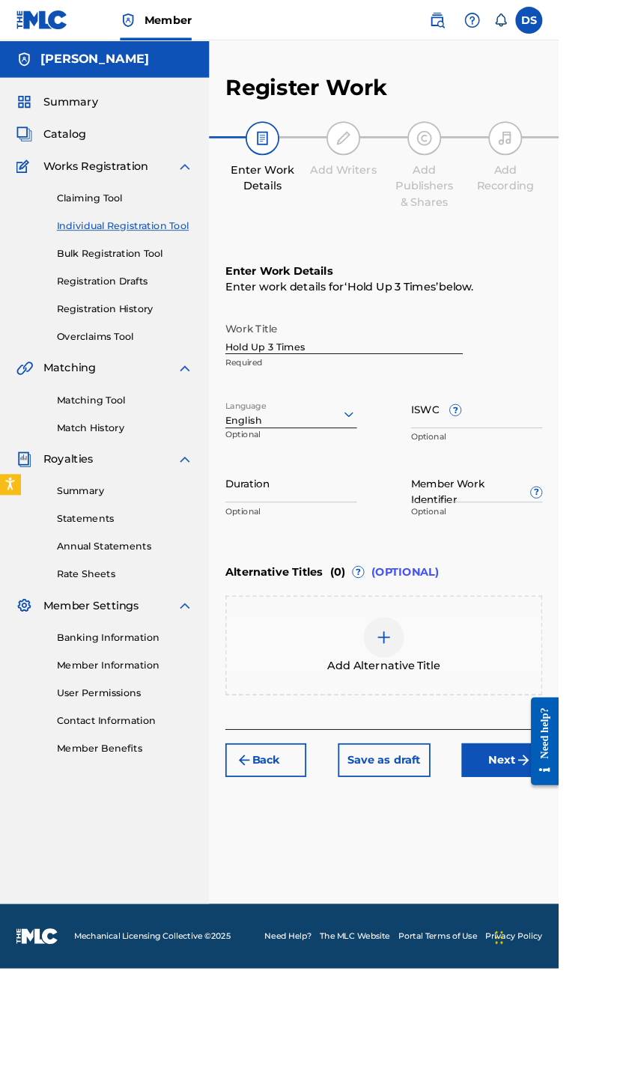
click at [489, 449] on input "ISWC ?" at bounding box center [529, 453] width 146 height 43
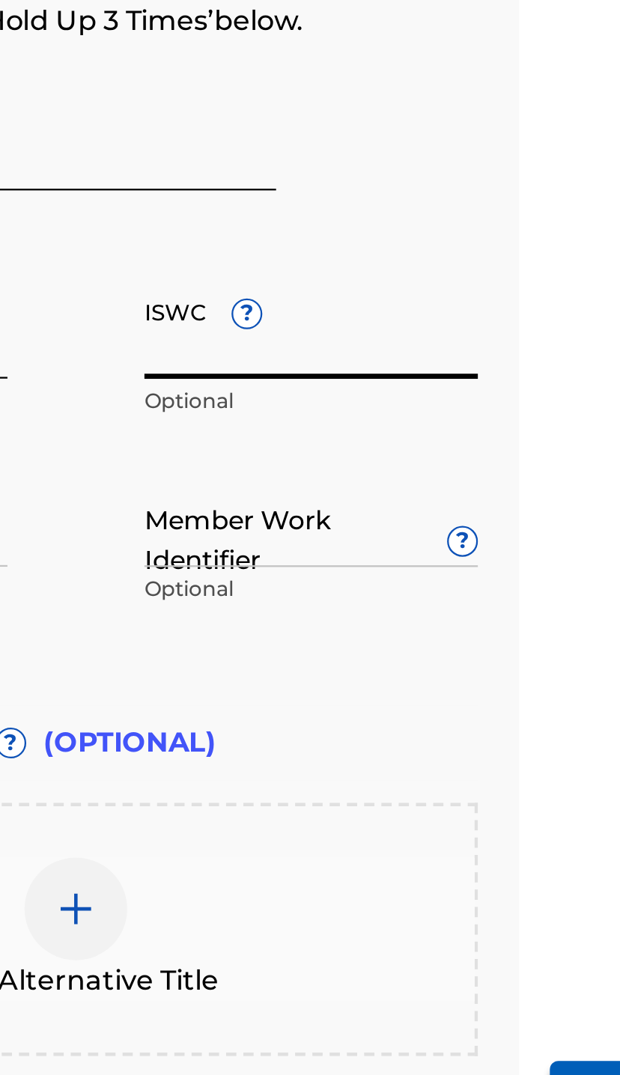
scroll to position [0, 45]
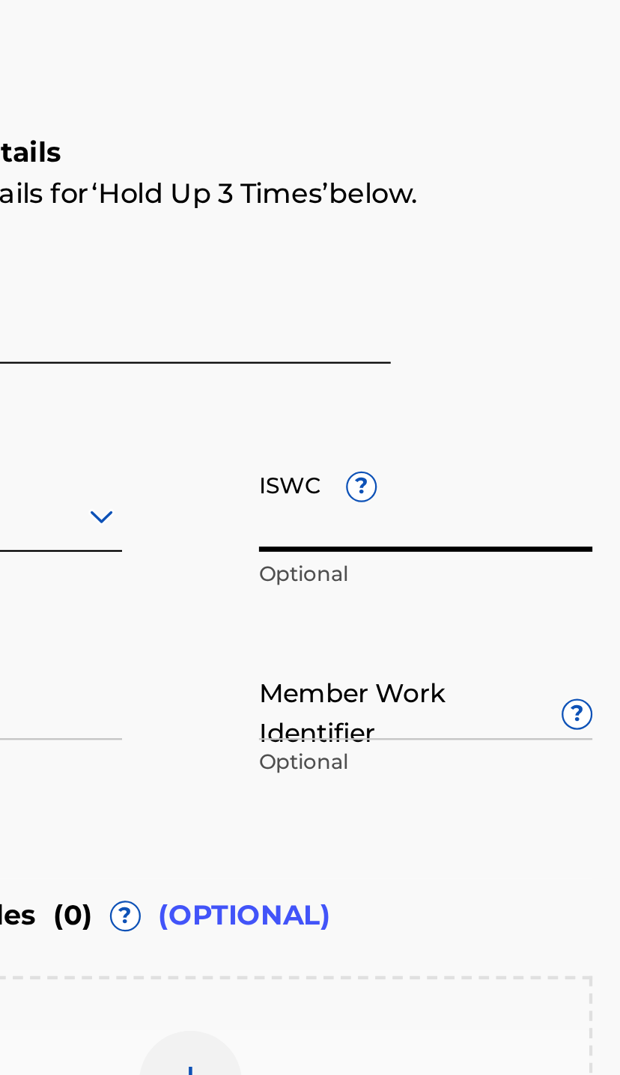
click at [411, 478] on p "Optional" at bounding box center [484, 484] width 146 height 13
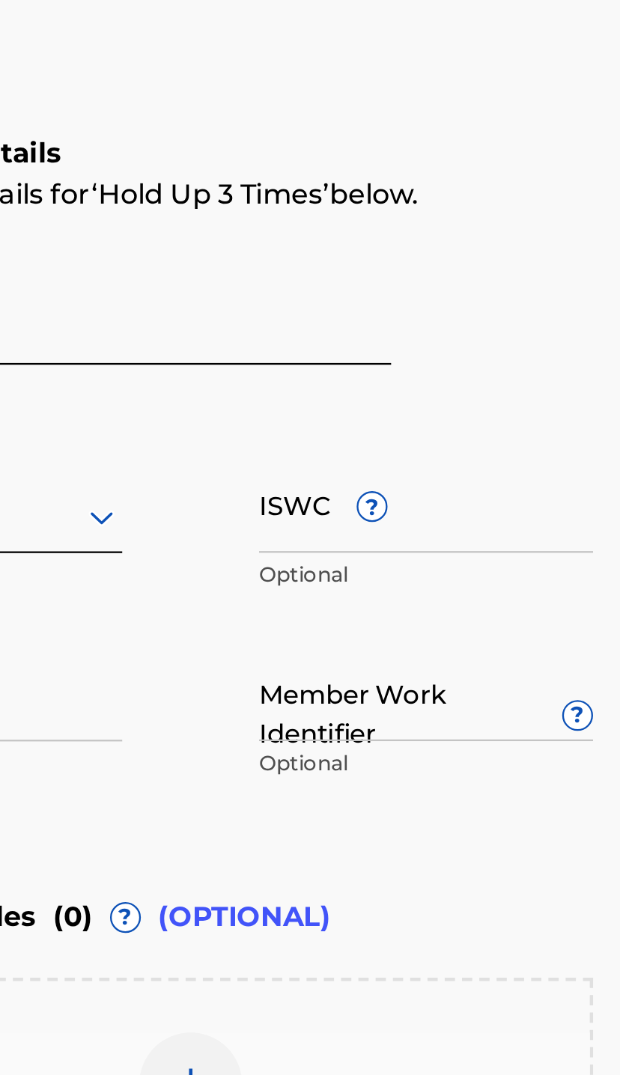
click at [411, 432] on input "ISWC ?" at bounding box center [484, 453] width 146 height 43
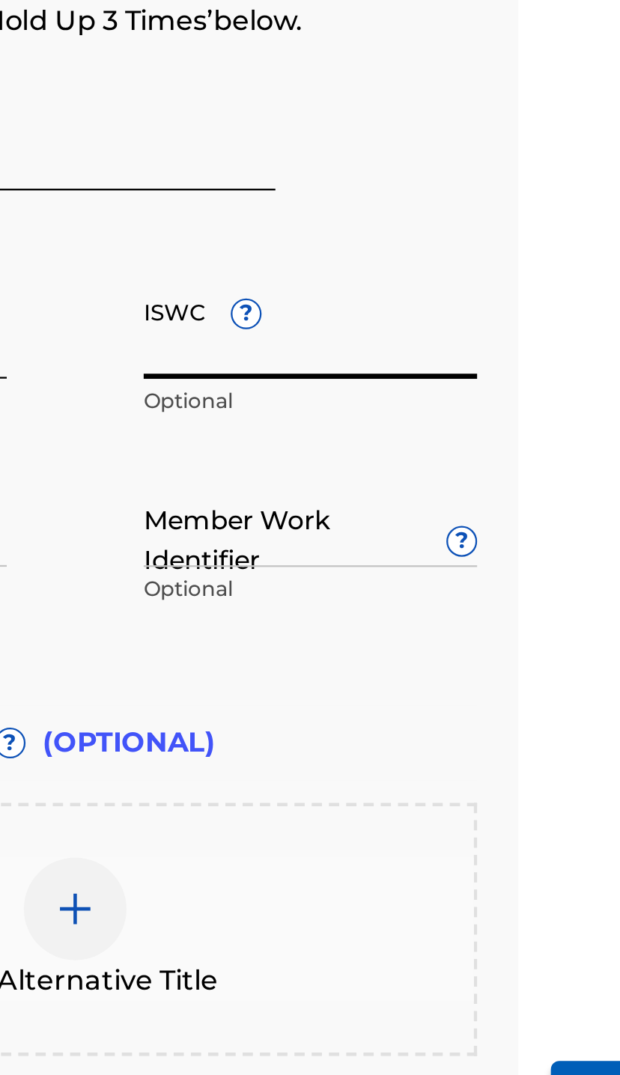
click at [411, 432] on input "ISWC ?" at bounding box center [484, 453] width 146 height 43
paste input "T3328549102"
type input "T3328549102"
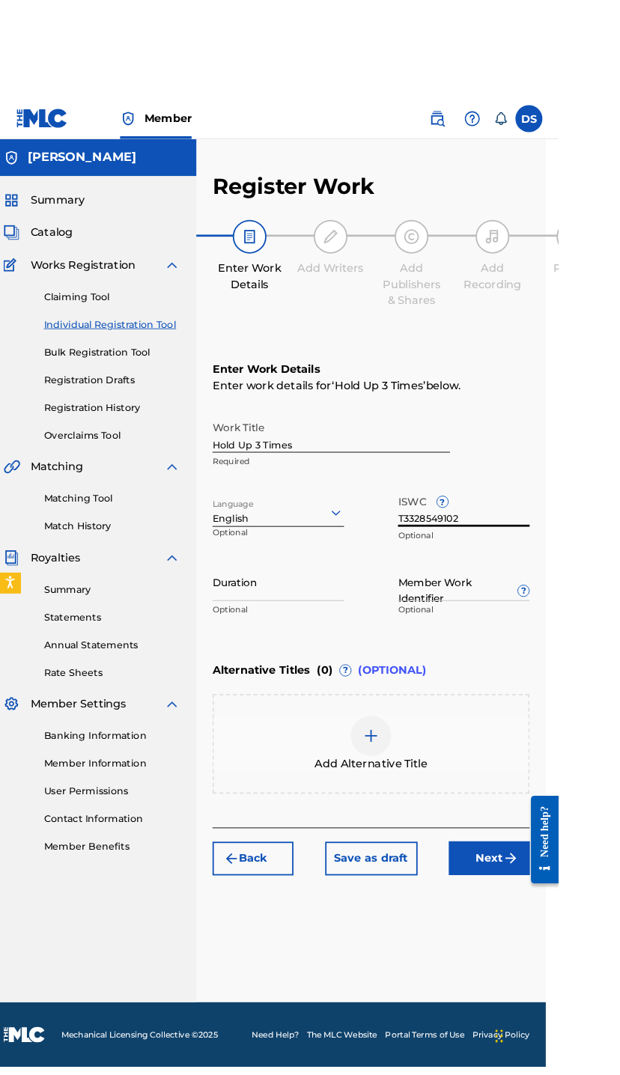
scroll to position [0, 0]
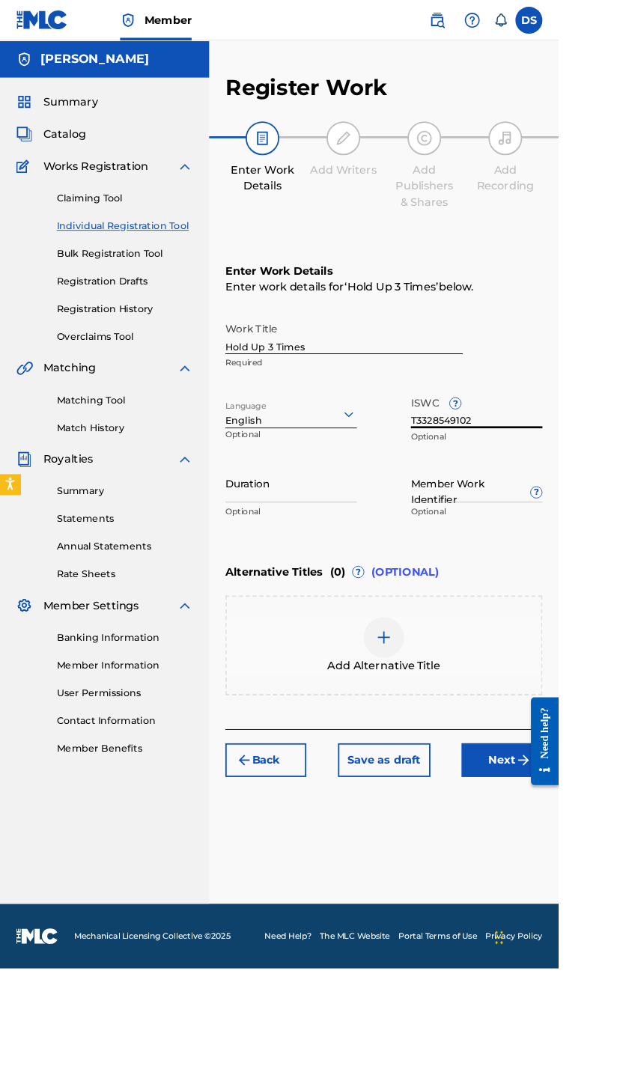
click at [583, 838] on img "submit" at bounding box center [581, 843] width 18 height 18
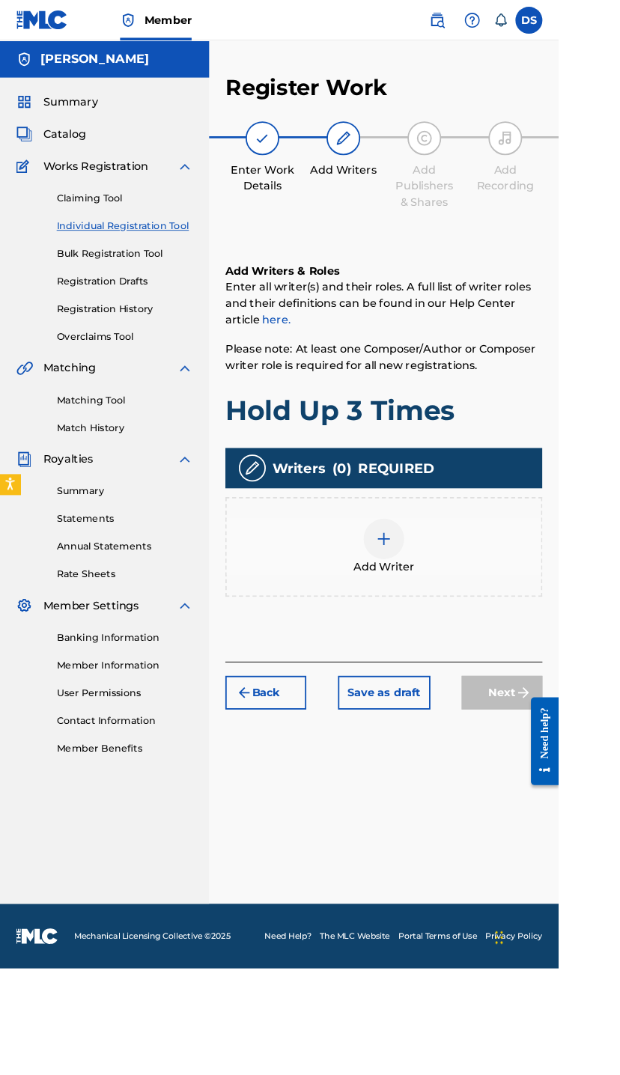
click at [441, 581] on div "Add Writer" at bounding box center [425, 606] width 349 height 63
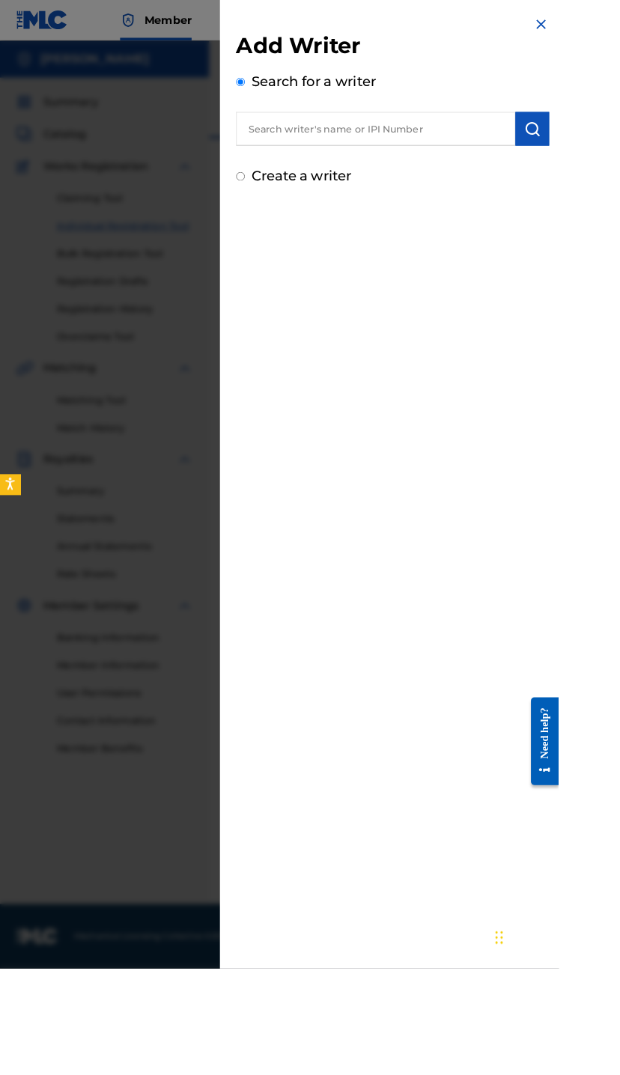
click at [497, 160] on input "text" at bounding box center [417, 142] width 310 height 37
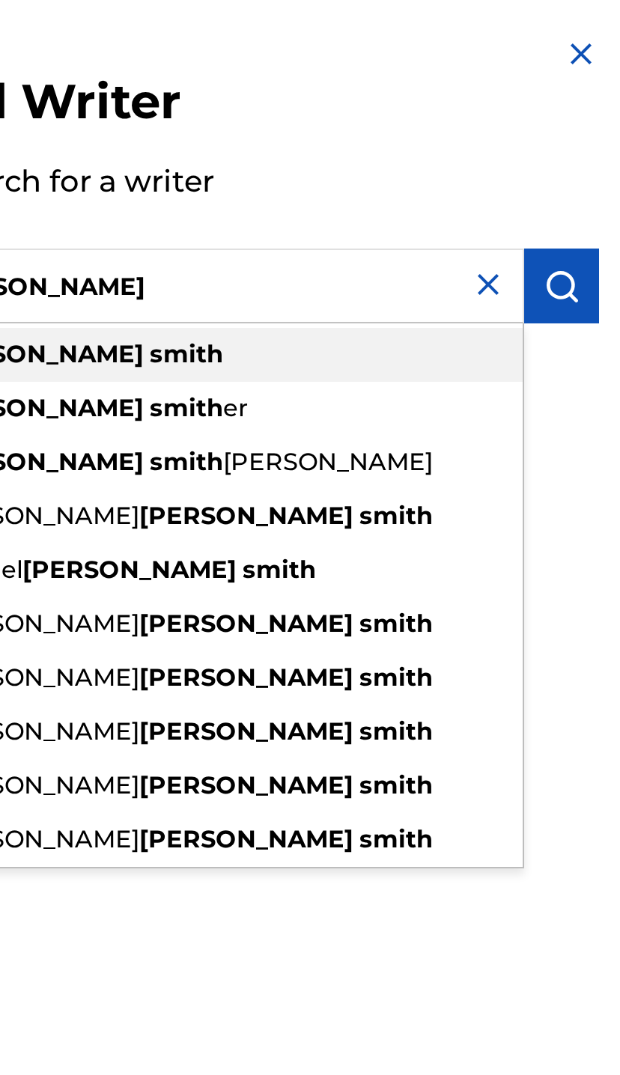
click at [385, 171] on strong "smith" at bounding box center [403, 177] width 37 height 14
type input "david smith"
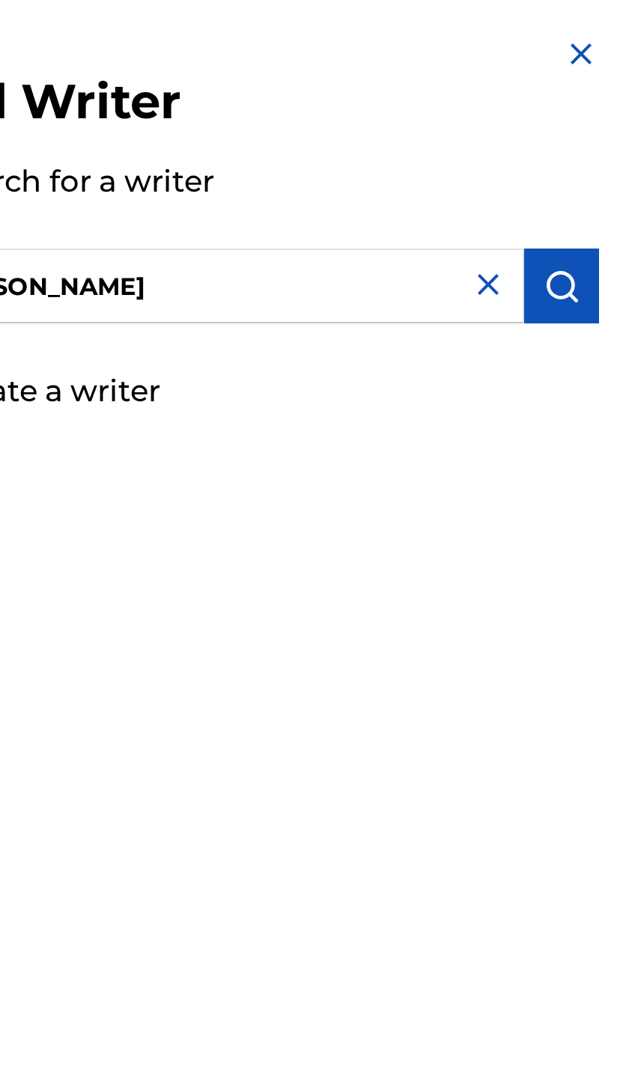
click at [308, 123] on div "Add Writer Search for a writer david smith Create a writer" at bounding box center [435, 112] width 383 height 224
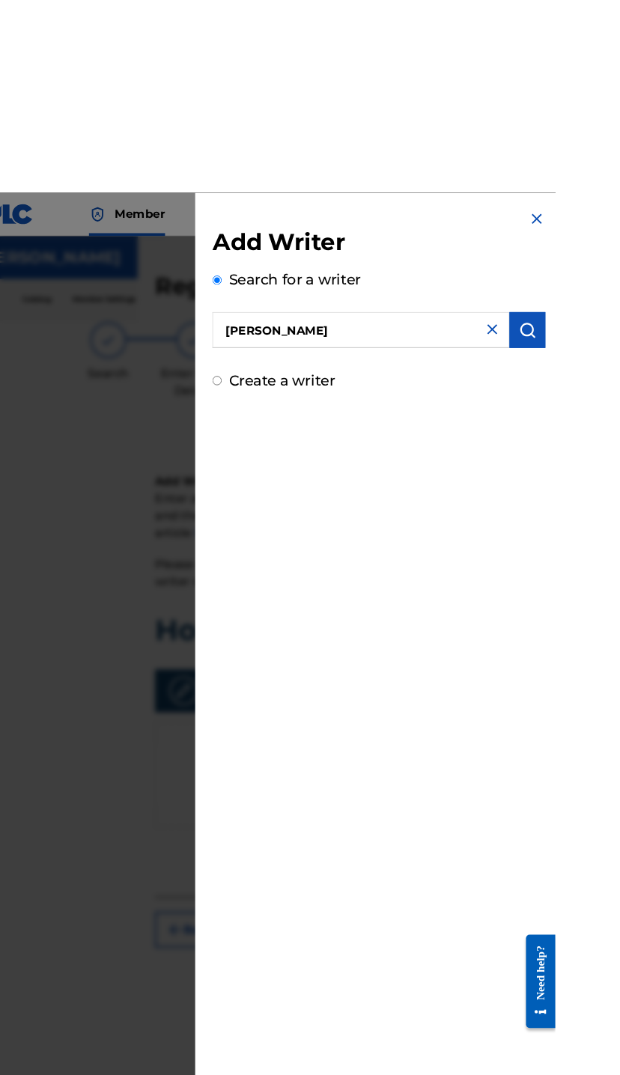
scroll to position [0, 0]
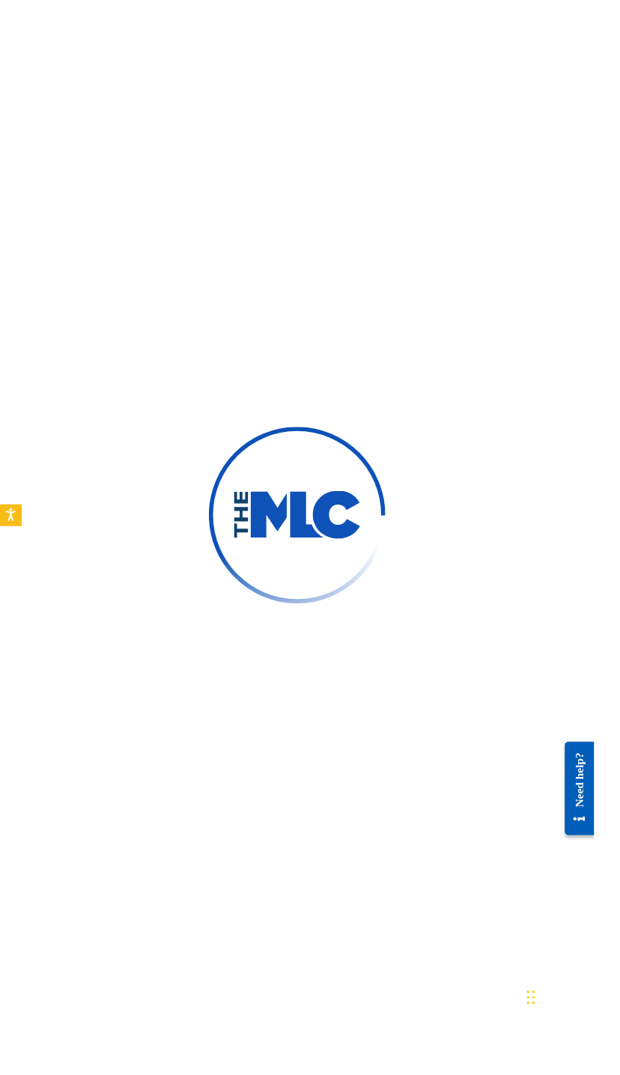
scroll to position [76, 0]
click at [394, 922] on div at bounding box center [310, 537] width 620 height 1075
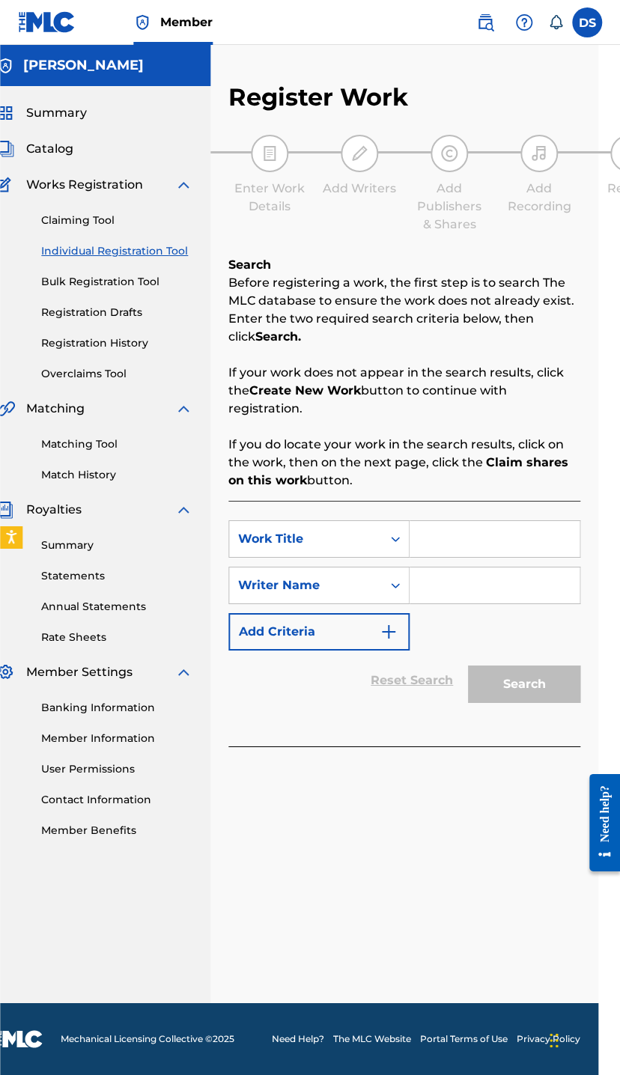
scroll to position [0, 22]
click at [94, 284] on link "Bulk Registration Tool" at bounding box center [116, 282] width 151 height 16
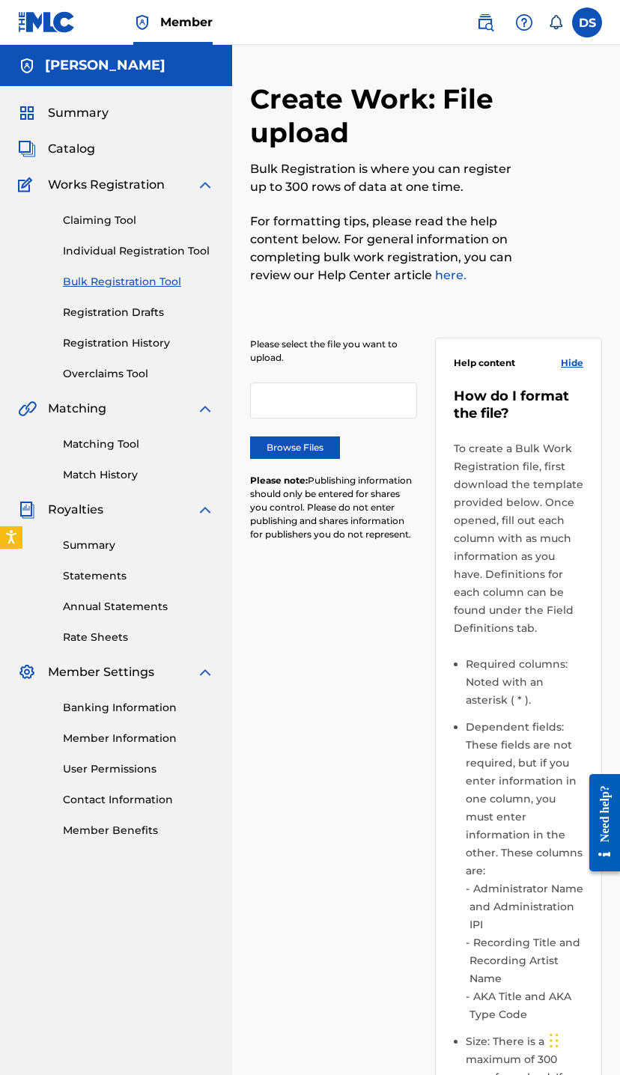
click at [89, 285] on link "Bulk Registration Tool" at bounding box center [138, 282] width 151 height 16
click at [107, 310] on link "Registration Drafts" at bounding box center [138, 313] width 151 height 16
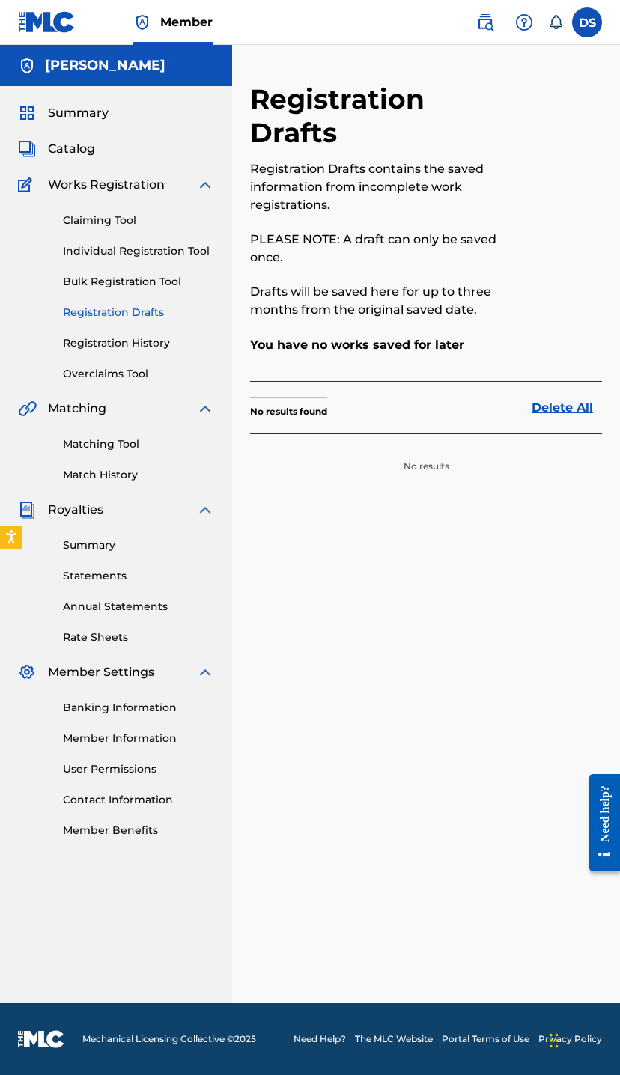
click at [131, 317] on link "Registration Drafts" at bounding box center [138, 313] width 151 height 16
click at [126, 338] on link "Registration History" at bounding box center [138, 343] width 151 height 16
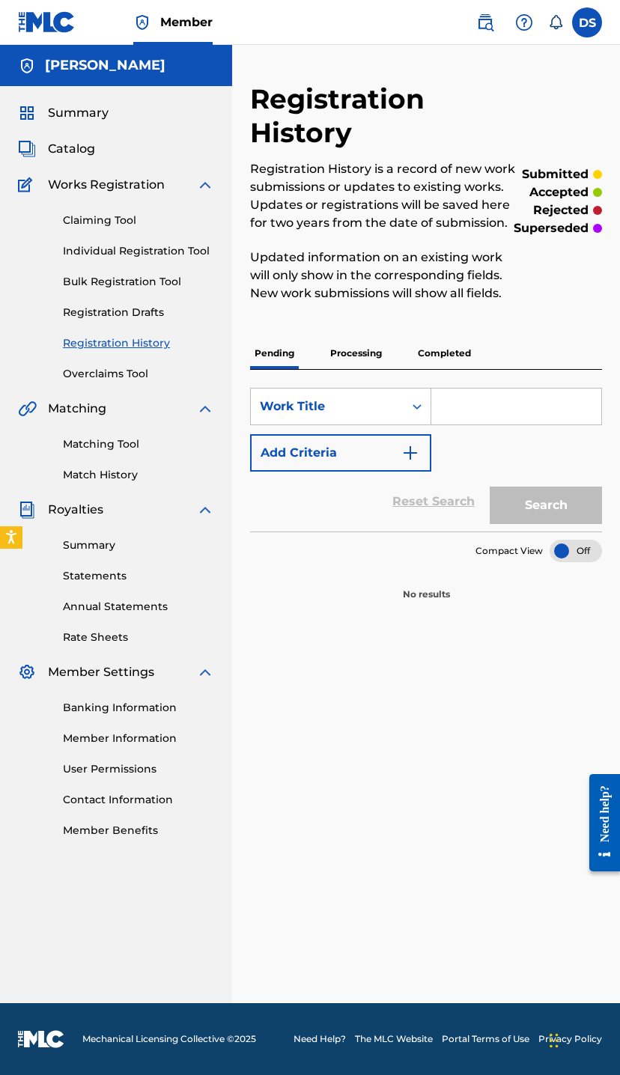
click at [137, 155] on div "Catalog" at bounding box center [116, 149] width 196 height 18
click at [87, 156] on span "Catalog" at bounding box center [71, 149] width 47 height 18
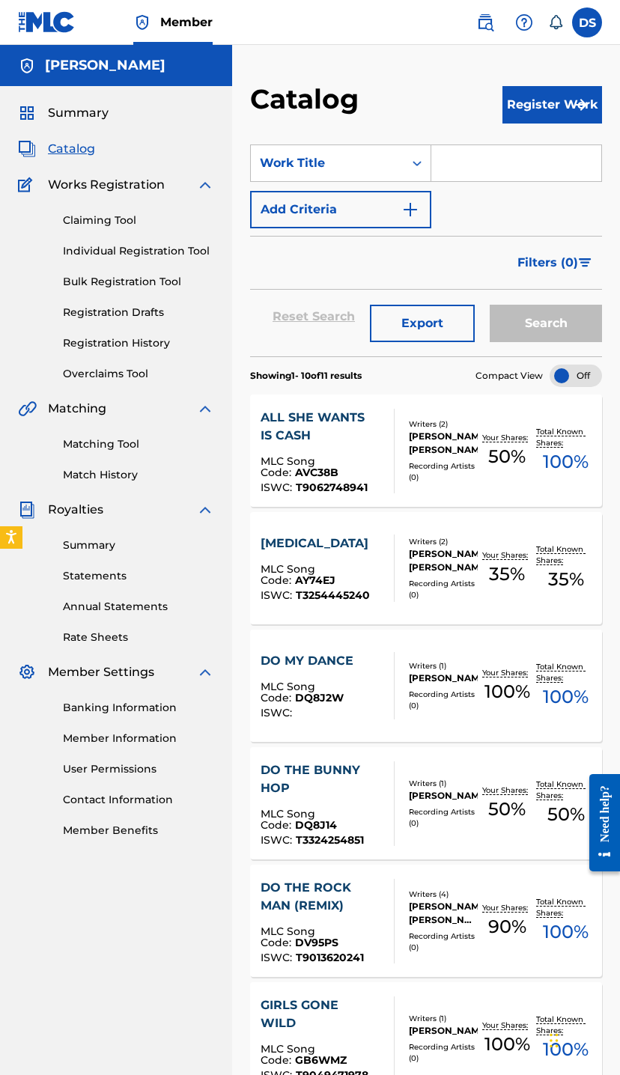
click at [91, 256] on link "Individual Registration Tool" at bounding box center [138, 251] width 151 height 16
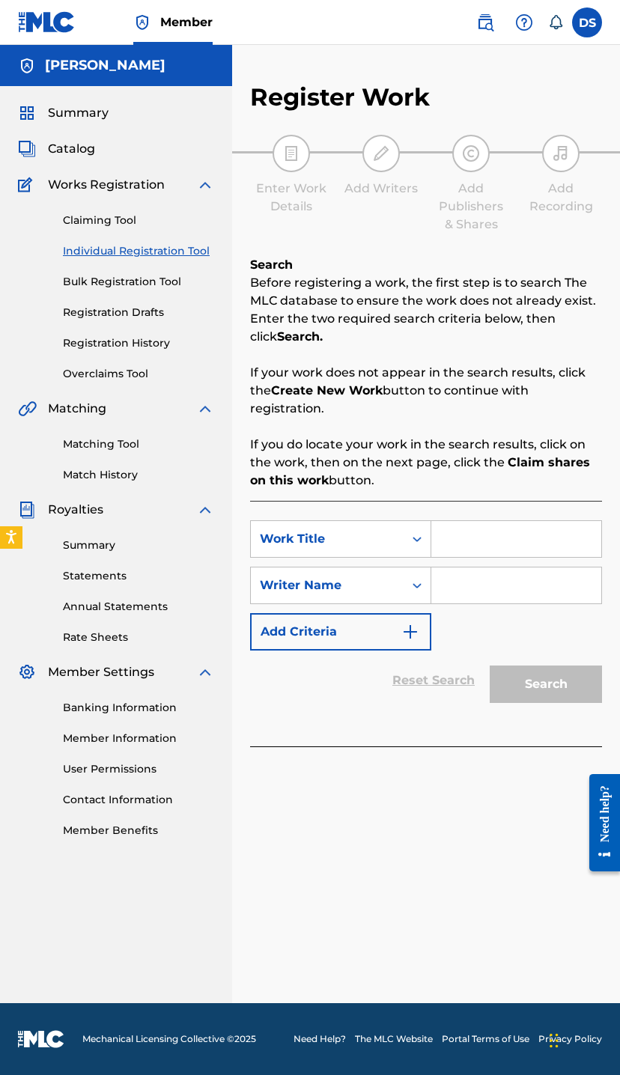
click at [80, 256] on link "Individual Registration Tool" at bounding box center [138, 251] width 151 height 16
click at [116, 254] on link "Individual Registration Tool" at bounding box center [138, 251] width 151 height 16
click at [142, 261] on div "Claiming Tool Individual Registration Tool Bulk Registration Tool Registration …" at bounding box center [116, 288] width 196 height 188
click at [125, 255] on link "Individual Registration Tool" at bounding box center [138, 251] width 151 height 16
click at [130, 261] on div "Claiming Tool Individual Registration Tool Bulk Registration Tool Registration …" at bounding box center [116, 288] width 196 height 188
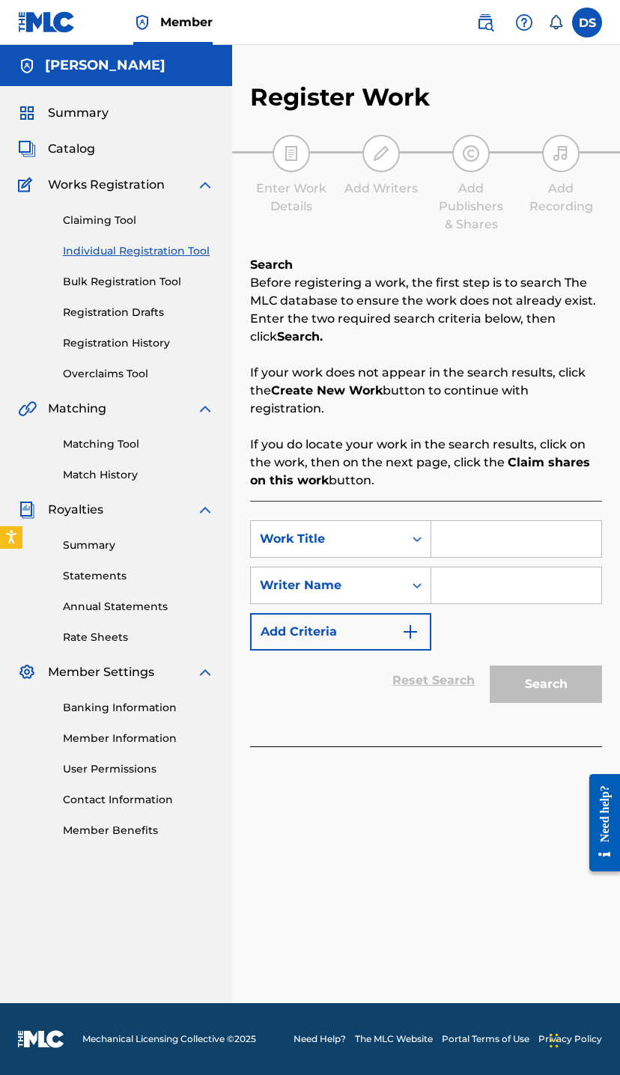
click at [120, 258] on link "Individual Registration Tool" at bounding box center [138, 251] width 151 height 16
click at [130, 251] on link "Individual Registration Tool" at bounding box center [138, 251] width 151 height 16
click at [143, 256] on link "Individual Registration Tool" at bounding box center [138, 251] width 151 height 16
click at [164, 254] on link "Individual Registration Tool" at bounding box center [138, 251] width 151 height 16
click at [96, 281] on link "Bulk Registration Tool" at bounding box center [138, 282] width 151 height 16
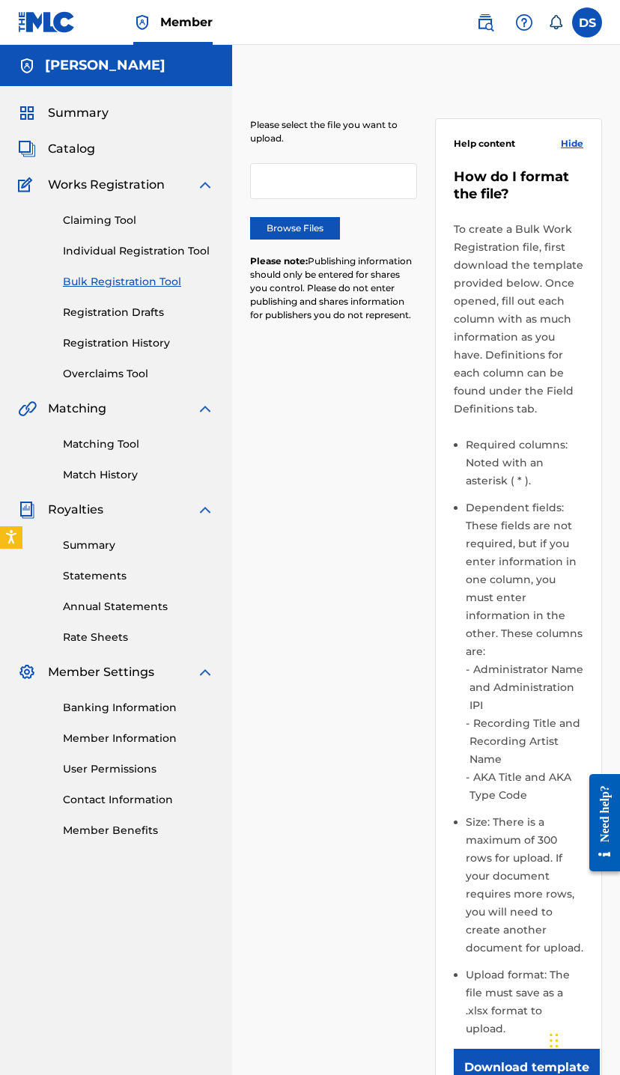
click at [96, 281] on link "Bulk Registration Tool" at bounding box center [138, 282] width 151 height 16
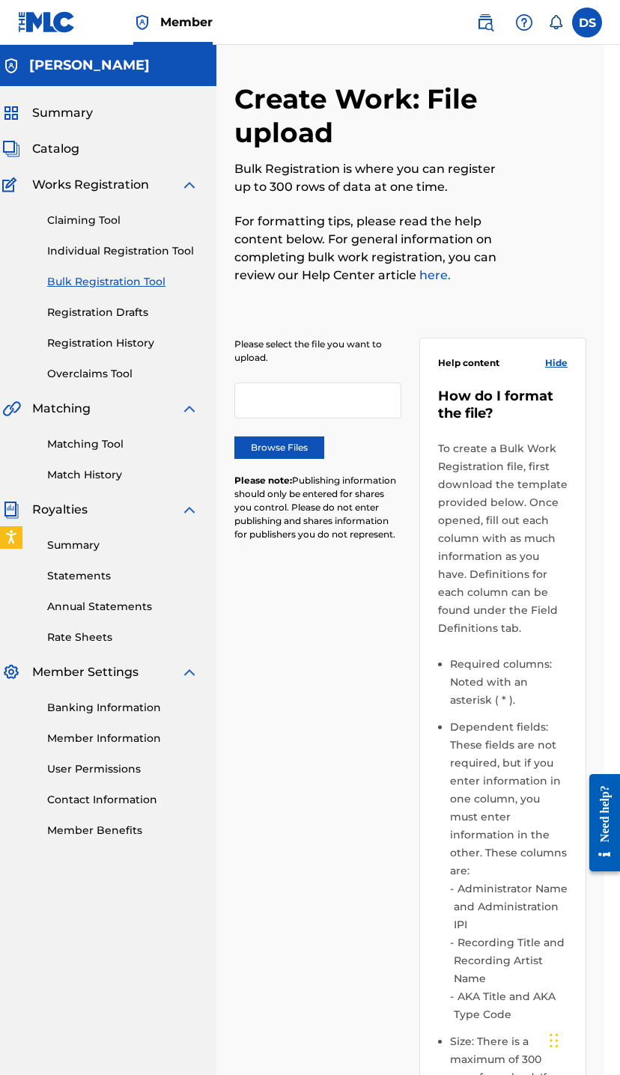
scroll to position [0, 18]
click at [295, 424] on div "Please select the file you want to upload. Browse Files Please note: Publishing…" at bounding box center [315, 447] width 167 height 221
click at [277, 436] on label "Browse Files" at bounding box center [277, 447] width 90 height 22
click at [0, 0] on input "Browse Files" at bounding box center [0, 0] width 0 height 0
click at [293, 418] on div at bounding box center [315, 400] width 167 height 36
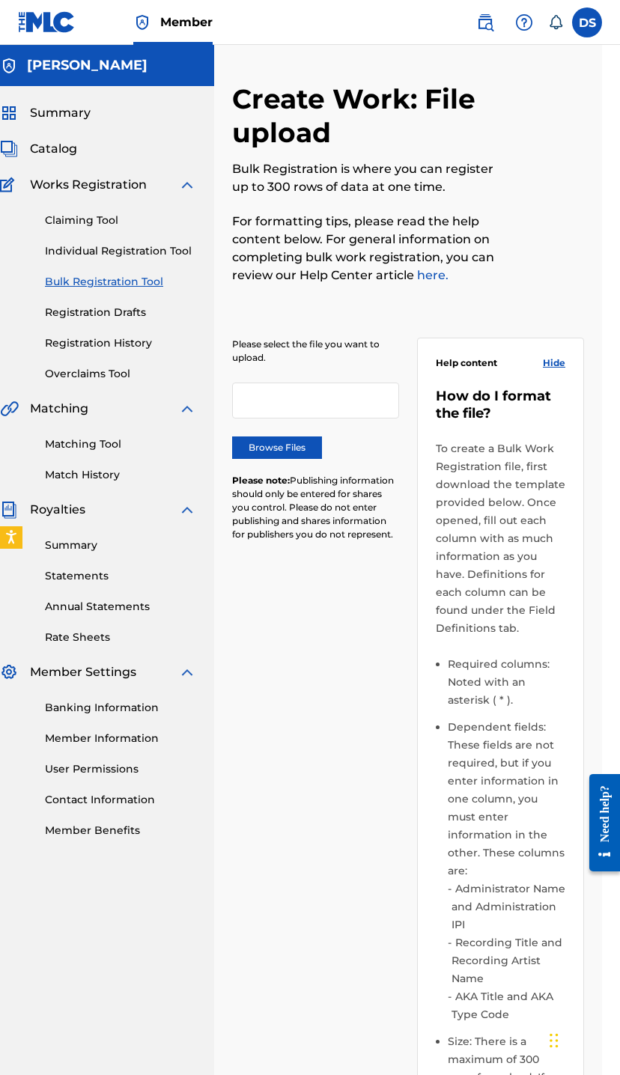
click at [290, 423] on div "Please select the file you want to upload. Browse Files Please note: Publishing…" at bounding box center [315, 447] width 167 height 221
click at [276, 441] on label "Browse Files" at bounding box center [277, 447] width 90 height 22
click at [0, 0] on input "Browse Files" at bounding box center [0, 0] width 0 height 0
click at [300, 676] on div "Please select the file you want to upload. Browse Files Please note: Publishing…" at bounding box center [408, 836] width 352 height 1069
click at [293, 440] on label "Browse Files" at bounding box center [277, 447] width 90 height 22
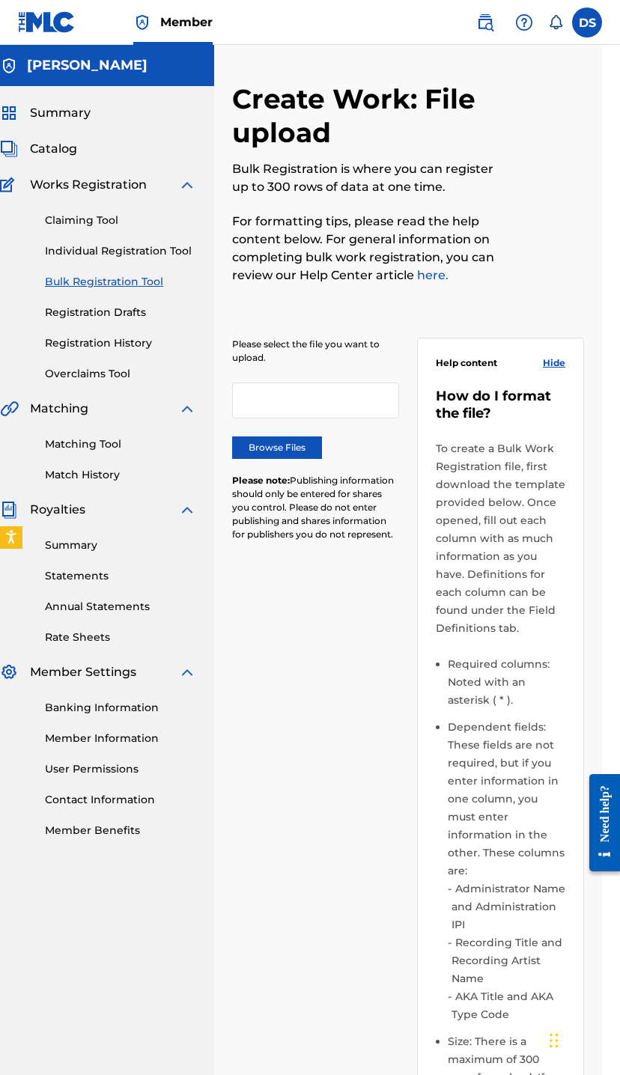
click at [0, 0] on input "Browse Files" at bounding box center [0, 0] width 0 height 0
click at [287, 444] on label "Browse Files" at bounding box center [277, 447] width 90 height 22
click at [0, 0] on input "Browse Files" at bounding box center [0, 0] width 0 height 0
click at [282, 438] on label "Browse Files" at bounding box center [277, 447] width 90 height 22
click at [0, 0] on input "Browse Files" at bounding box center [0, 0] width 0 height 0
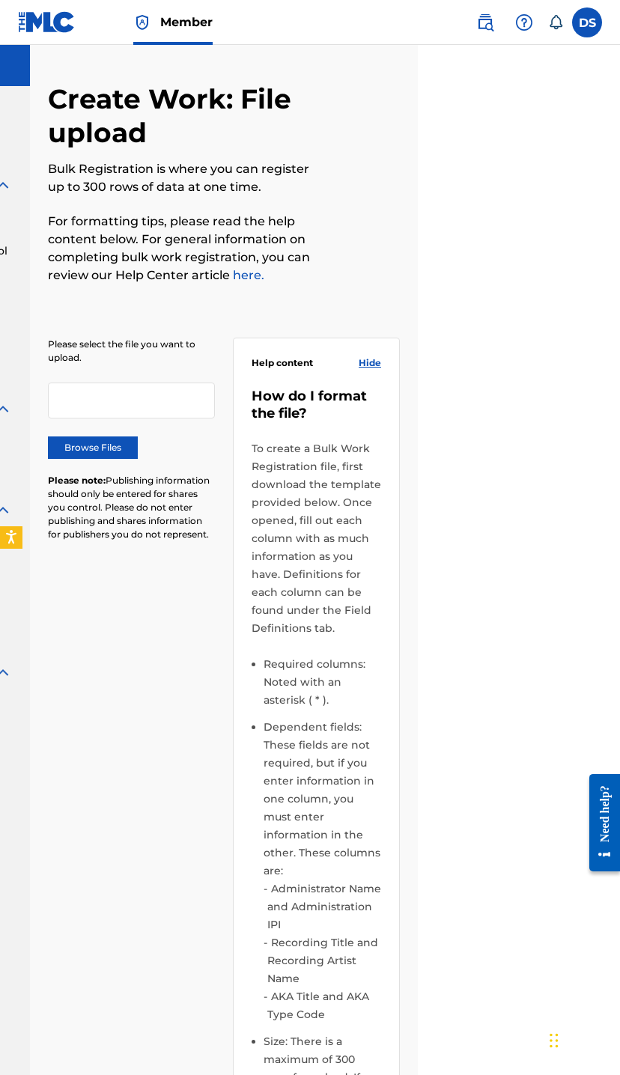
scroll to position [0, 201]
click at [130, 439] on label "Browse Files" at bounding box center [94, 447] width 90 height 22
click at [0, 0] on input "Browse Files" at bounding box center [0, 0] width 0 height 0
